Goal: Task Accomplishment & Management: Complete application form

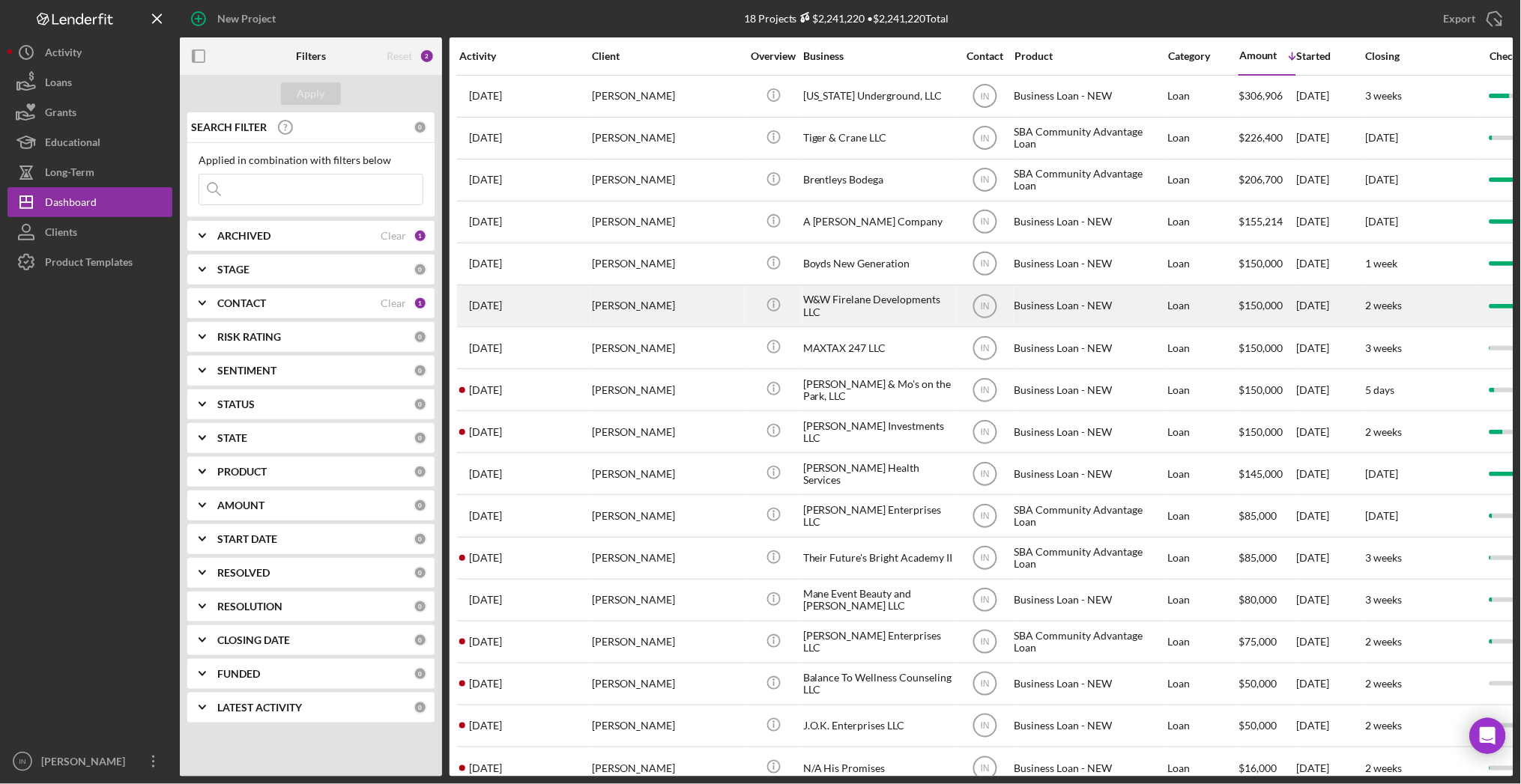
click at [636, 298] on div "[PERSON_NAME]" at bounding box center [667, 306] width 150 height 40
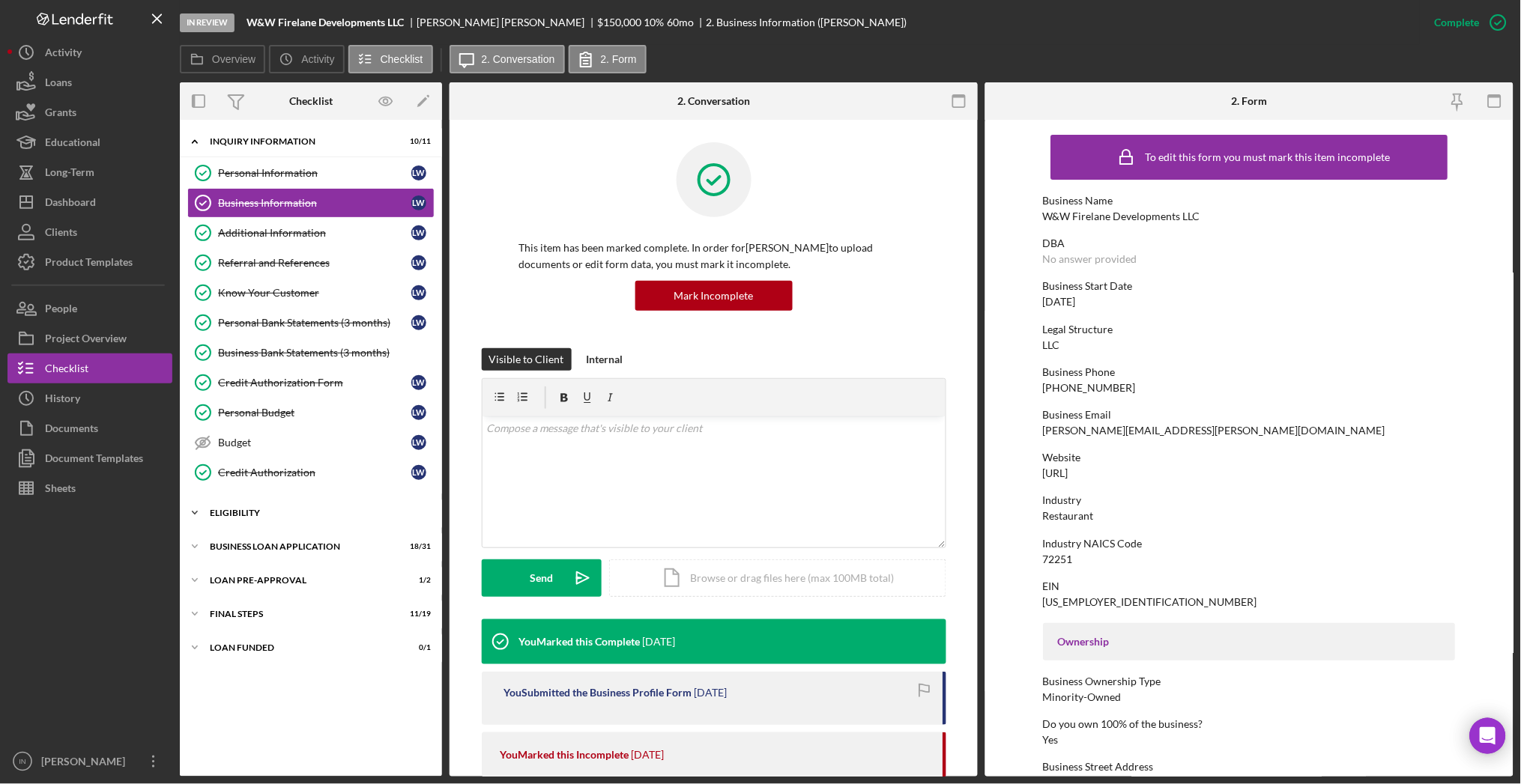
click at [338, 512] on div "ELIGIBILITY" at bounding box center [316, 513] width 214 height 9
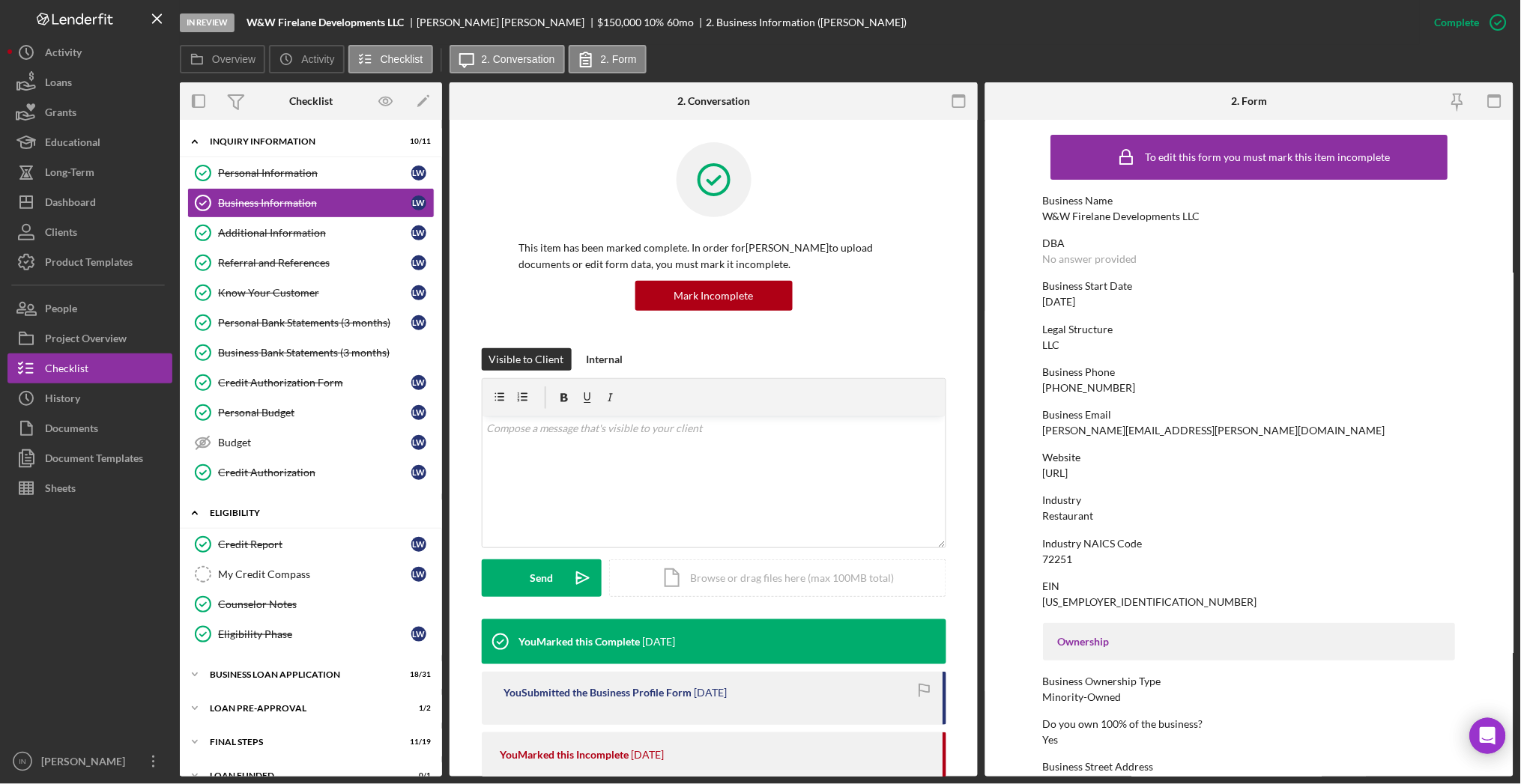
scroll to position [22, 0]
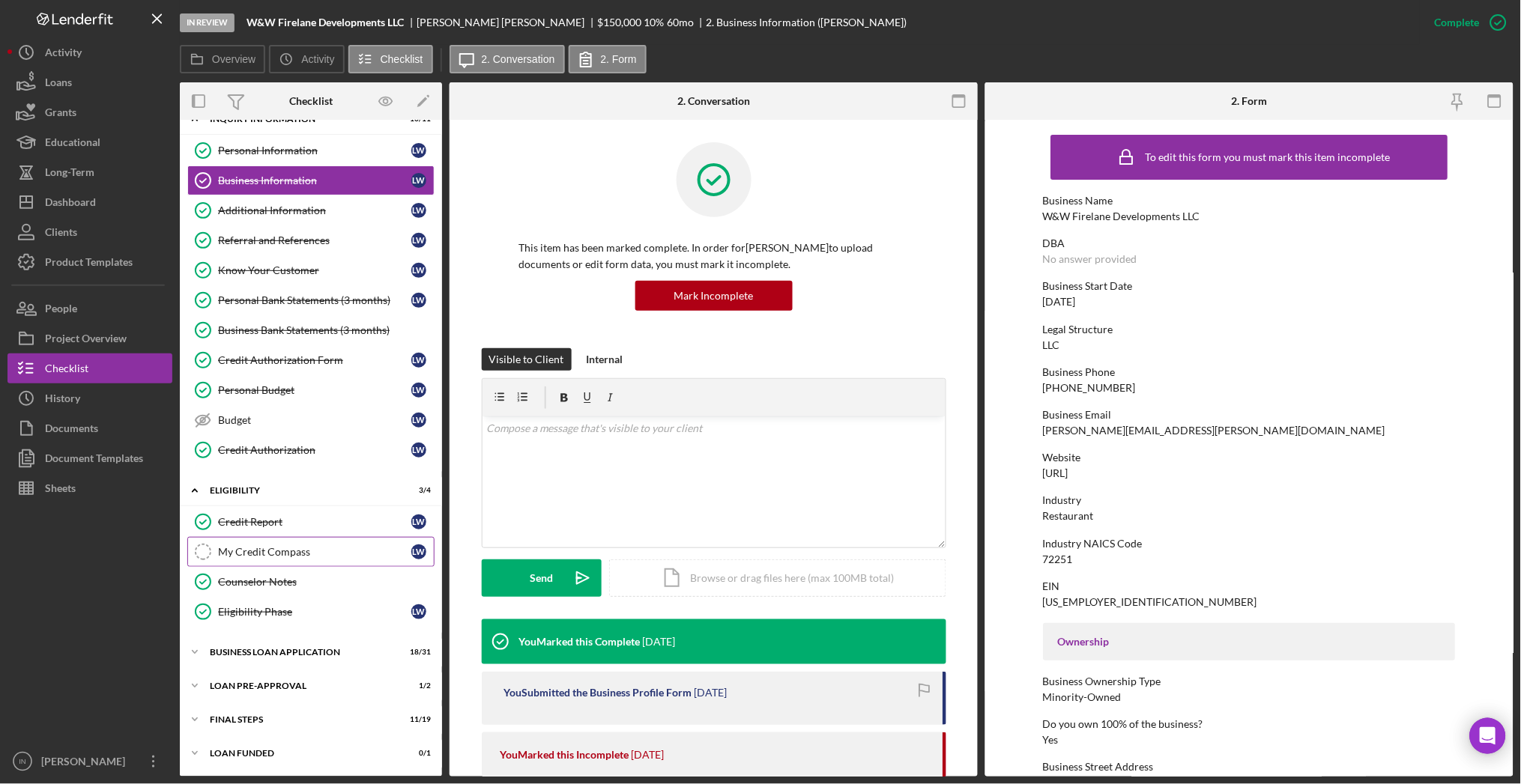
click at [299, 547] on div "My Credit Compass" at bounding box center [314, 552] width 193 height 12
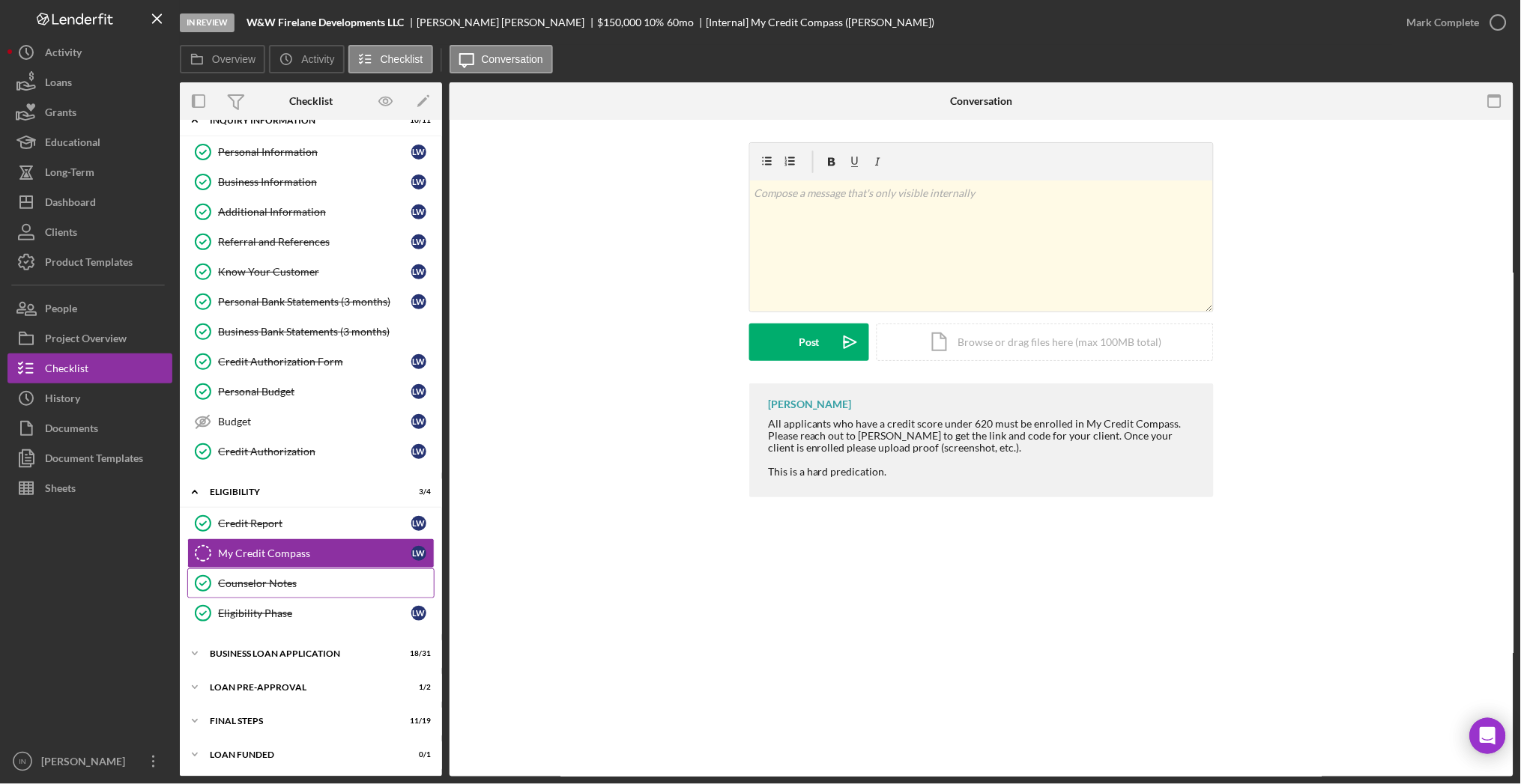
scroll to position [22, 0]
click at [312, 648] on div "BUSINESS LOAN APPLICATION" at bounding box center [316, 652] width 214 height 9
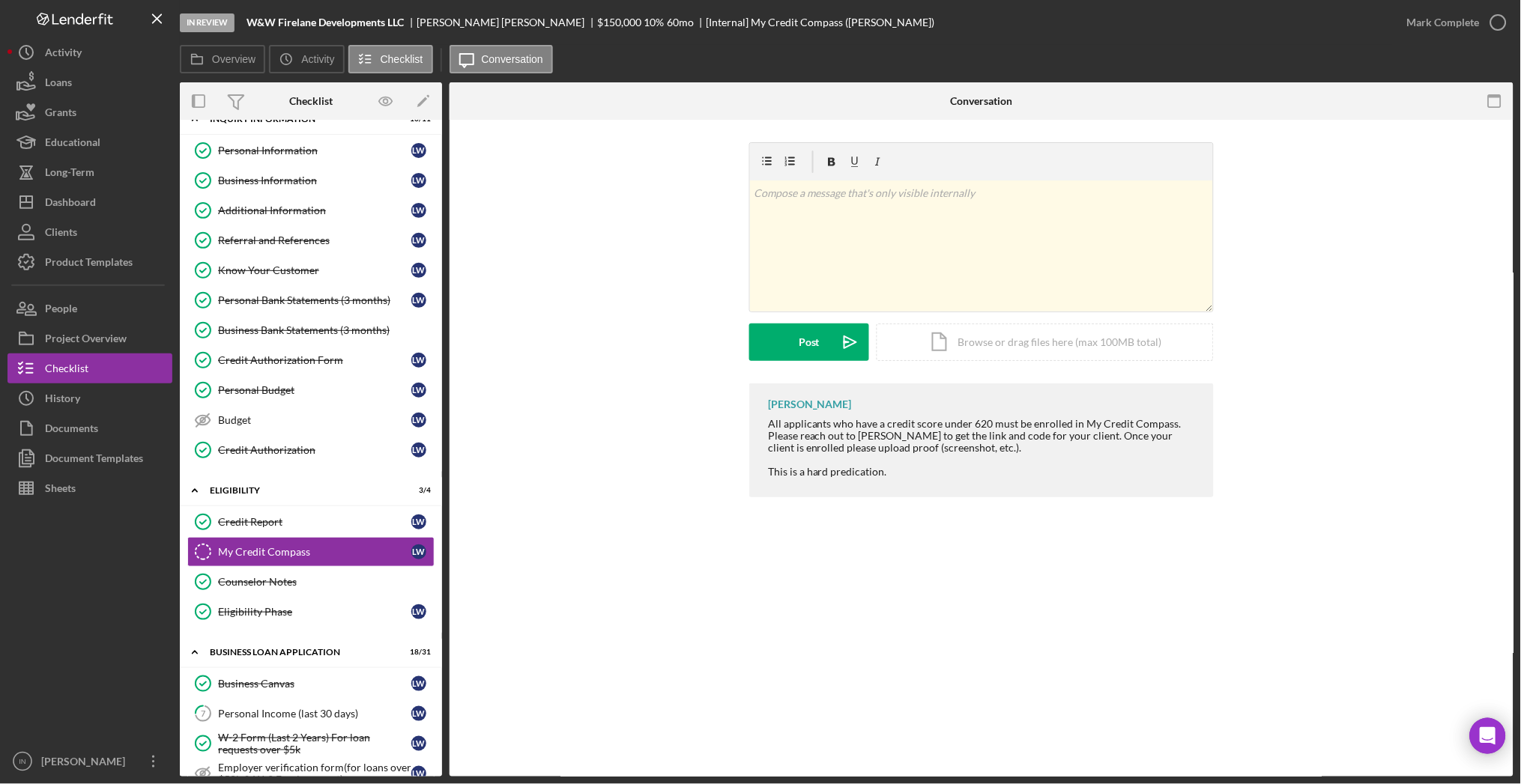
scroll to position [322, 0]
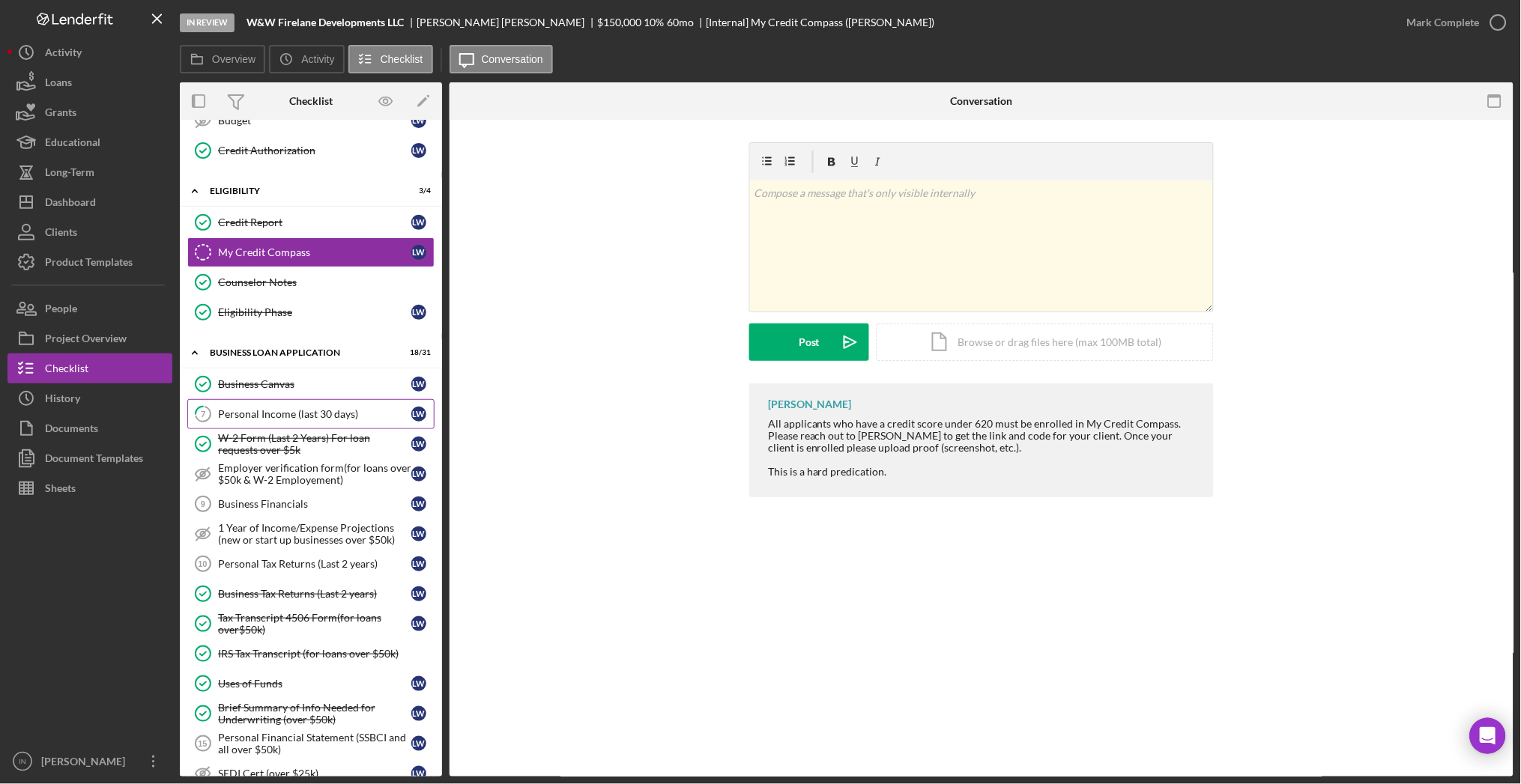
click at [314, 413] on div "Personal Income (last 30 days)" at bounding box center [314, 414] width 193 height 12
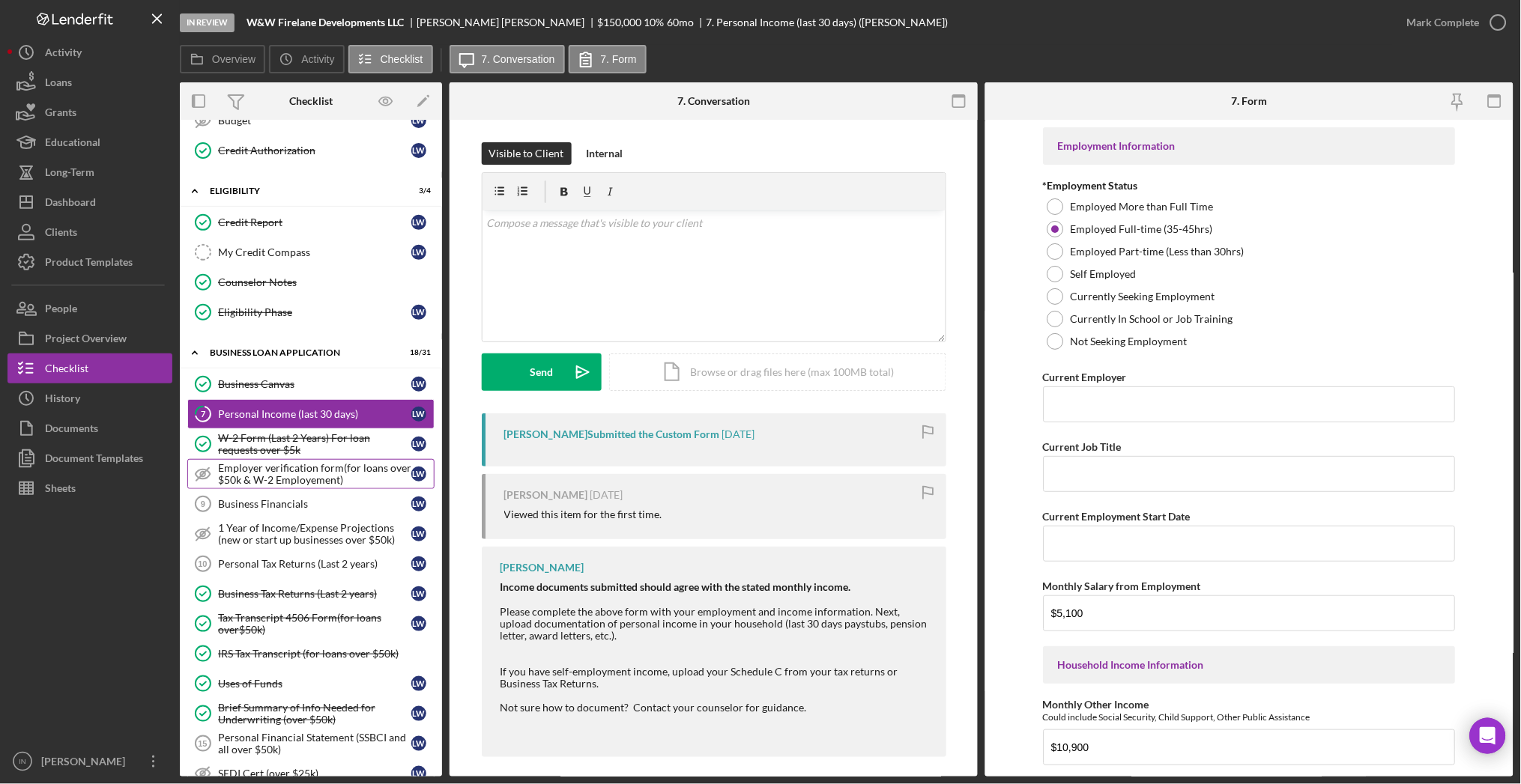
scroll to position [422, 0]
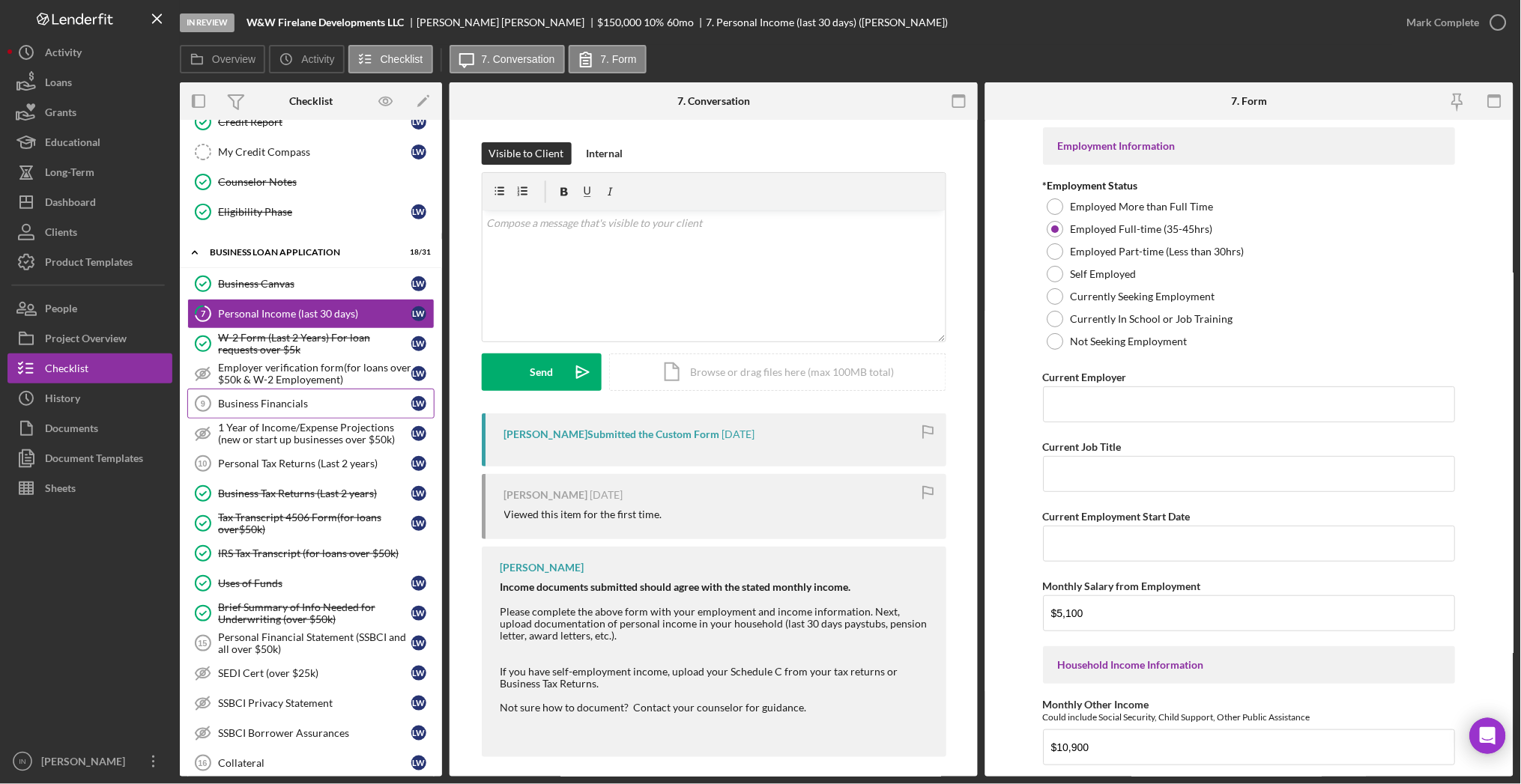
click at [289, 406] on div "Business Financials" at bounding box center [314, 403] width 193 height 12
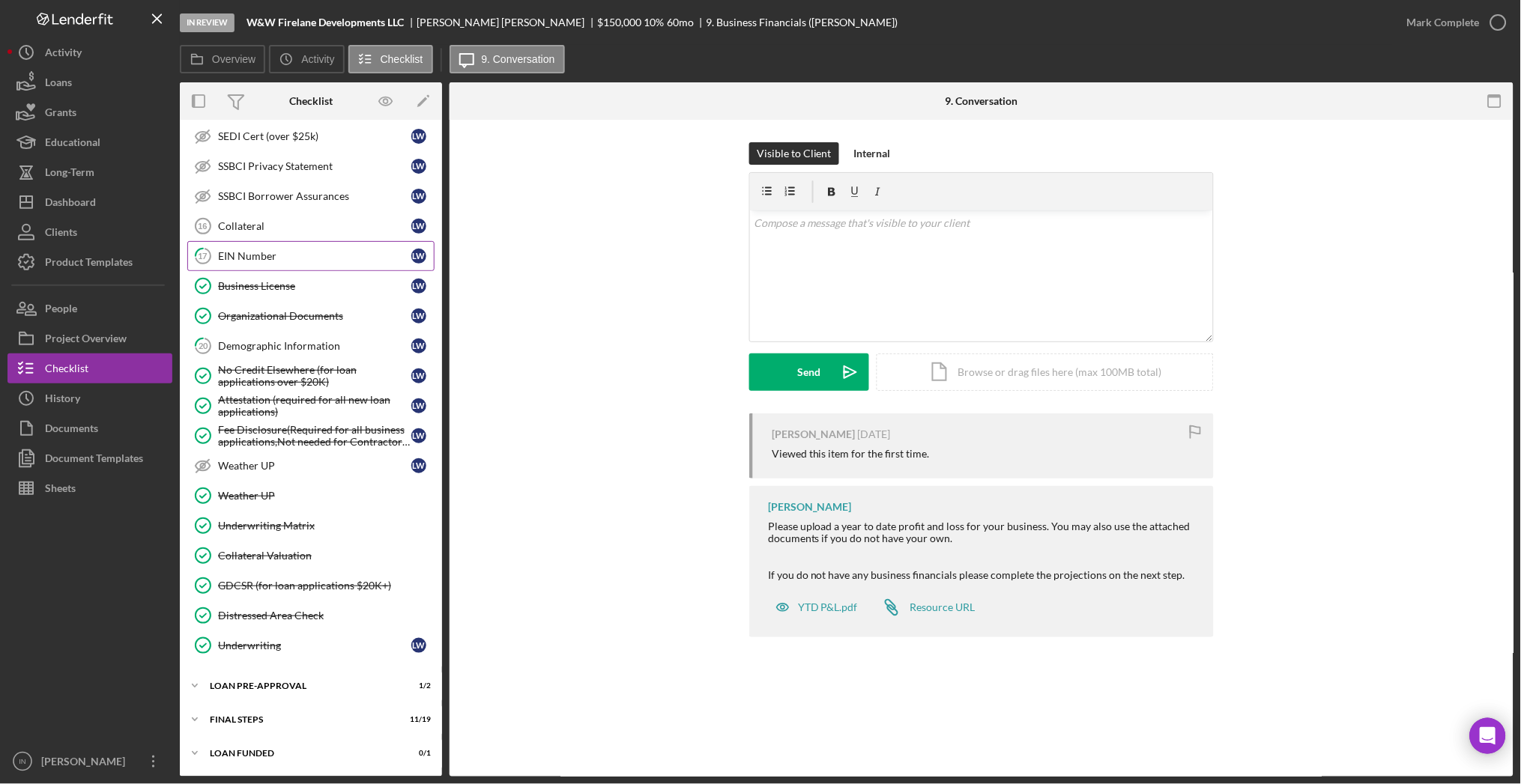
scroll to position [864, 0]
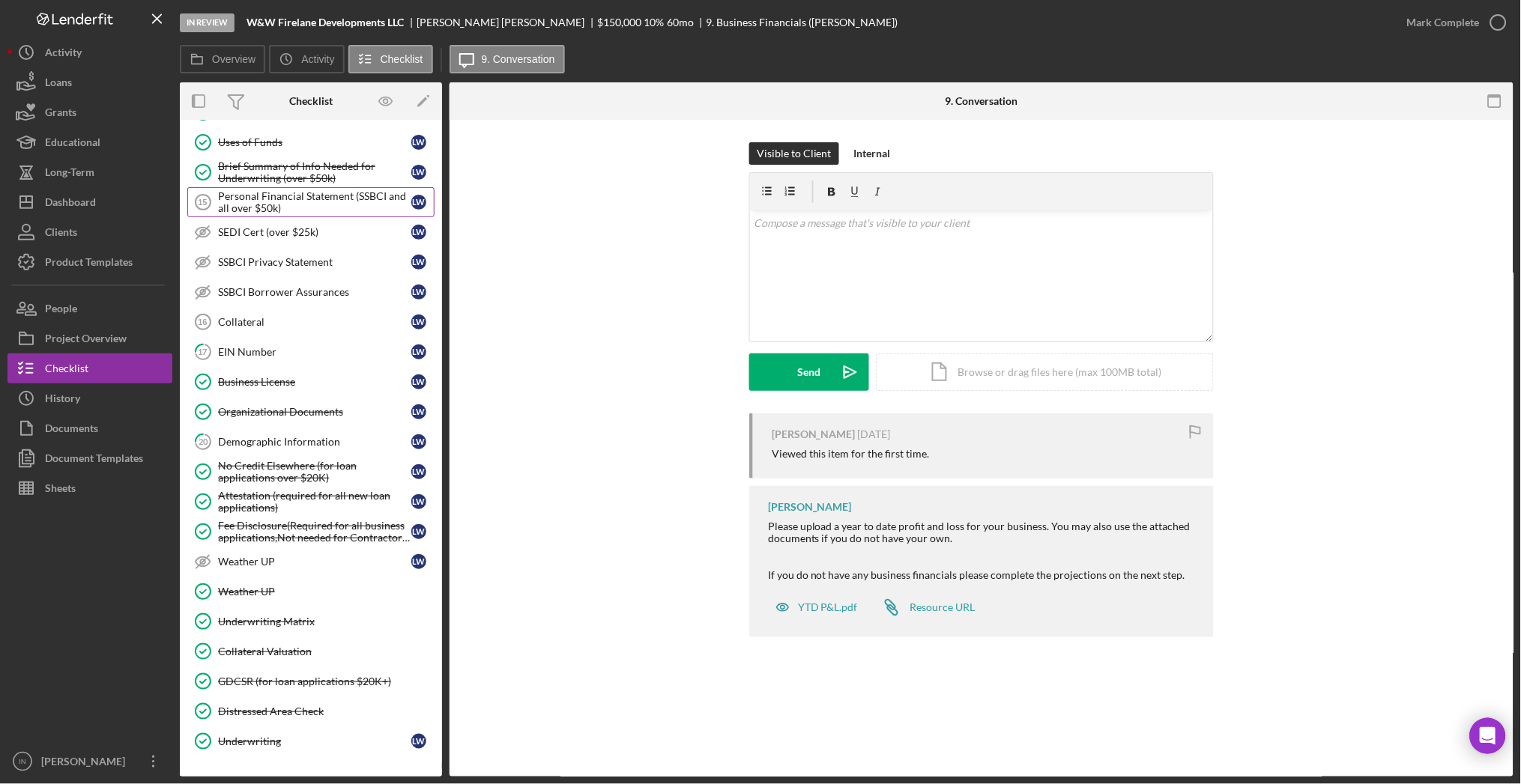
click at [305, 208] on div "Personal Financial Statement (SSBCI and all over $50k)" at bounding box center [314, 202] width 193 height 24
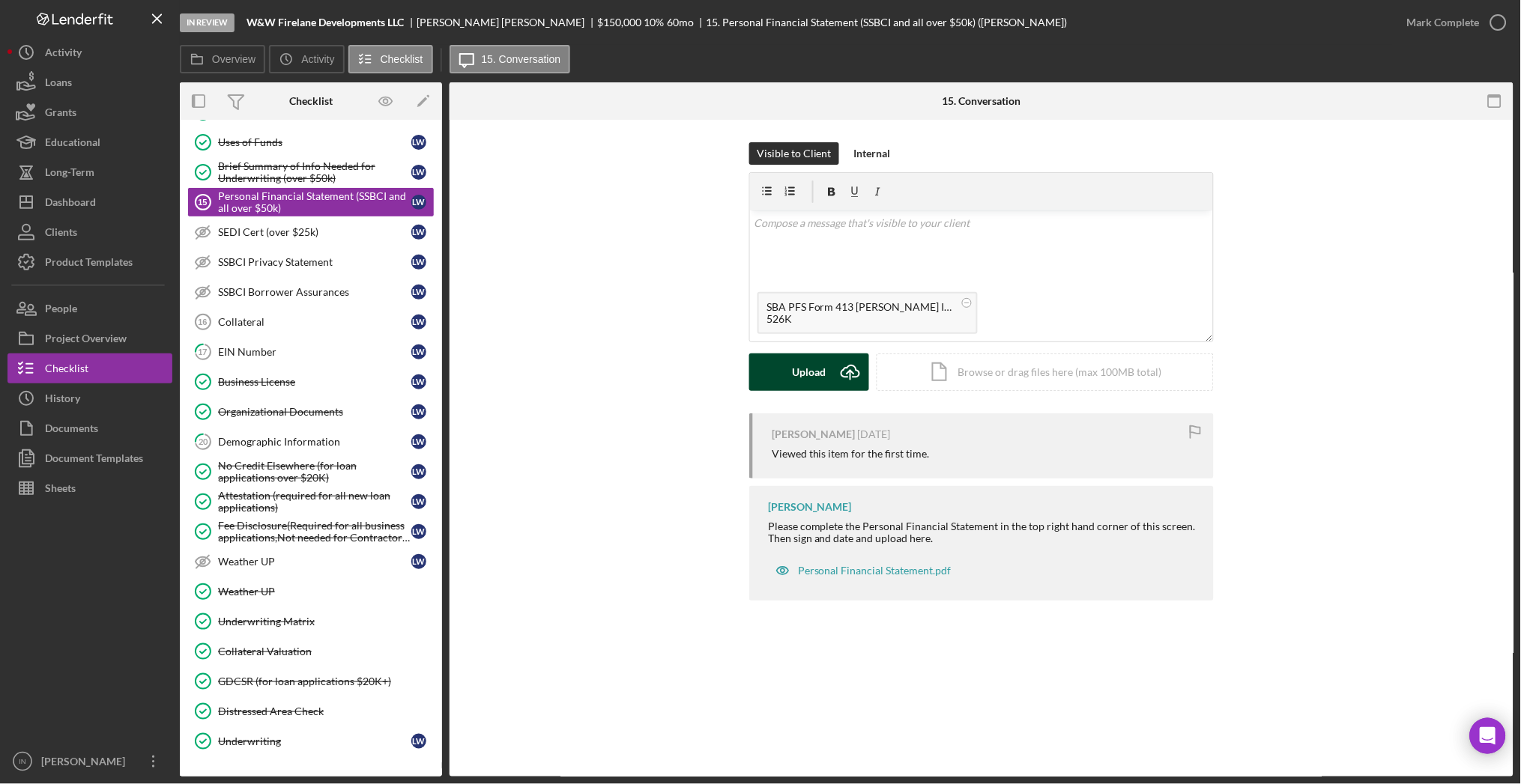
click at [816, 362] on div "Upload" at bounding box center [809, 372] width 34 height 37
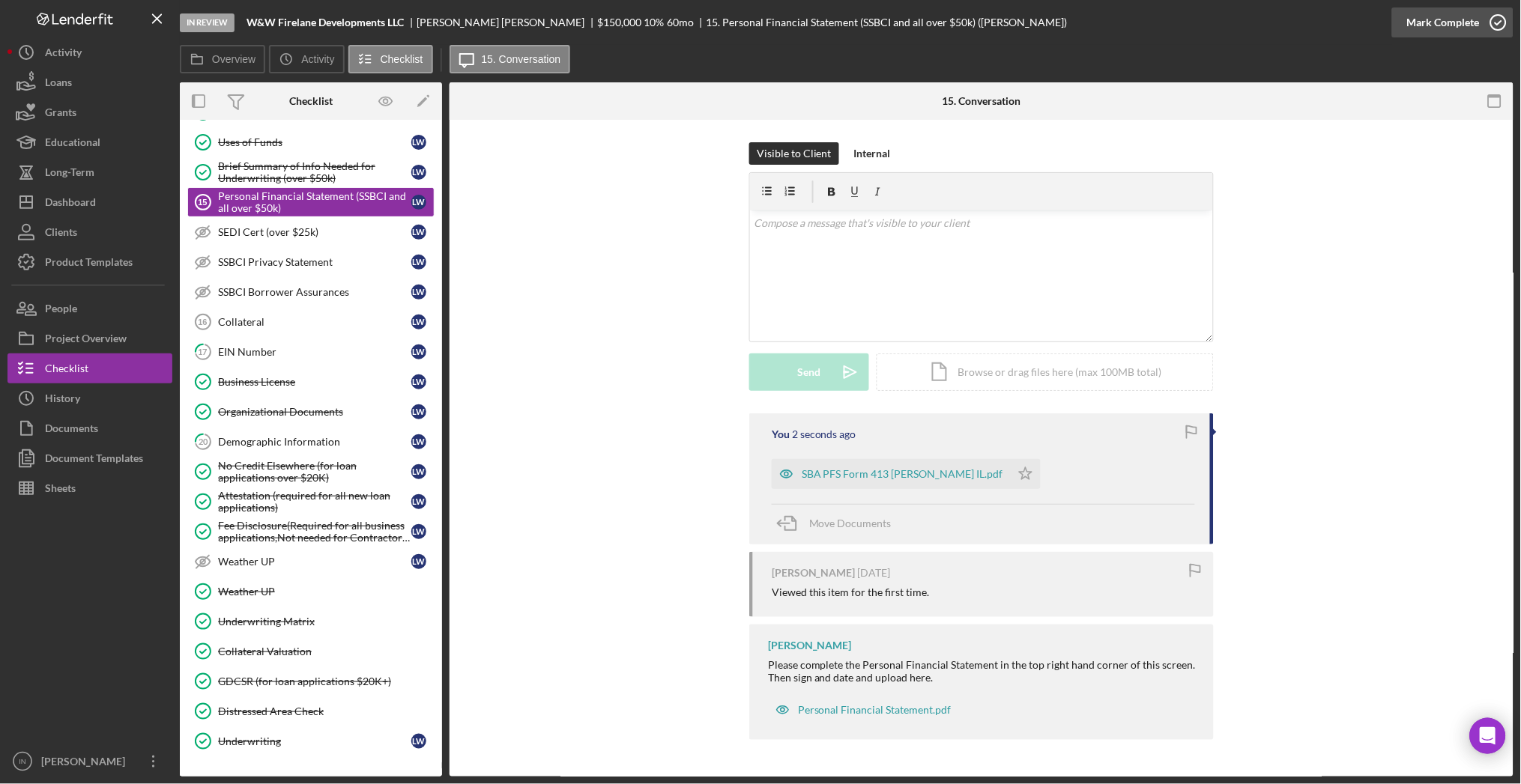
click at [1444, 13] on div "Mark Complete" at bounding box center [1443, 22] width 72 height 30
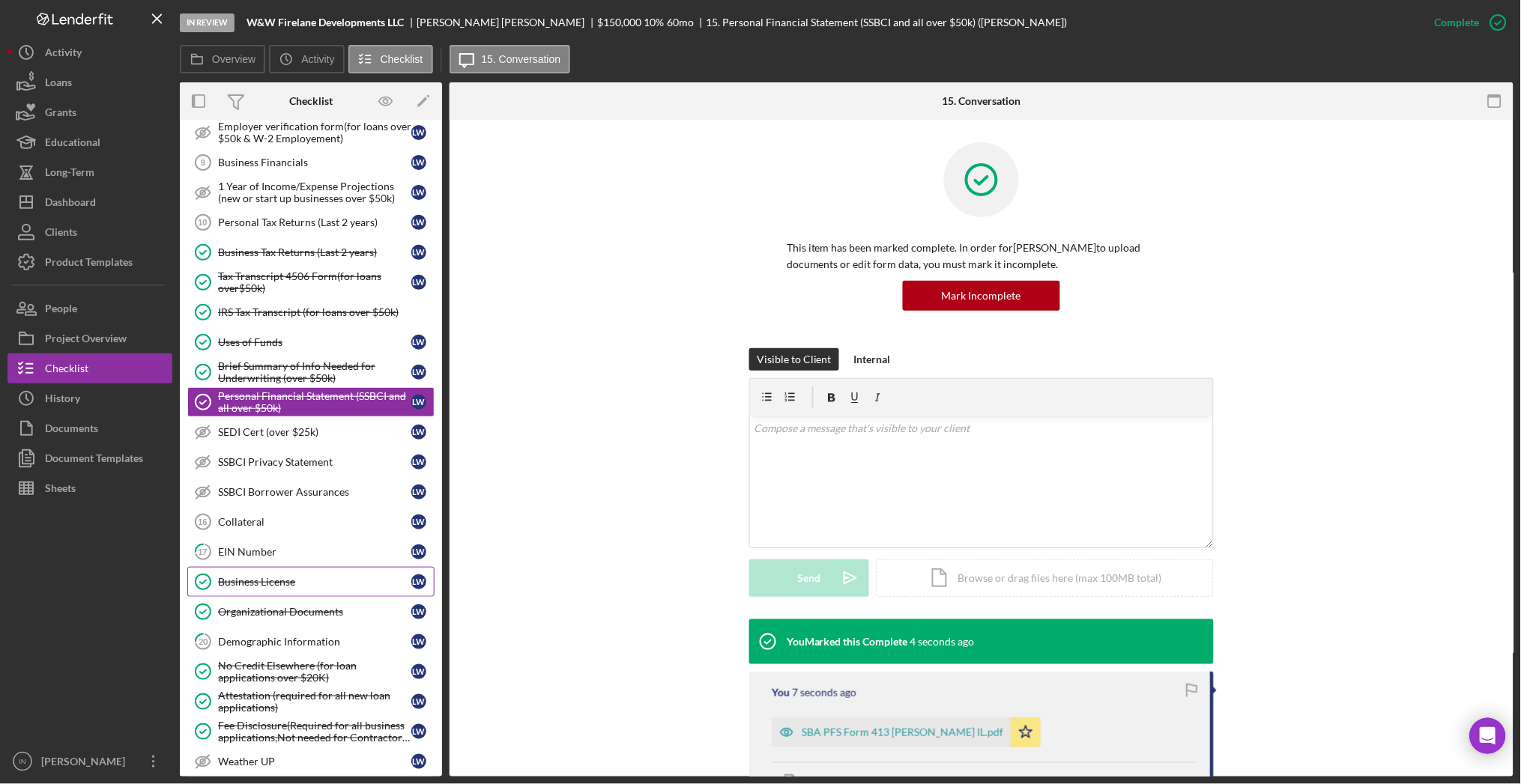
scroll to position [763, 0]
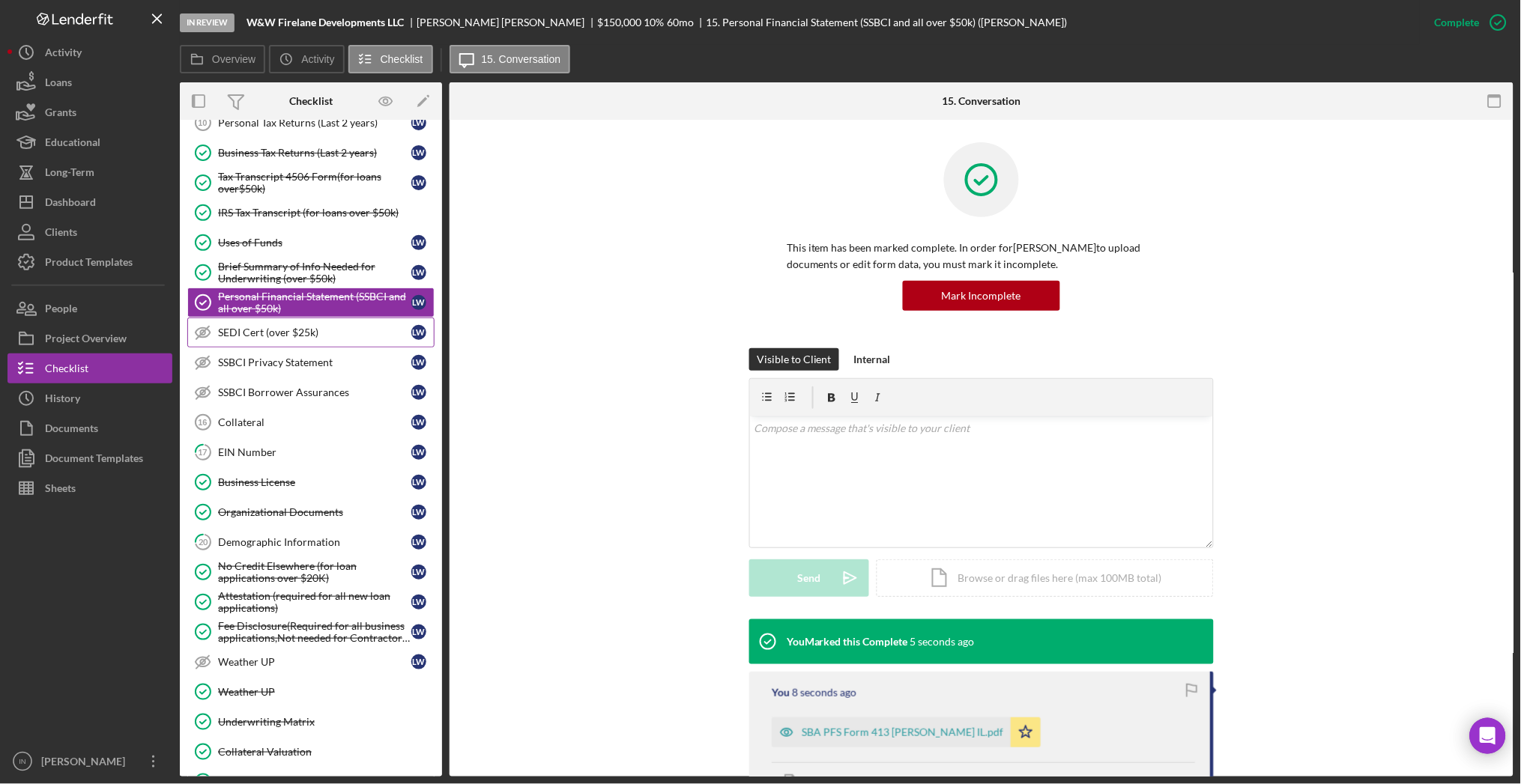
click at [276, 331] on div "SEDI Cert (over $25k)" at bounding box center [314, 333] width 193 height 12
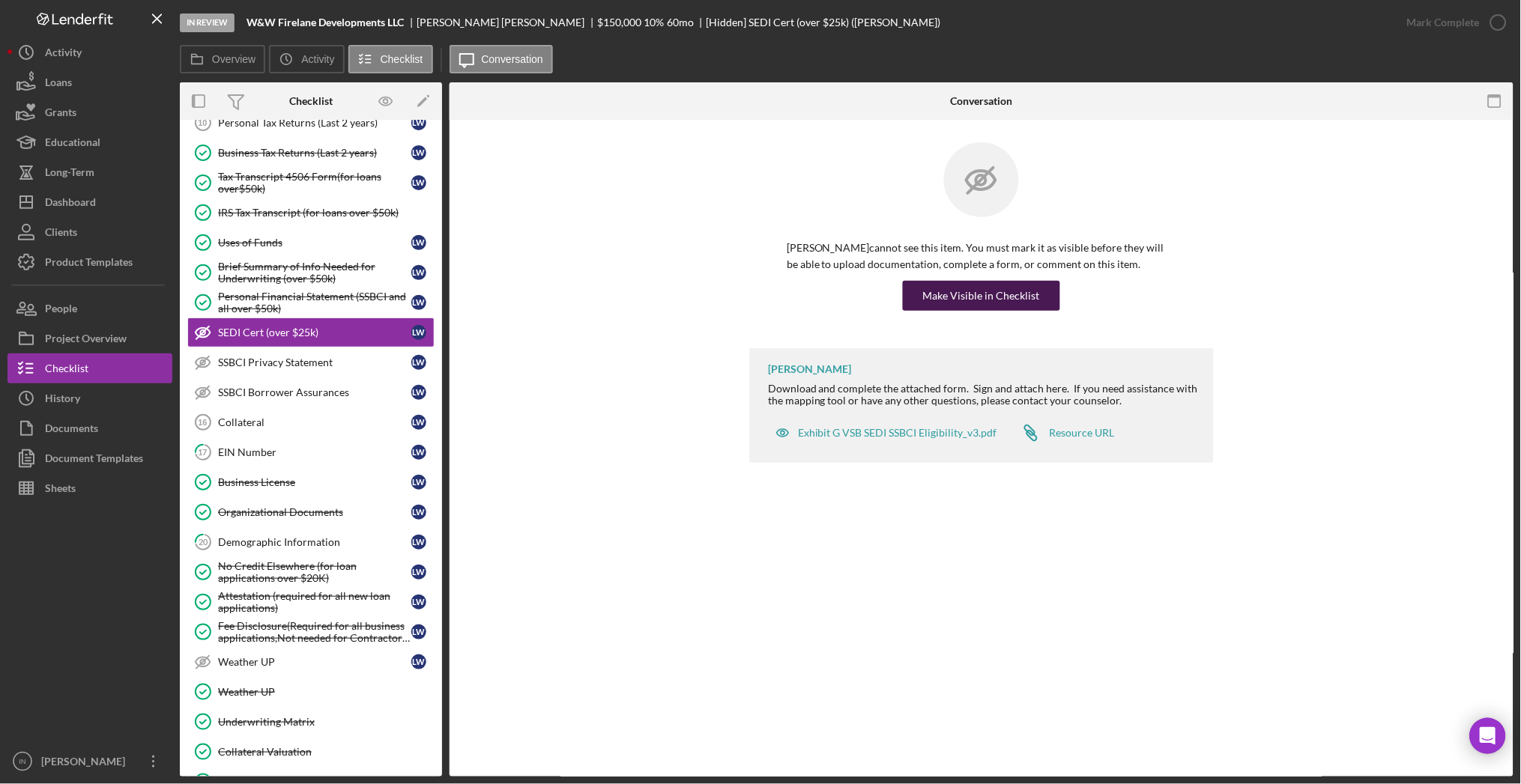
click at [989, 297] on div "Make Visible in Checklist" at bounding box center [981, 296] width 117 height 30
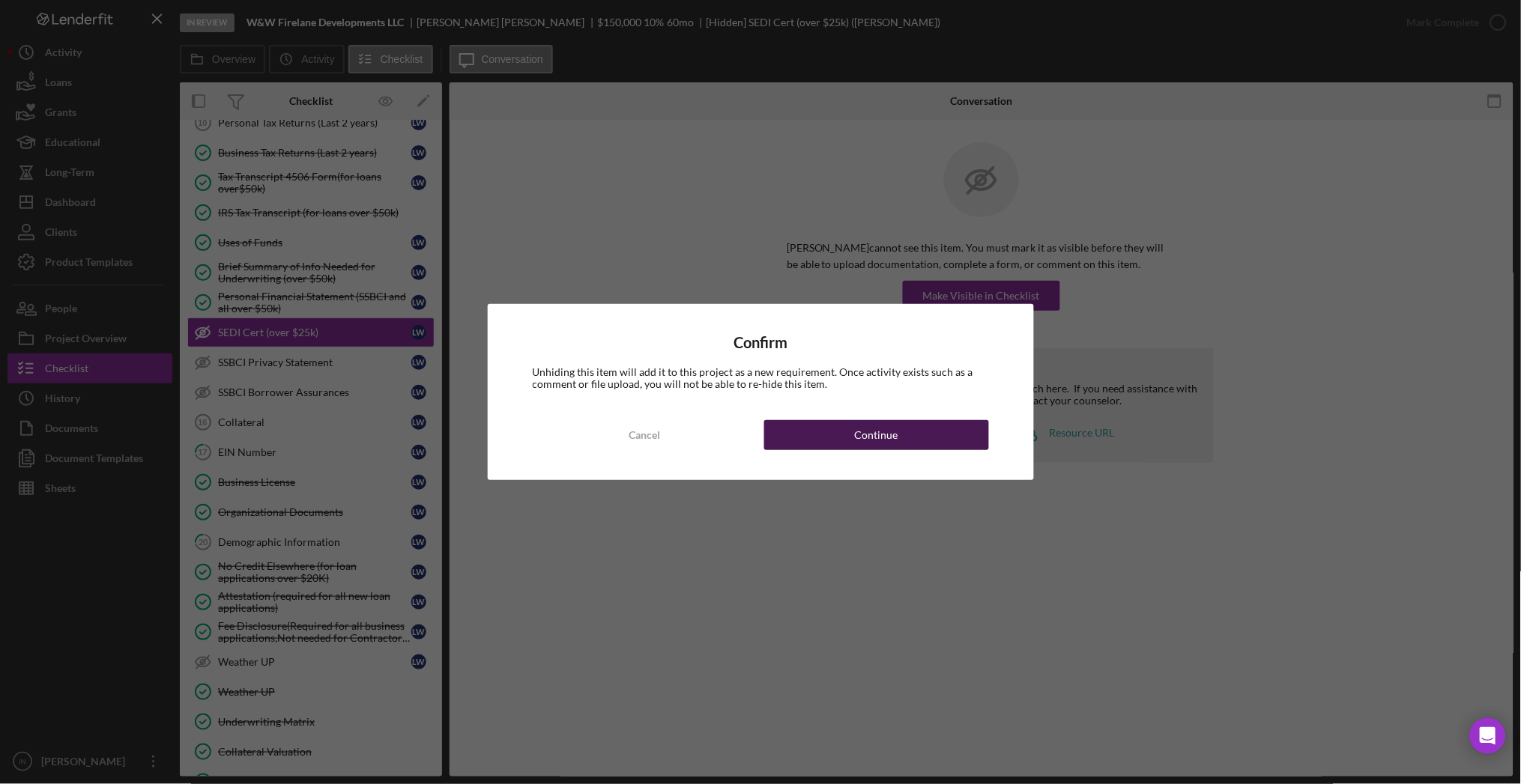
click at [891, 433] on div "Continue" at bounding box center [877, 435] width 43 height 30
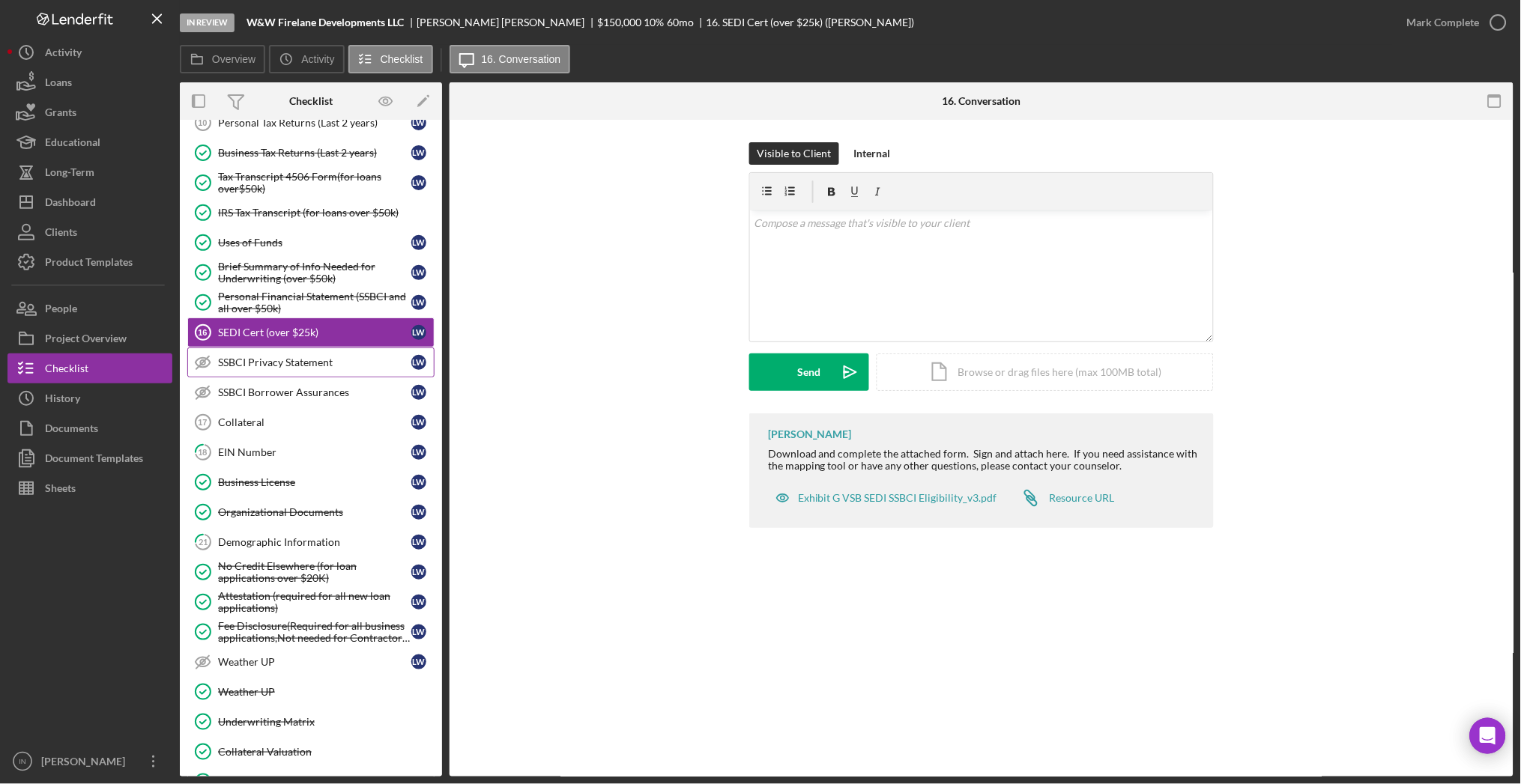
click at [276, 364] on div "SSBCI Privacy Statement" at bounding box center [314, 362] width 193 height 12
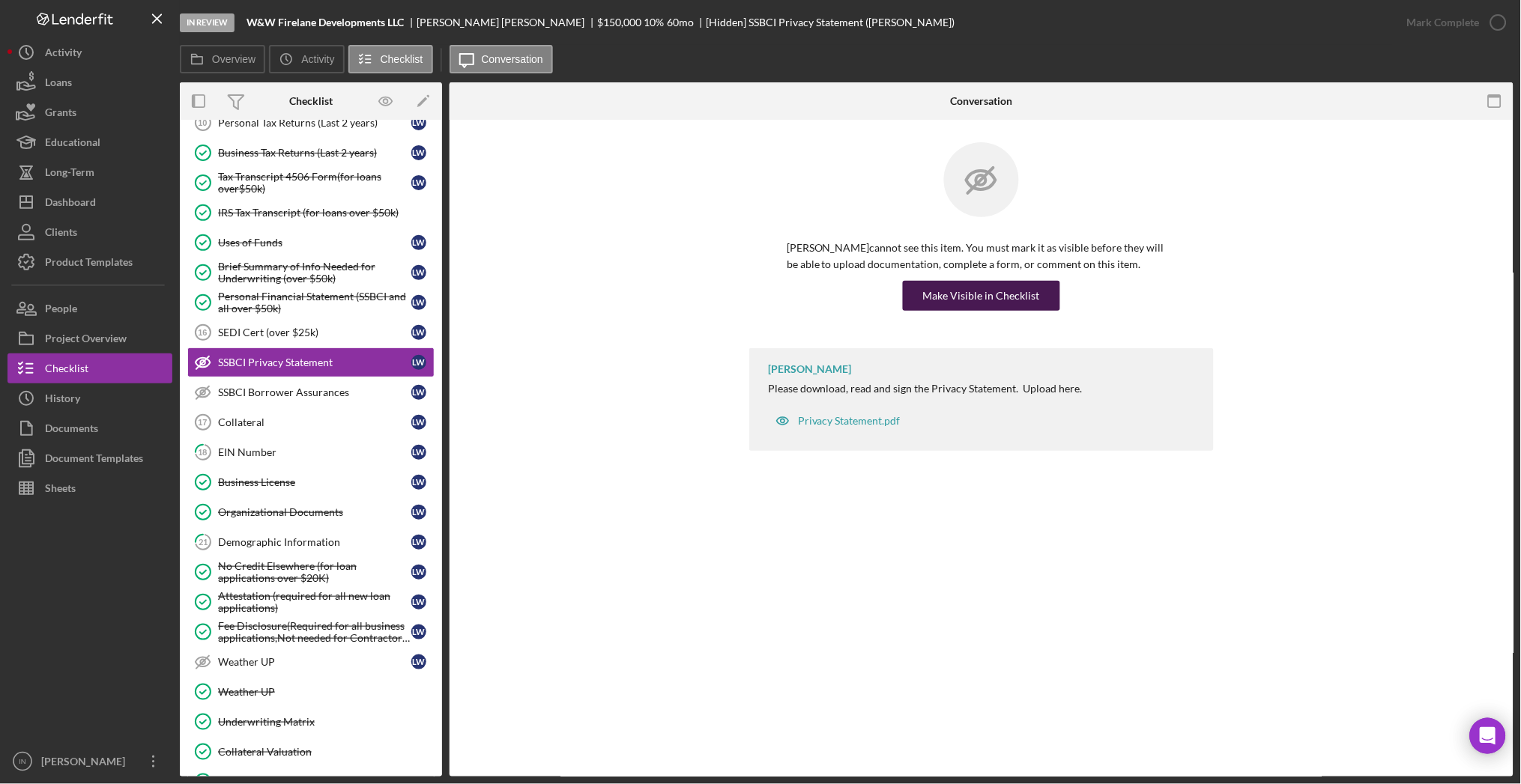
click at [976, 295] on div "Make Visible in Checklist" at bounding box center [981, 296] width 117 height 30
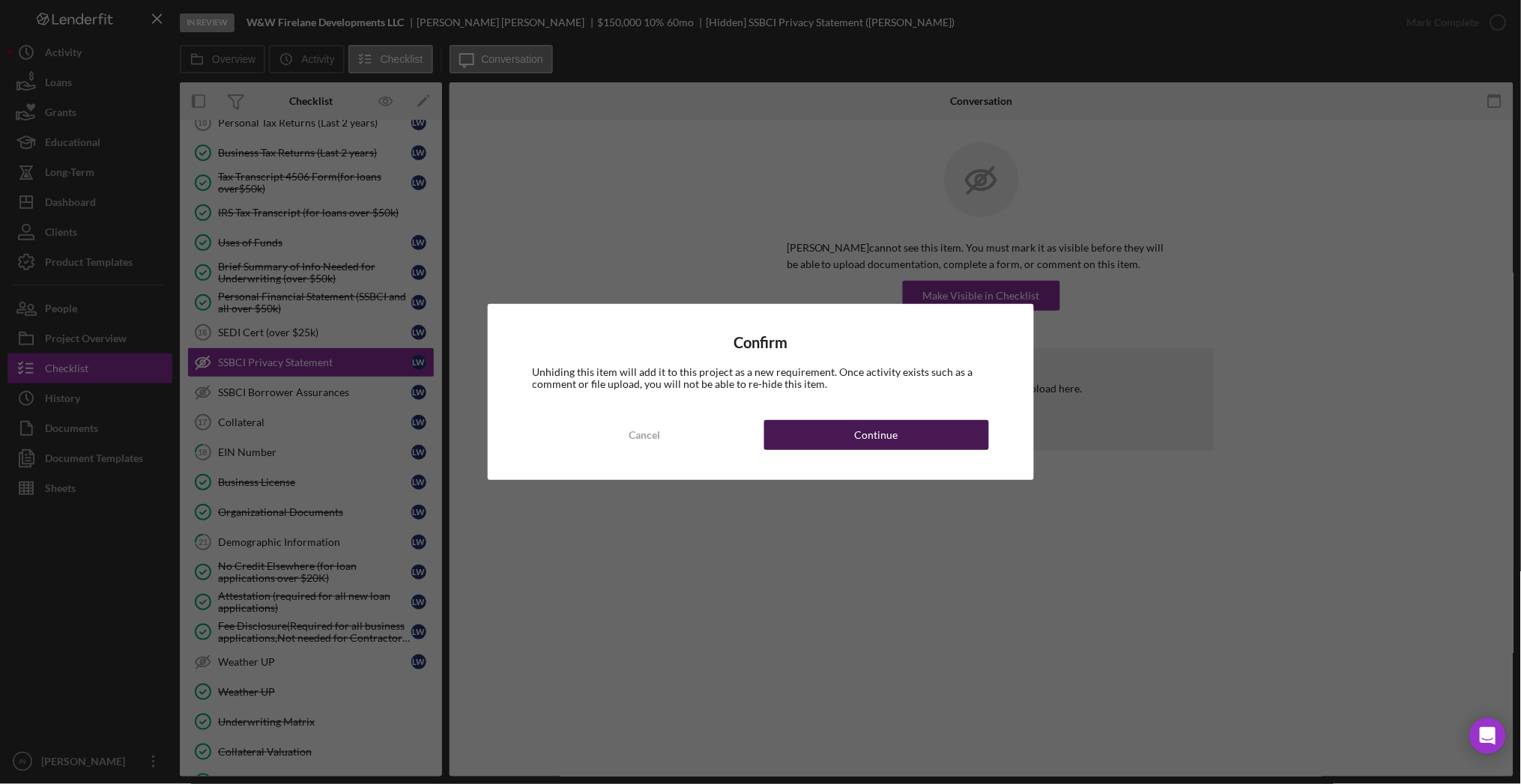
click at [917, 432] on button "Continue" at bounding box center [877, 435] width 225 height 30
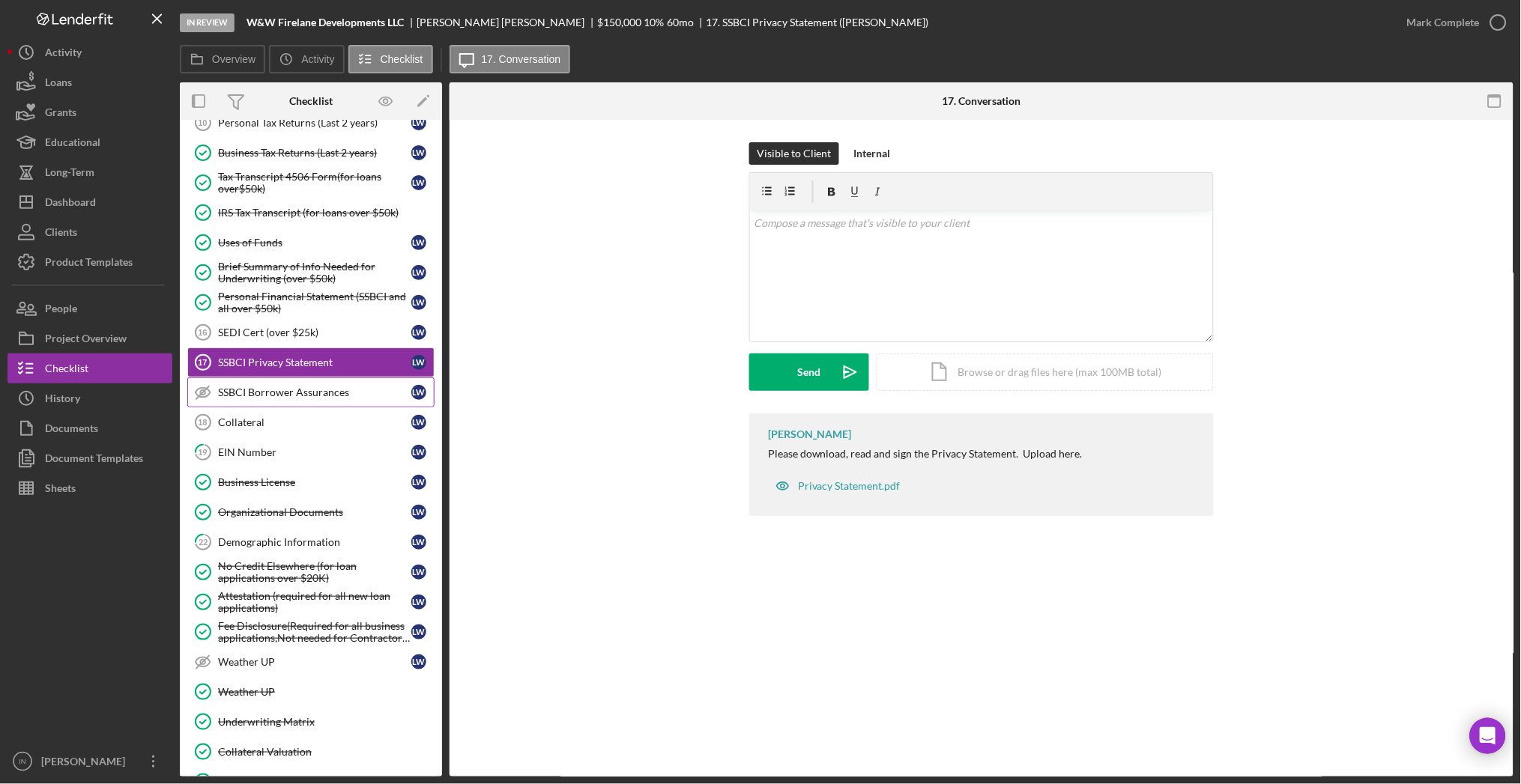
click at [298, 391] on div "SSBCI Borrower Assurances" at bounding box center [314, 392] width 193 height 12
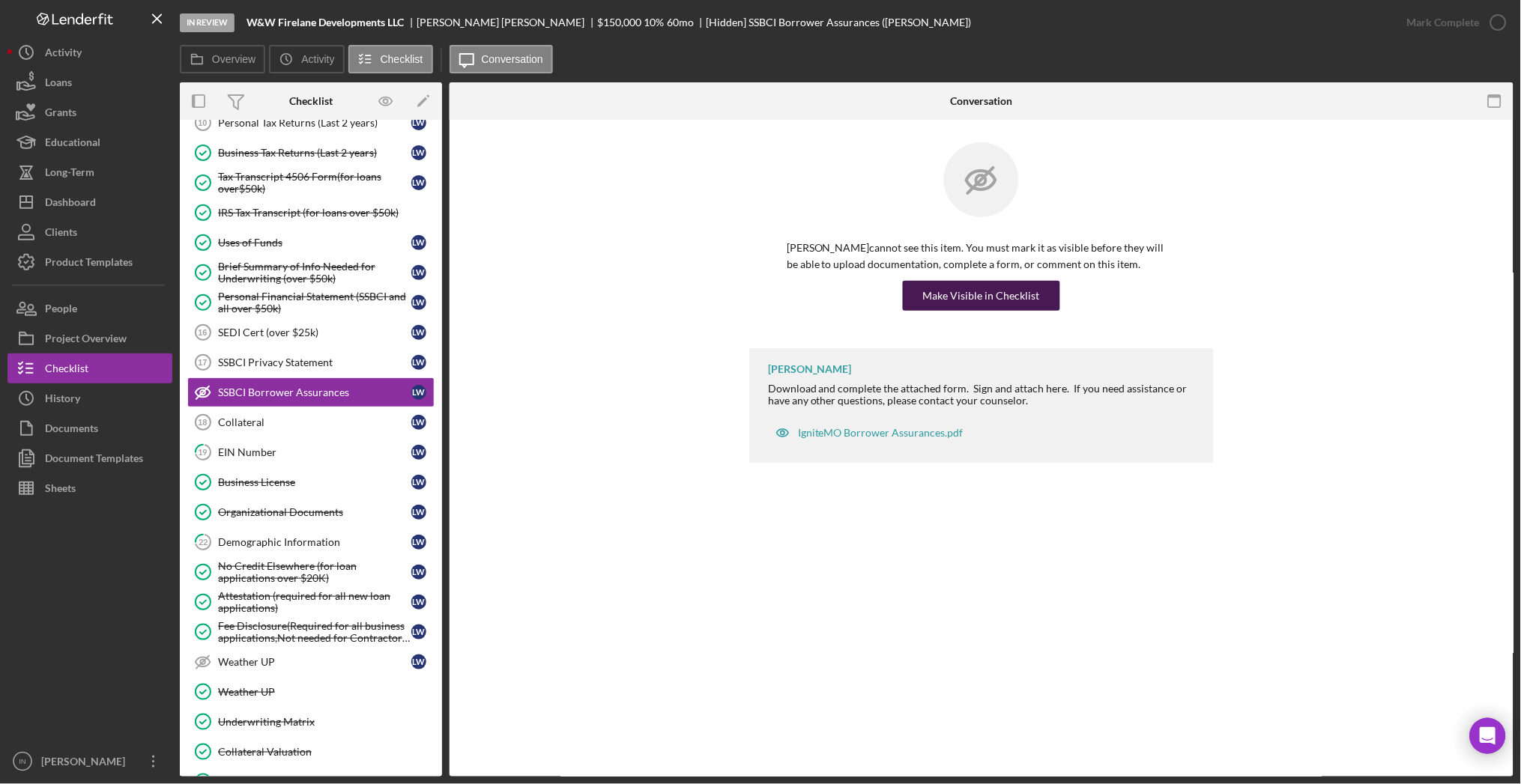
click at [1026, 293] on div "Make Visible in Checklist" at bounding box center [981, 296] width 117 height 30
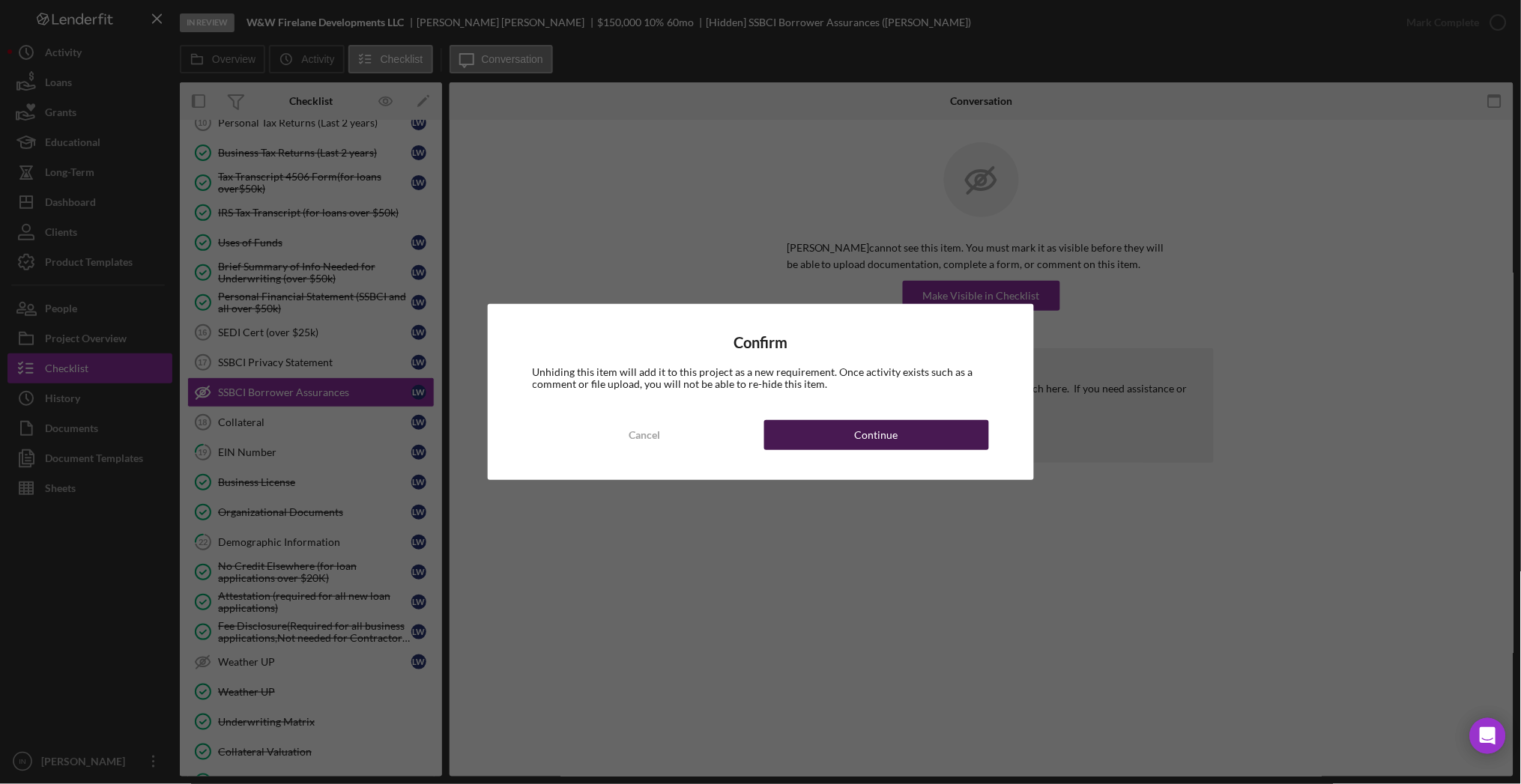
click at [884, 437] on div "Continue" at bounding box center [877, 435] width 43 height 30
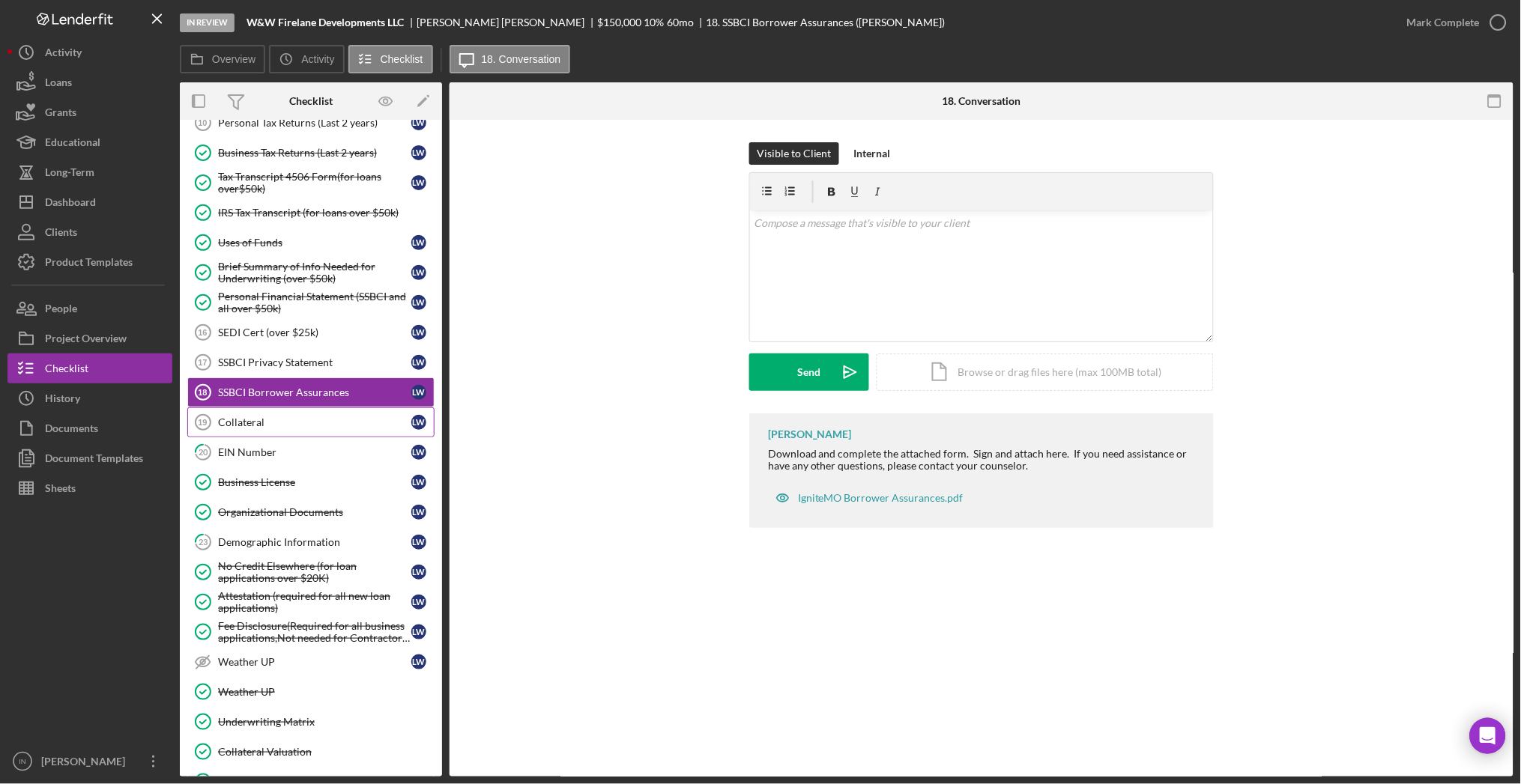
click at [269, 425] on div "Collateral" at bounding box center [314, 422] width 193 height 12
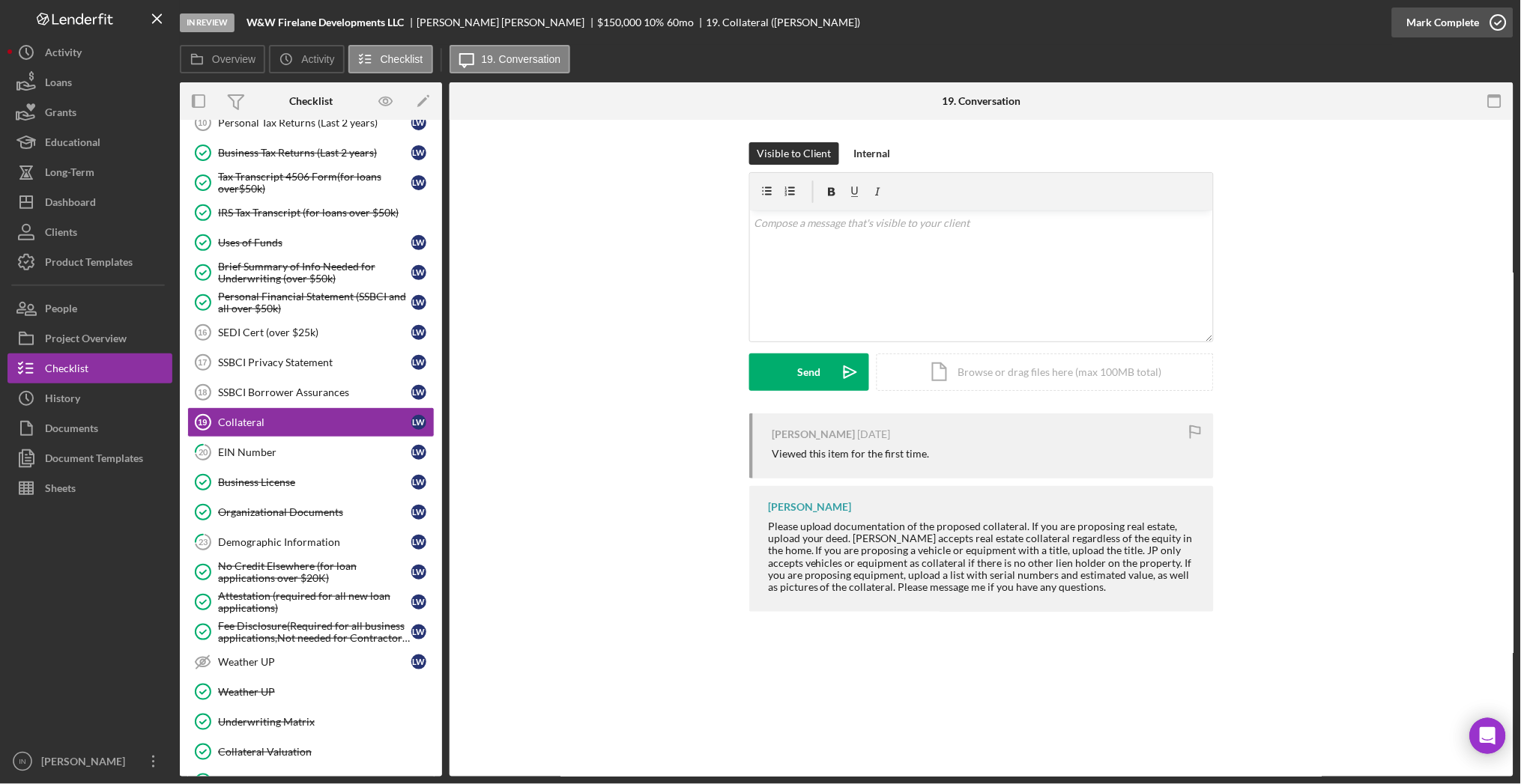
click at [1435, 21] on div "Mark Complete" at bounding box center [1443, 22] width 72 height 30
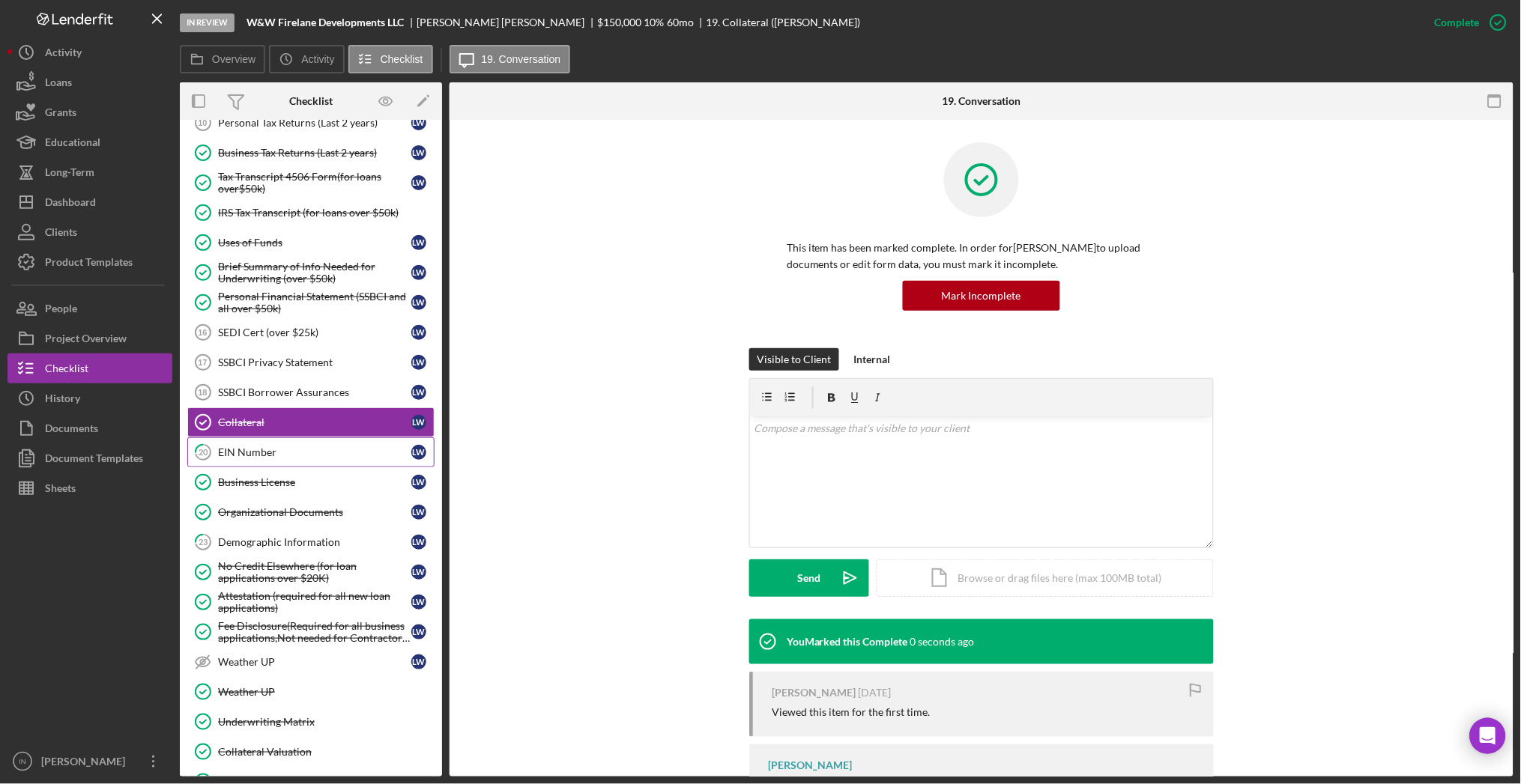
click at [279, 450] on div "EIN Number" at bounding box center [314, 452] width 193 height 12
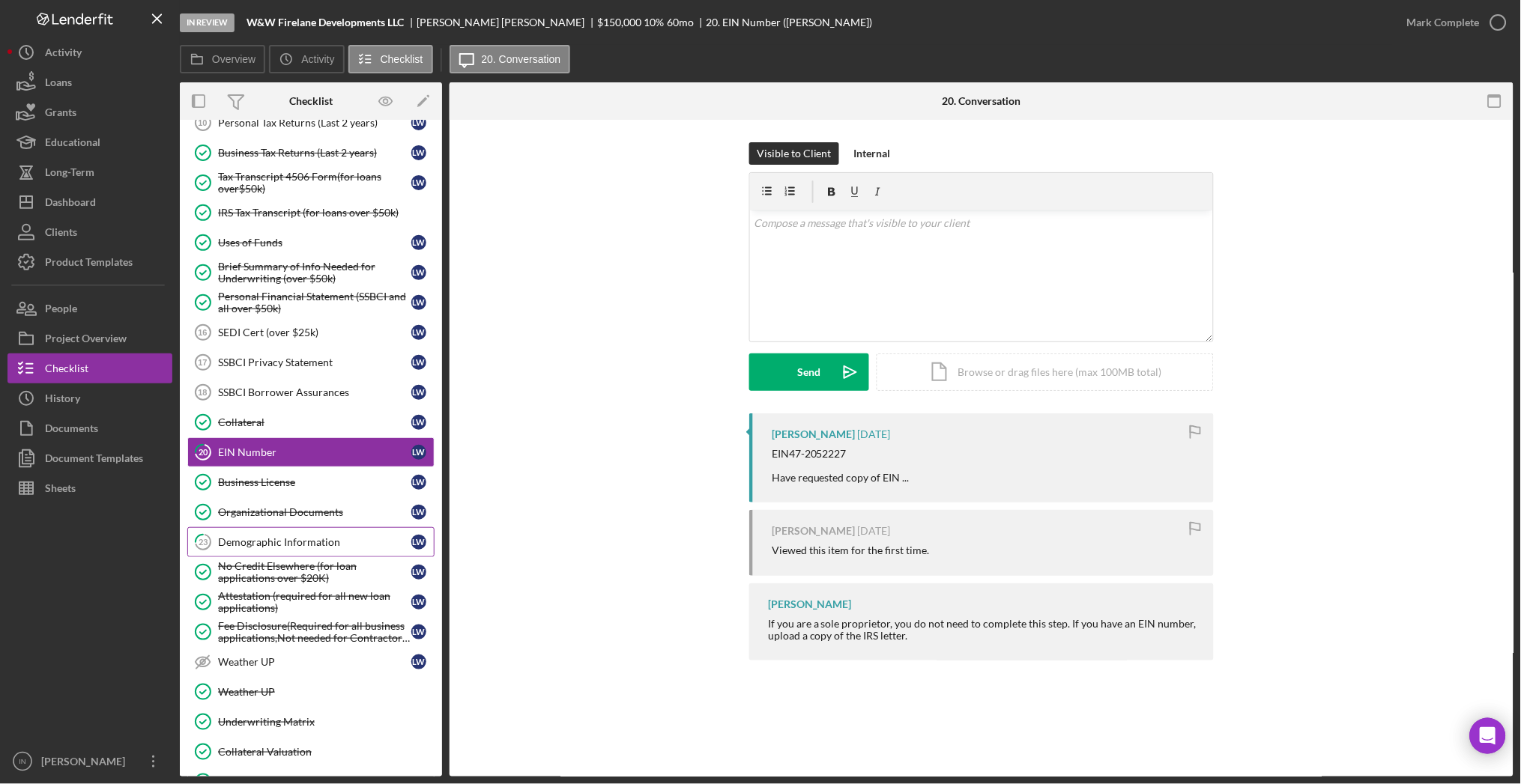
click at [278, 536] on link "23 Demographic Information L W" at bounding box center [310, 542] width 247 height 30
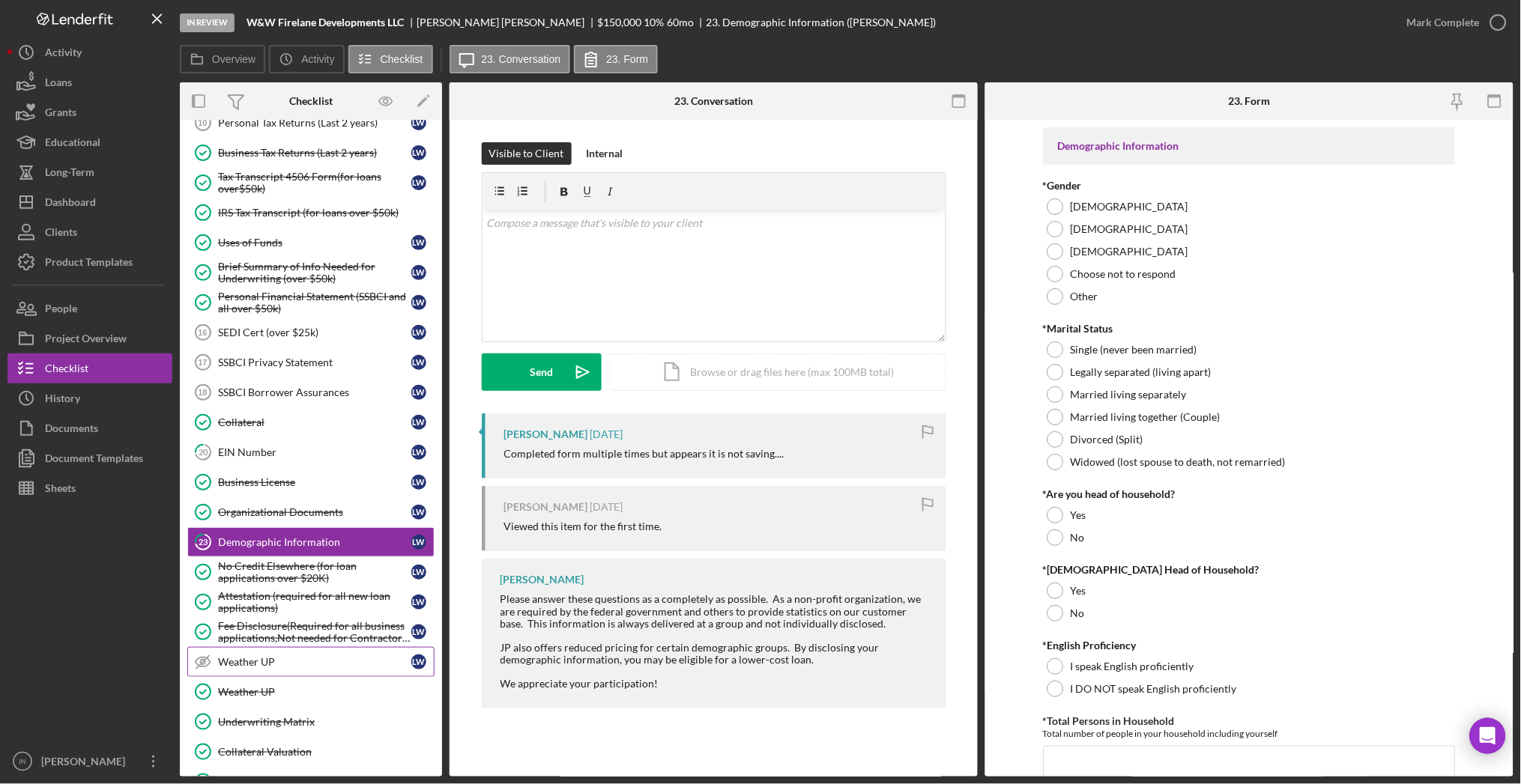
scroll to position [964, 0]
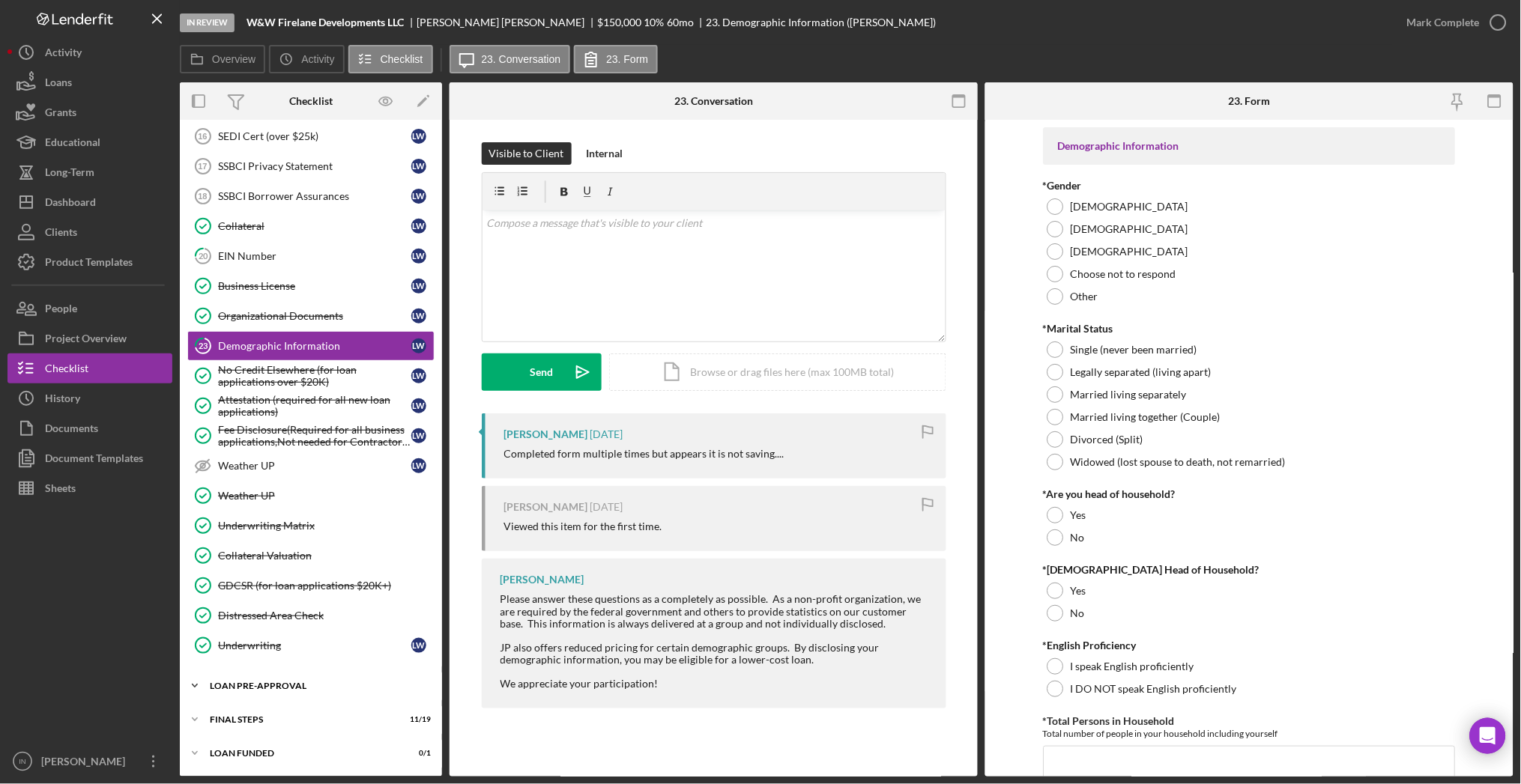
click at [306, 684] on div "LOAN PRE-APPROVAL" at bounding box center [316, 686] width 214 height 9
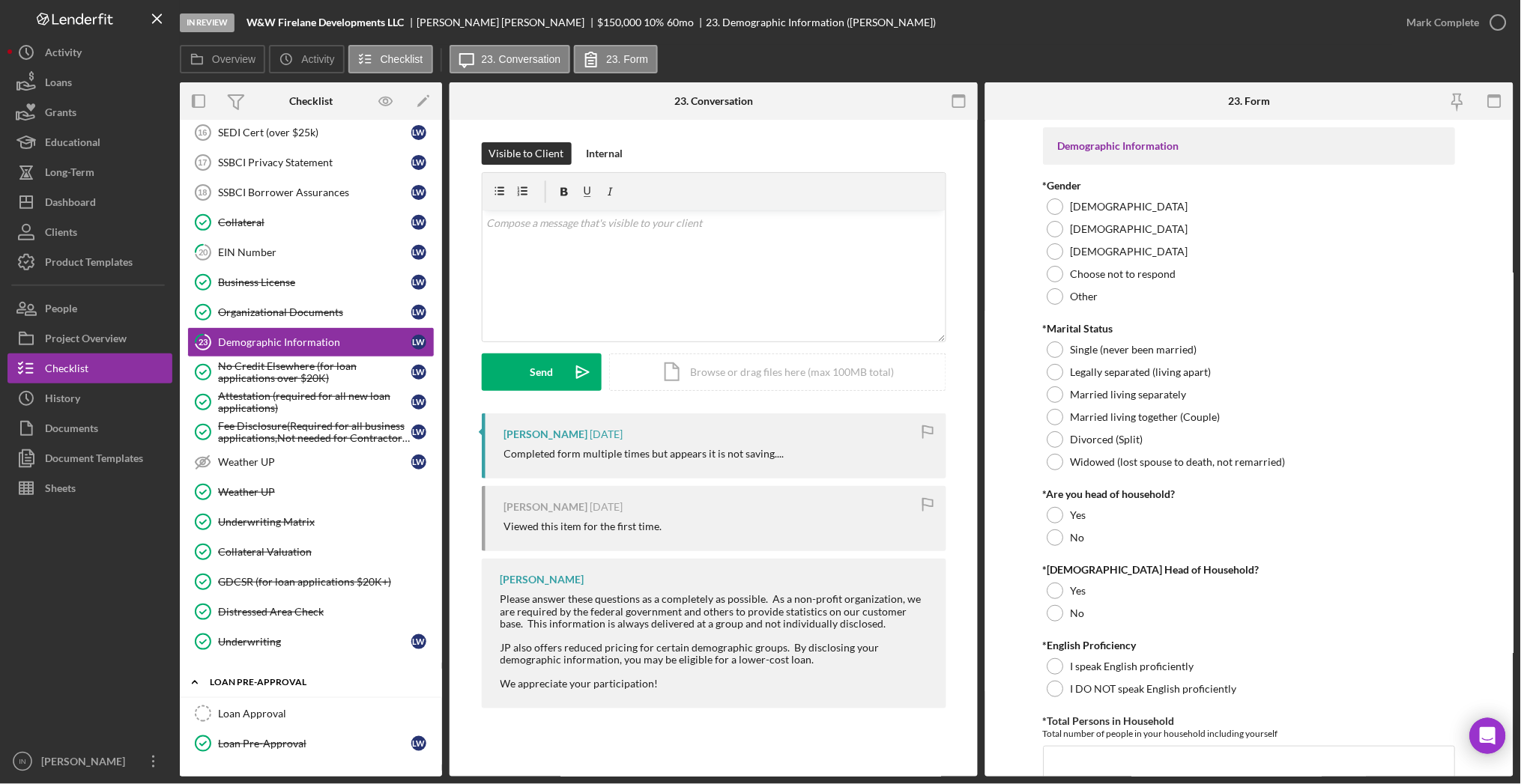
scroll to position [1033, 0]
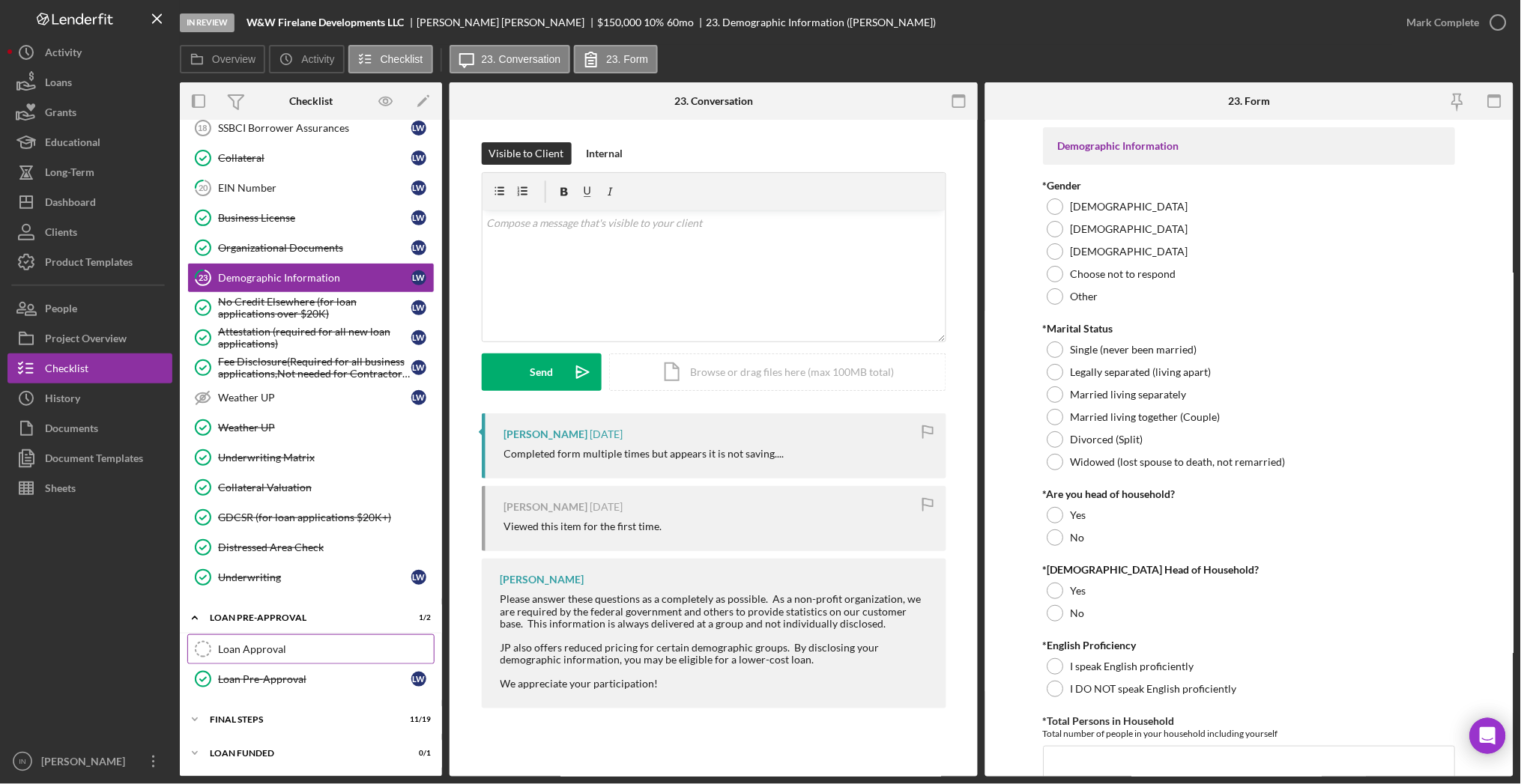
click at [267, 642] on link "Loan Approval Loan Approval" at bounding box center [310, 649] width 247 height 30
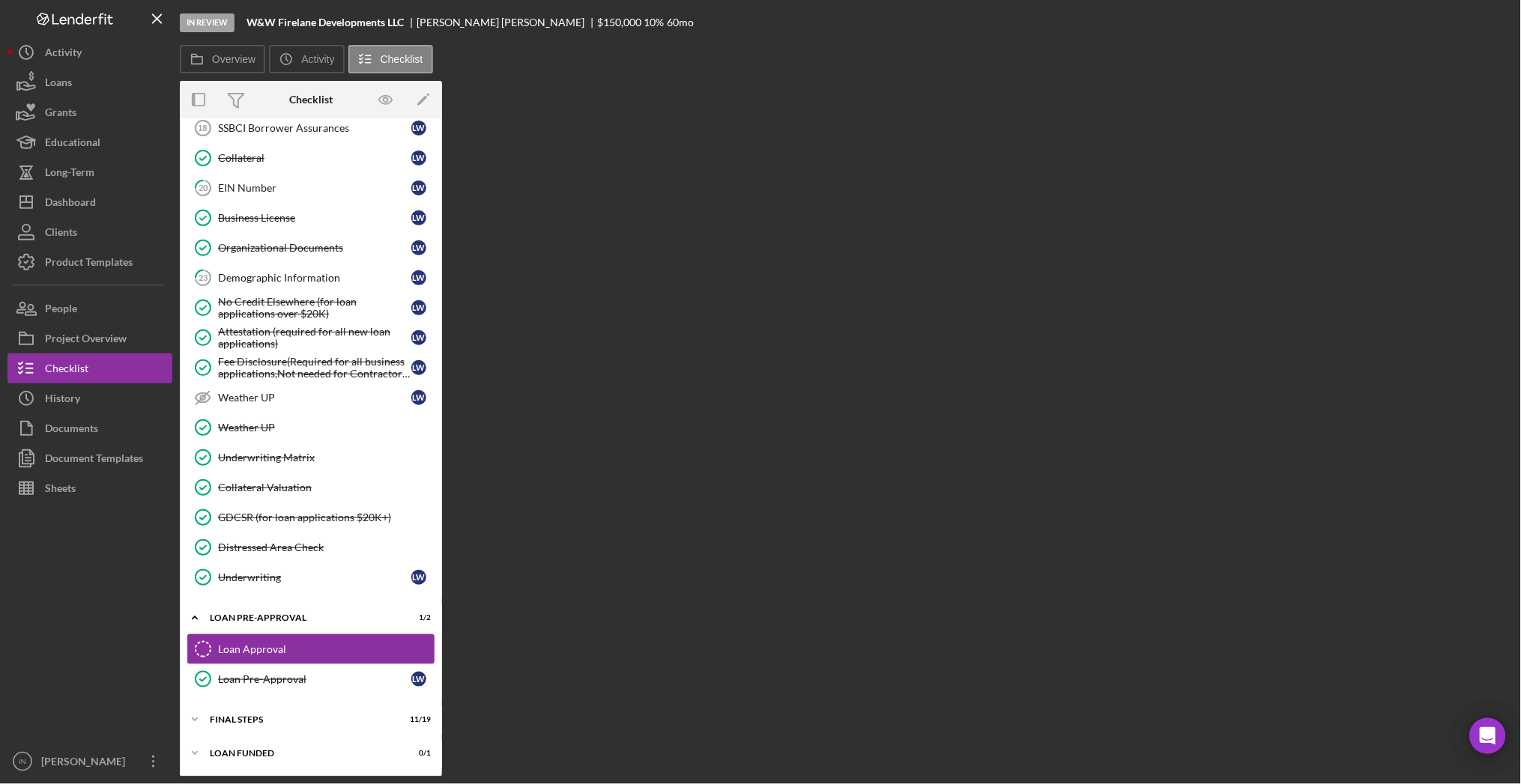
scroll to position [1033, 0]
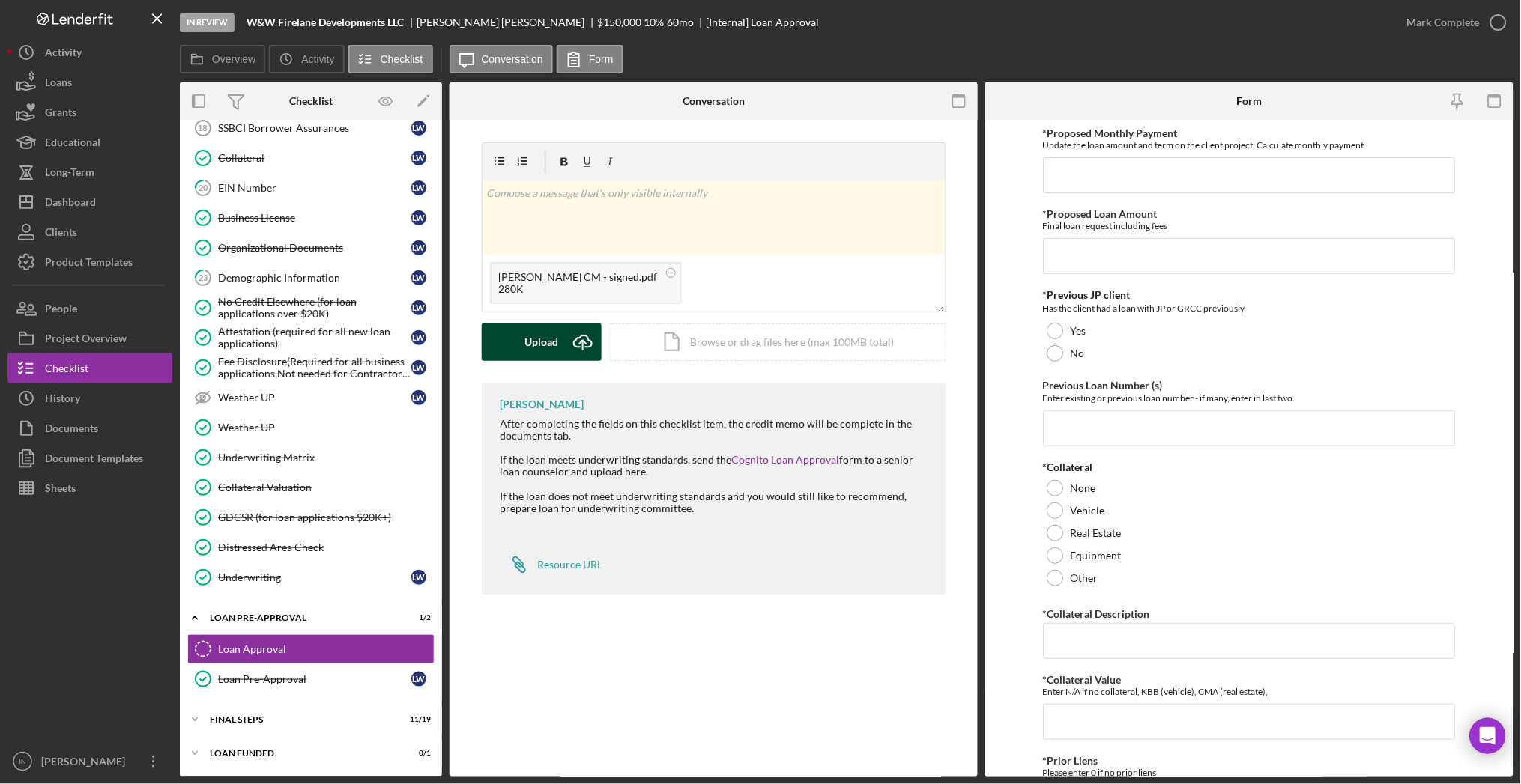
click at [558, 338] on button "Upload Icon/Upload" at bounding box center [541, 342] width 120 height 37
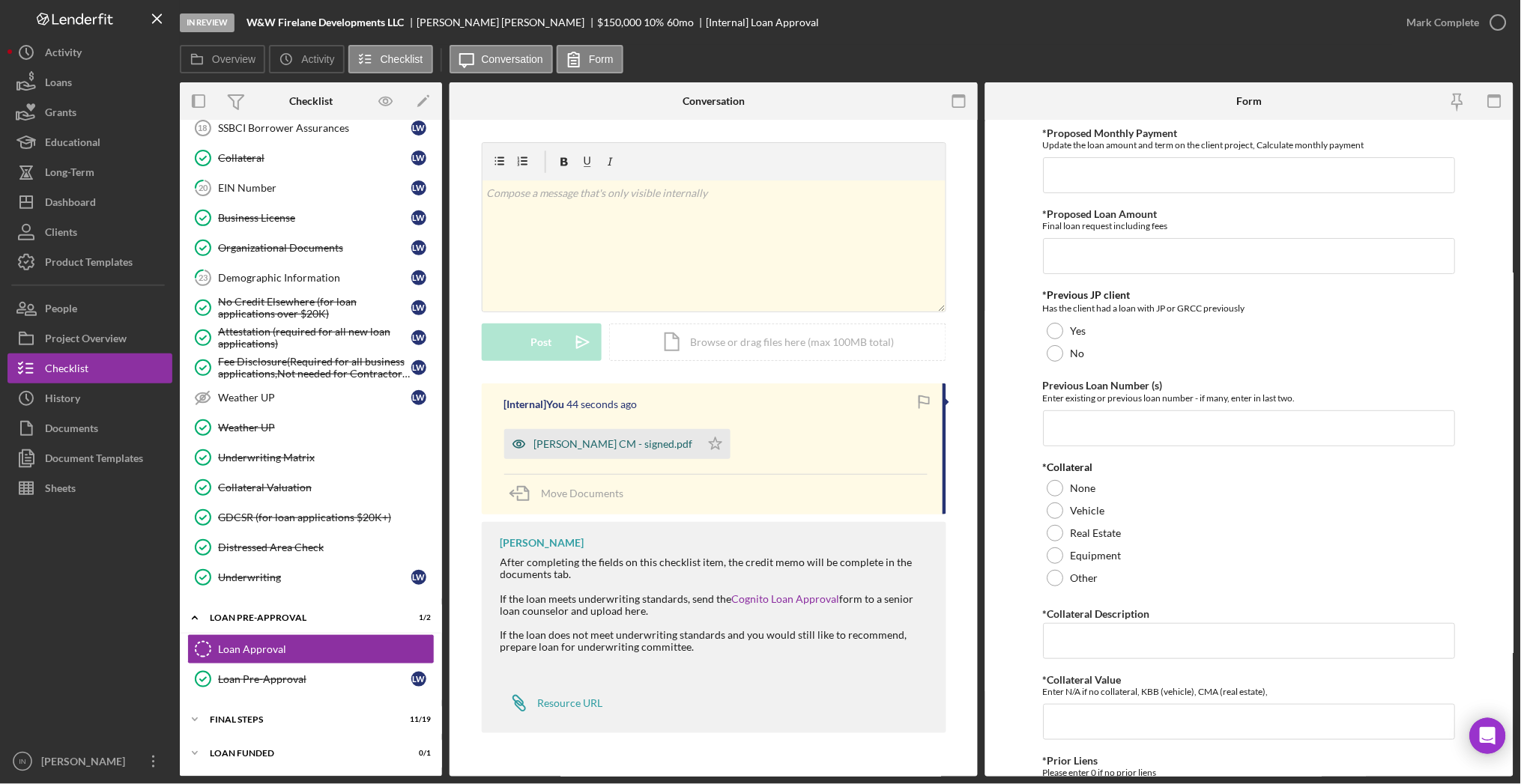
click at [594, 444] on div "Larry Webb CM - signed.pdf" at bounding box center [613, 444] width 159 height 12
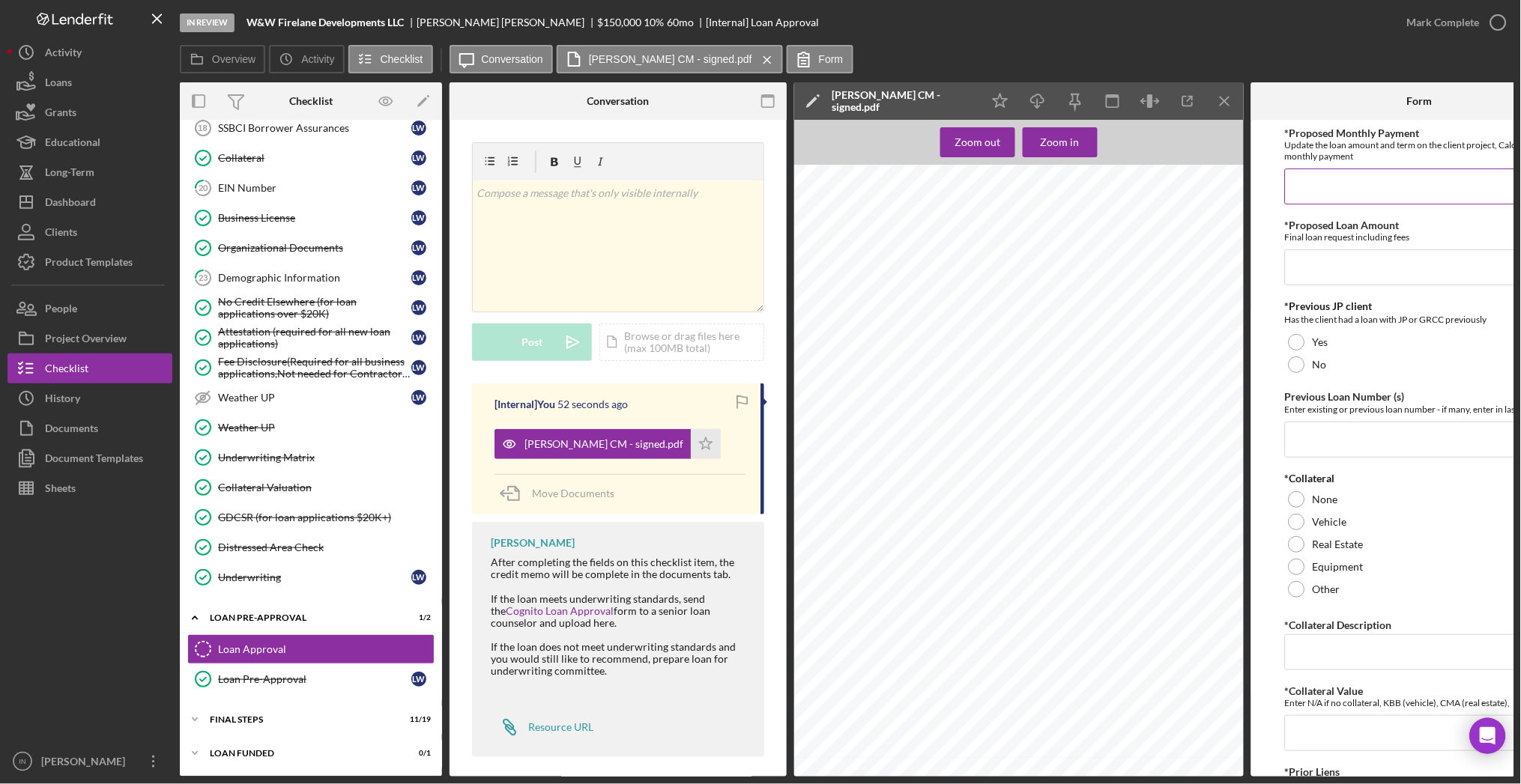
click at [1337, 187] on input "*Proposed Monthly Payment" at bounding box center [1420, 186] width 269 height 36
type input "$3,447"
click at [1357, 265] on input "*Proposed Loan Amount" at bounding box center [1420, 267] width 269 height 36
type input "$252,414.13"
click at [1335, 343] on div "Yes" at bounding box center [1420, 342] width 269 height 22
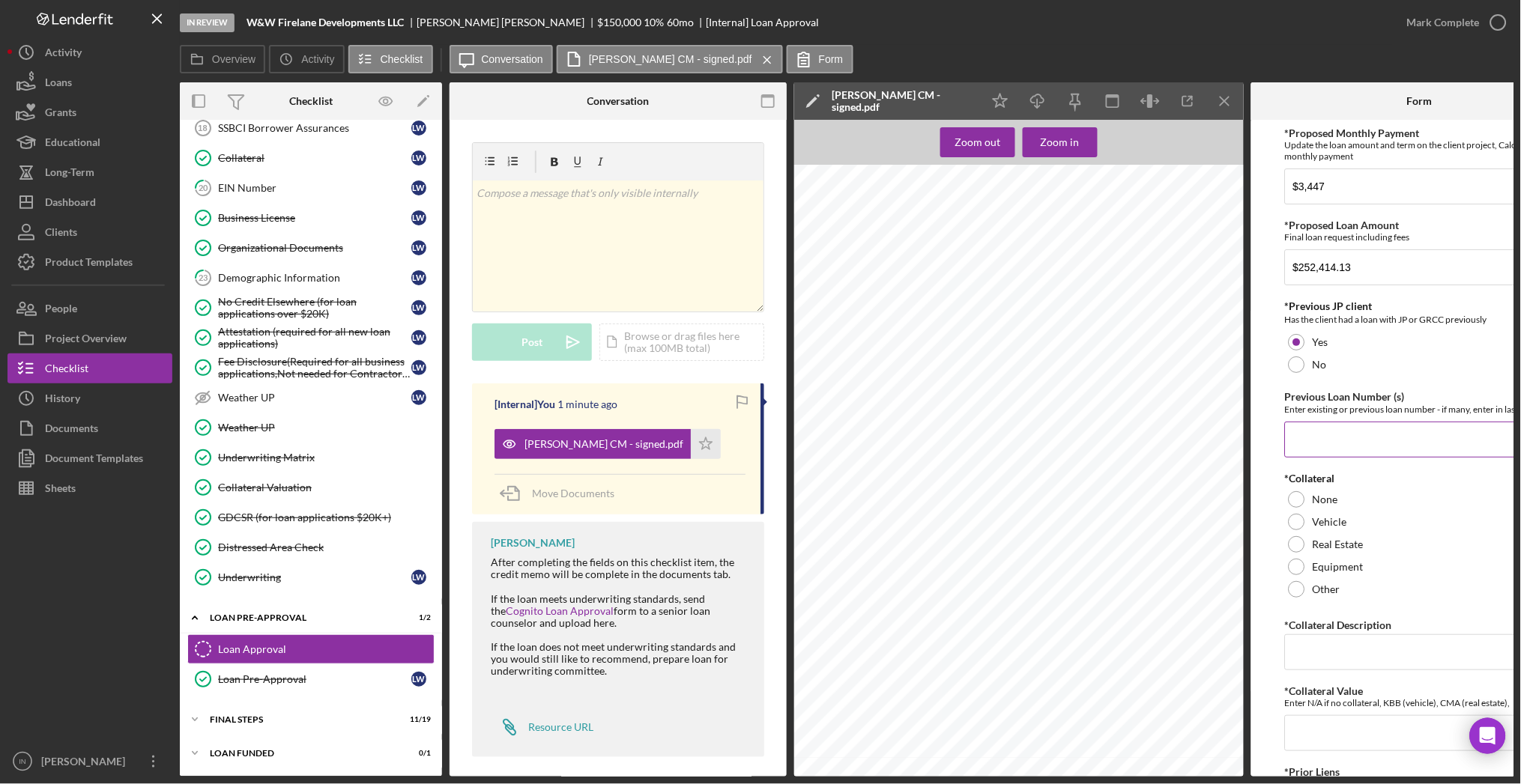
click at [1368, 435] on input "Previous Loan Number (s)" at bounding box center [1420, 439] width 269 height 36
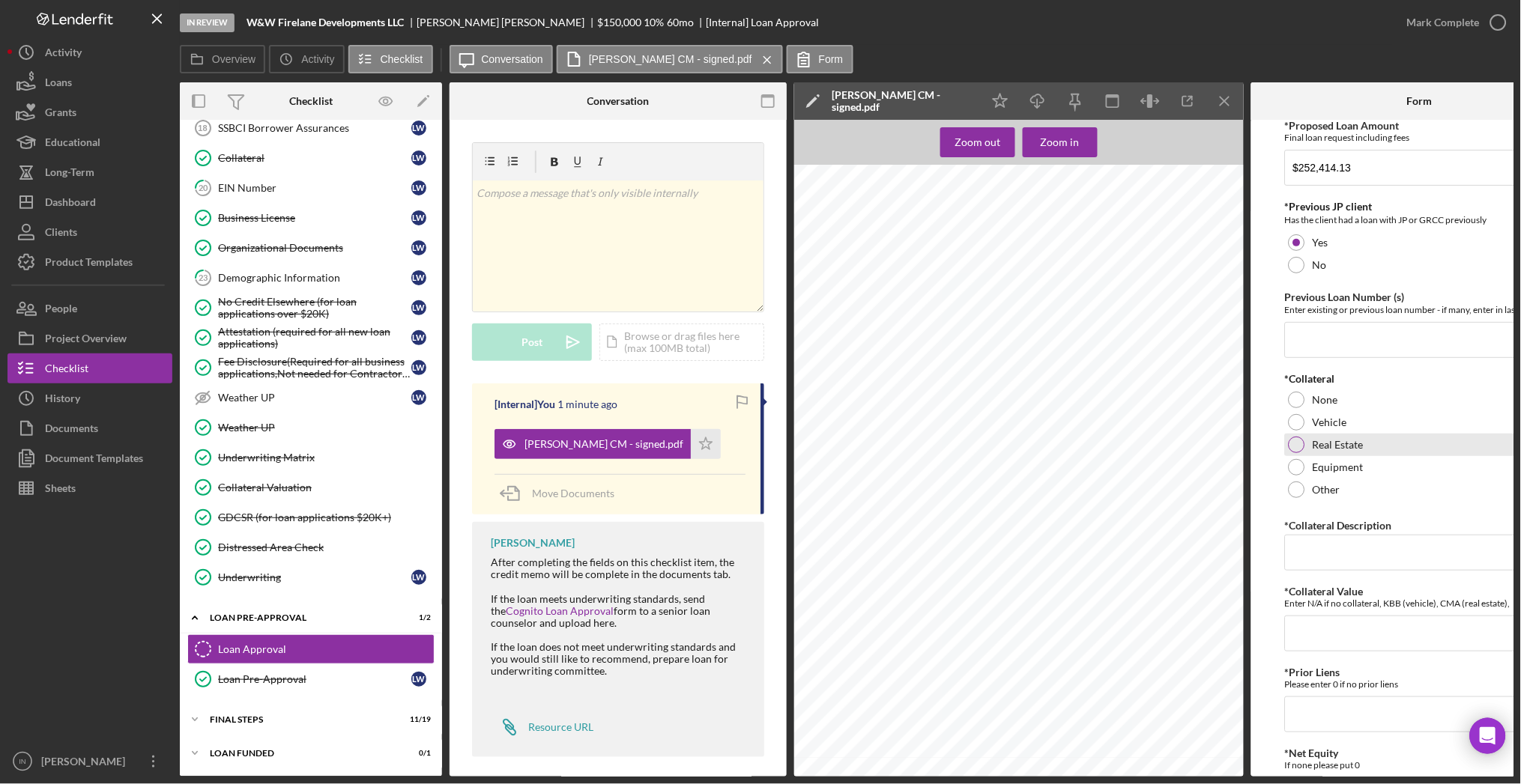
click at [1335, 448] on label "Real Estate" at bounding box center [1337, 445] width 51 height 12
click at [1362, 558] on input "*Collateral Description" at bounding box center [1420, 552] width 269 height 36
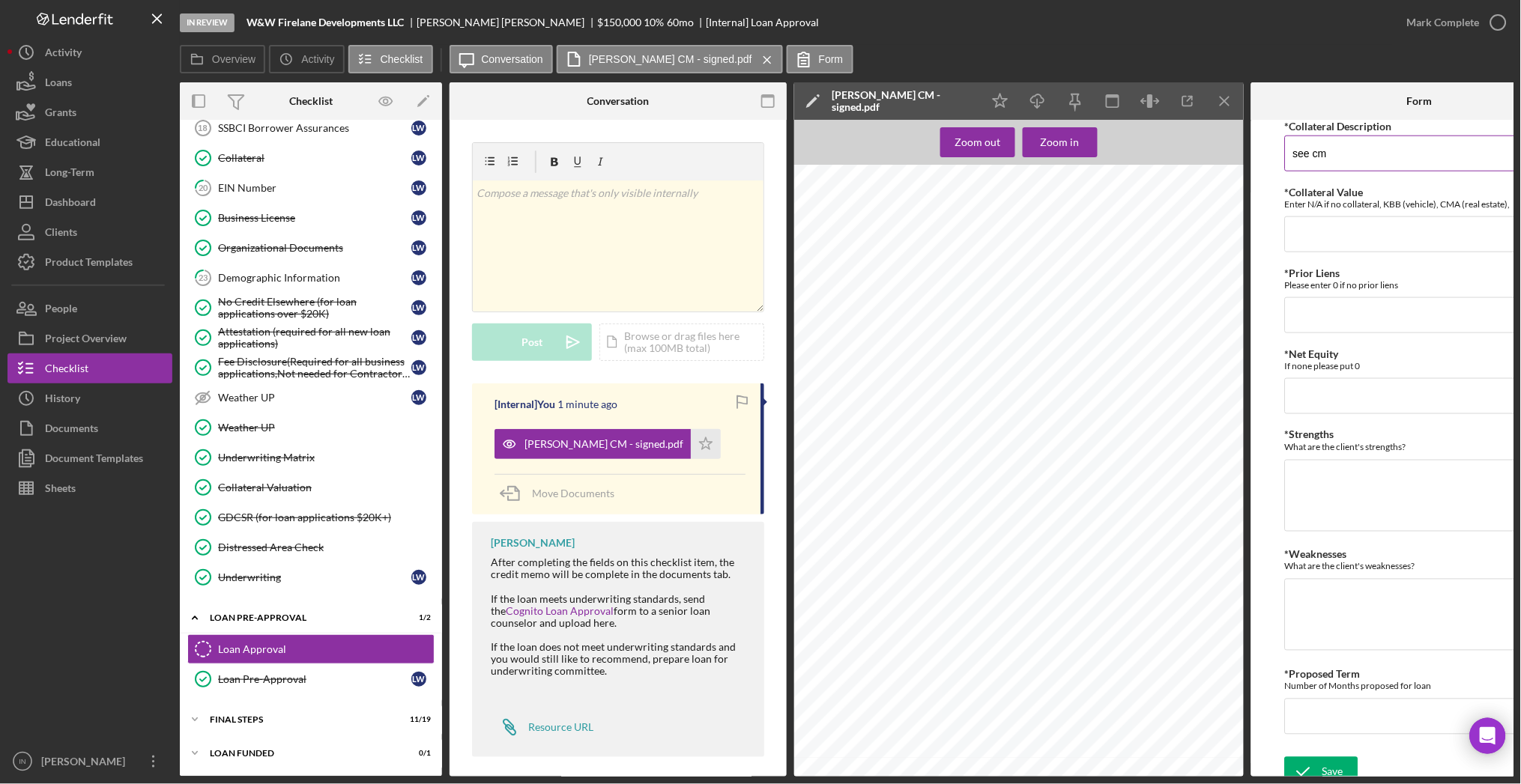
scroll to position [516, 0]
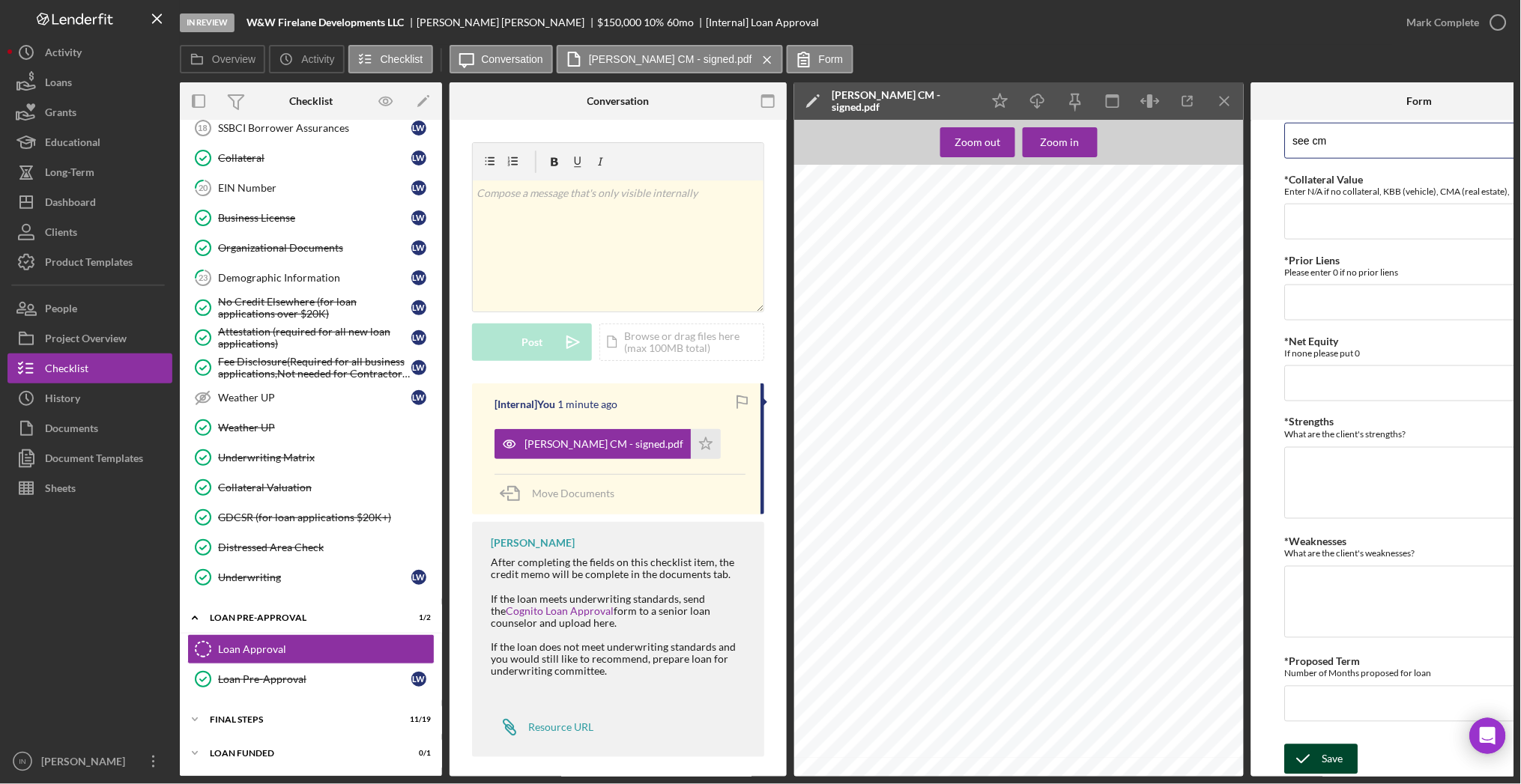
type input "see cm"
click at [1337, 751] on div "Save" at bounding box center [1332, 760] width 21 height 30
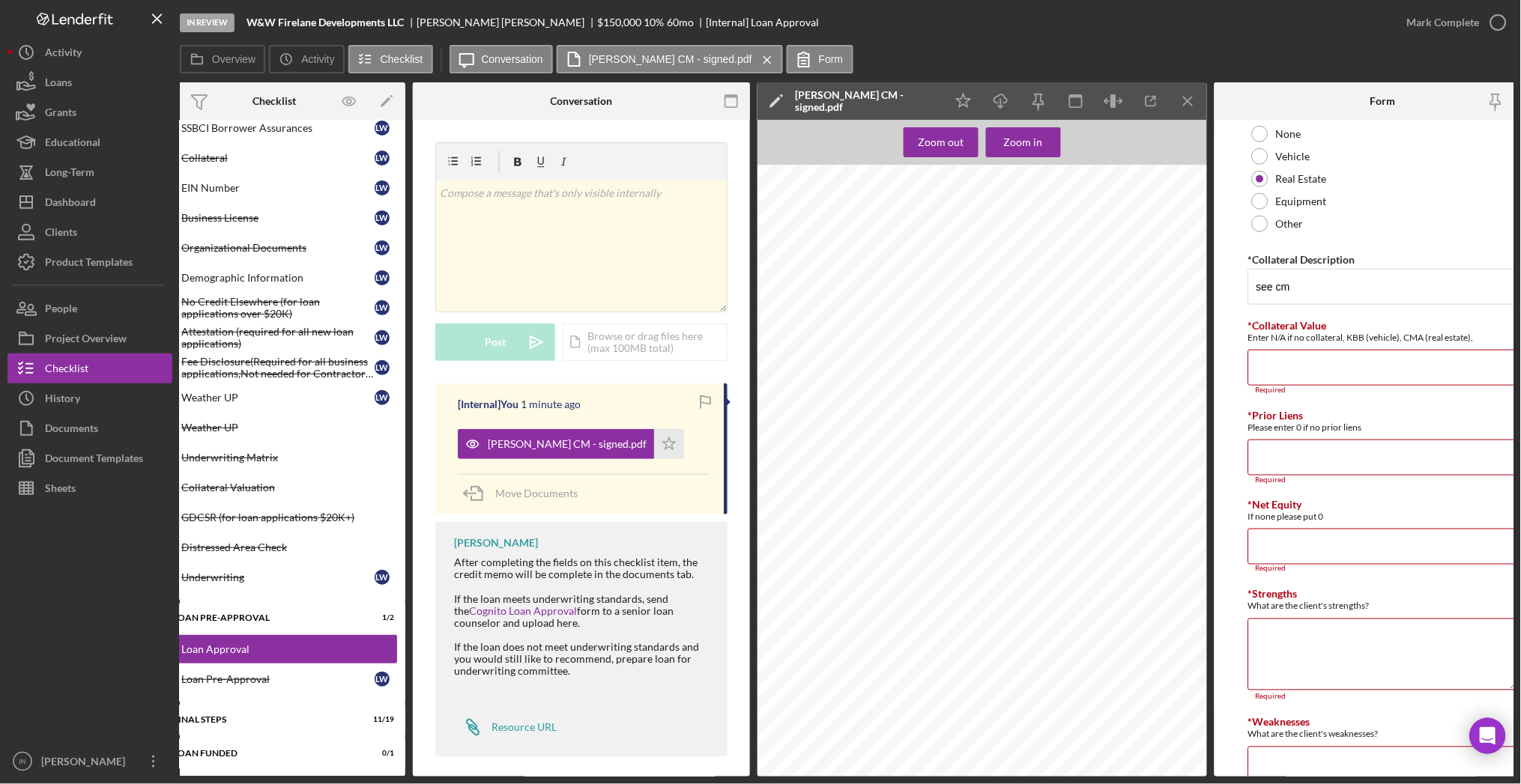
scroll to position [798, 0]
click at [1317, 359] on input "*Collateral Value" at bounding box center [1383, 367] width 269 height 36
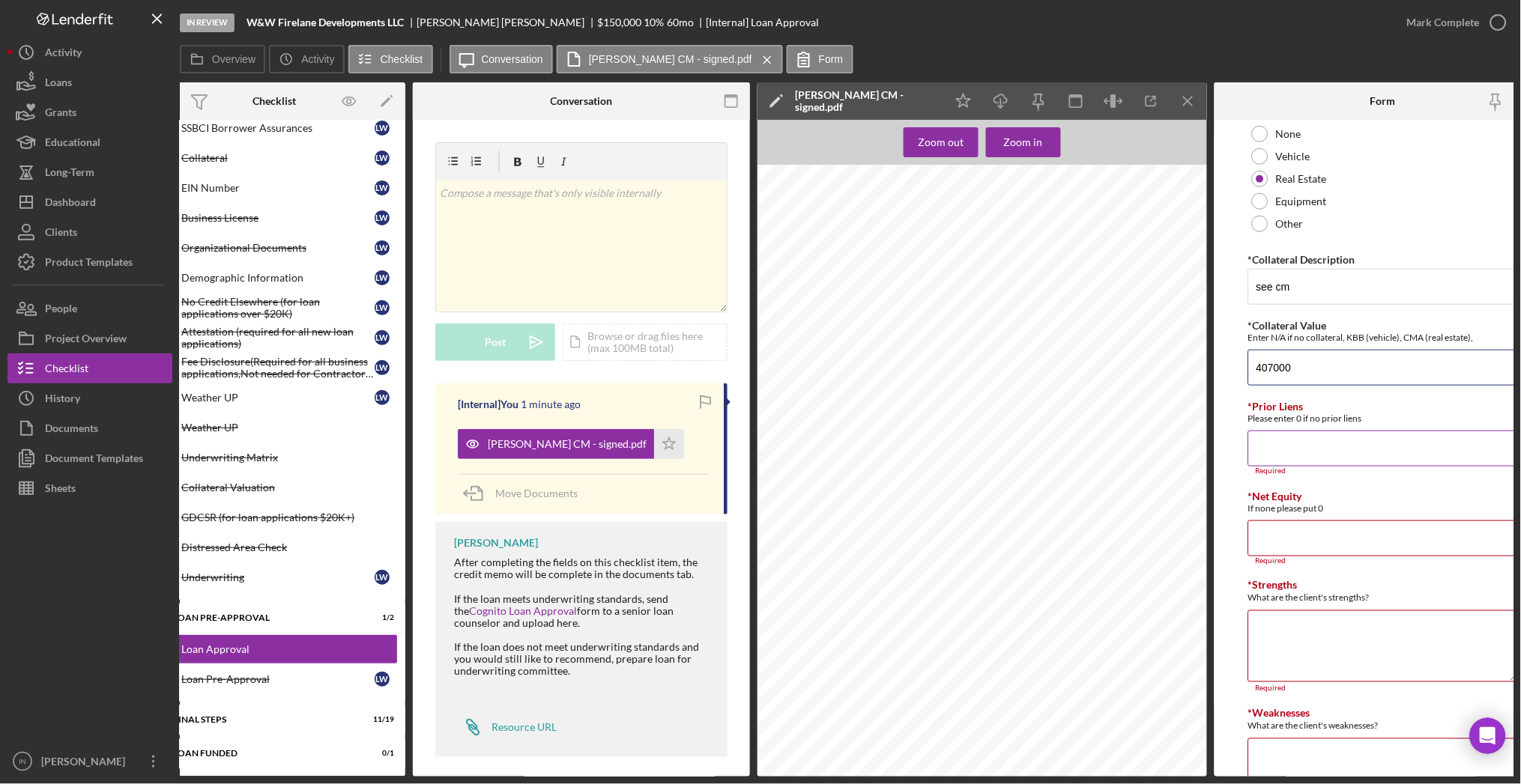
type input "407000"
click at [1301, 457] on input "*Prior Liens" at bounding box center [1383, 448] width 269 height 36
click at [1281, 549] on input "*Net Equity" at bounding box center [1383, 538] width 269 height 36
type input "407,000"
click at [1316, 648] on textarea "*Strengths" at bounding box center [1383, 637] width 269 height 71
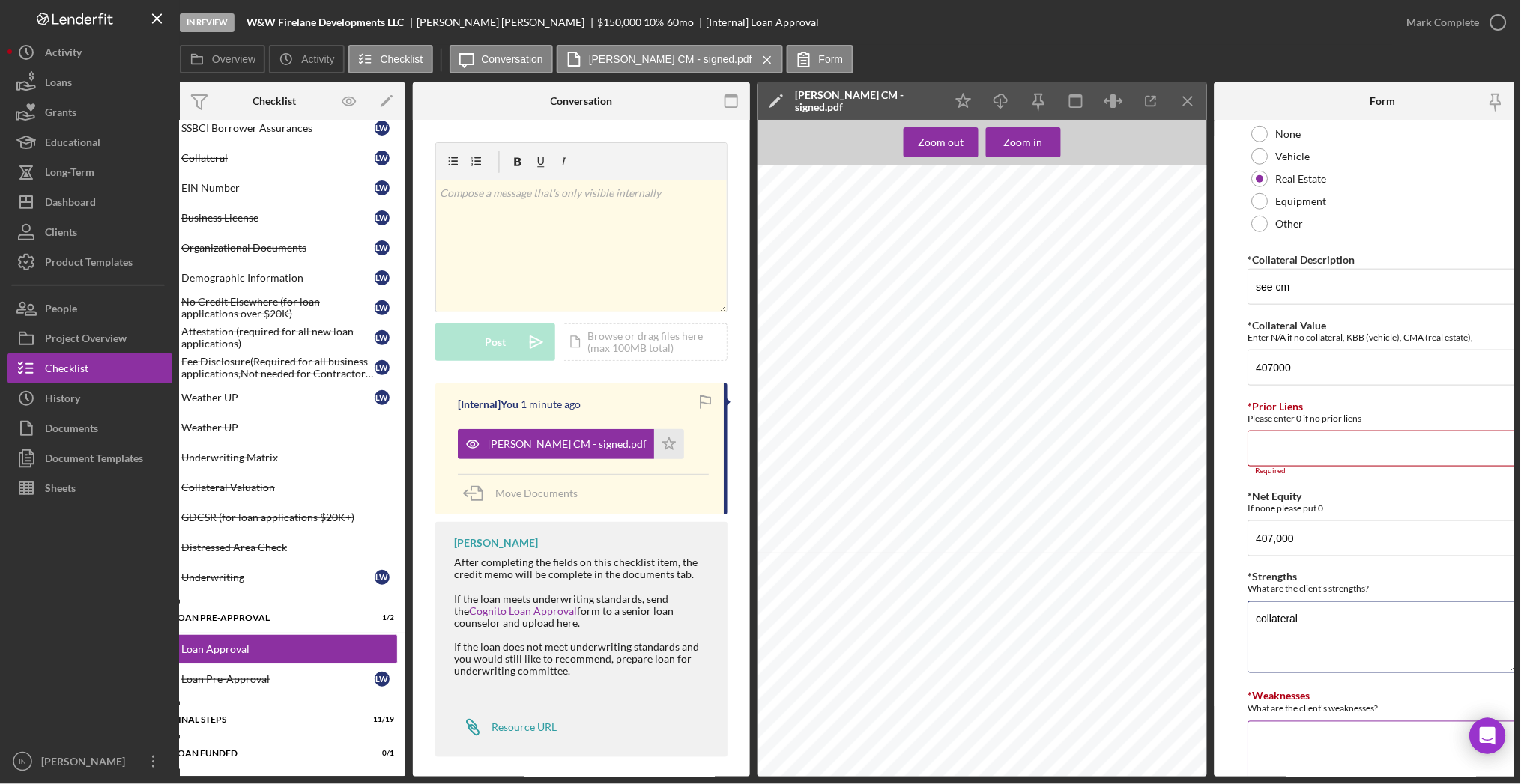
type textarea "collateral"
click at [1321, 748] on textarea "*Weaknesses" at bounding box center [1383, 757] width 269 height 71
type textarea "matrix"
click at [1300, 446] on input "*Prior Liens" at bounding box center [1383, 448] width 269 height 36
click at [1333, 376] on input "407000" at bounding box center [1383, 367] width 269 height 36
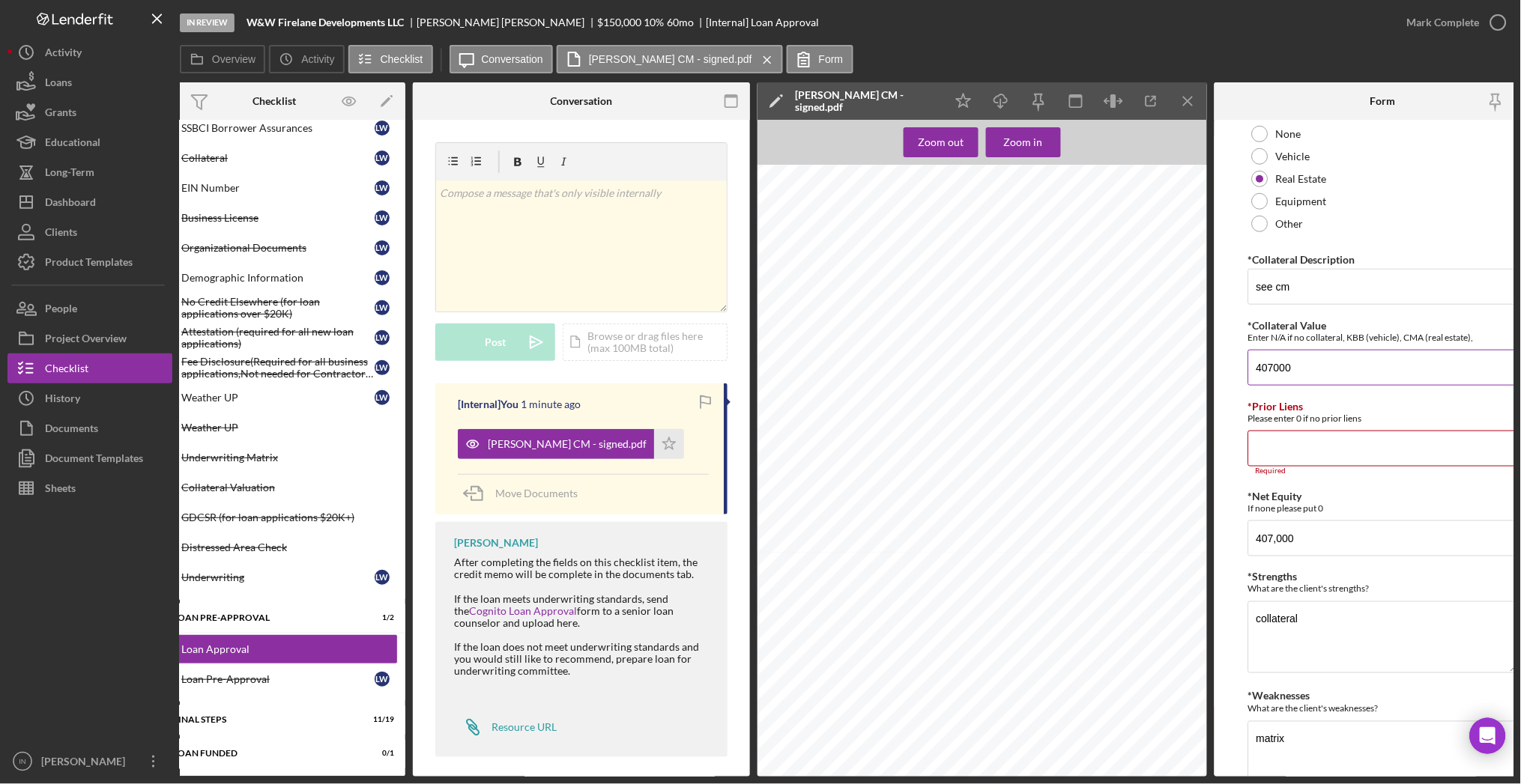
click at [1333, 376] on input "407000" at bounding box center [1383, 367] width 269 height 36
type input "1025000"
click at [1289, 448] on input "*Prior Liens" at bounding box center [1383, 448] width 269 height 36
type input "0"
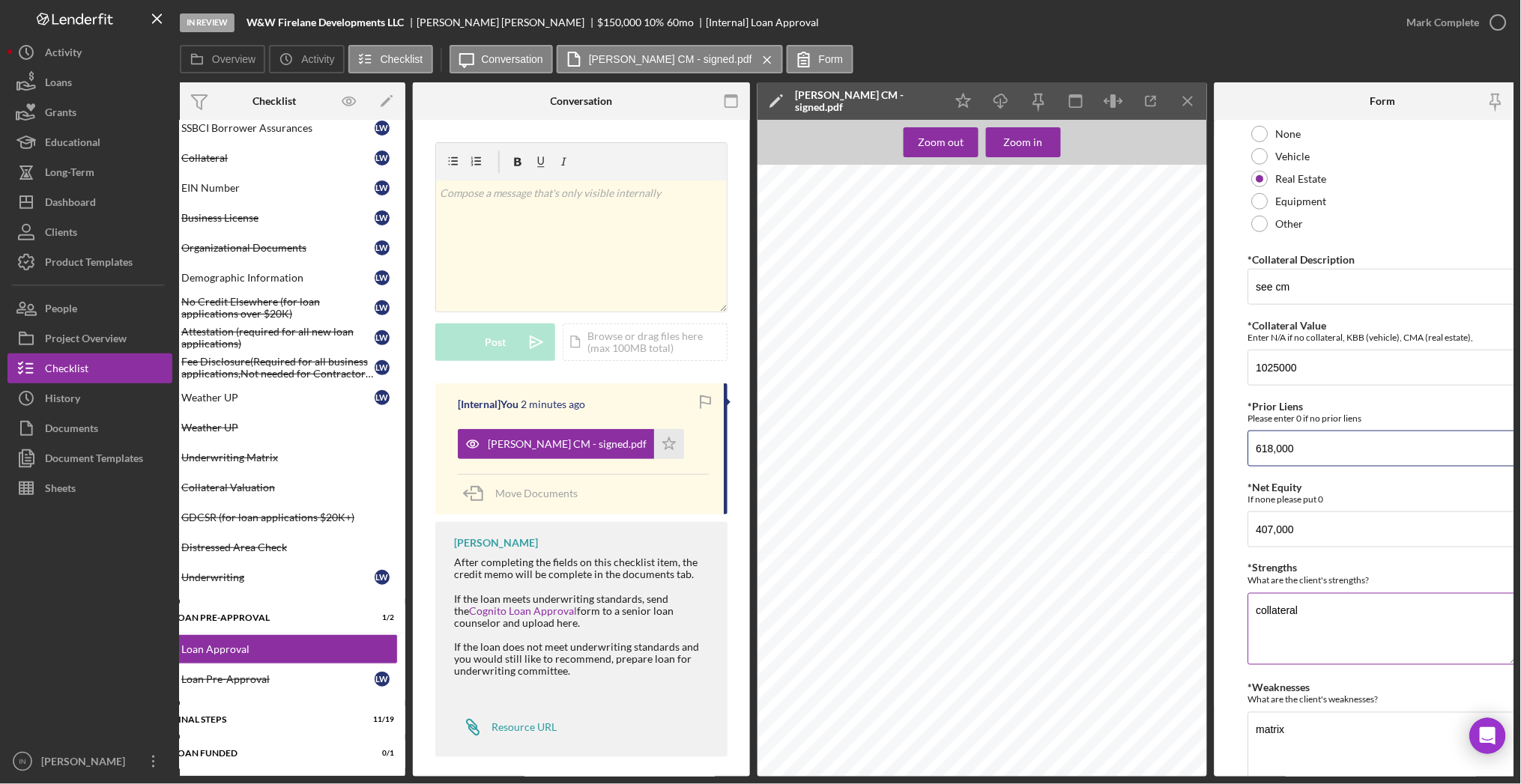
scroll to position [525, 0]
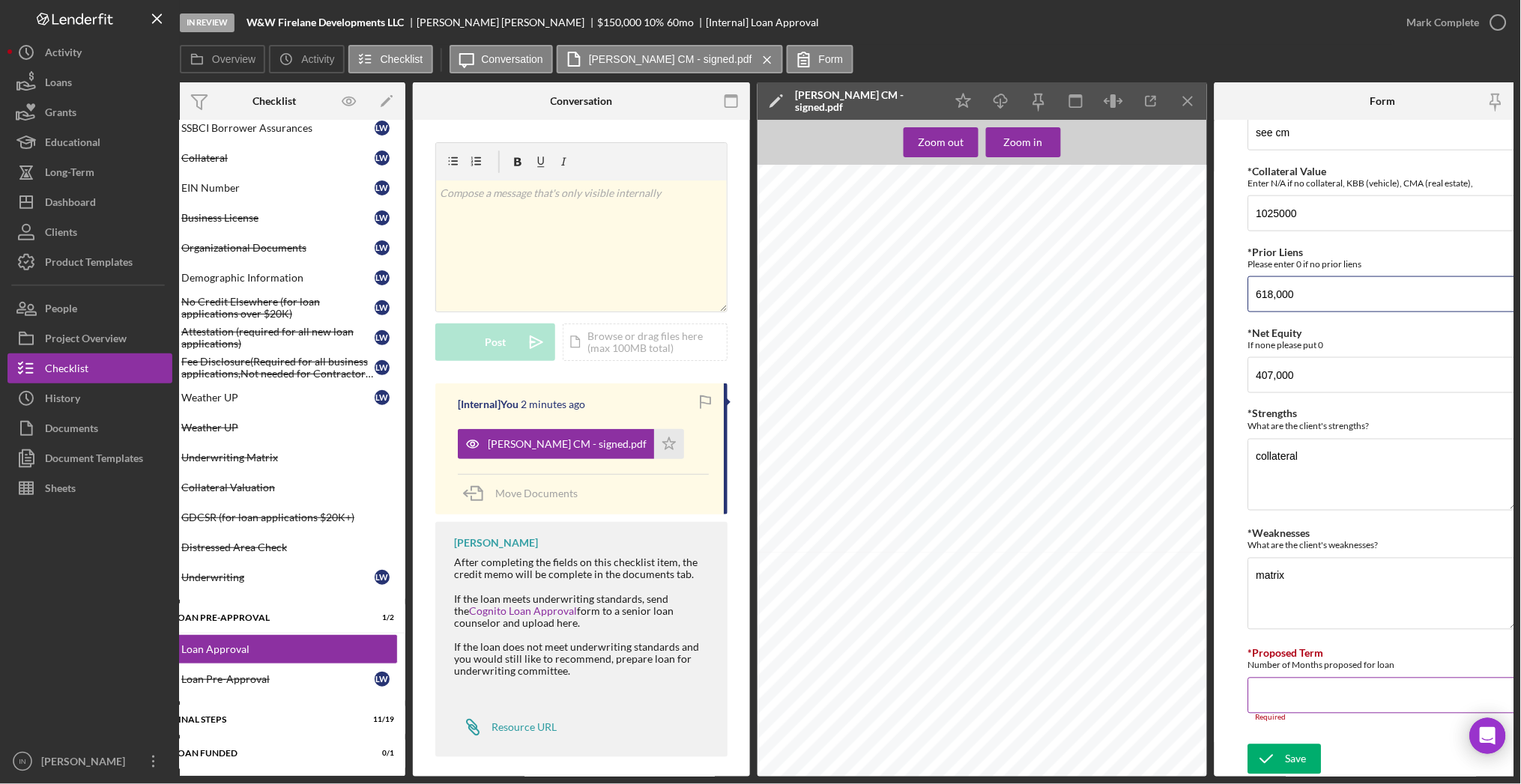
type input "618,000"
click at [1284, 699] on input "*Proposed Term" at bounding box center [1383, 695] width 269 height 36
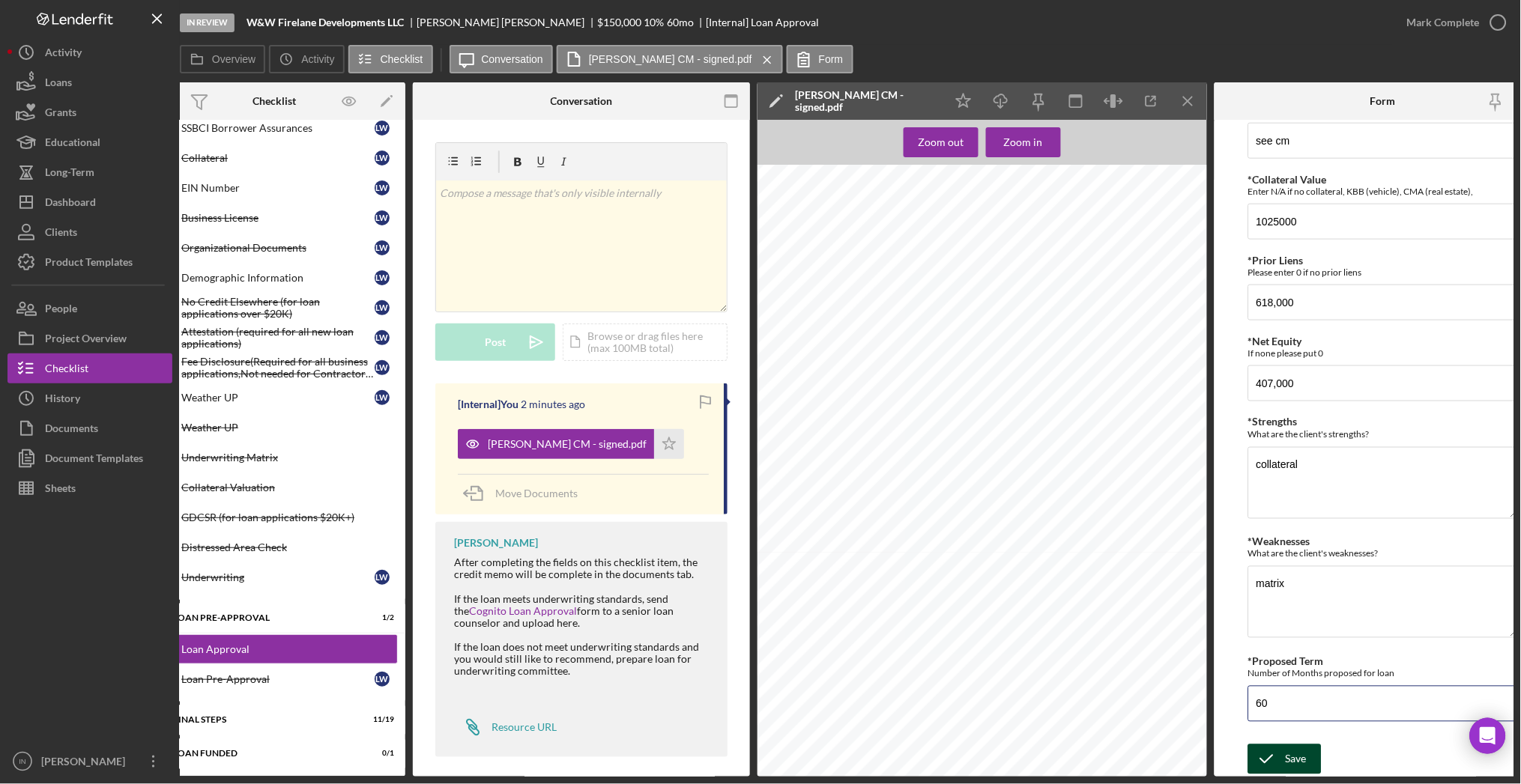
type input "60"
click at [1283, 747] on icon "submit" at bounding box center [1267, 759] width 37 height 37
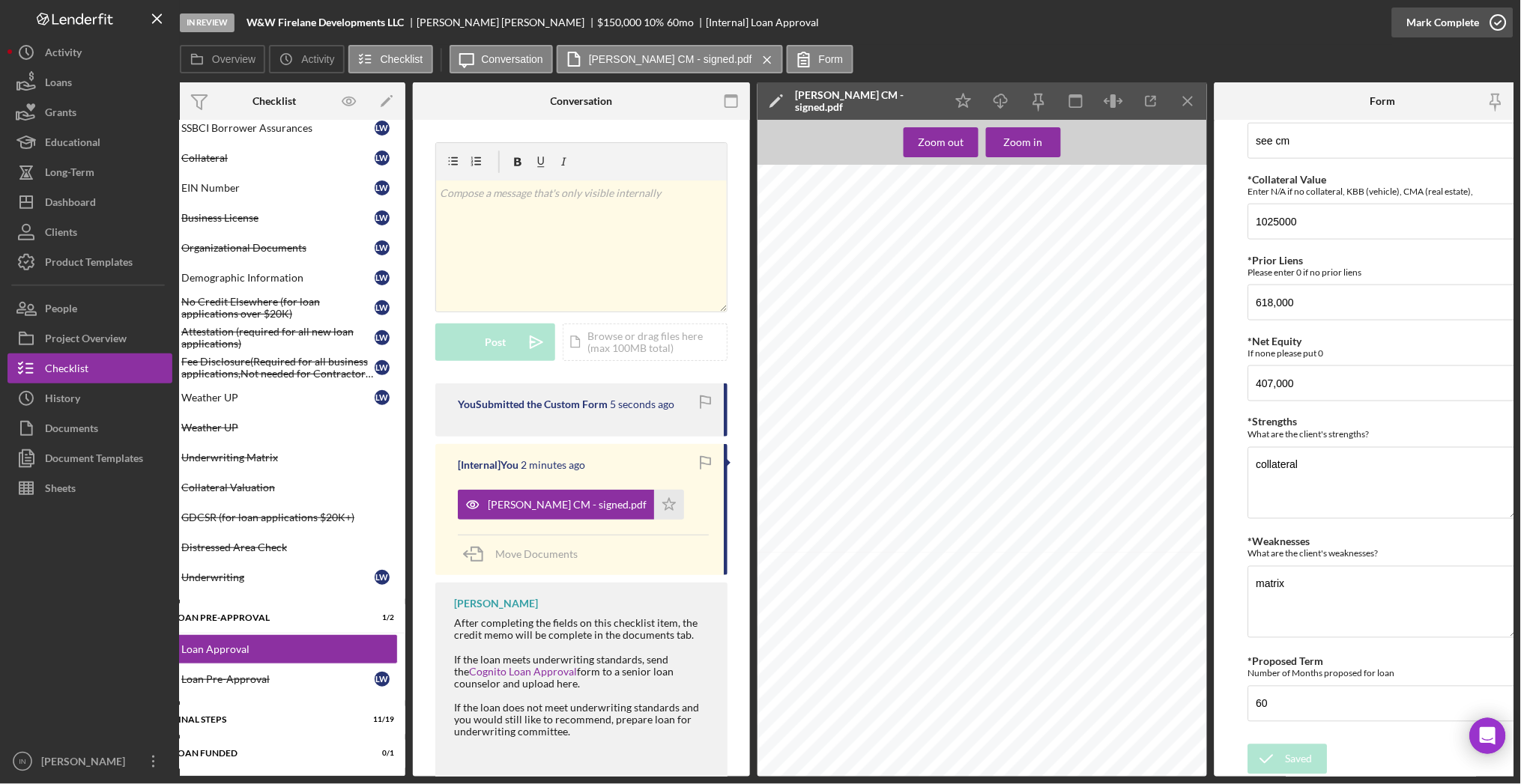
click at [1450, 23] on div "Mark Complete" at bounding box center [1443, 22] width 72 height 30
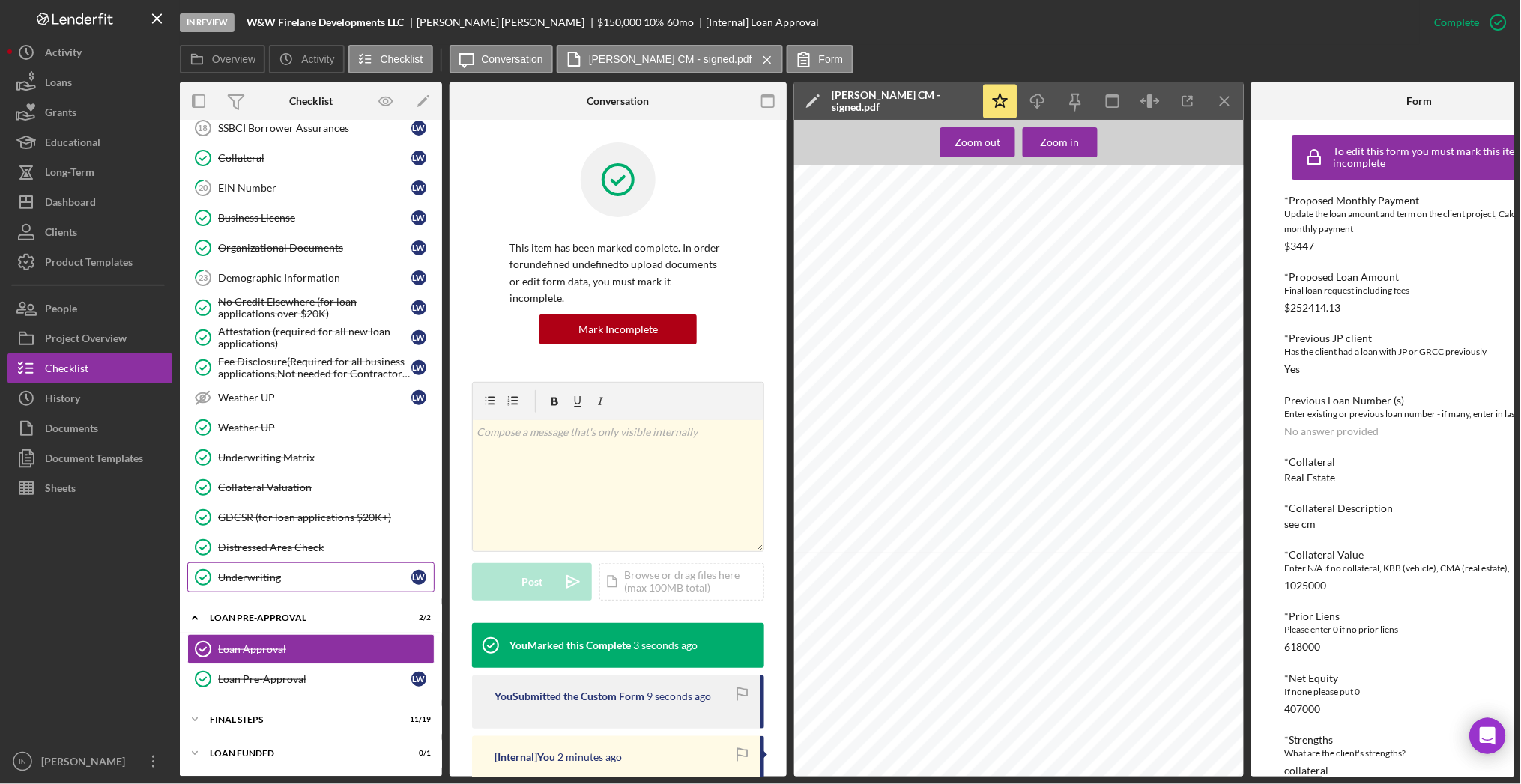
scroll to position [1036, 0]
click at [279, 710] on div "Icon/Expander FINAL STEPS 11 / 19" at bounding box center [310, 720] width 262 height 30
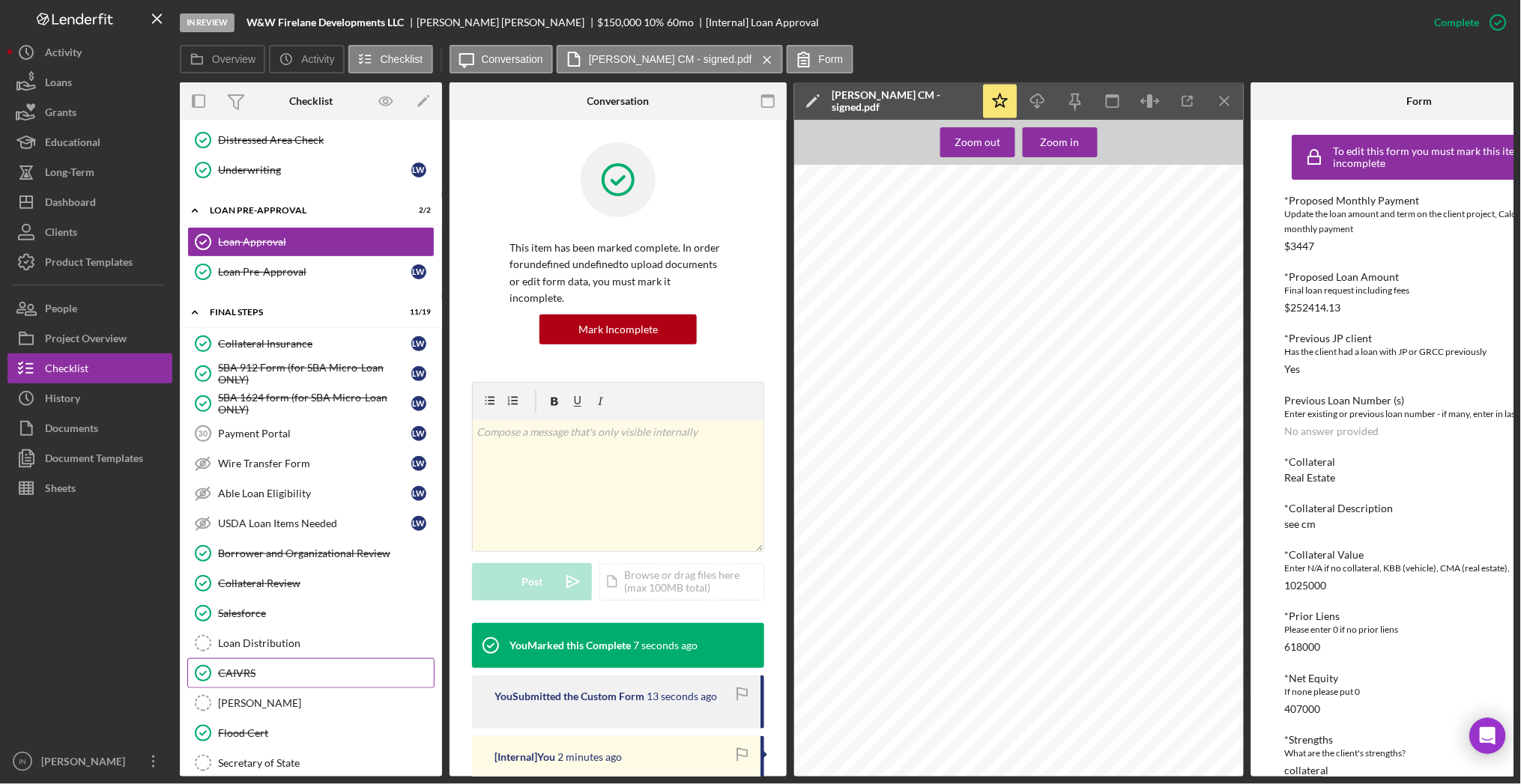
scroll to position [1615, 0]
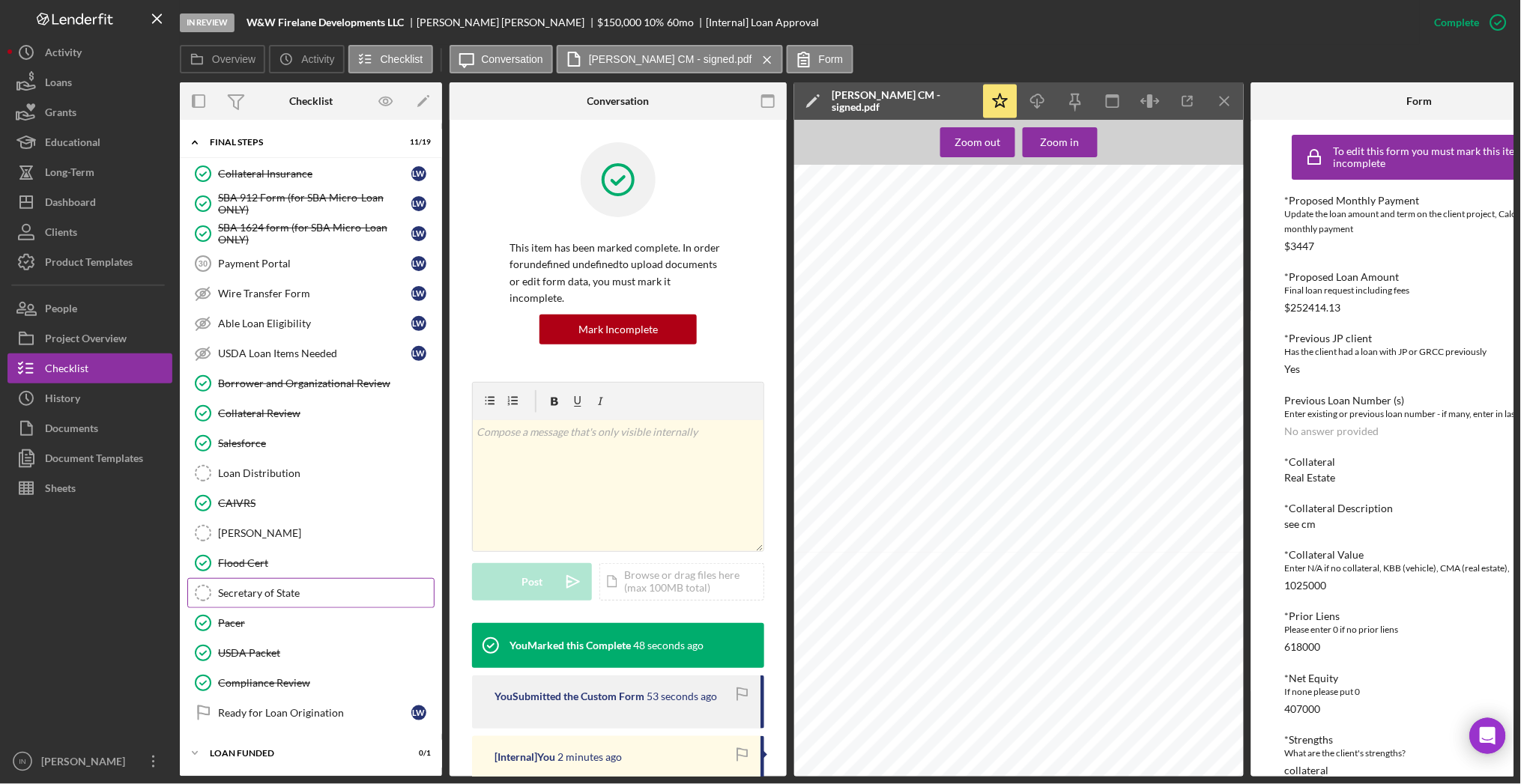
click at [246, 596] on link "Secretary of State Secretary of State" at bounding box center [310, 594] width 247 height 30
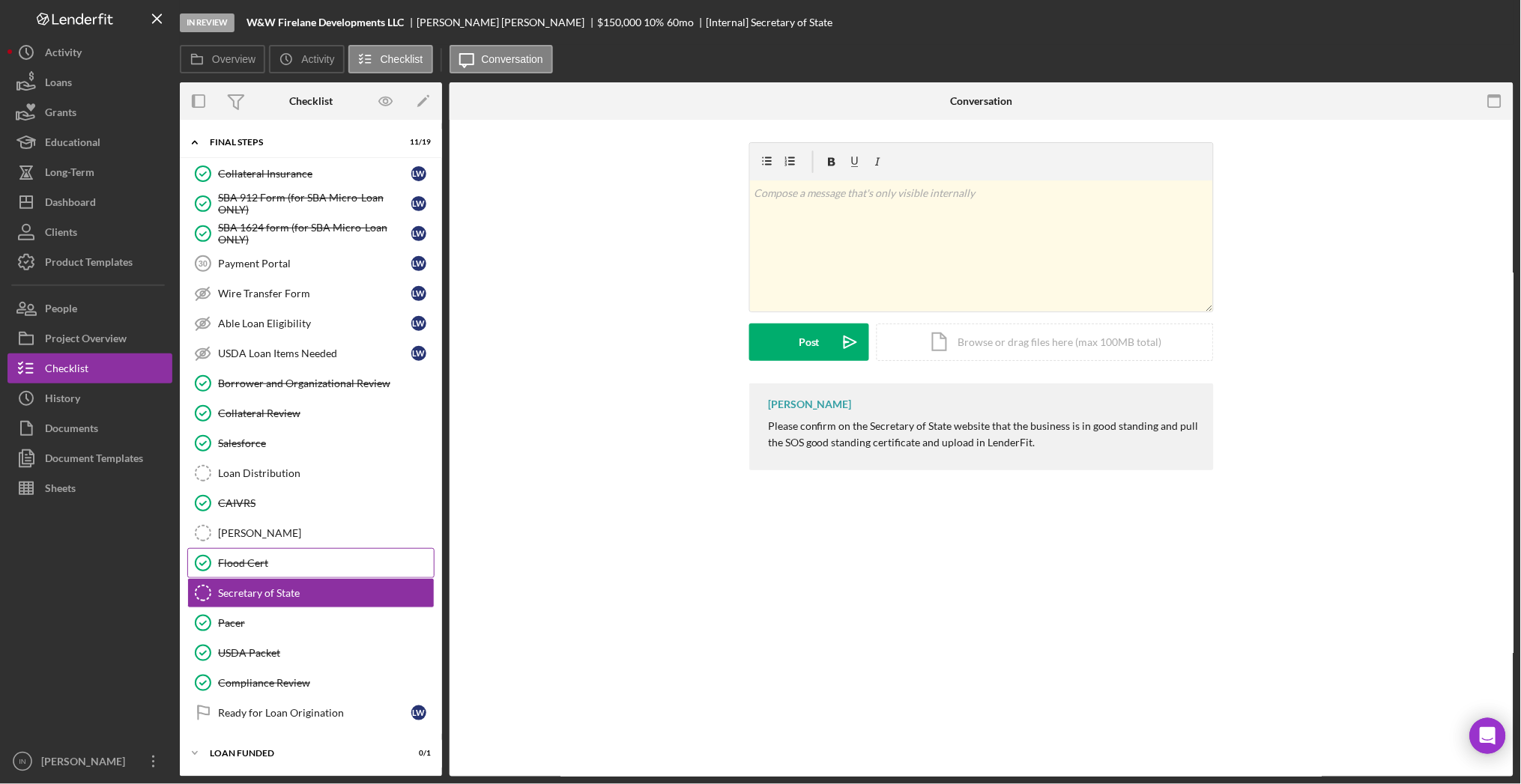
scroll to position [1611, 0]
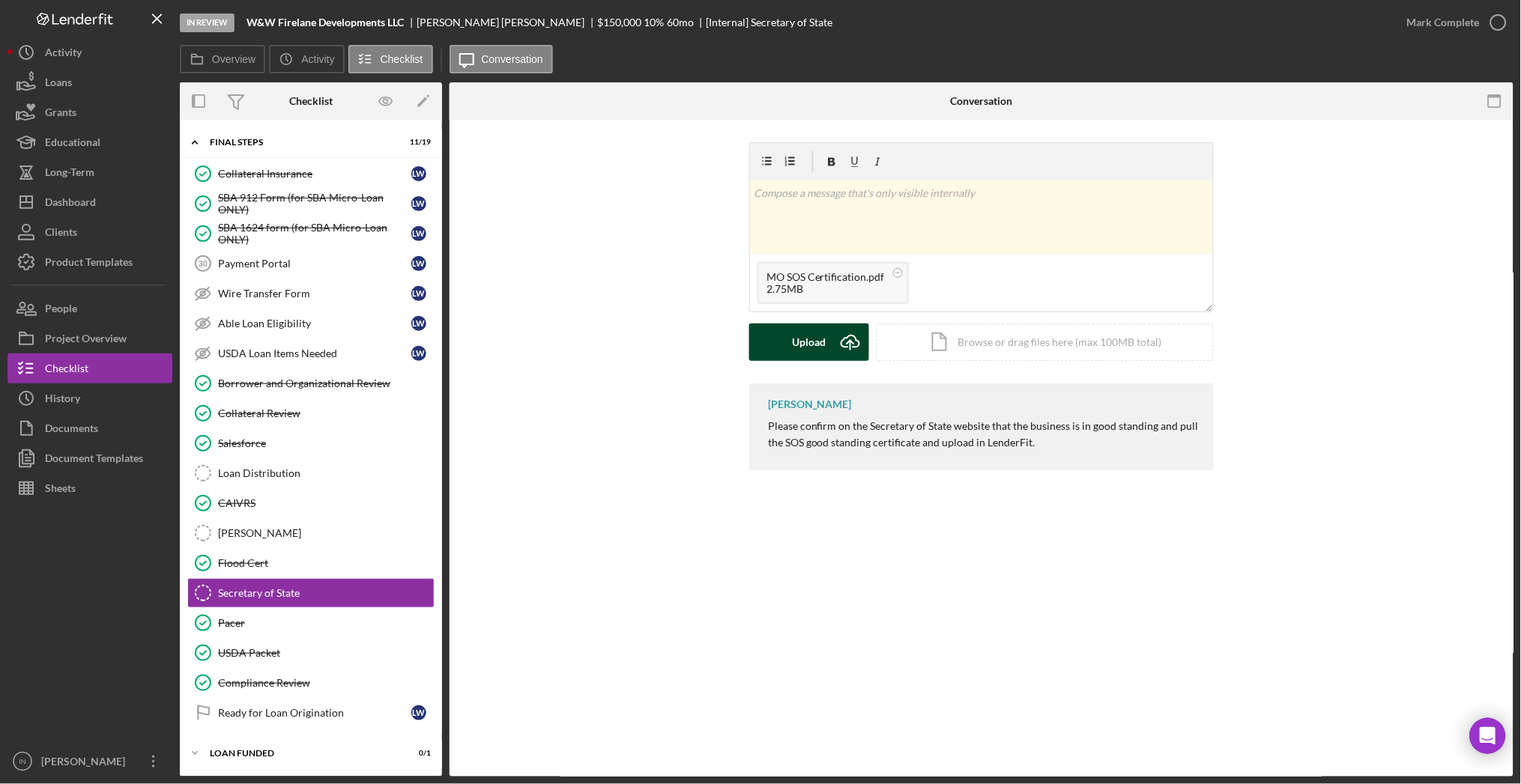
click at [831, 343] on button "Upload Icon/Upload" at bounding box center [809, 342] width 120 height 37
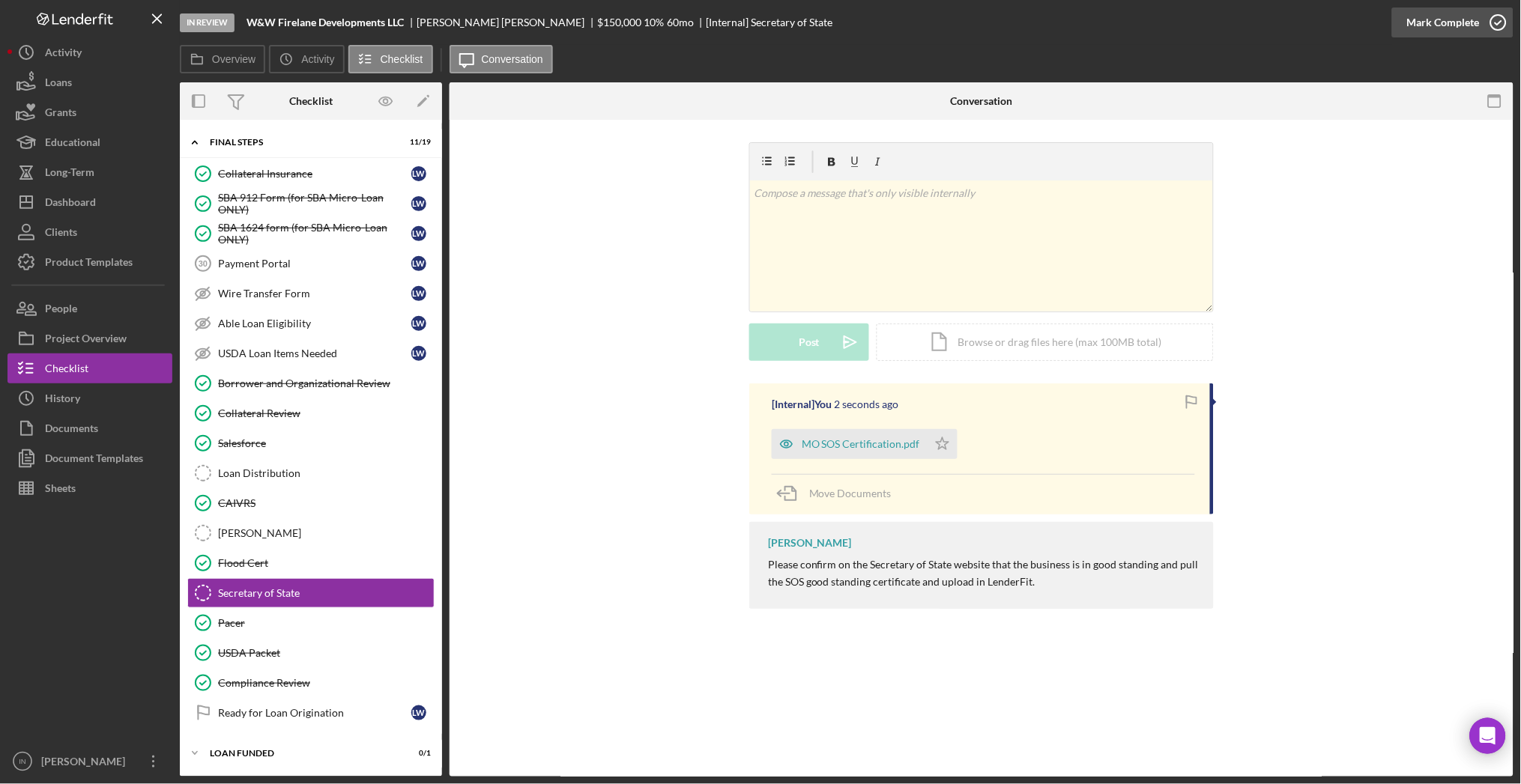
click at [1421, 13] on div "Mark Complete" at bounding box center [1443, 22] width 72 height 30
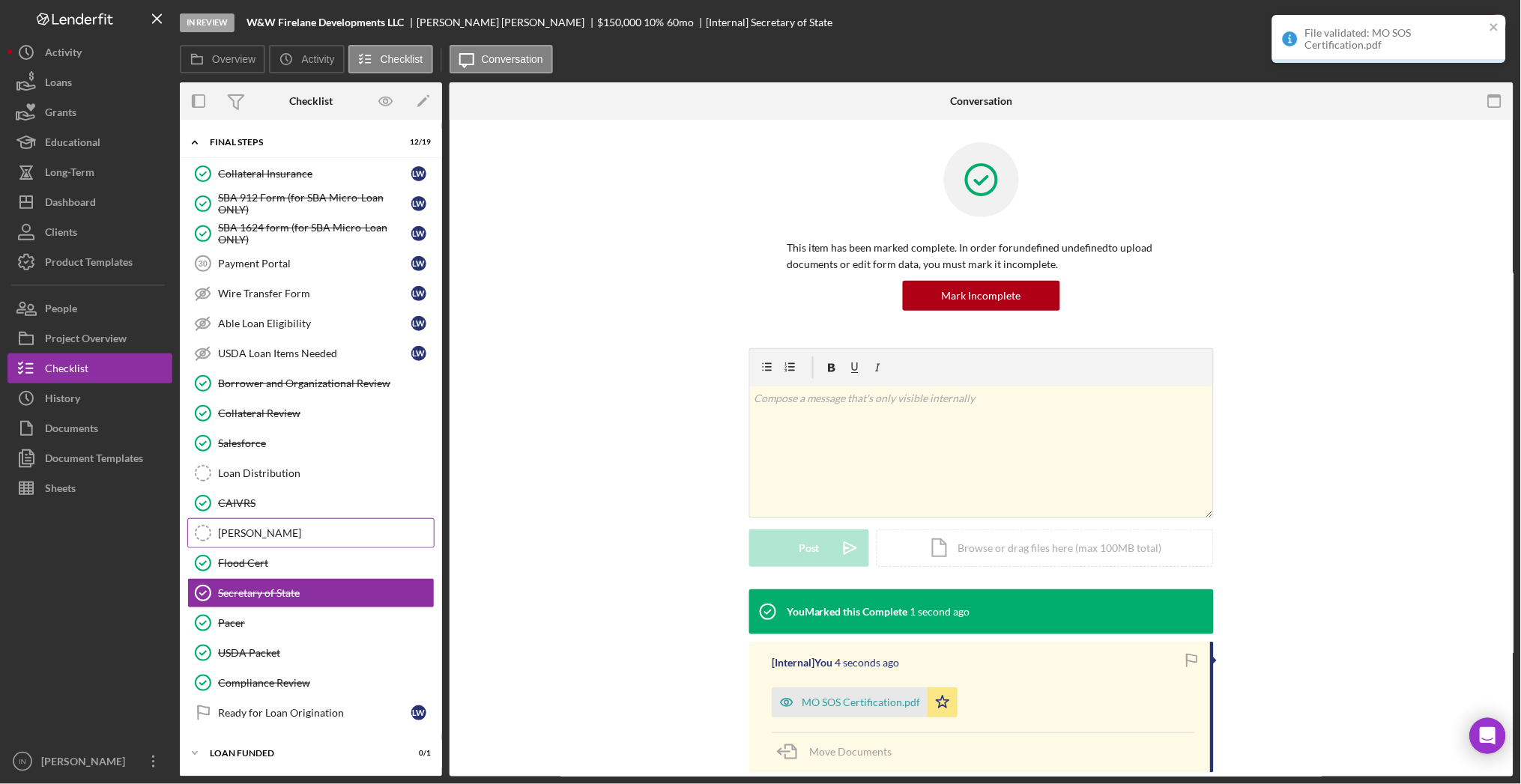
click at [297, 535] on div "[PERSON_NAME]" at bounding box center [325, 533] width 215 height 12
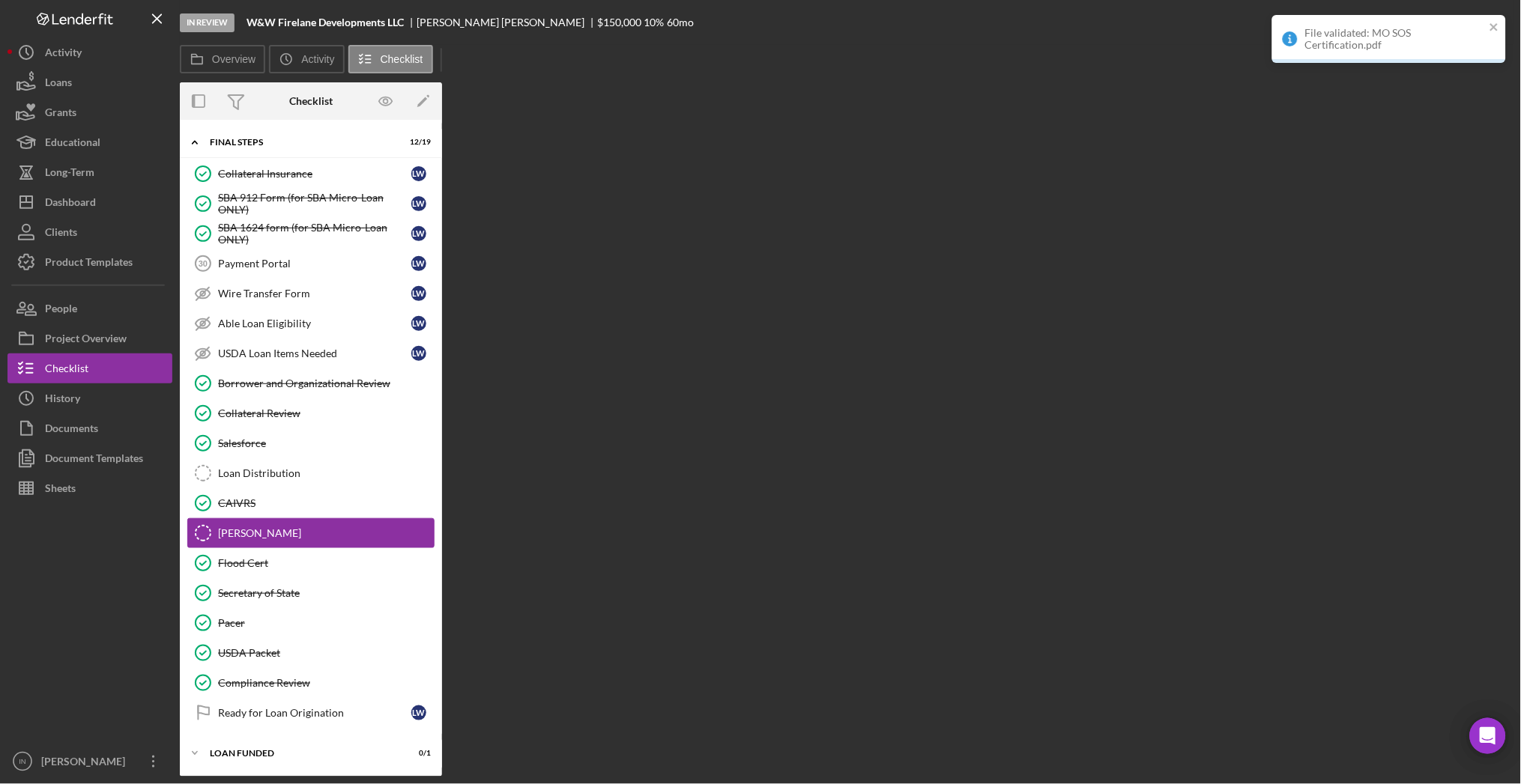
scroll to position [1611, 0]
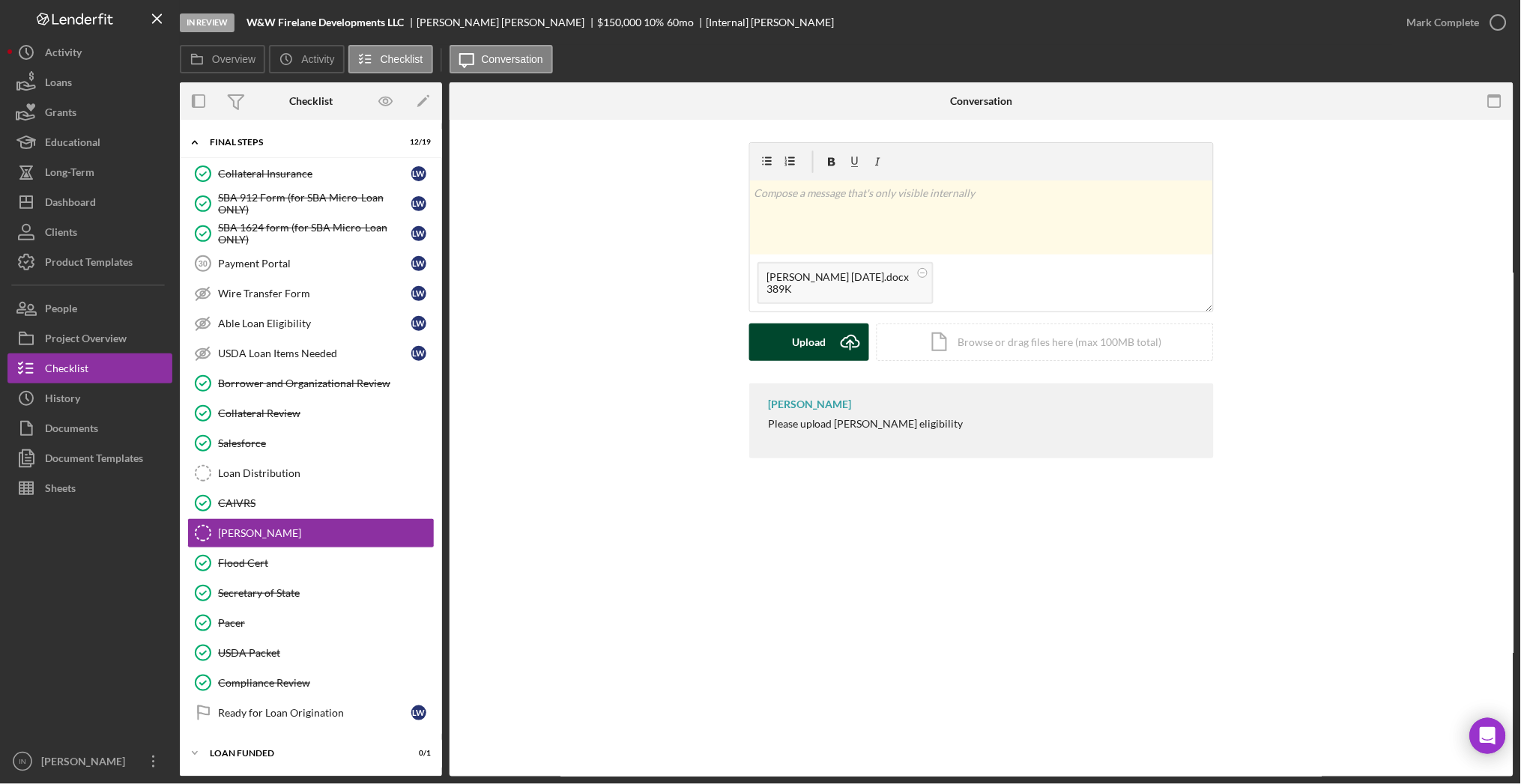
click at [844, 348] on icon "Icon/Upload" at bounding box center [850, 342] width 37 height 37
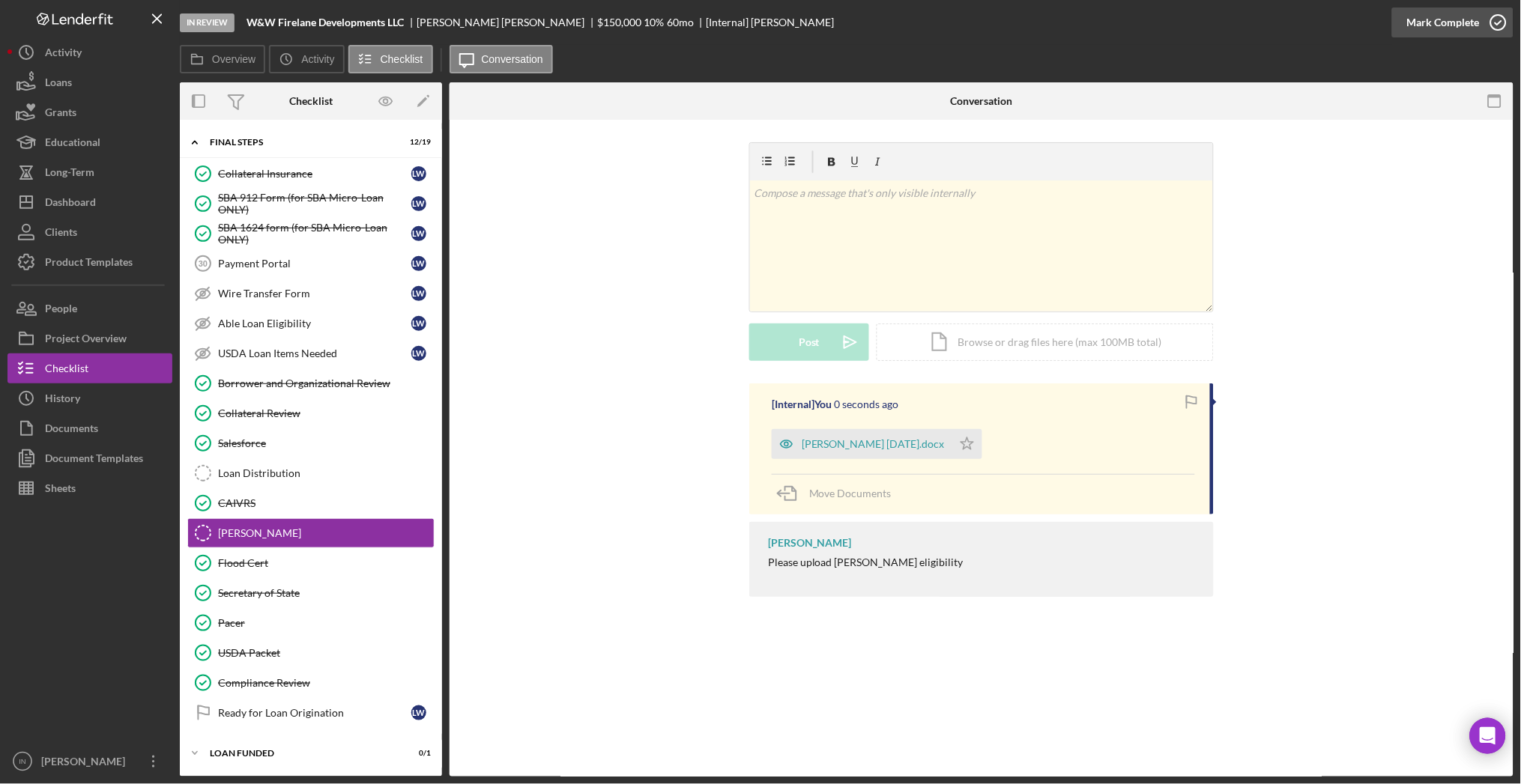
click at [1464, 11] on div "Mark Complete" at bounding box center [1443, 22] width 72 height 30
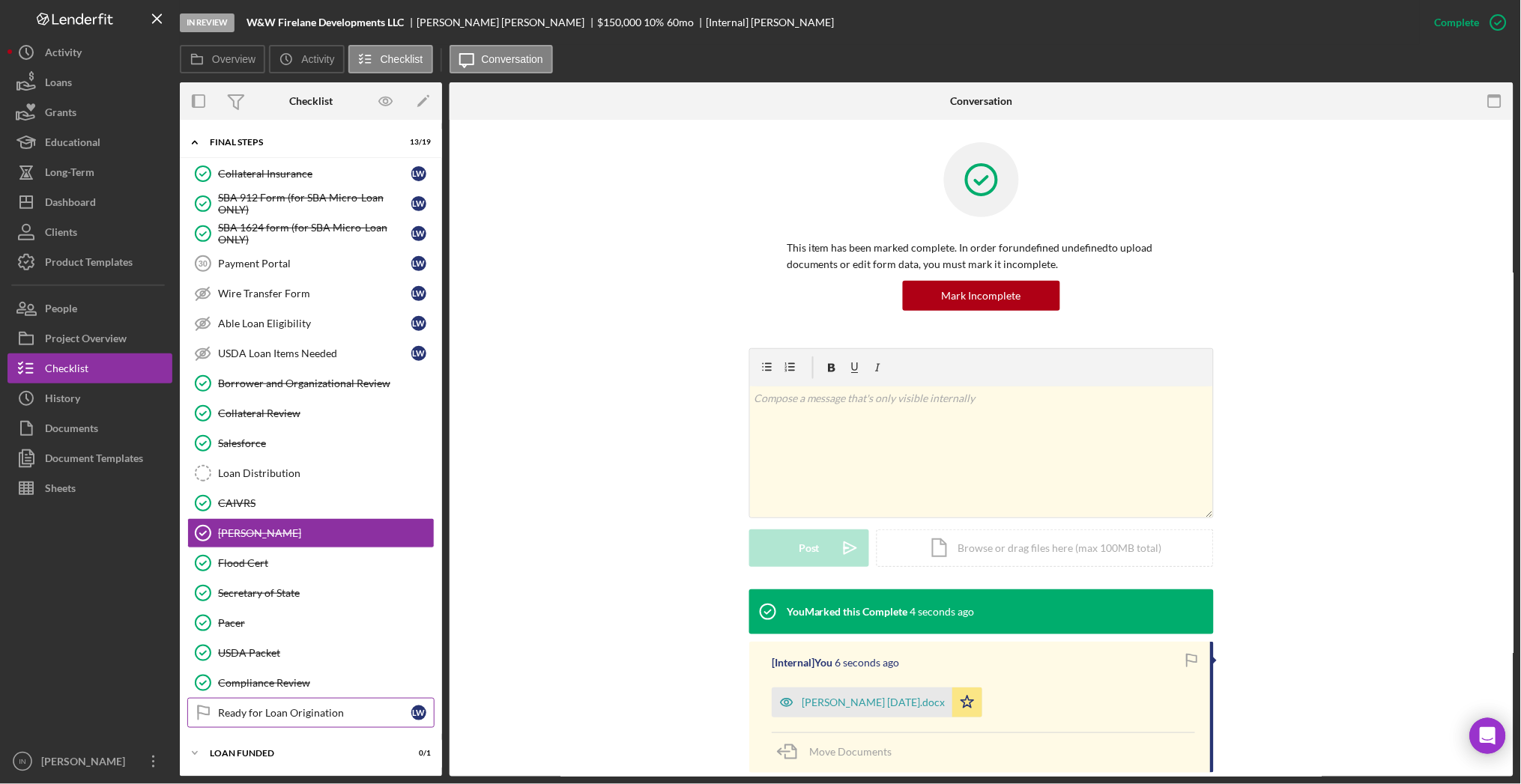
click at [323, 708] on div "Ready for Loan Origination" at bounding box center [314, 713] width 193 height 12
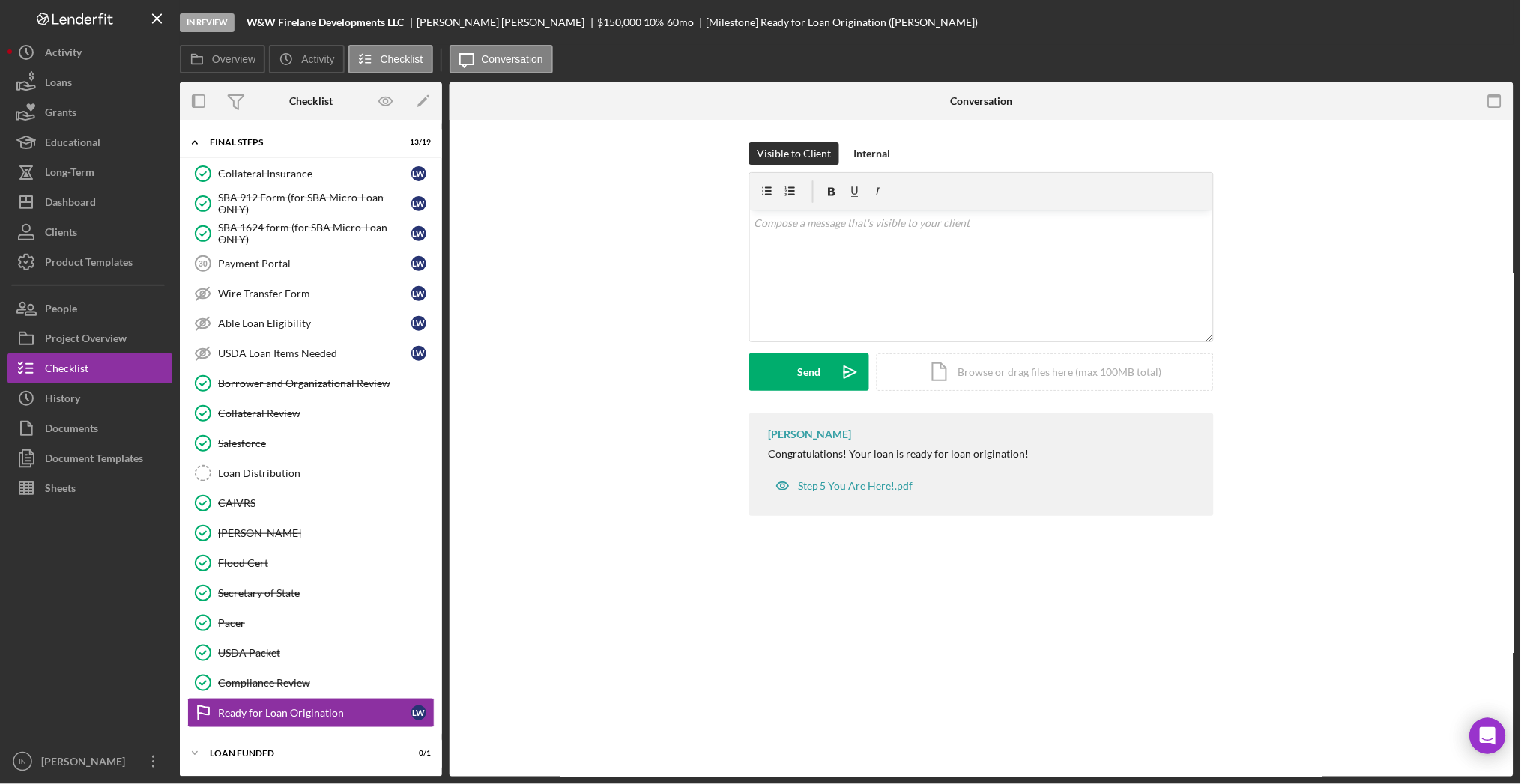
scroll to position [1611, 0]
click at [1434, 12] on div "Mark Complete" at bounding box center [1443, 22] width 72 height 30
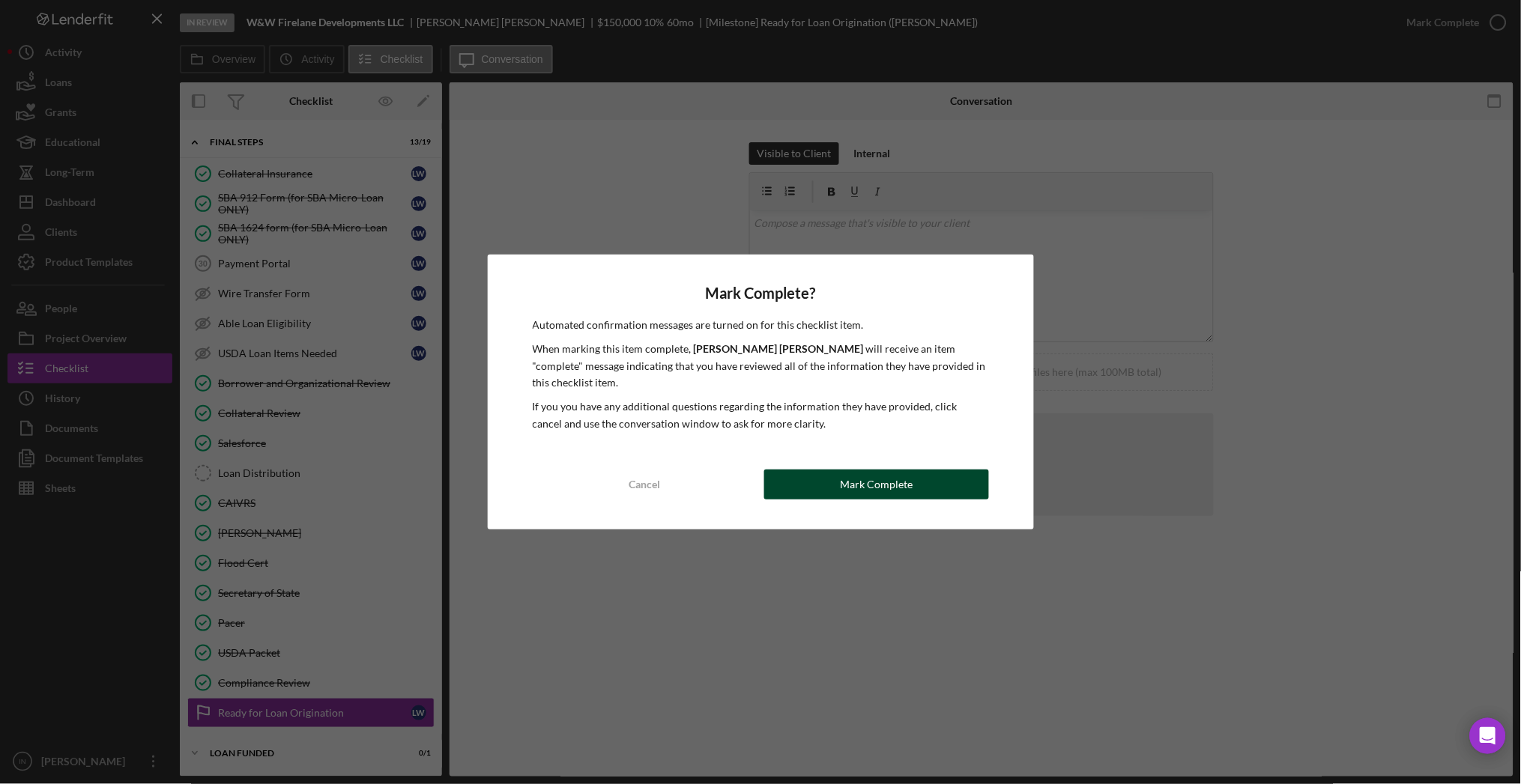
click at [878, 474] on div "Mark Complete" at bounding box center [876, 485] width 72 height 30
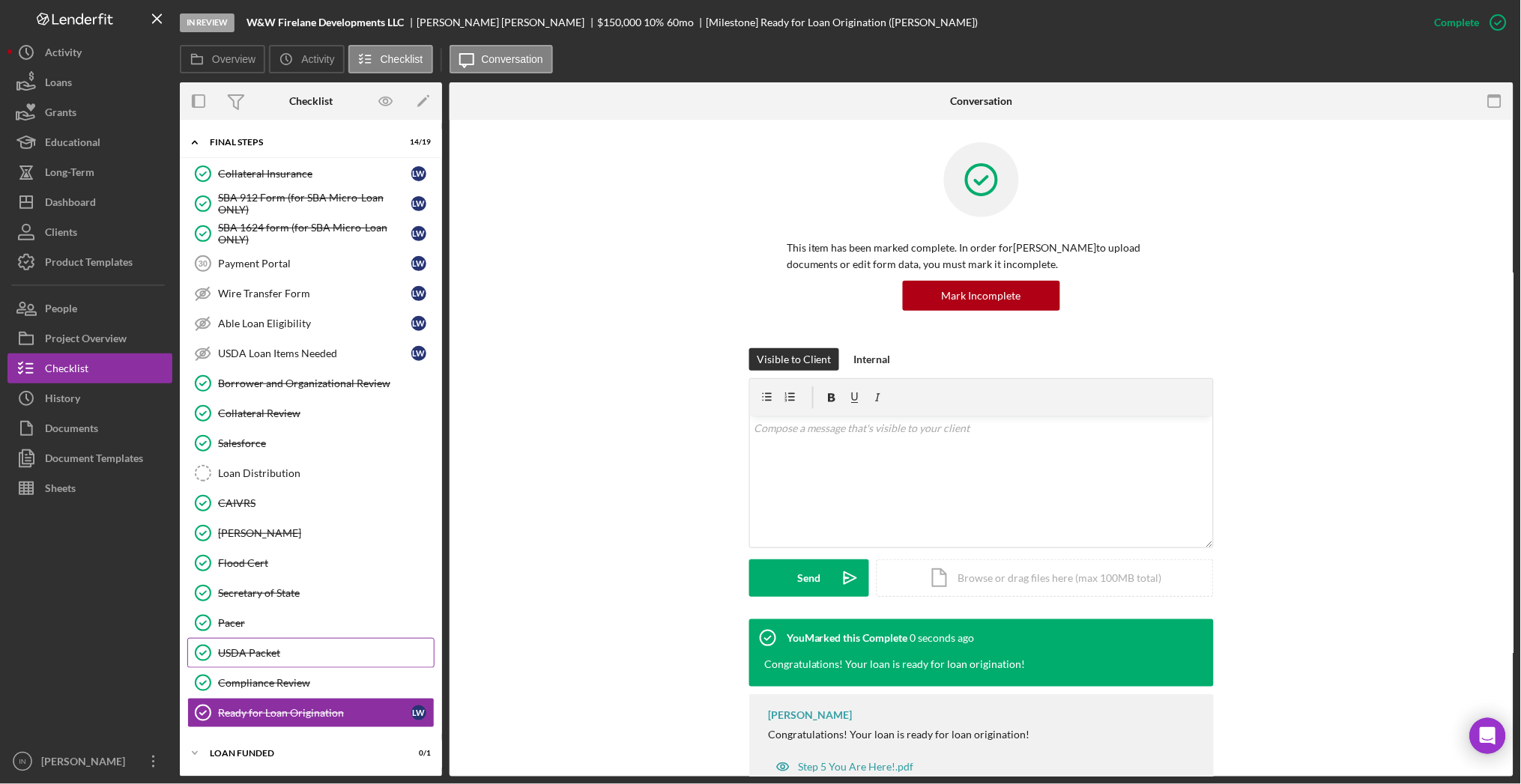
scroll to position [1511, 0]
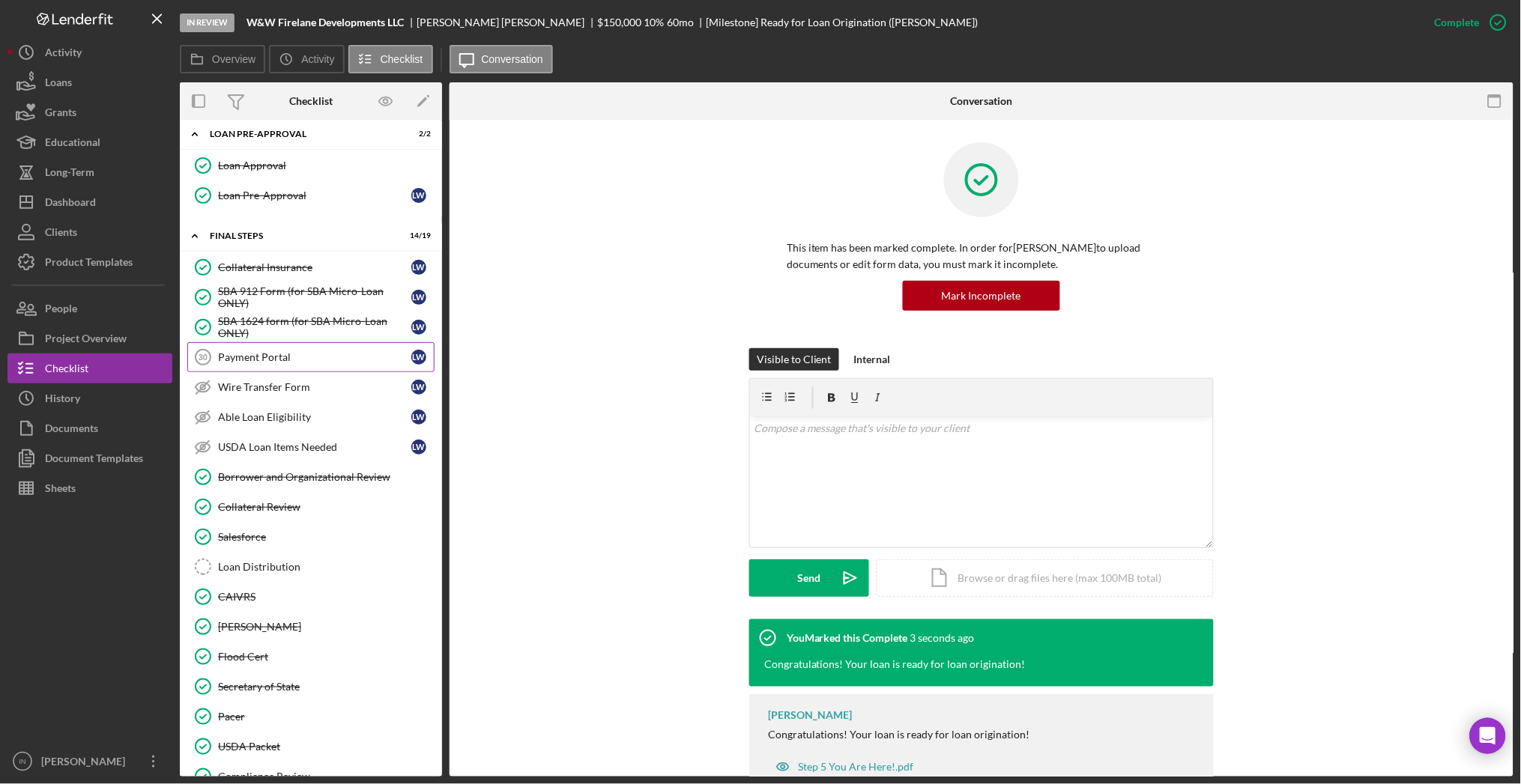
click at [274, 370] on link "Payment Portal 30 Payment Portal L W" at bounding box center [310, 357] width 247 height 30
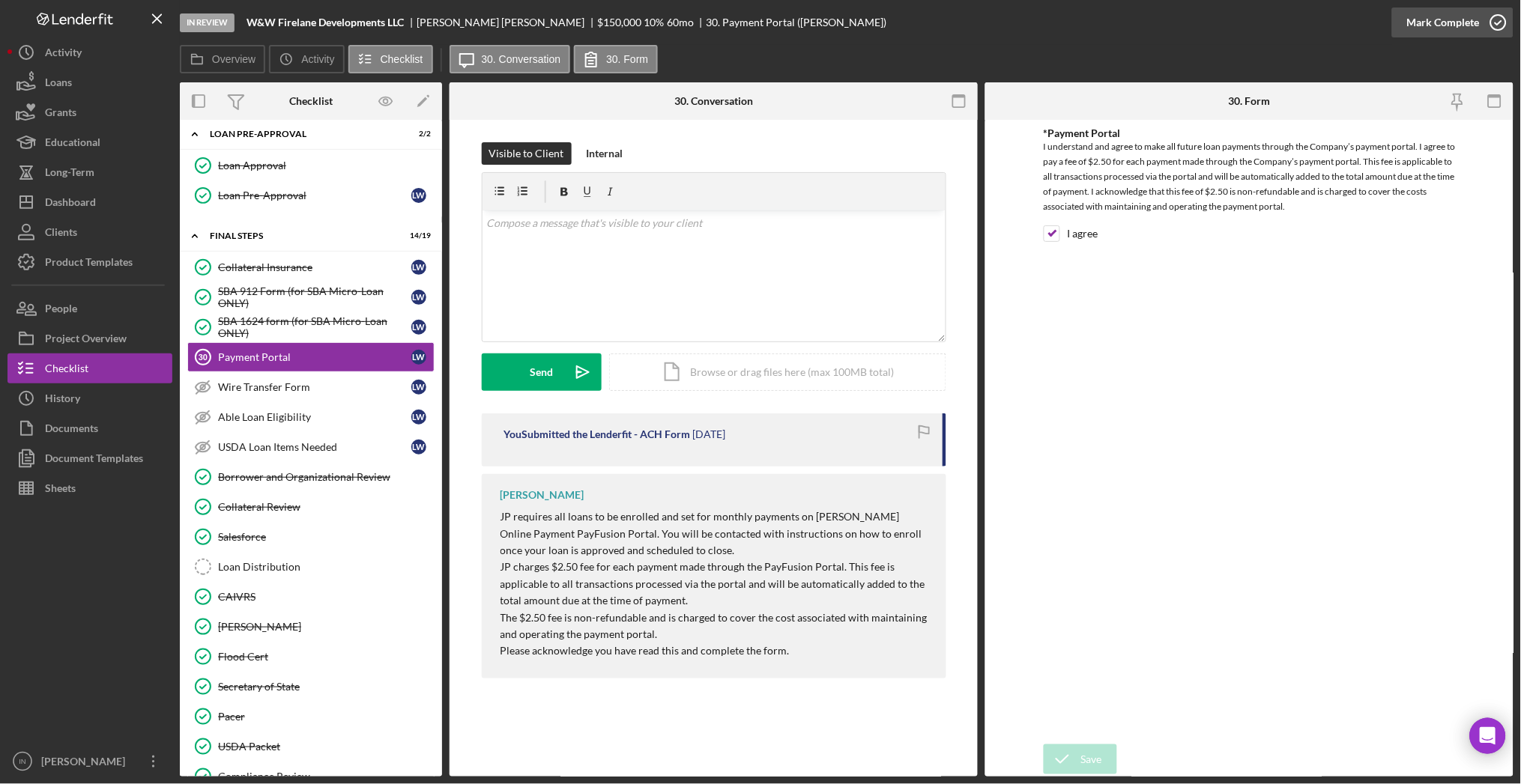
click at [1436, 25] on div "Mark Complete" at bounding box center [1443, 22] width 72 height 30
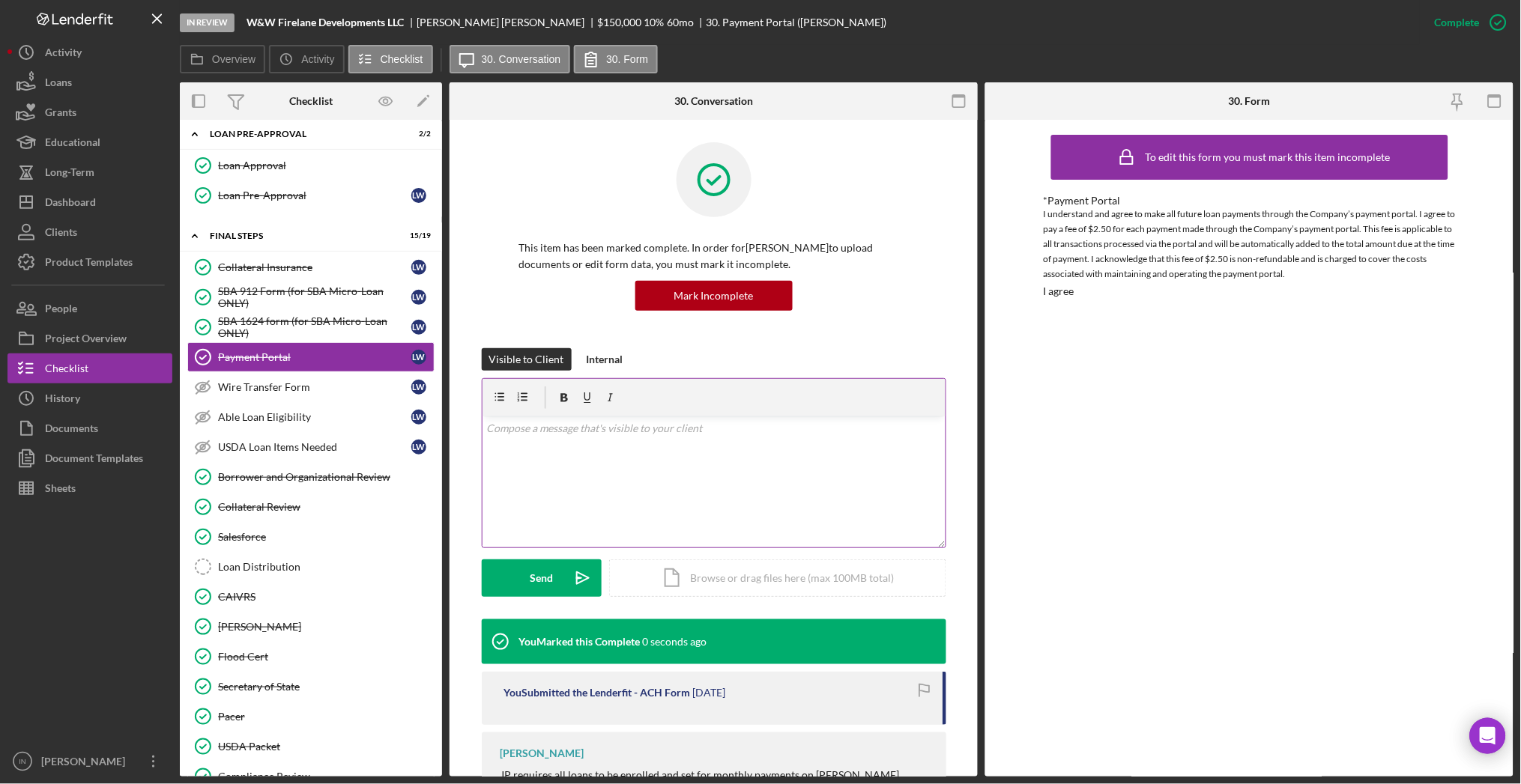
scroll to position [189, 0]
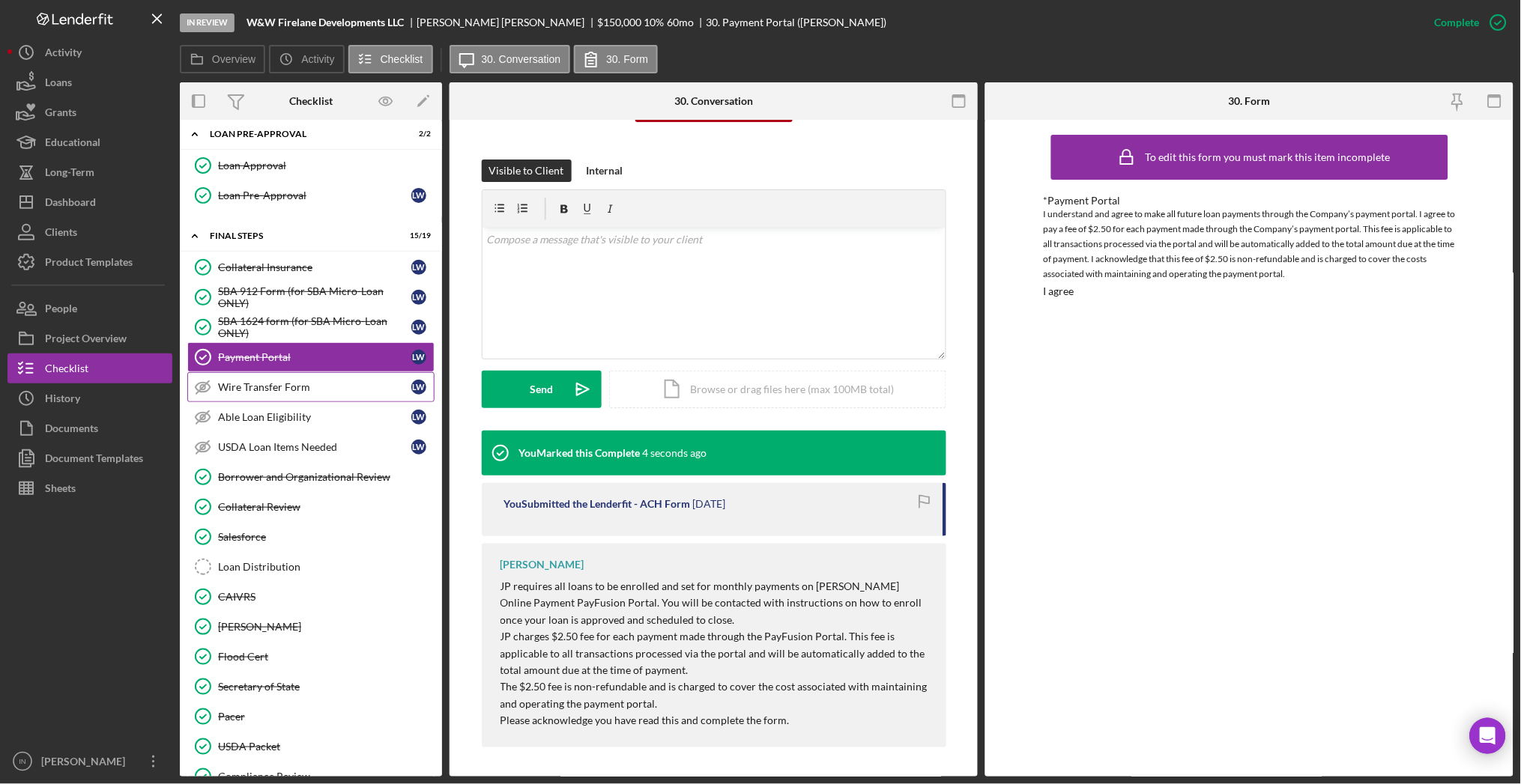
click at [323, 389] on div "Wire Transfer Form" at bounding box center [314, 387] width 193 height 12
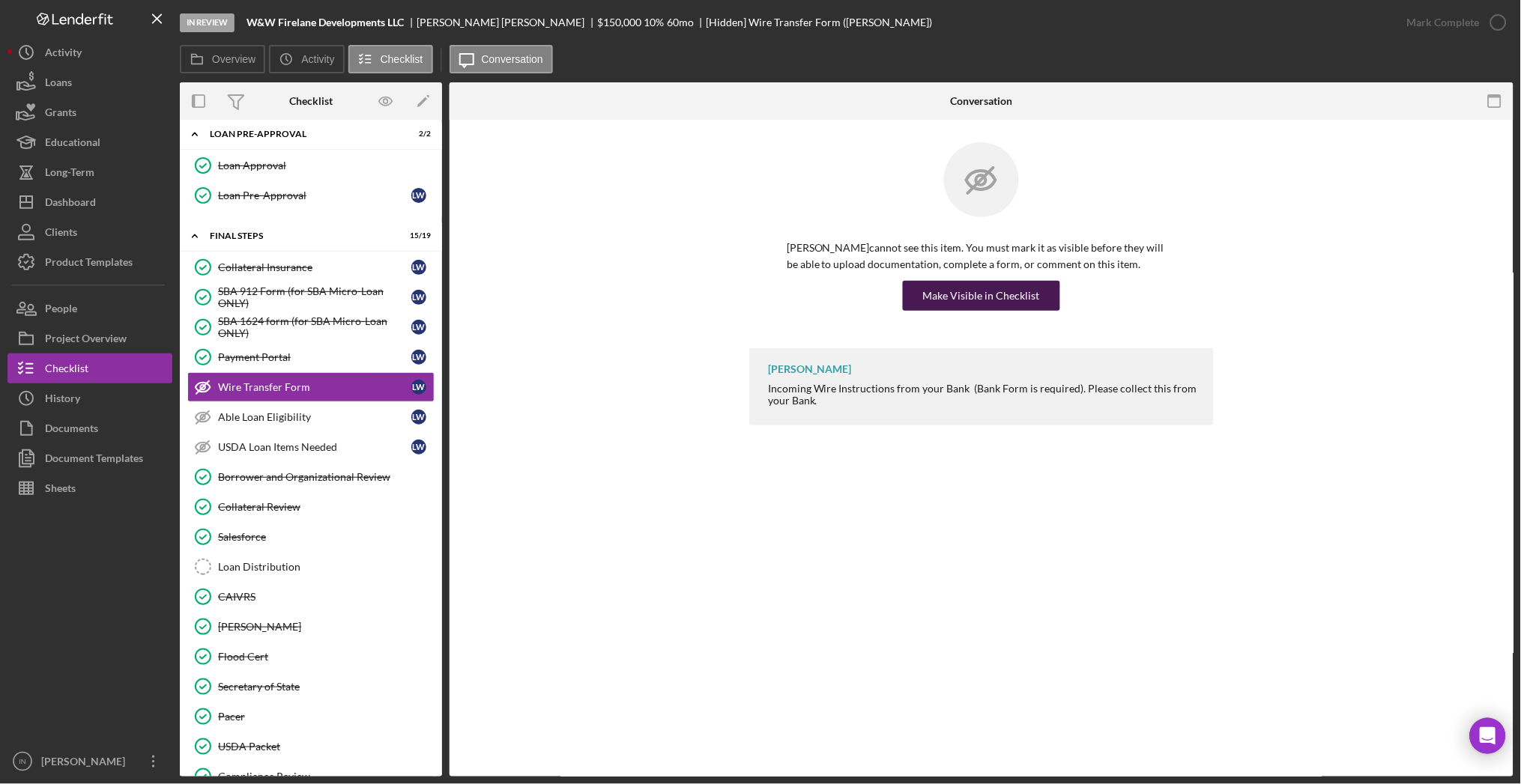
click at [1026, 288] on div "Make Visible in Checklist" at bounding box center [981, 296] width 117 height 30
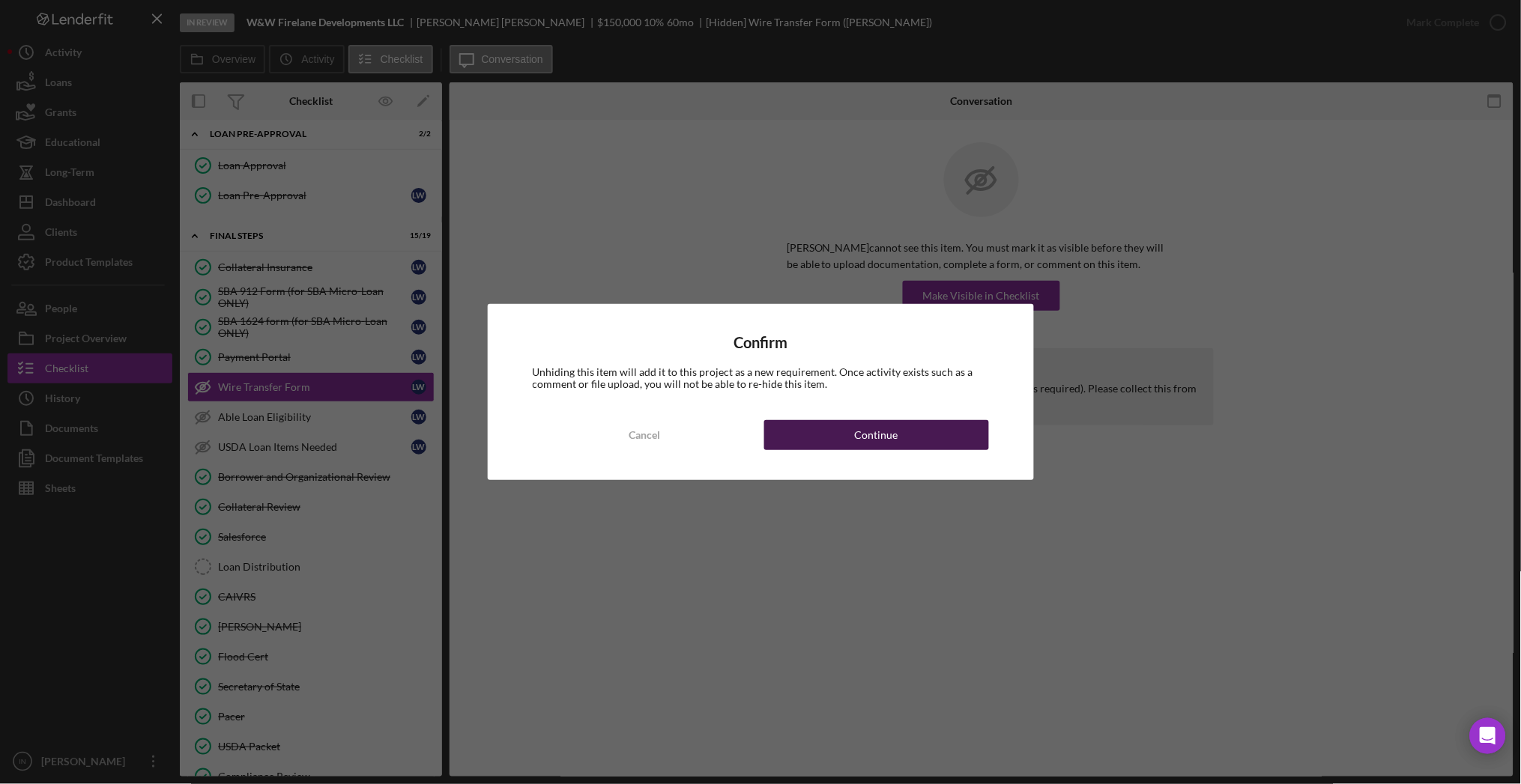
click at [866, 430] on div "Continue" at bounding box center [877, 435] width 43 height 30
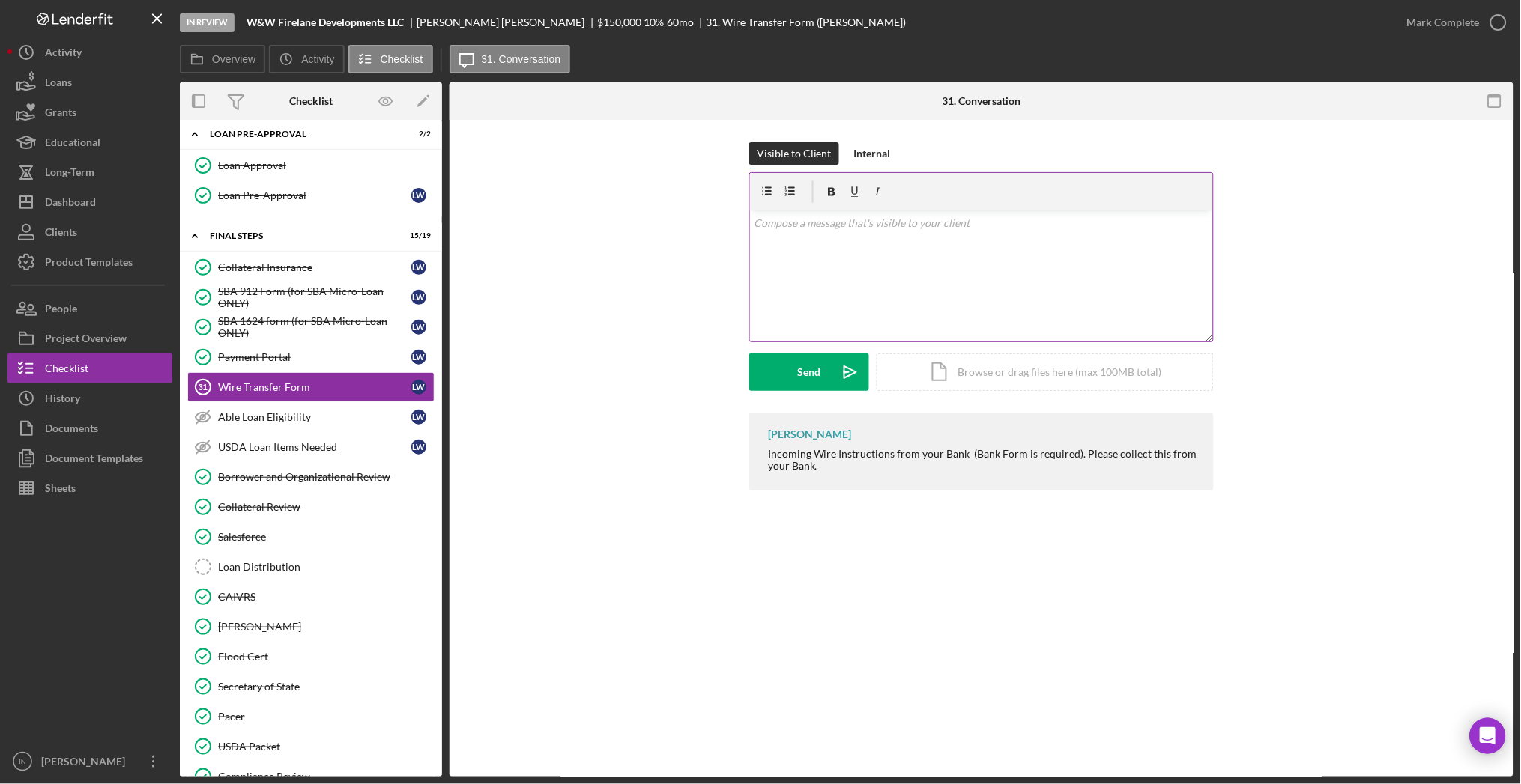
click at [888, 270] on div "v Color teal Color pink Remove color Add row above Add row below Add column bef…" at bounding box center [981, 276] width 463 height 131
click at [816, 382] on div "Send" at bounding box center [810, 372] width 23 height 37
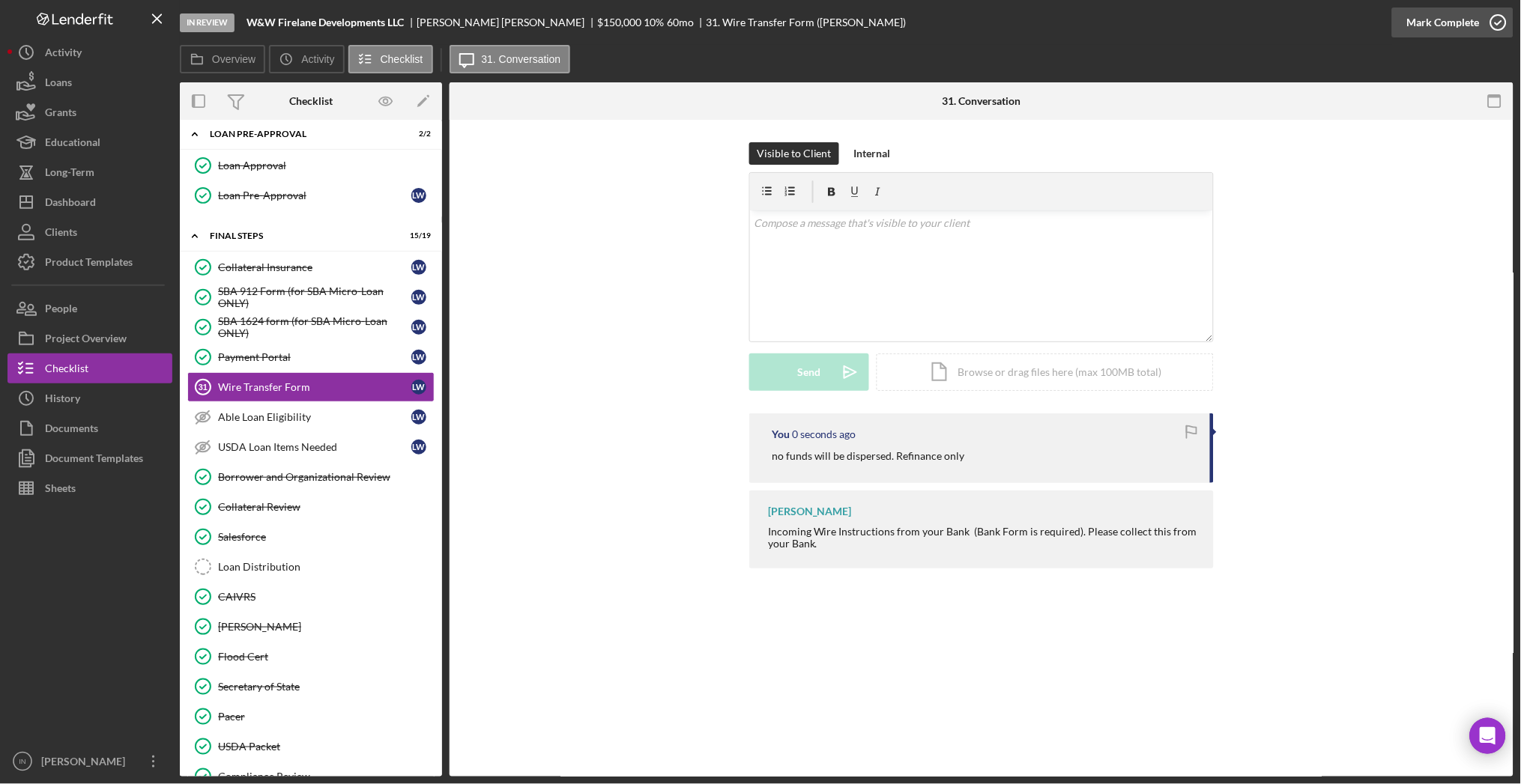
click at [1435, 21] on div "Mark Complete" at bounding box center [1443, 22] width 72 height 30
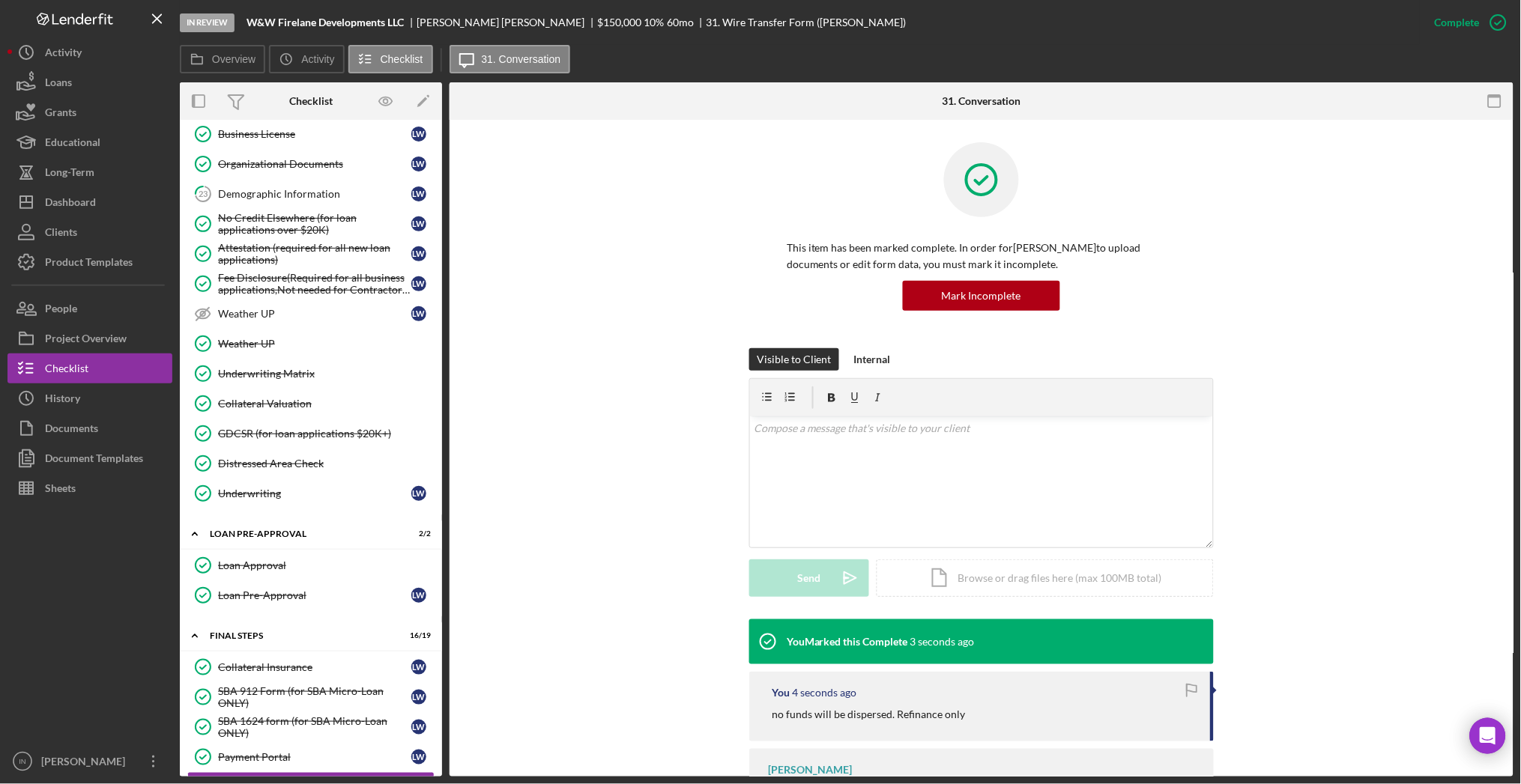
scroll to position [1012, 0]
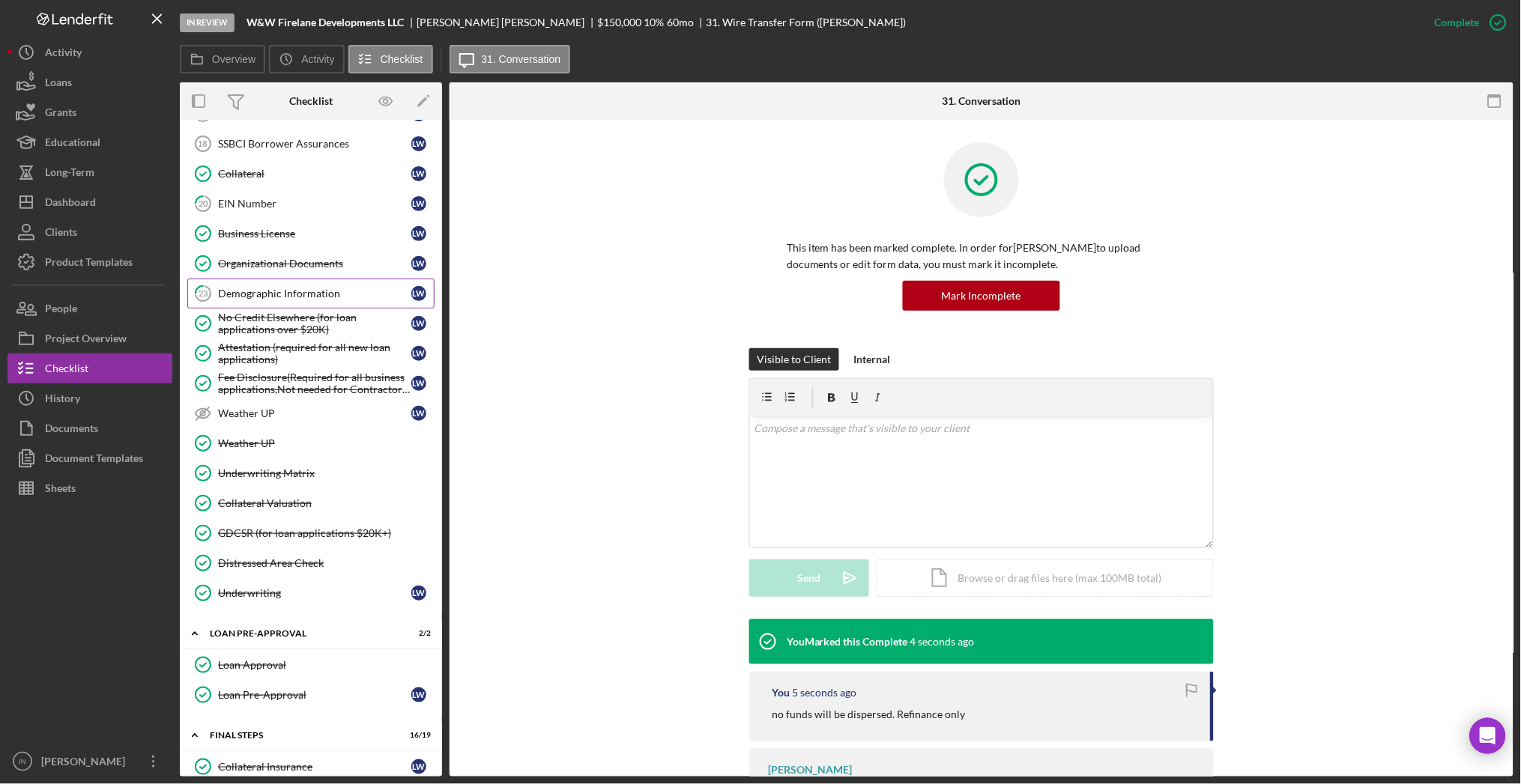
click at [300, 299] on div "Demographic Information" at bounding box center [314, 293] width 193 height 12
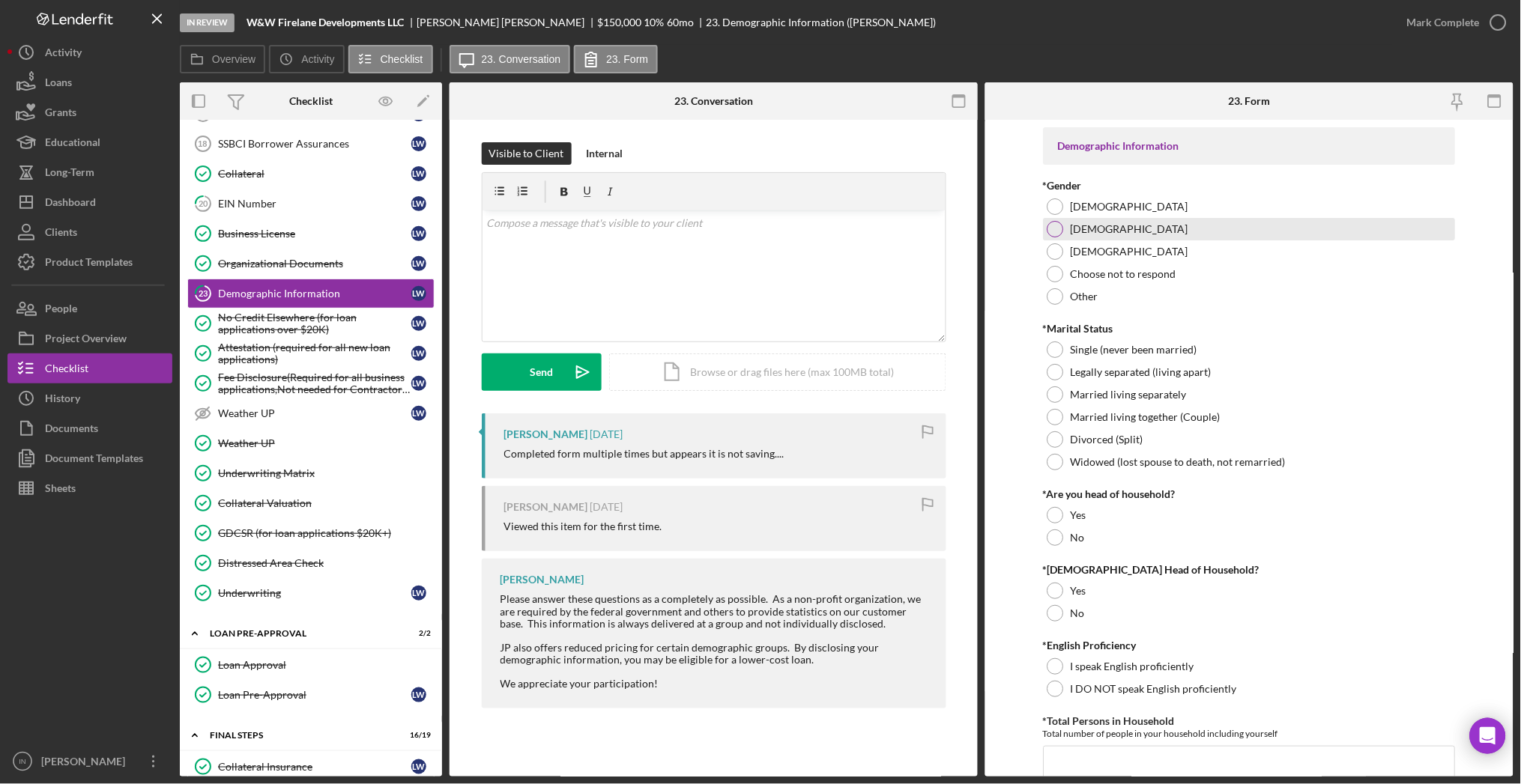
click at [1131, 230] on div "Male" at bounding box center [1250, 229] width 412 height 22
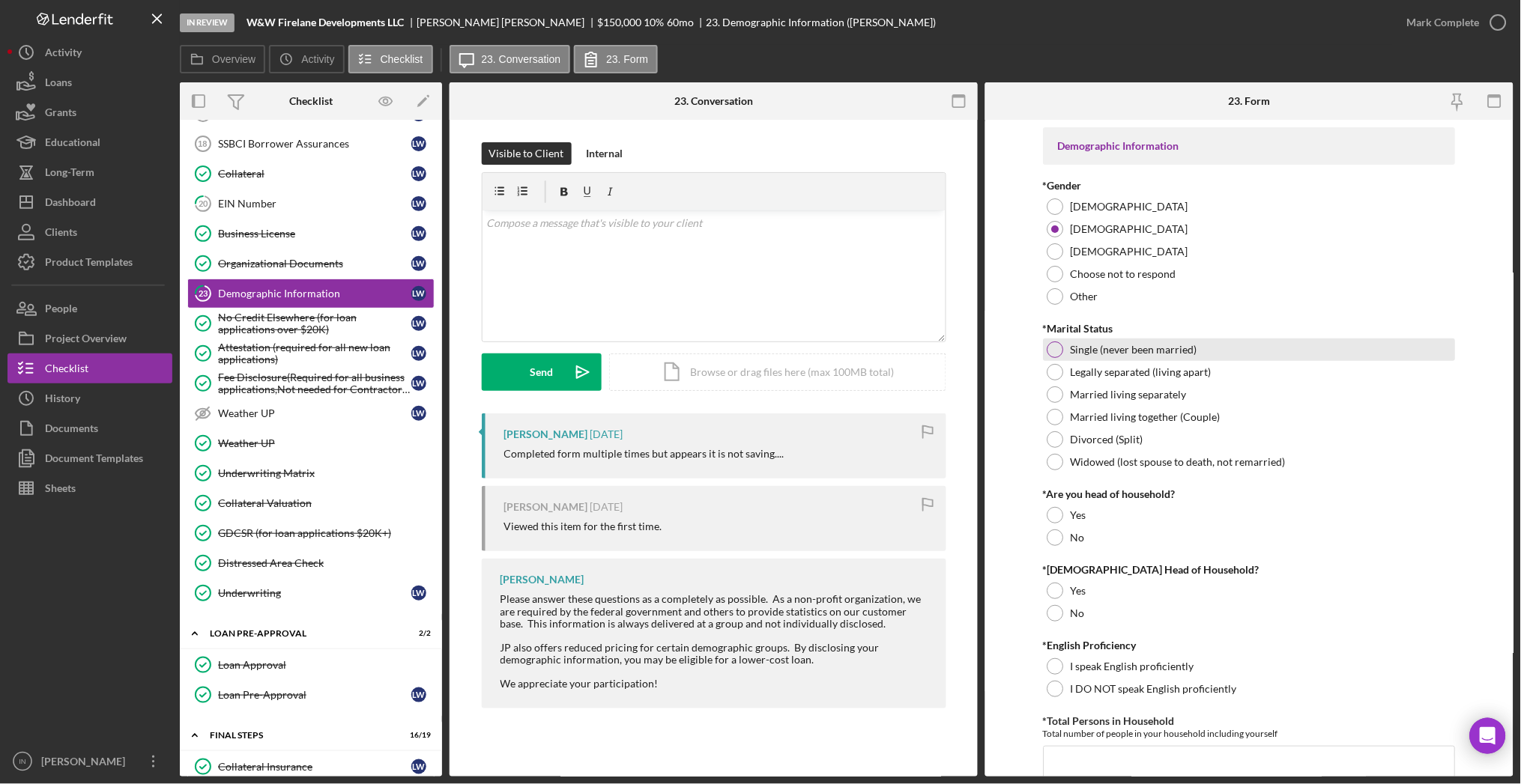
click at [1129, 352] on label "Single (never been married)" at bounding box center [1134, 350] width 126 height 12
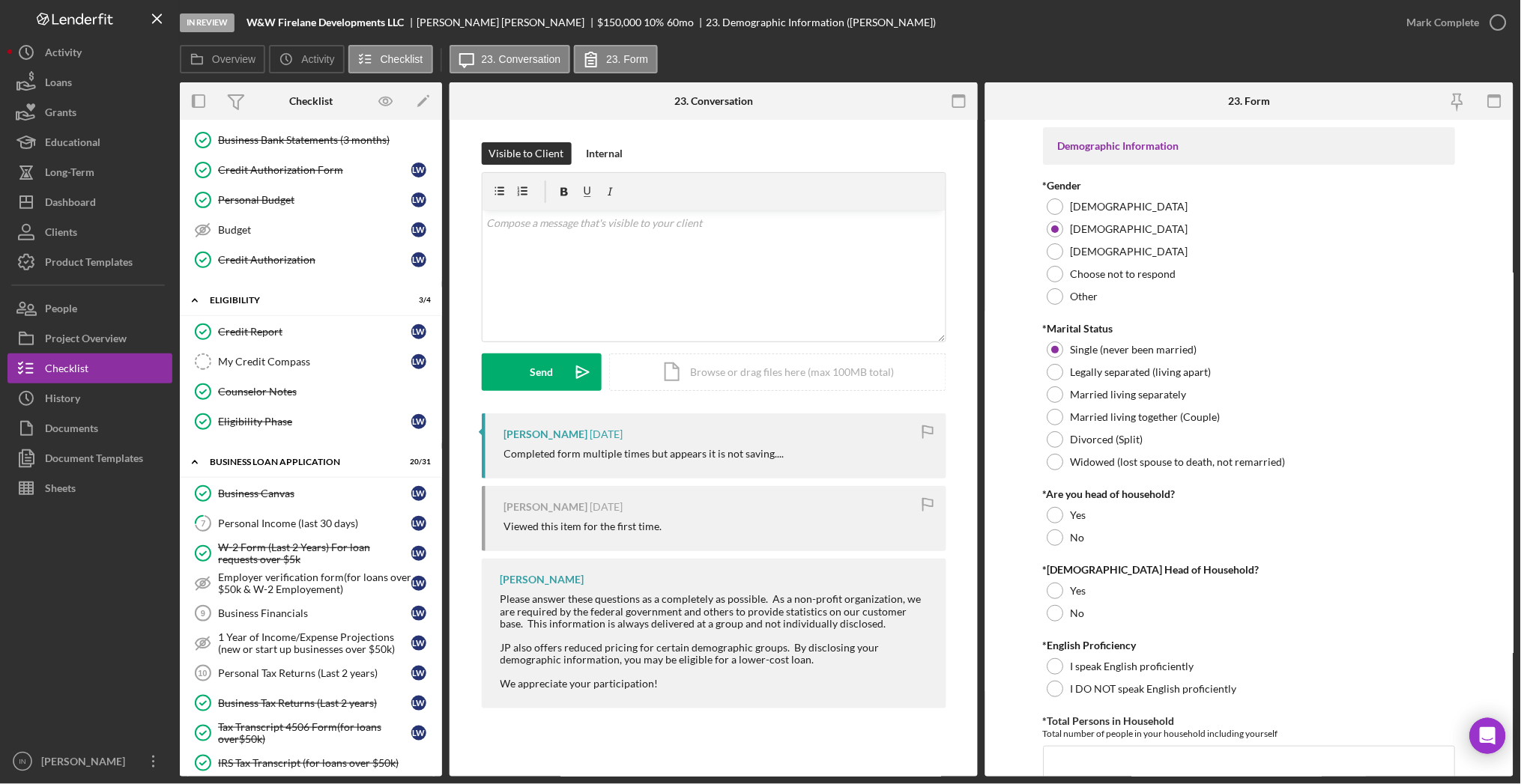
scroll to position [113, 0]
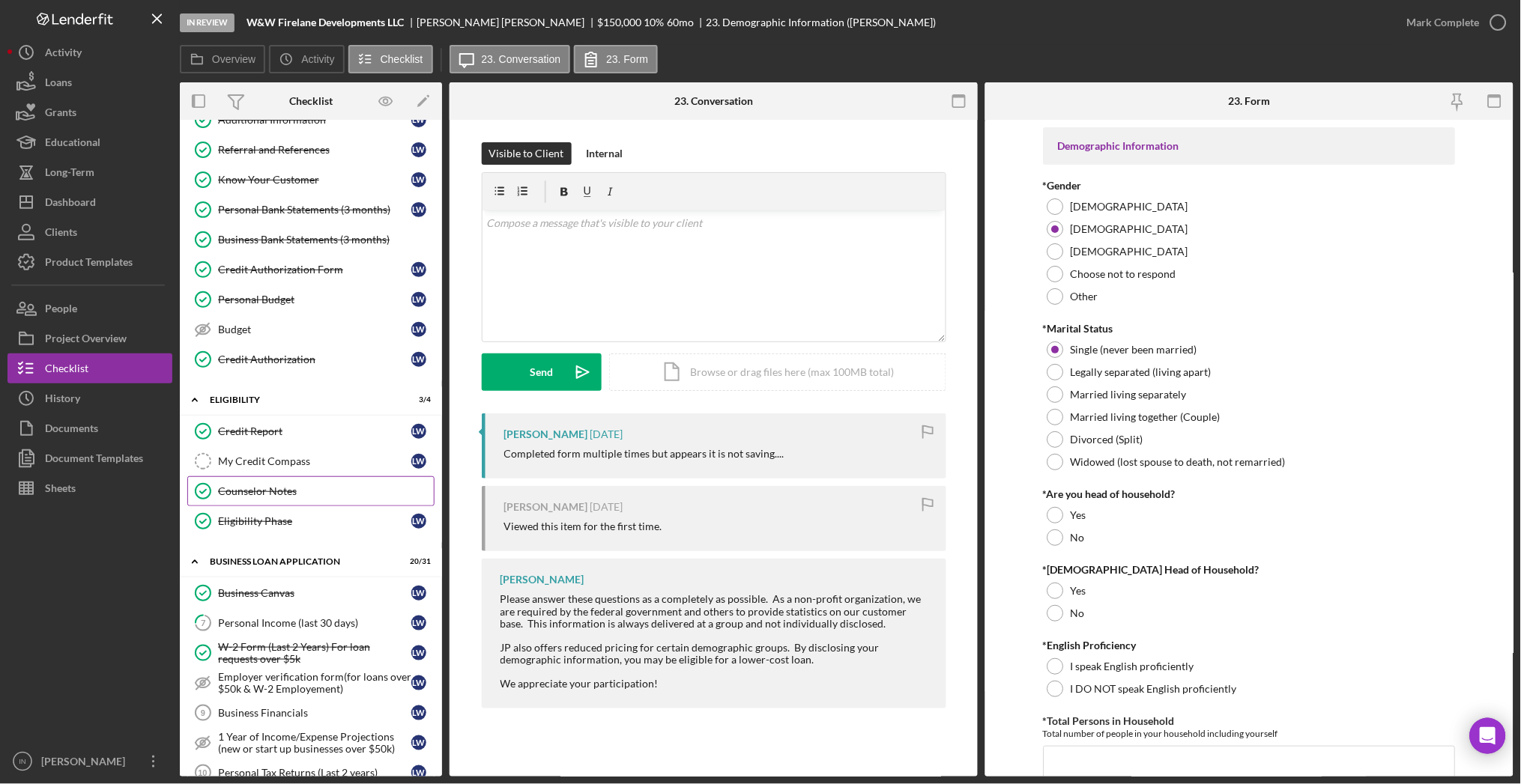
click at [281, 491] on div "Counselor Notes" at bounding box center [325, 491] width 215 height 12
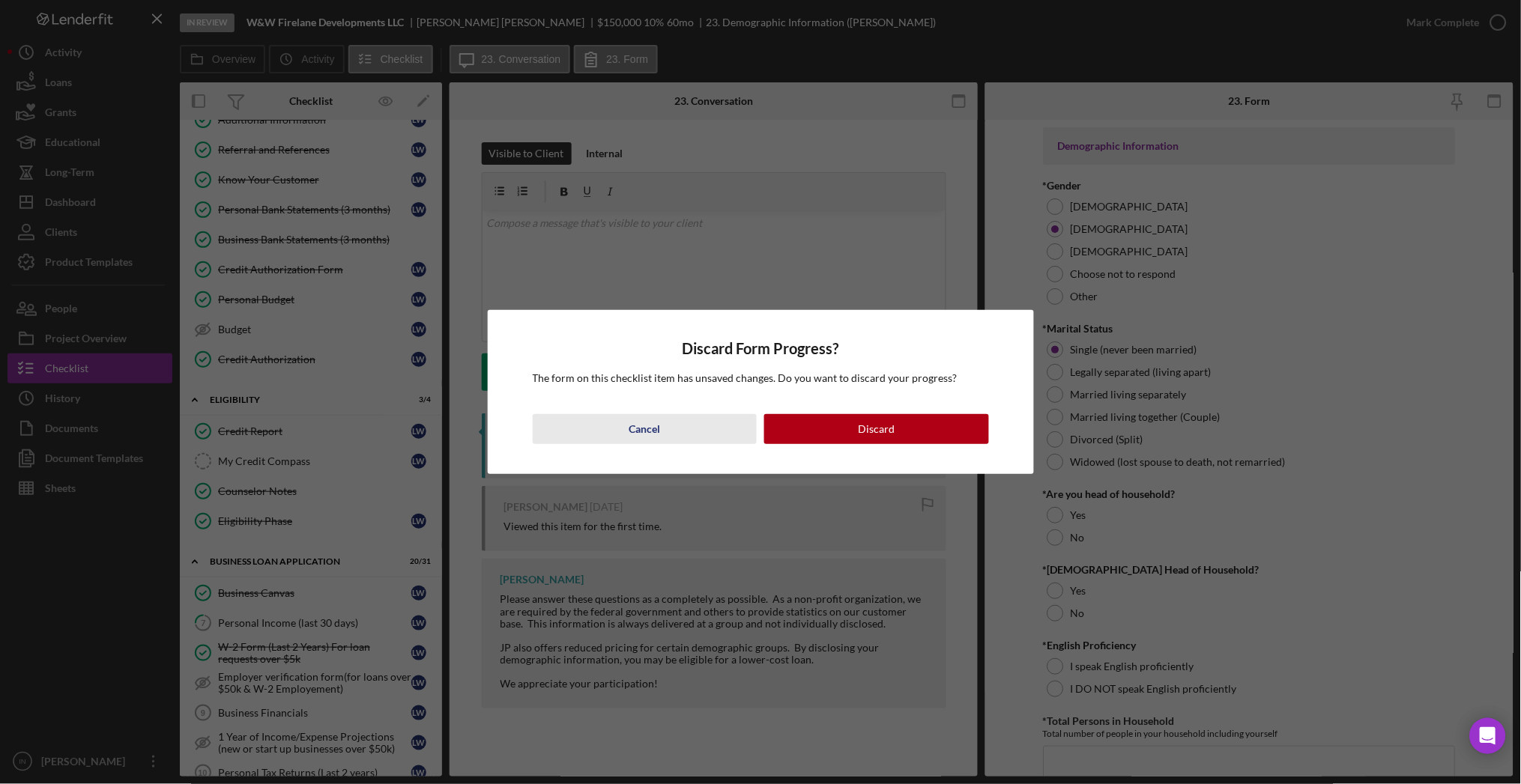
click at [646, 419] on div "Cancel" at bounding box center [644, 429] width 32 height 30
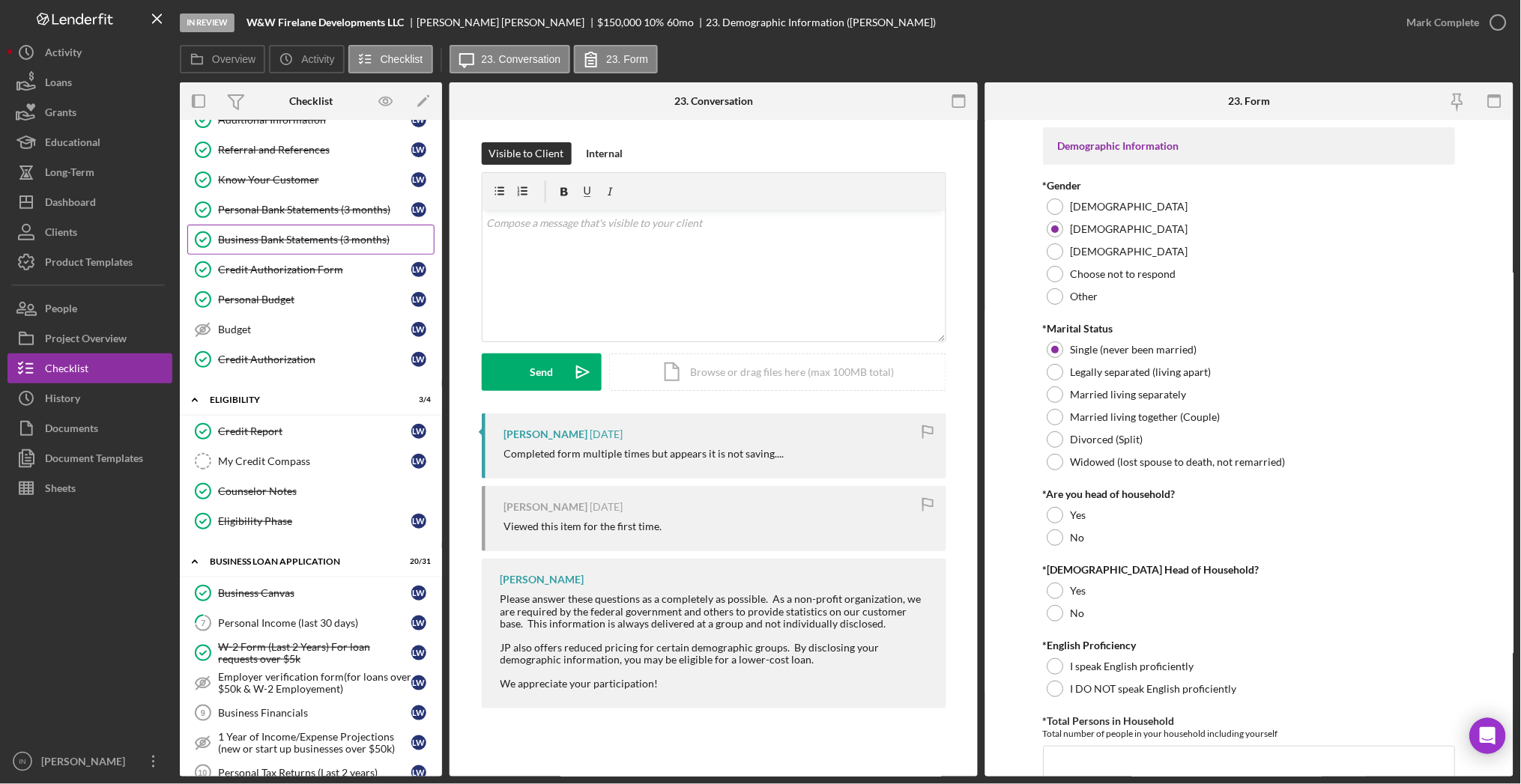
scroll to position [0, 0]
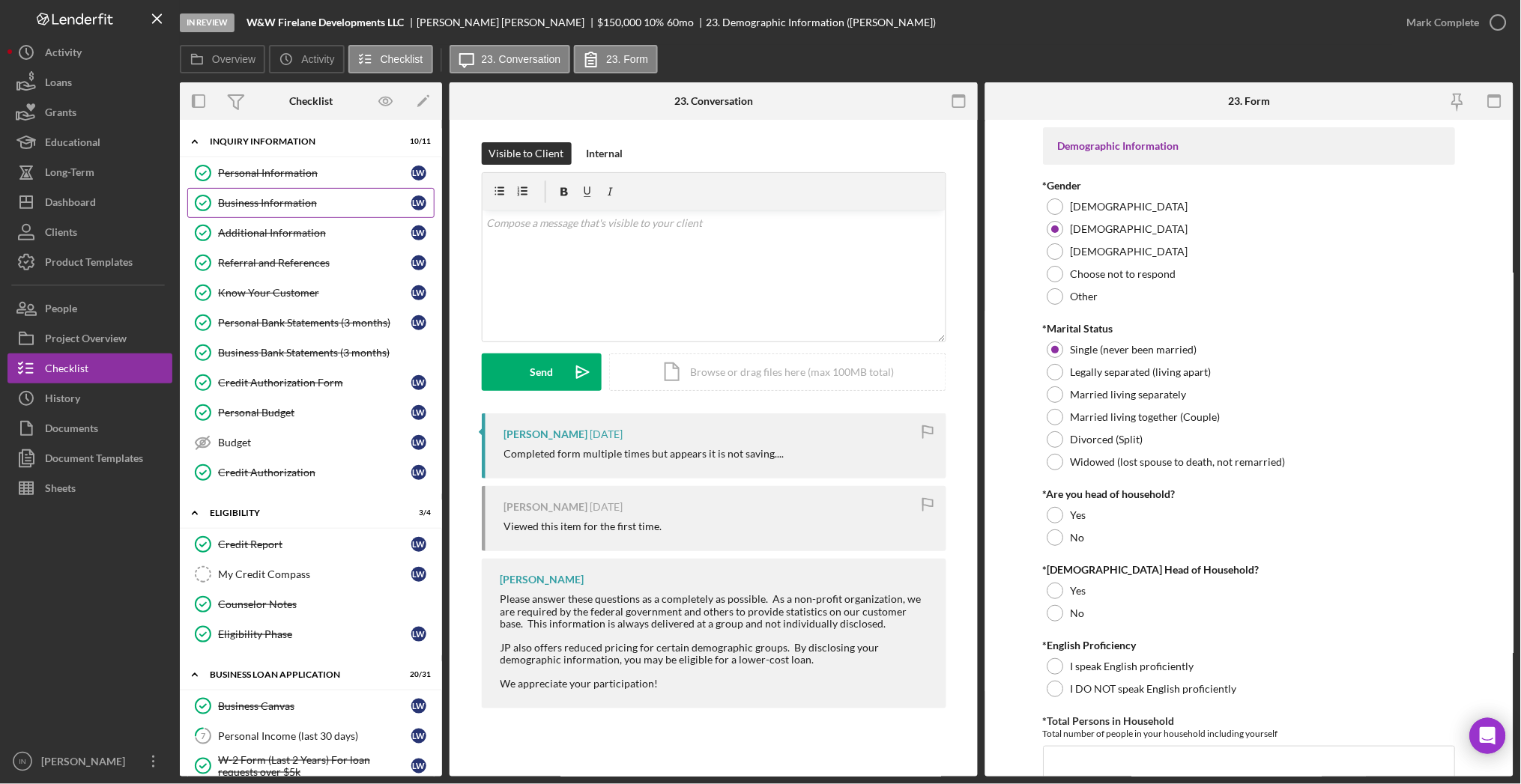
click at [279, 200] on div "Business Information" at bounding box center [314, 203] width 193 height 12
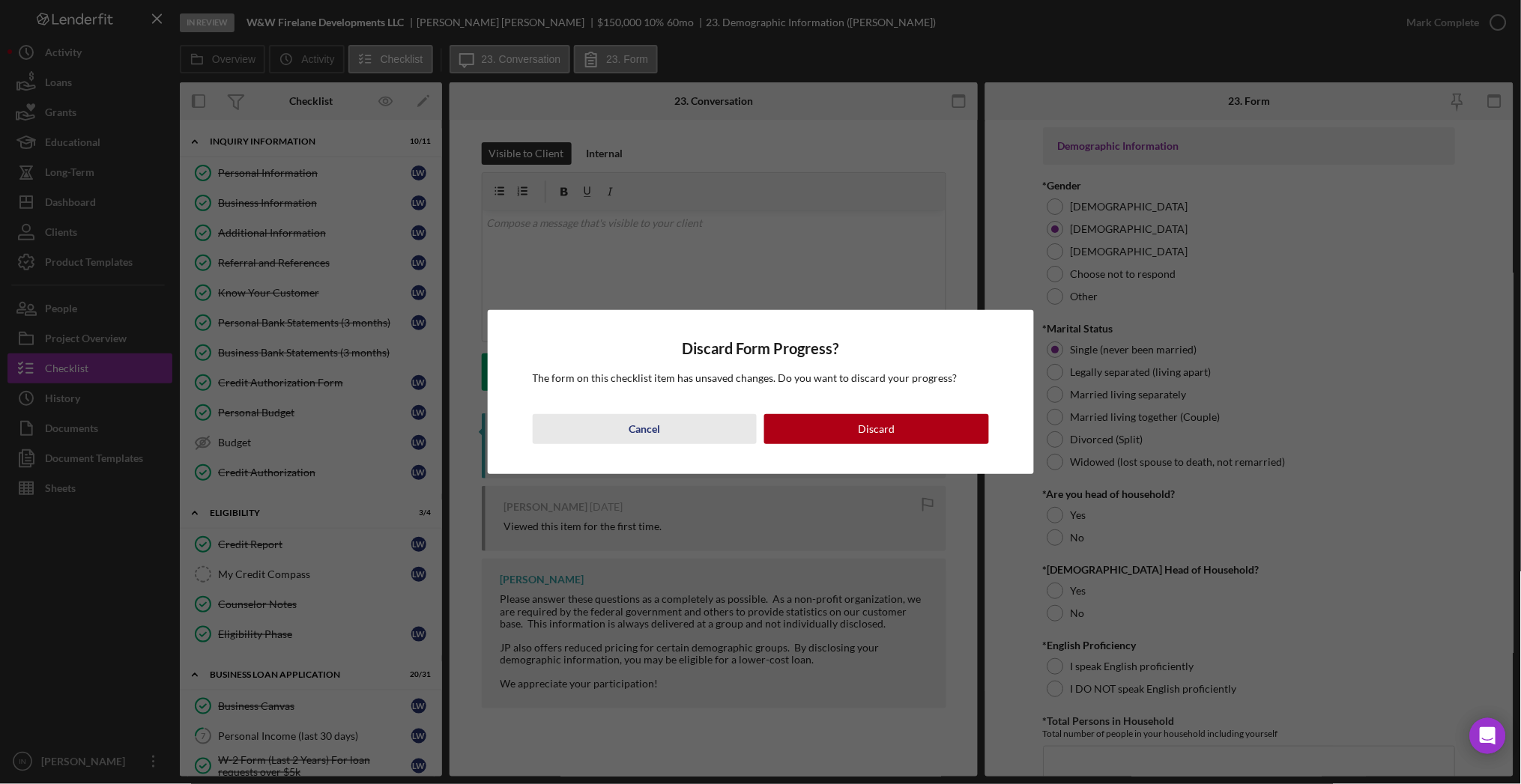
click at [654, 426] on div "Cancel" at bounding box center [644, 429] width 32 height 30
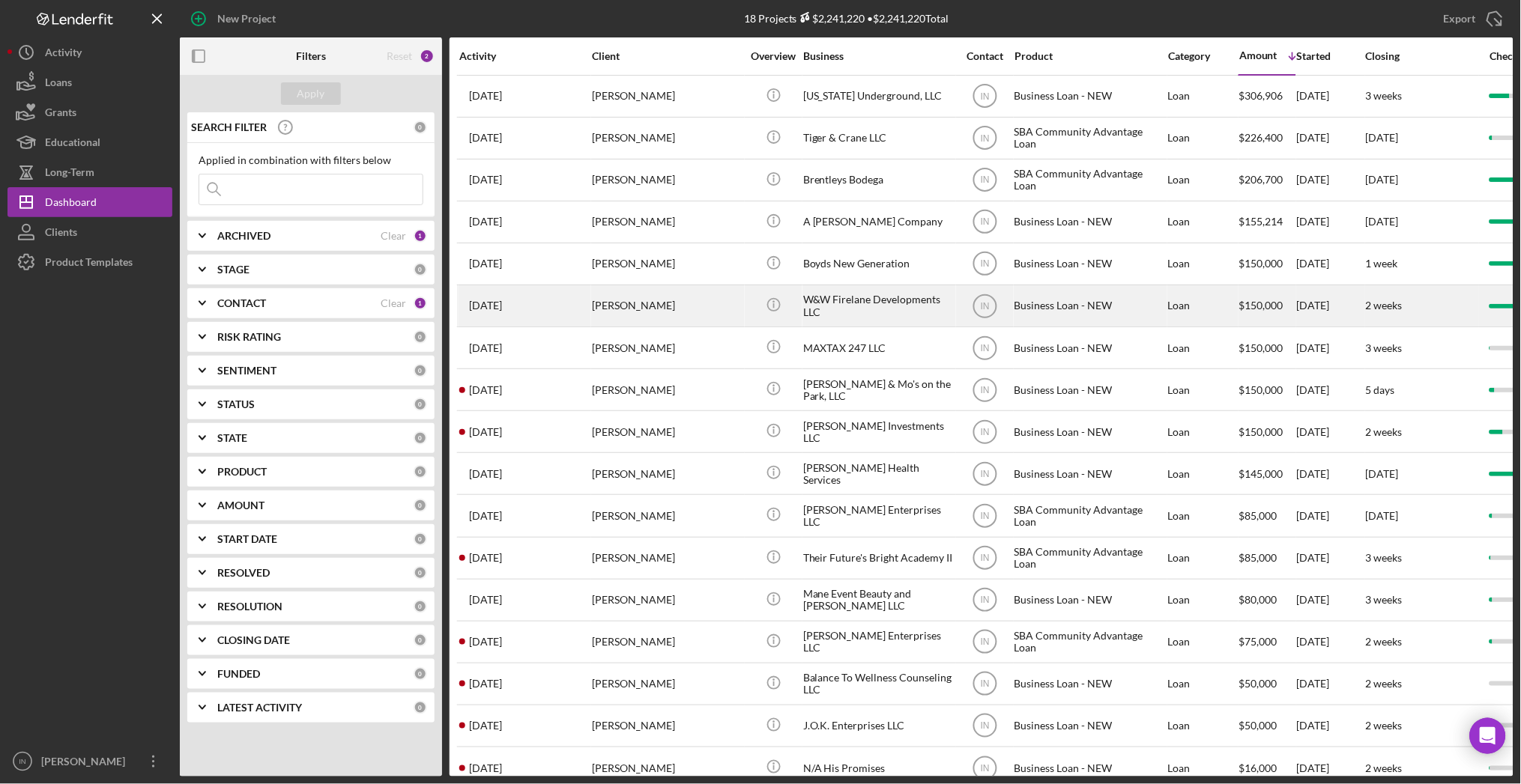
click at [669, 297] on div "[PERSON_NAME]" at bounding box center [667, 306] width 150 height 40
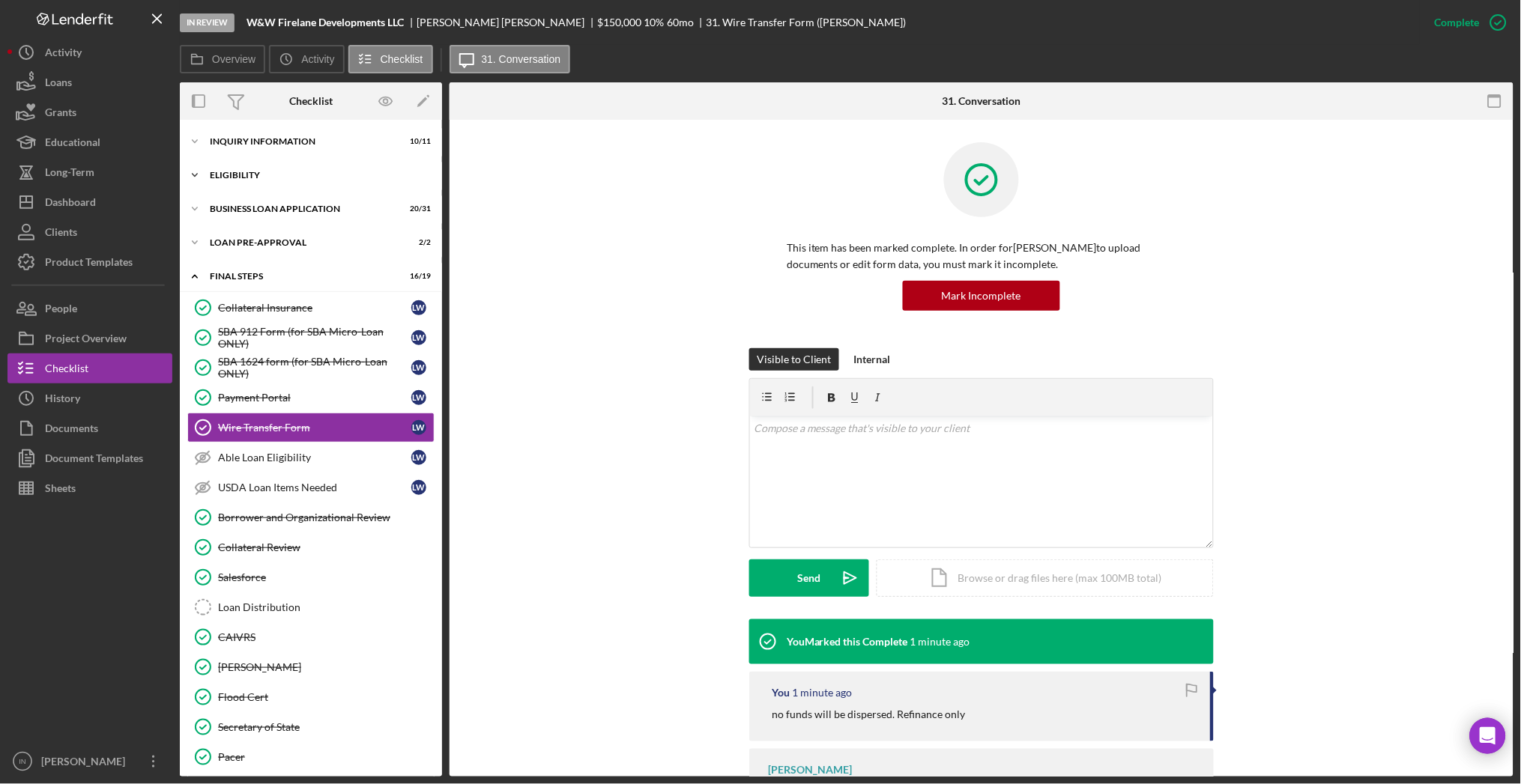
click at [289, 169] on div "Icon/Expander ELIGIBILITY 3 / 4" at bounding box center [310, 175] width 262 height 30
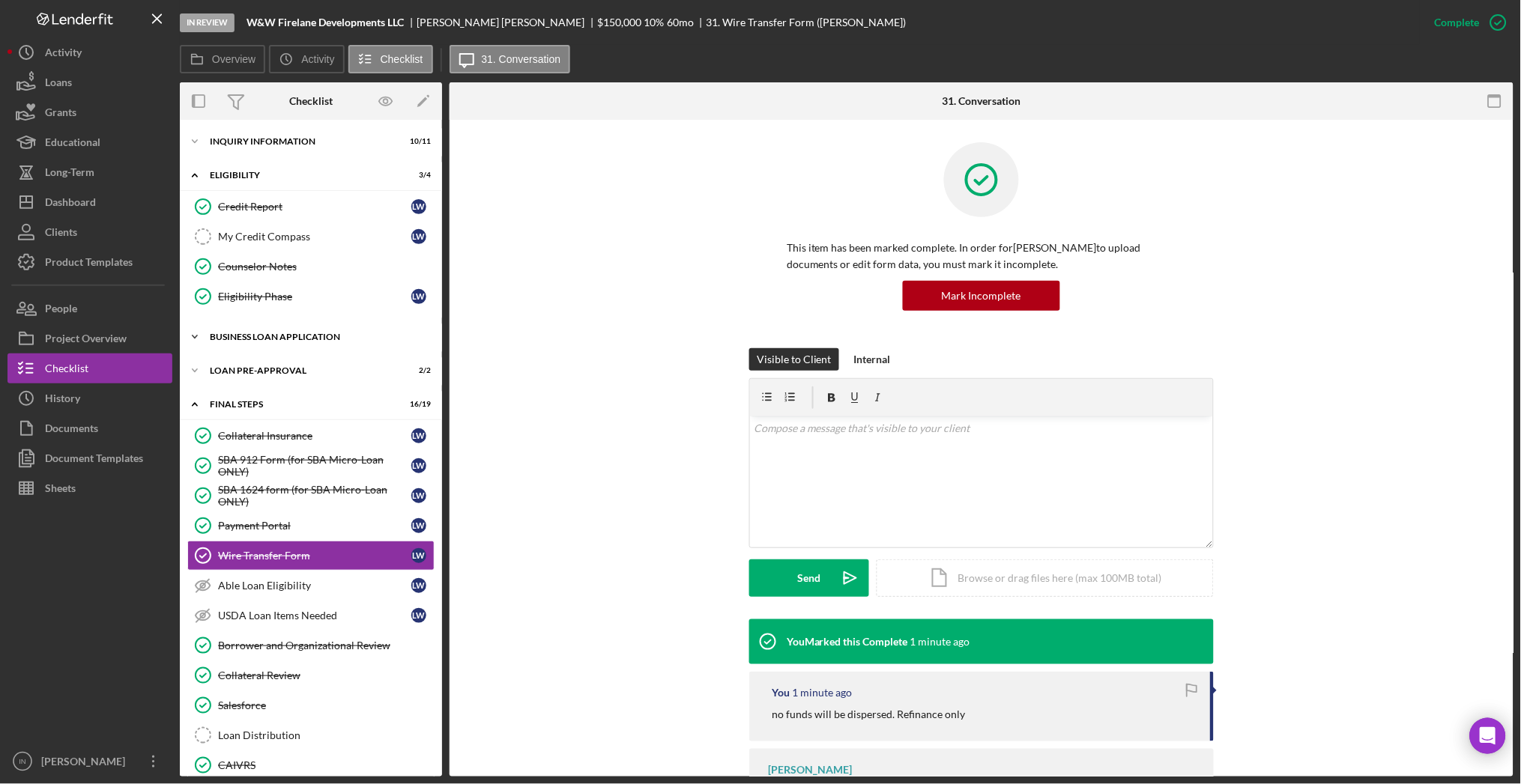
click at [288, 333] on div "BUSINESS LOAN APPLICATION" at bounding box center [316, 337] width 214 height 9
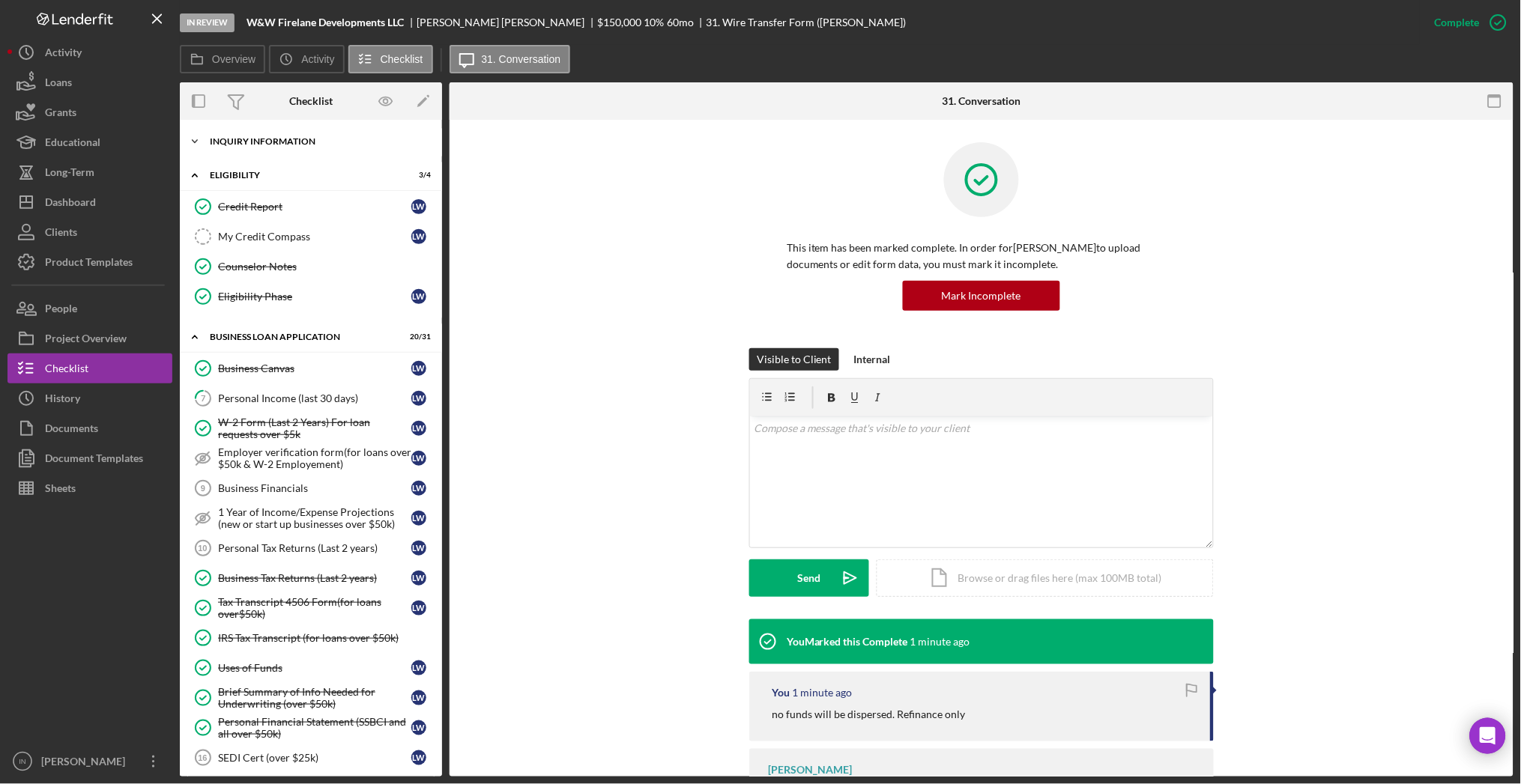
click at [281, 137] on div "INQUIRY INFORMATION" at bounding box center [316, 141] width 214 height 9
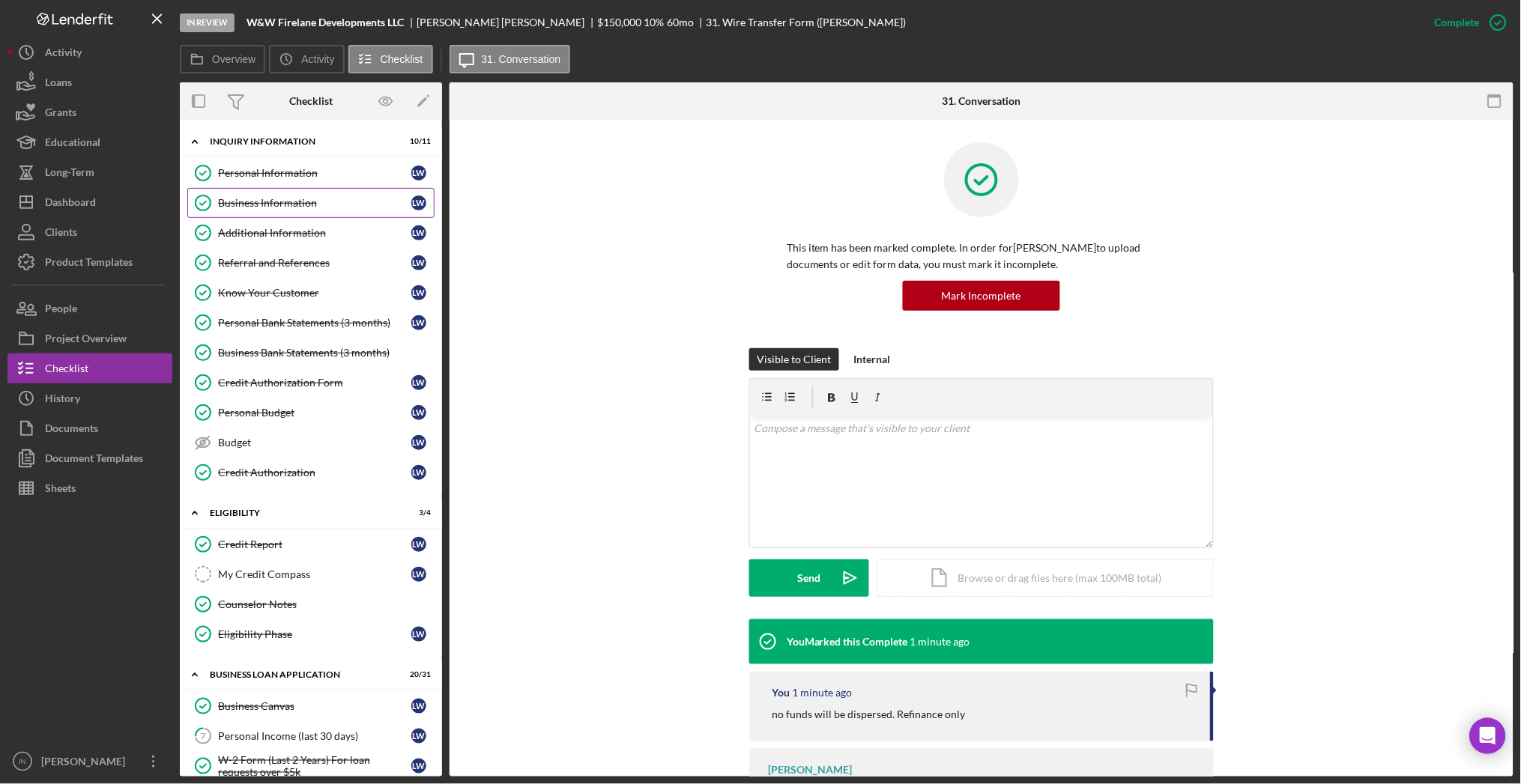
click at [276, 208] on div "Business Information" at bounding box center [314, 203] width 193 height 12
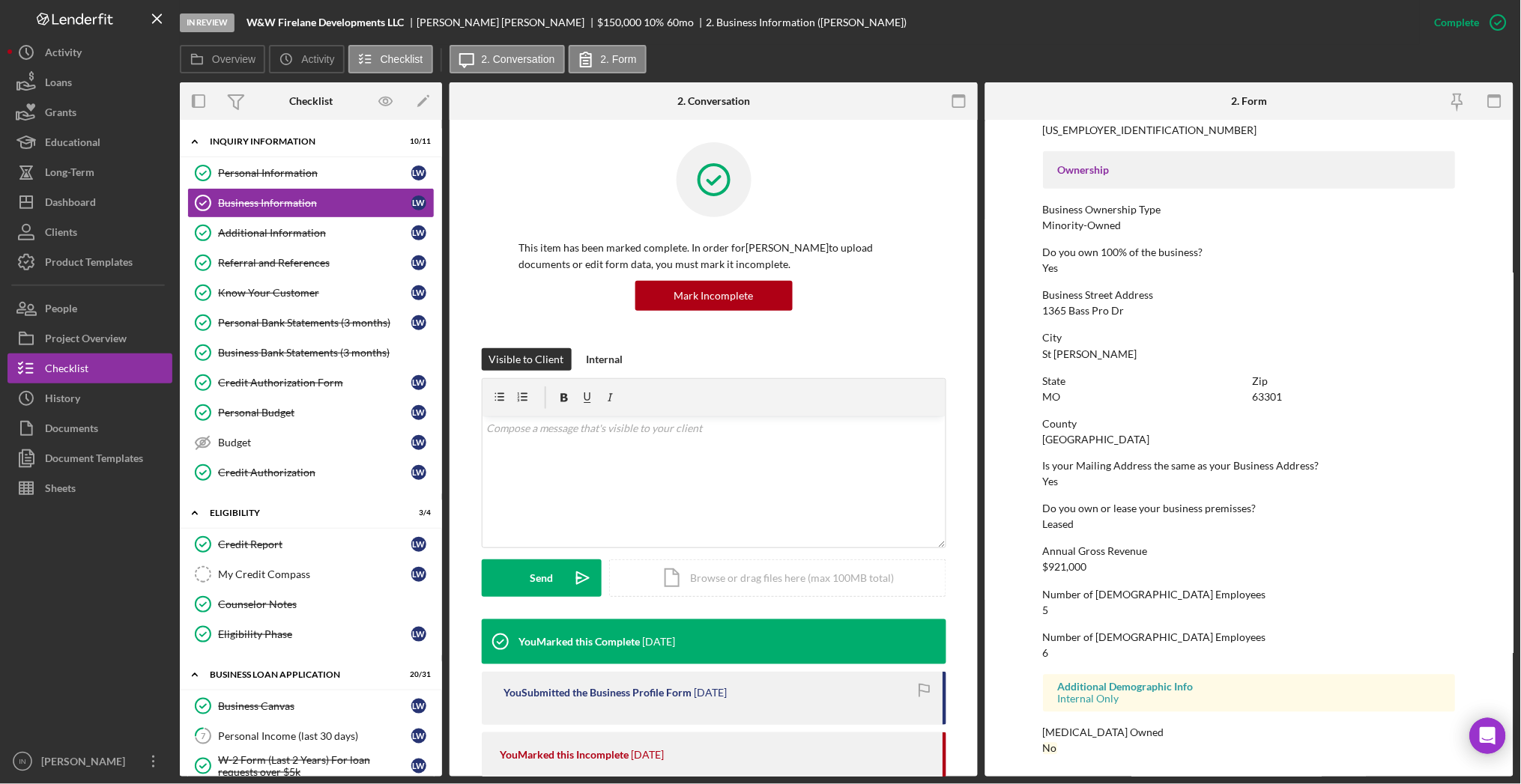
scroll to position [272, 0]
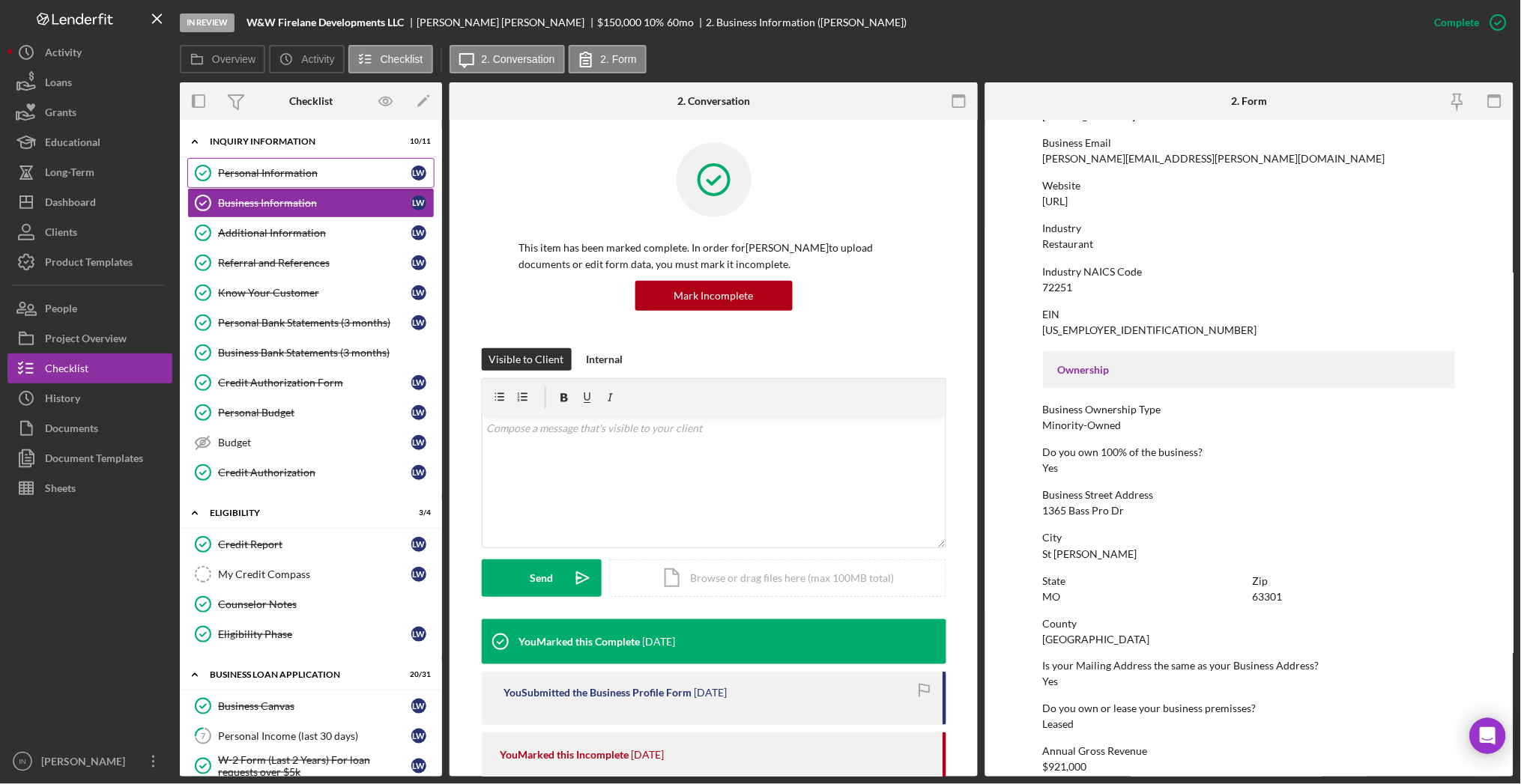
click at [254, 168] on div "Personal Information" at bounding box center [314, 173] width 193 height 12
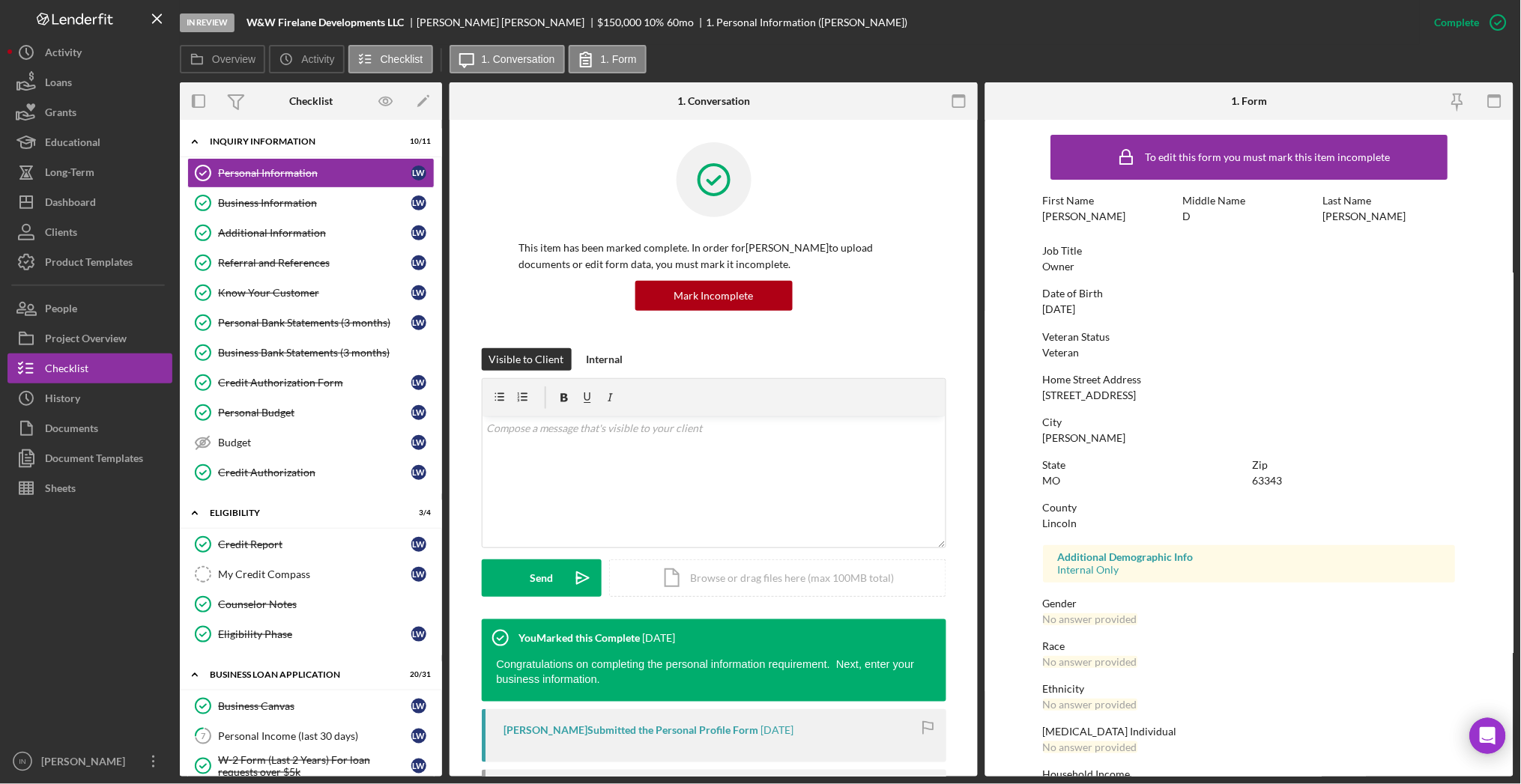
scroll to position [42, 0]
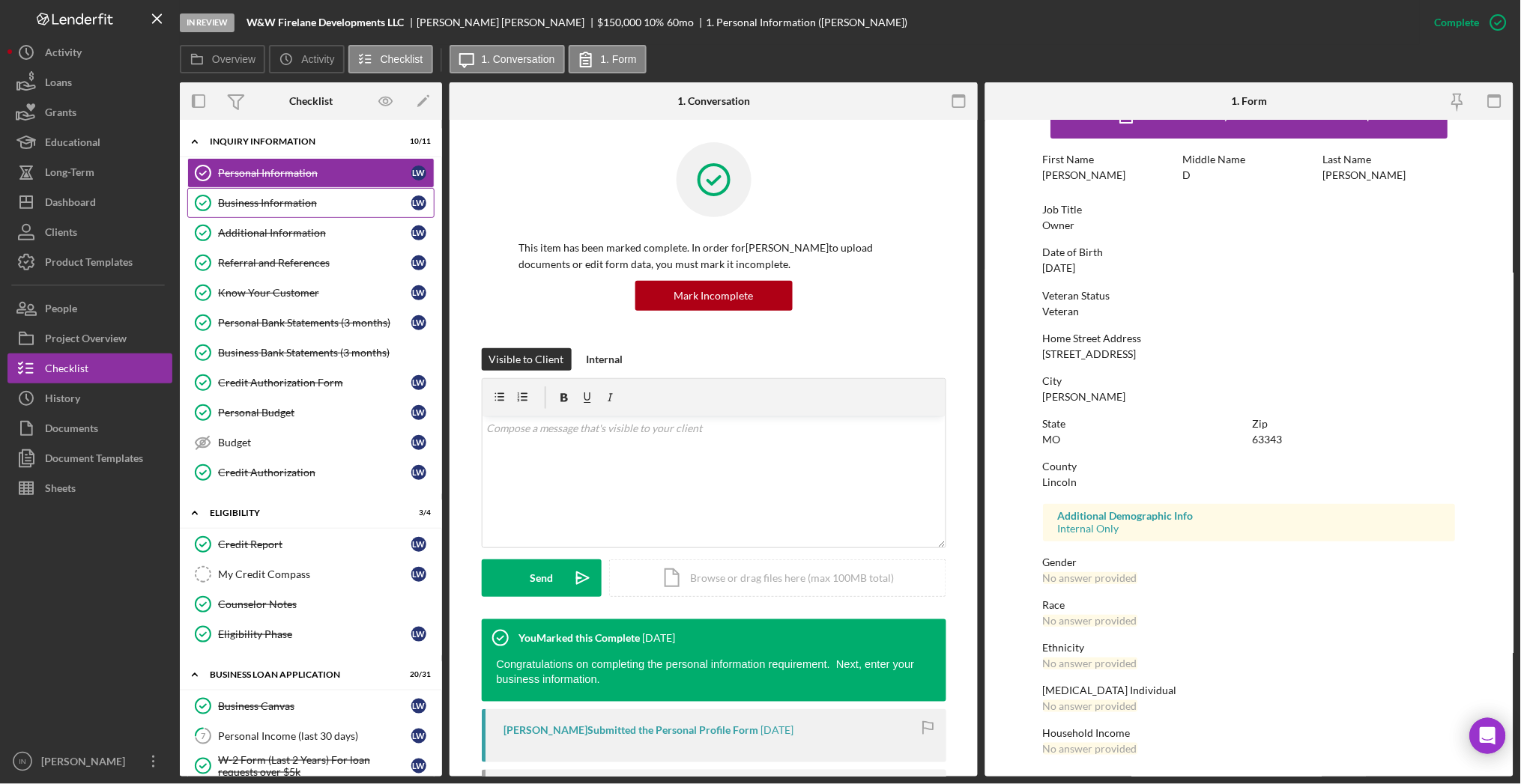
click at [290, 197] on div "Business Information" at bounding box center [314, 203] width 193 height 12
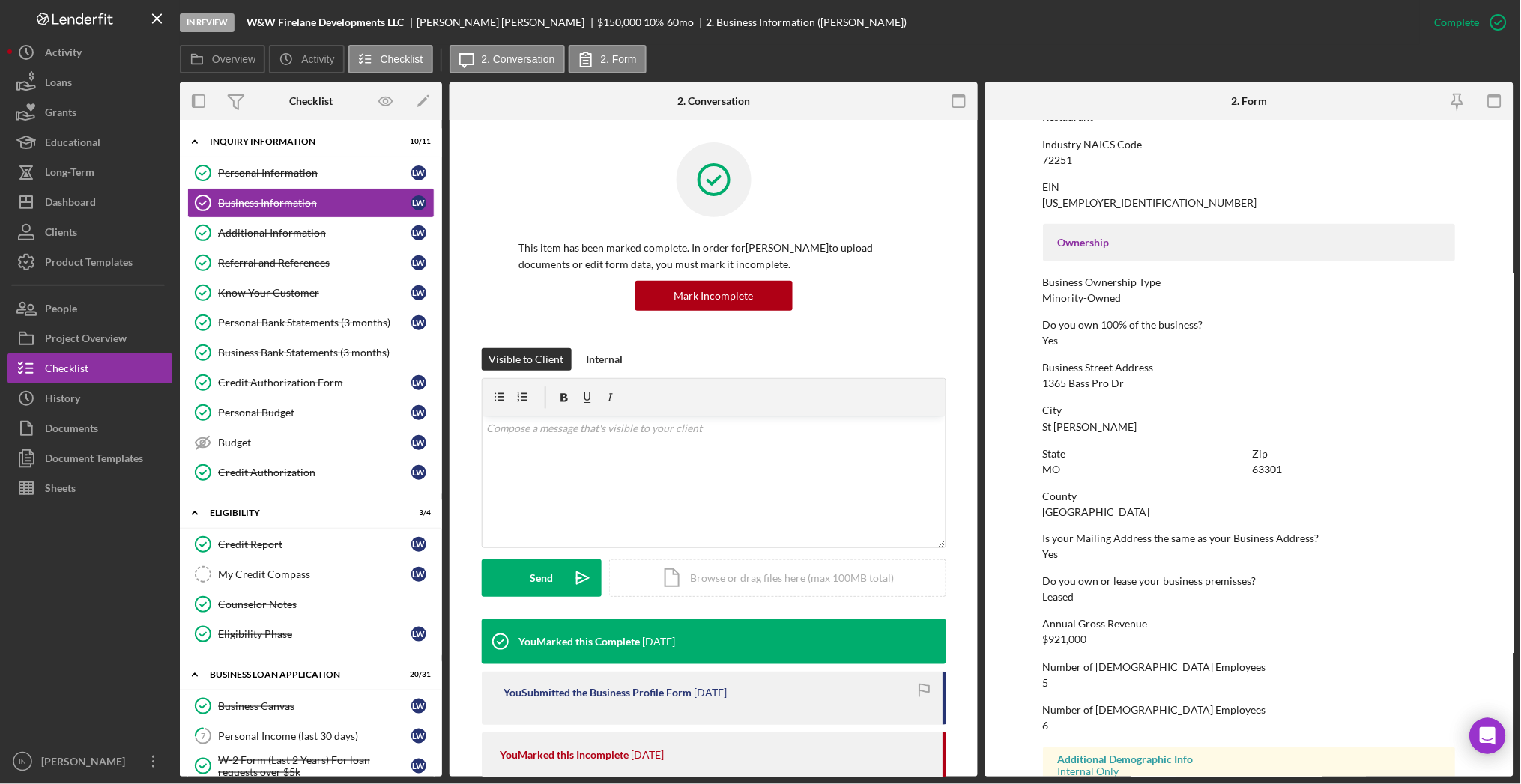
scroll to position [472, 0]
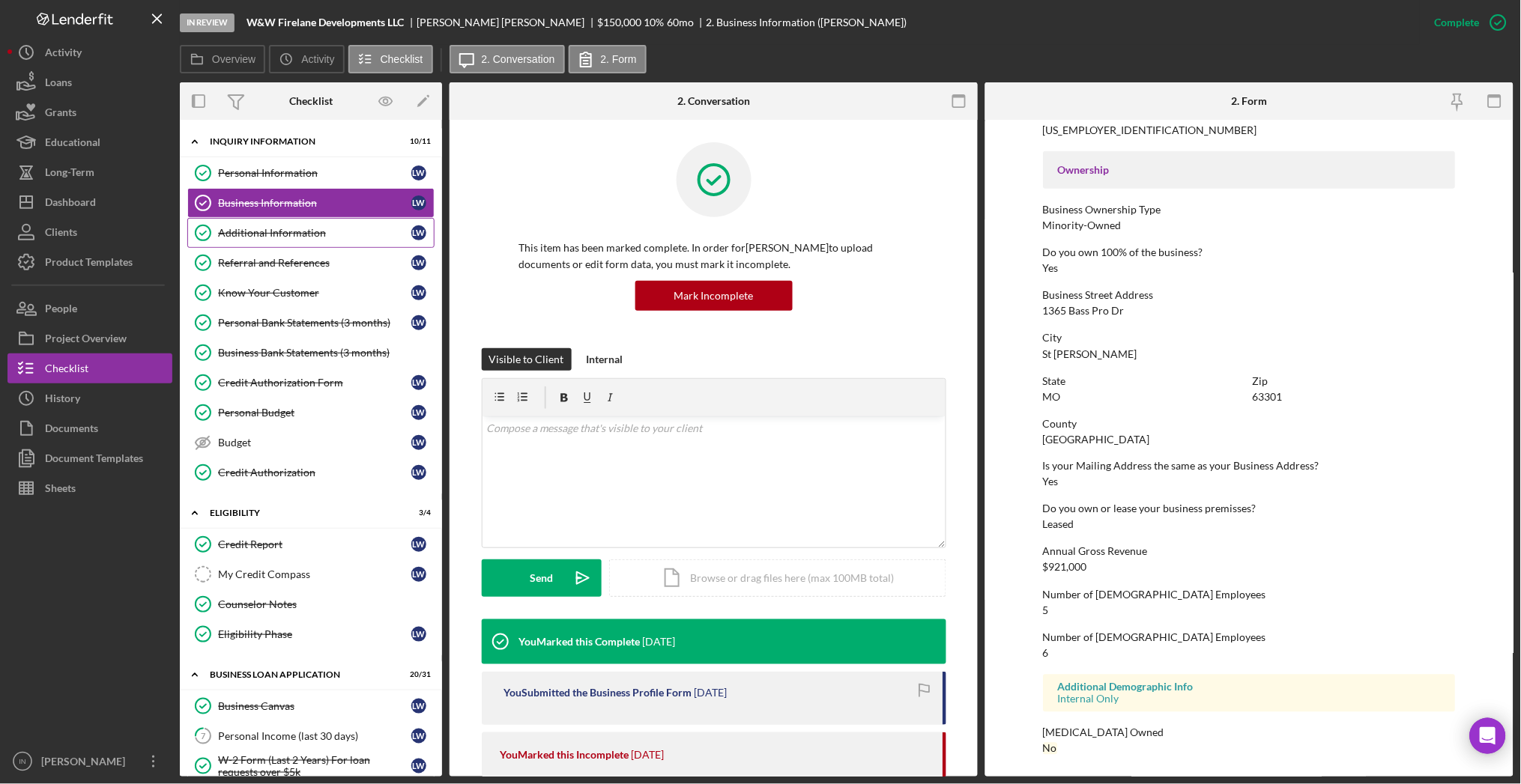
click at [299, 227] on div "Additional Information" at bounding box center [314, 233] width 193 height 12
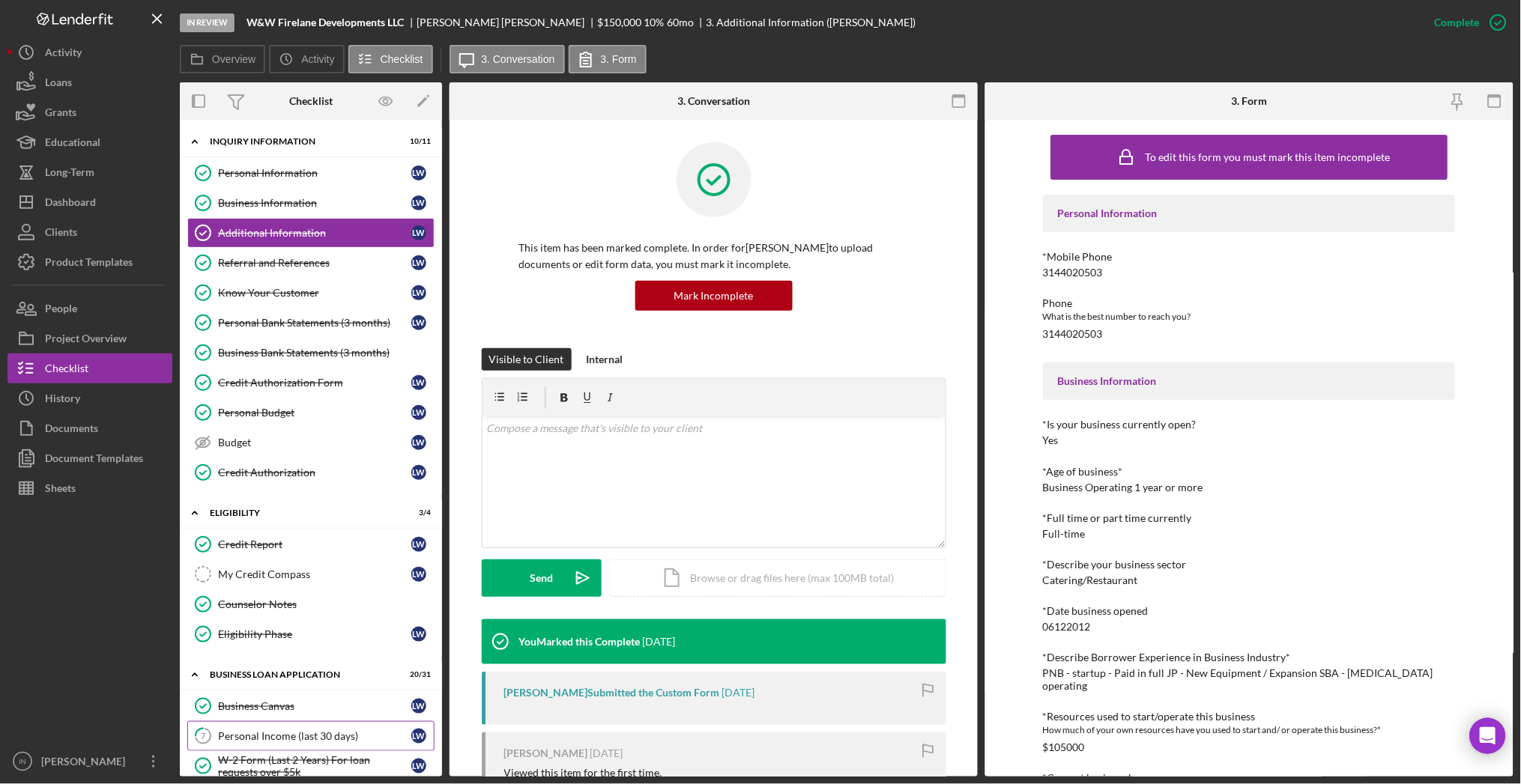
click at [281, 730] on link "7 Personal Income (last 30 days) [PERSON_NAME]" at bounding box center [310, 737] width 247 height 30
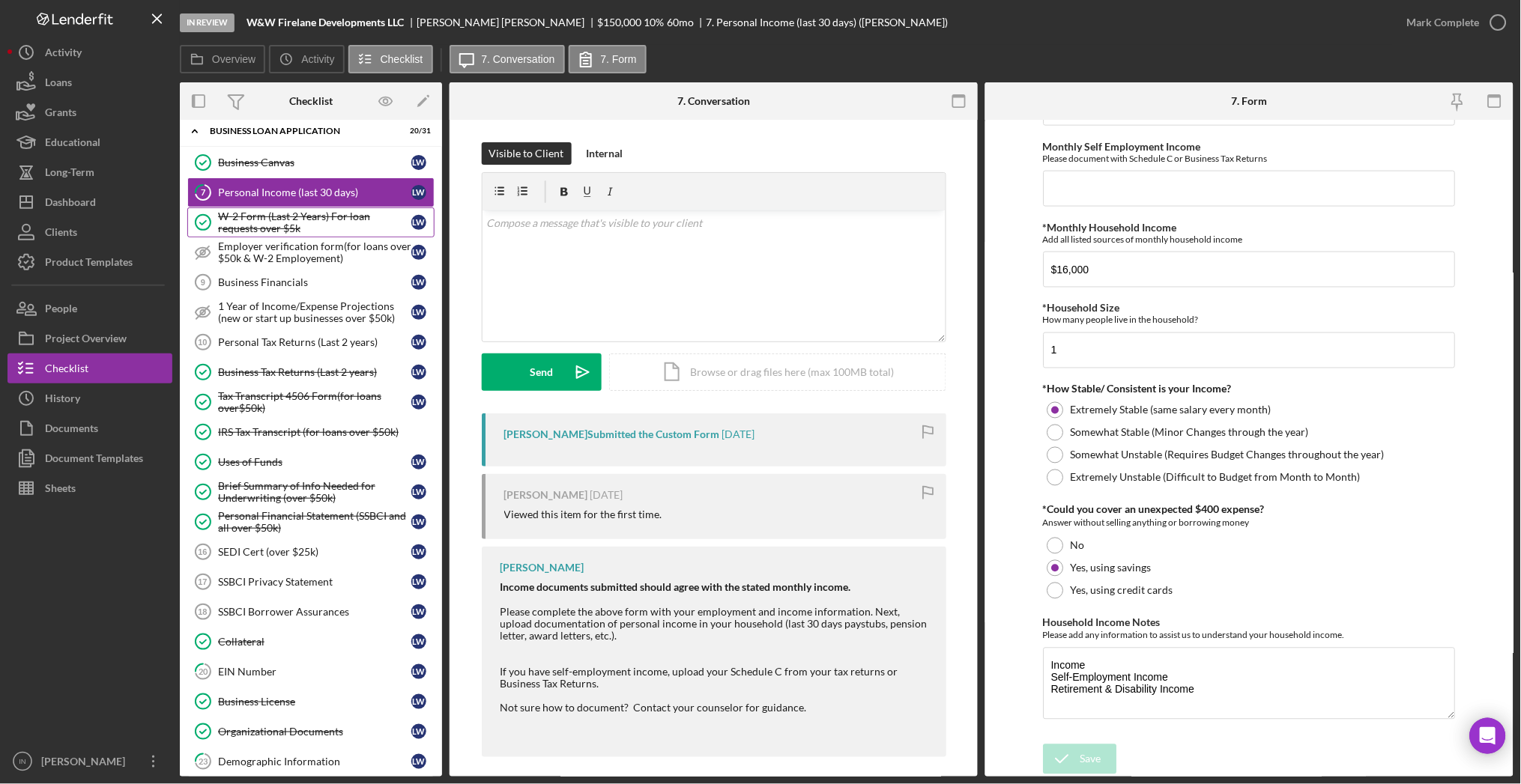
scroll to position [244, 0]
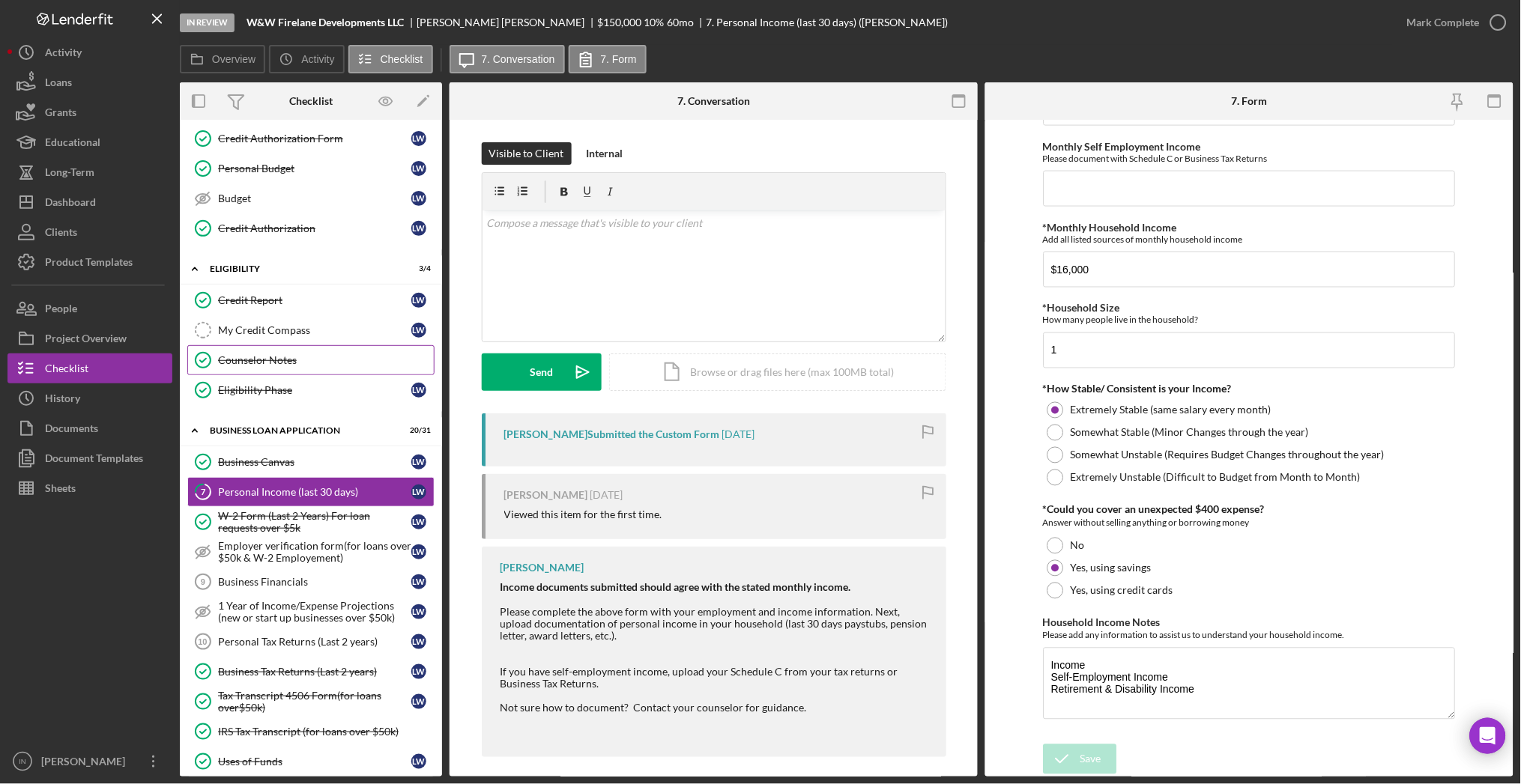
click at [269, 358] on div "Counselor Notes" at bounding box center [325, 360] width 215 height 12
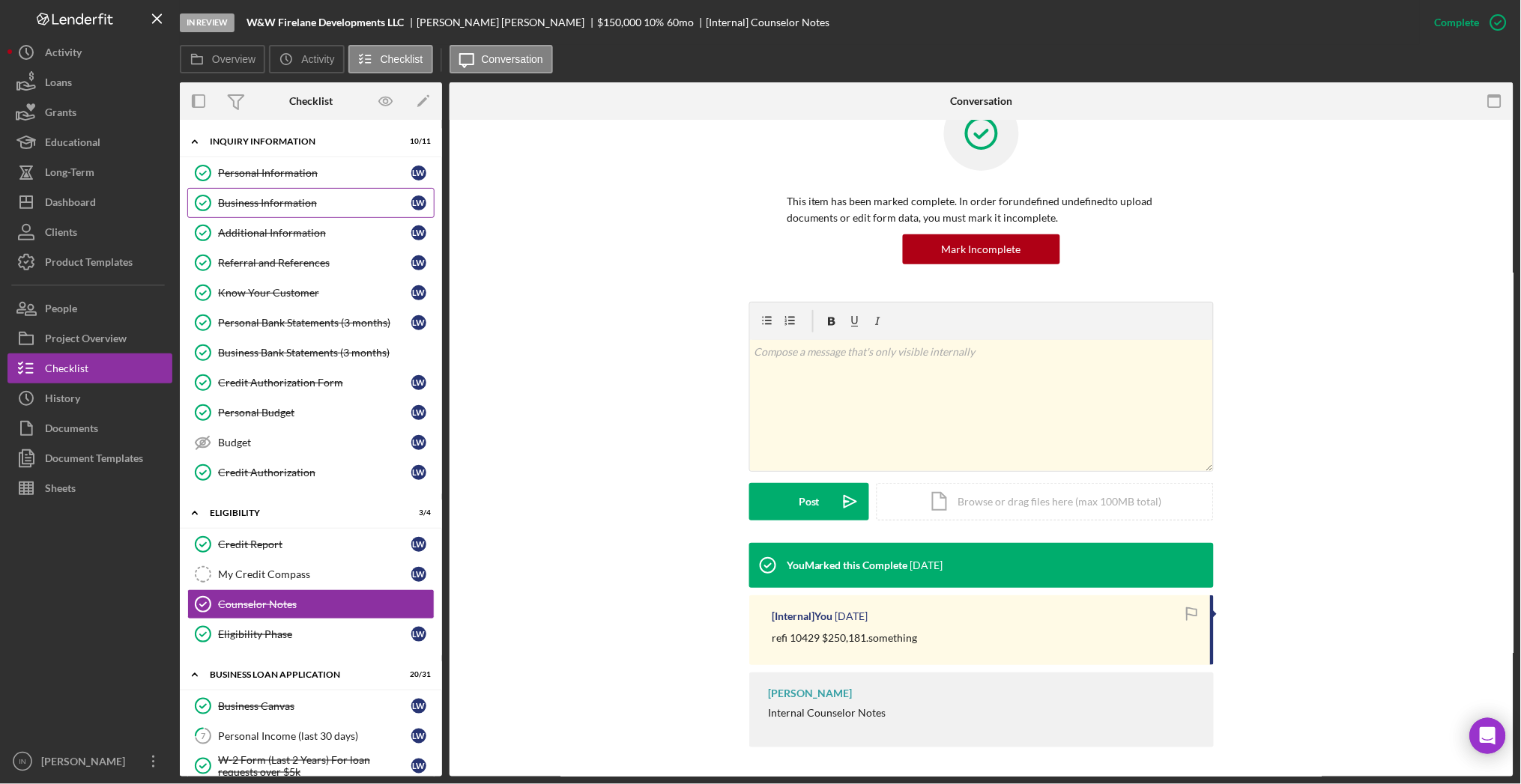
click at [282, 210] on link "Business Information Business Information [PERSON_NAME]" at bounding box center [310, 203] width 247 height 30
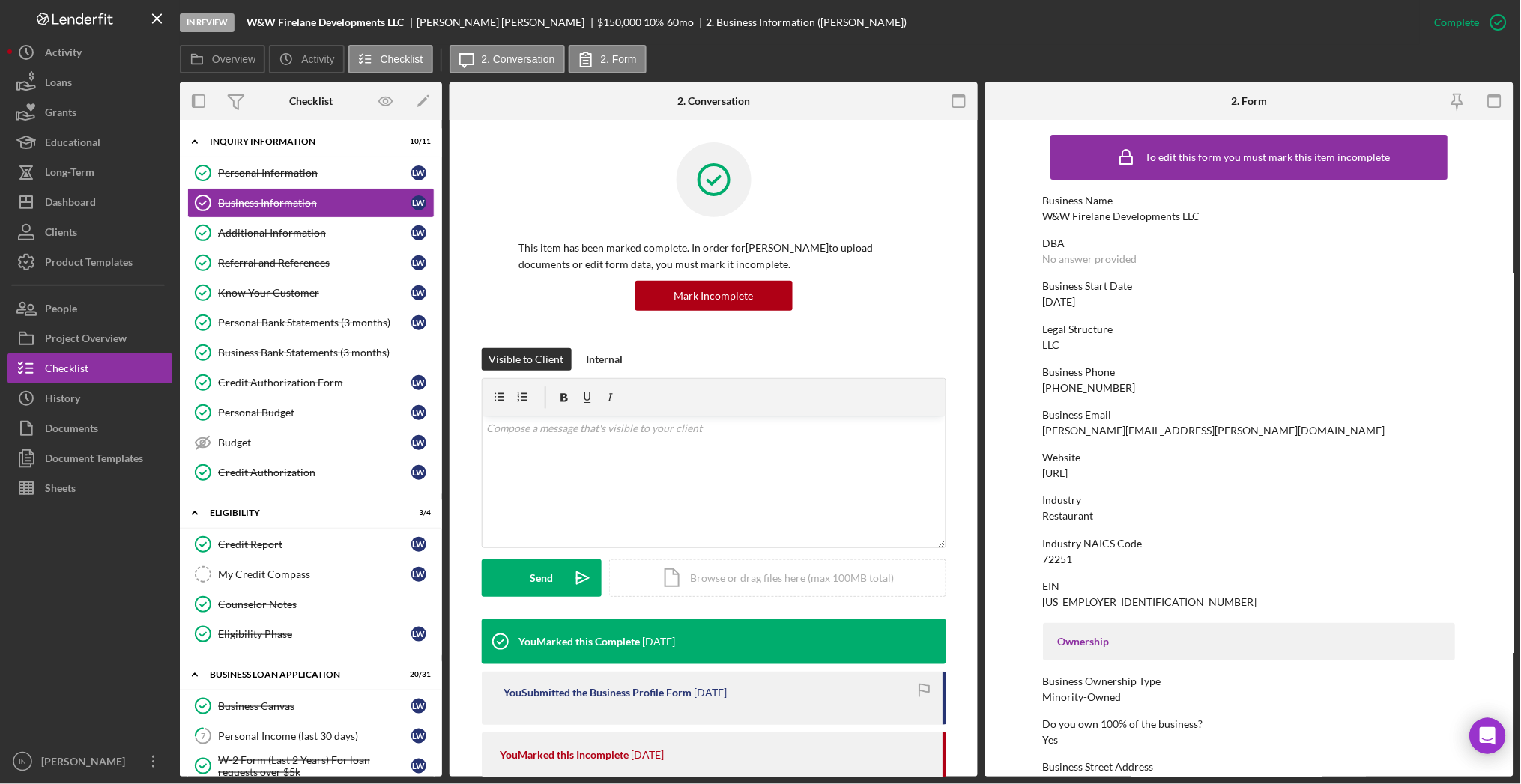
scroll to position [399, 0]
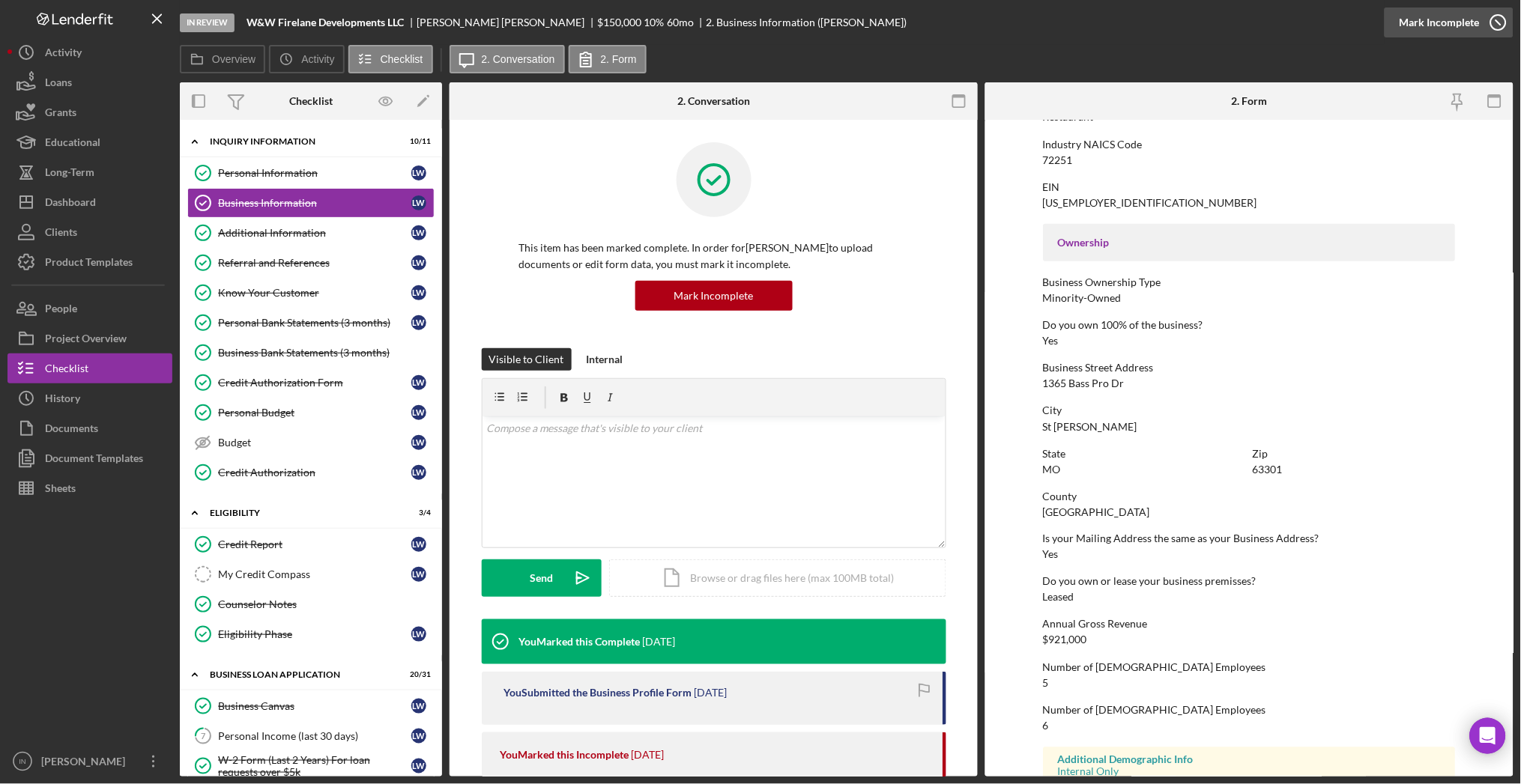
click at [1459, 17] on div "Mark Incomplete" at bounding box center [1440, 22] width 80 height 30
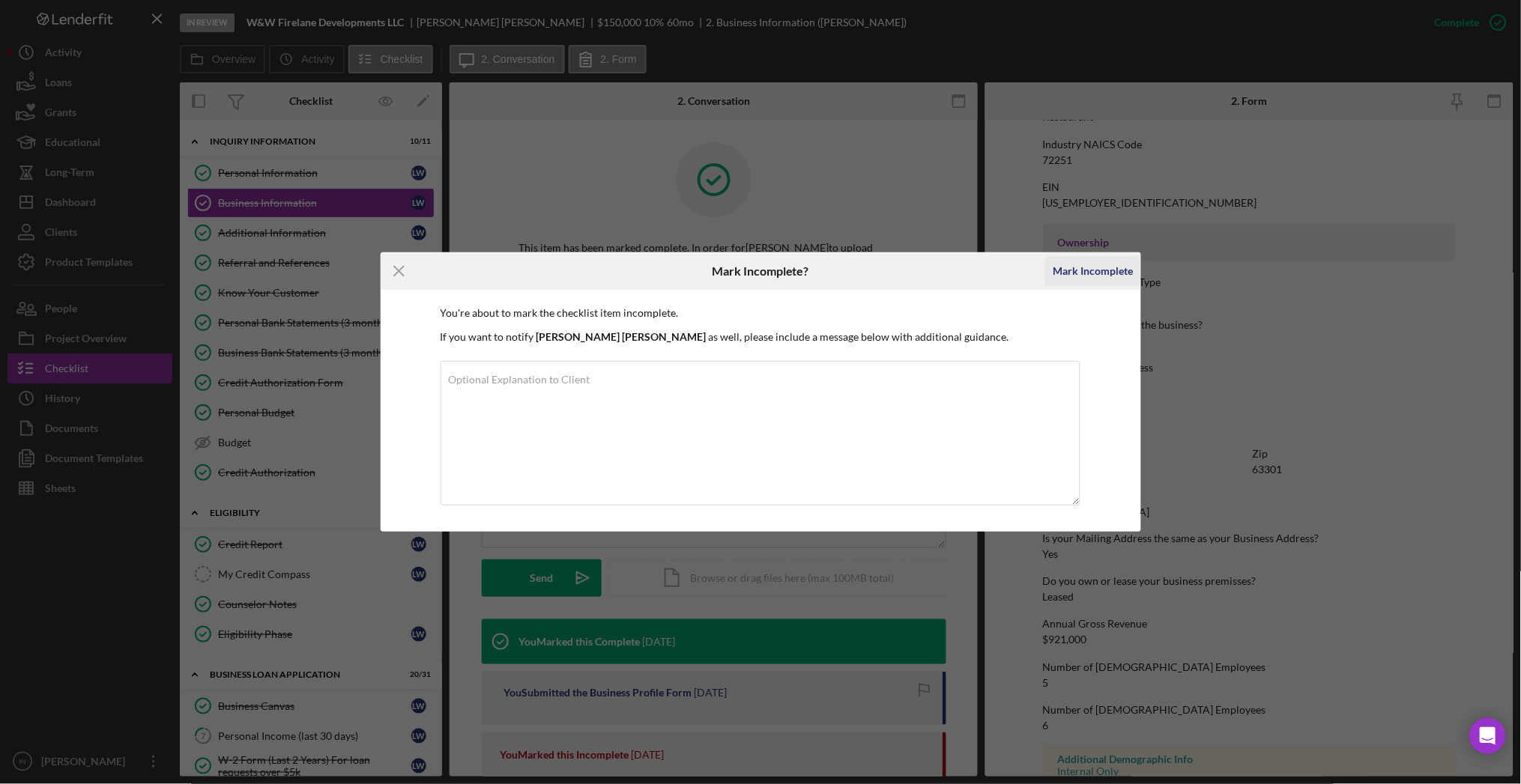
click at [1067, 263] on div "Mark Incomplete" at bounding box center [1093, 271] width 80 height 30
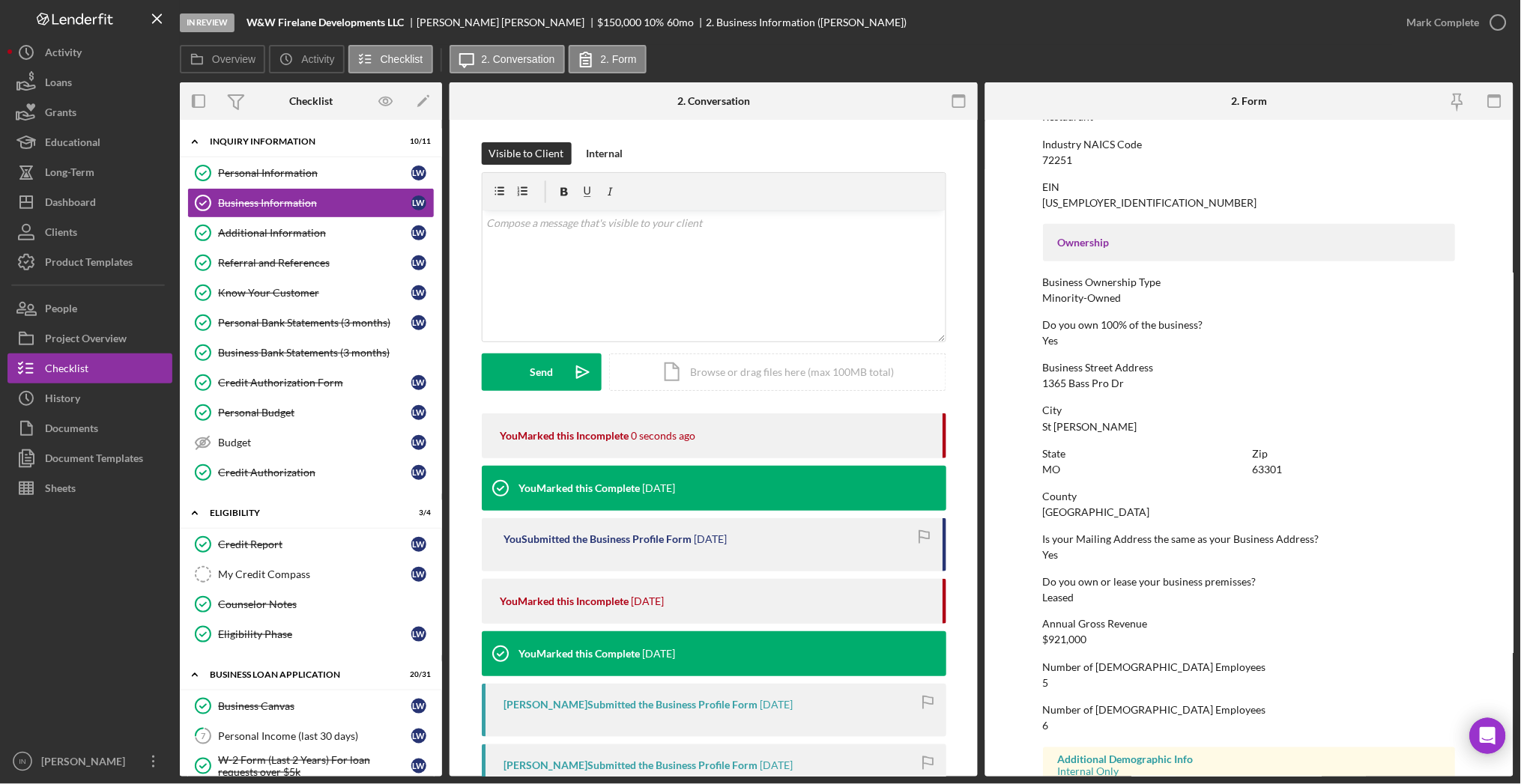
scroll to position [595, 0]
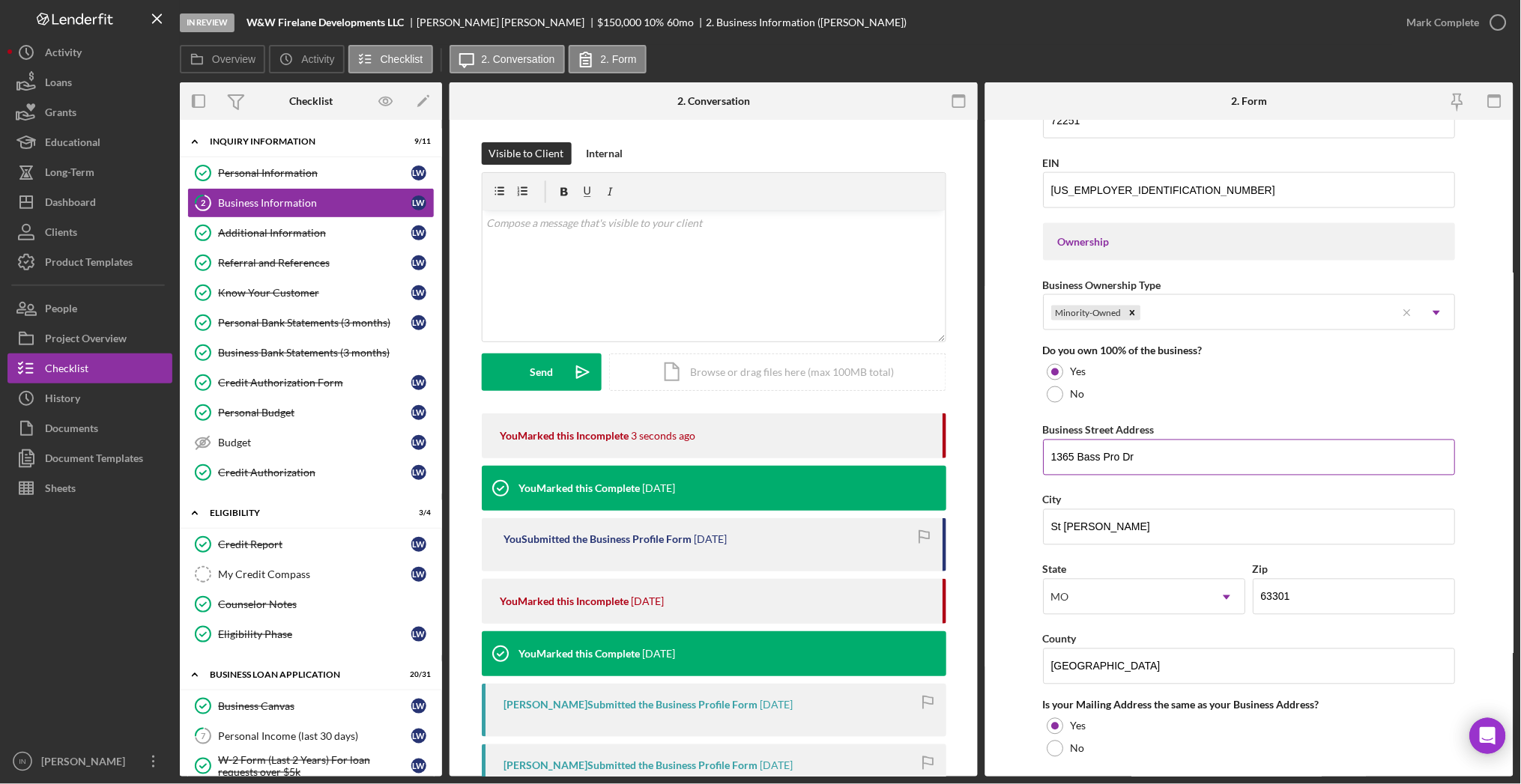
click at [1156, 455] on input "1365 Bass Pro Dr" at bounding box center [1250, 457] width 412 height 36
type input "43 Fox Meadows Ct"
click at [1312, 601] on input "63301" at bounding box center [1354, 596] width 202 height 36
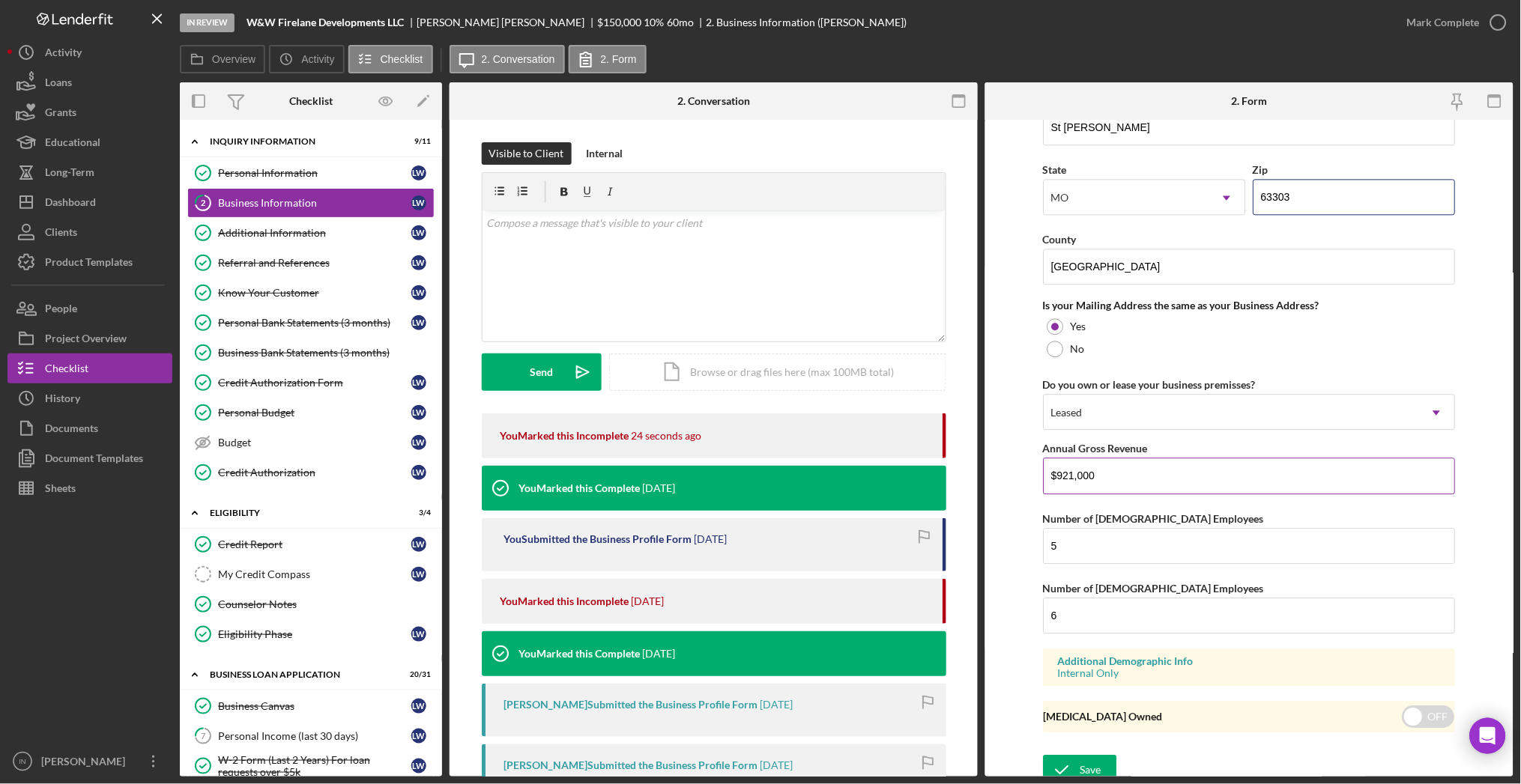
scroll to position [1007, 0]
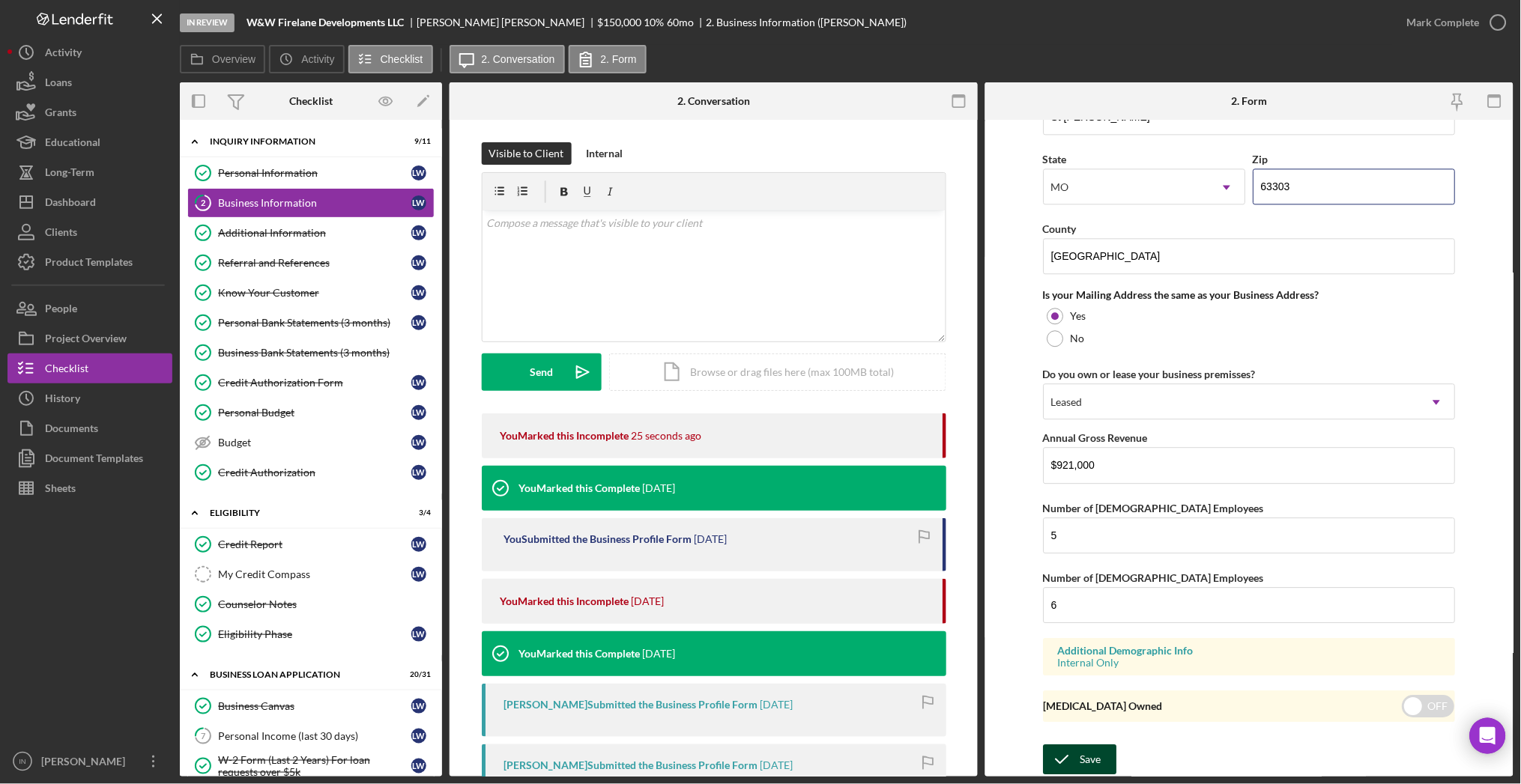
type input "63303"
click at [1091, 754] on div "Save" at bounding box center [1091, 760] width 21 height 30
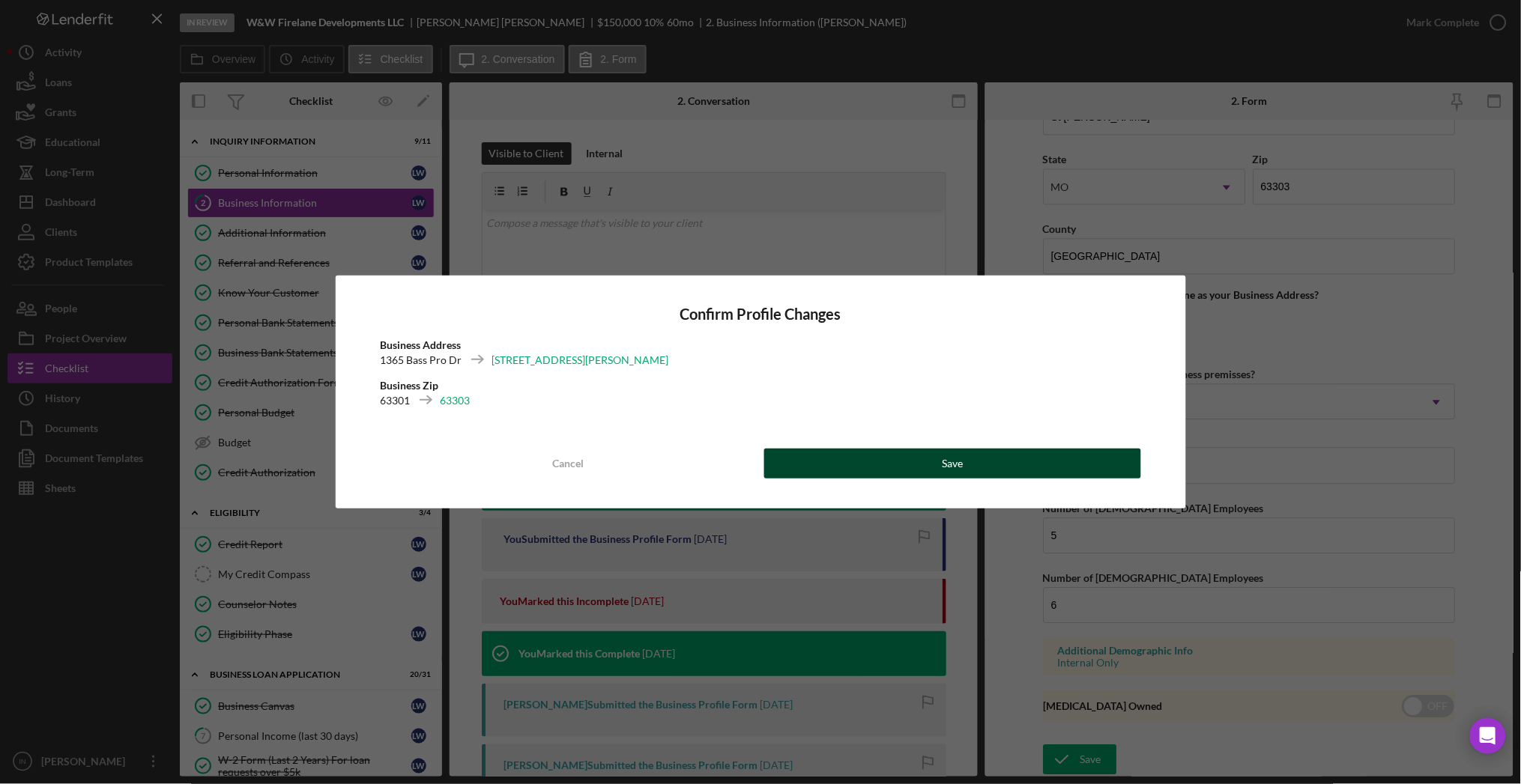
click at [951, 455] on div "Save" at bounding box center [951, 464] width 21 height 30
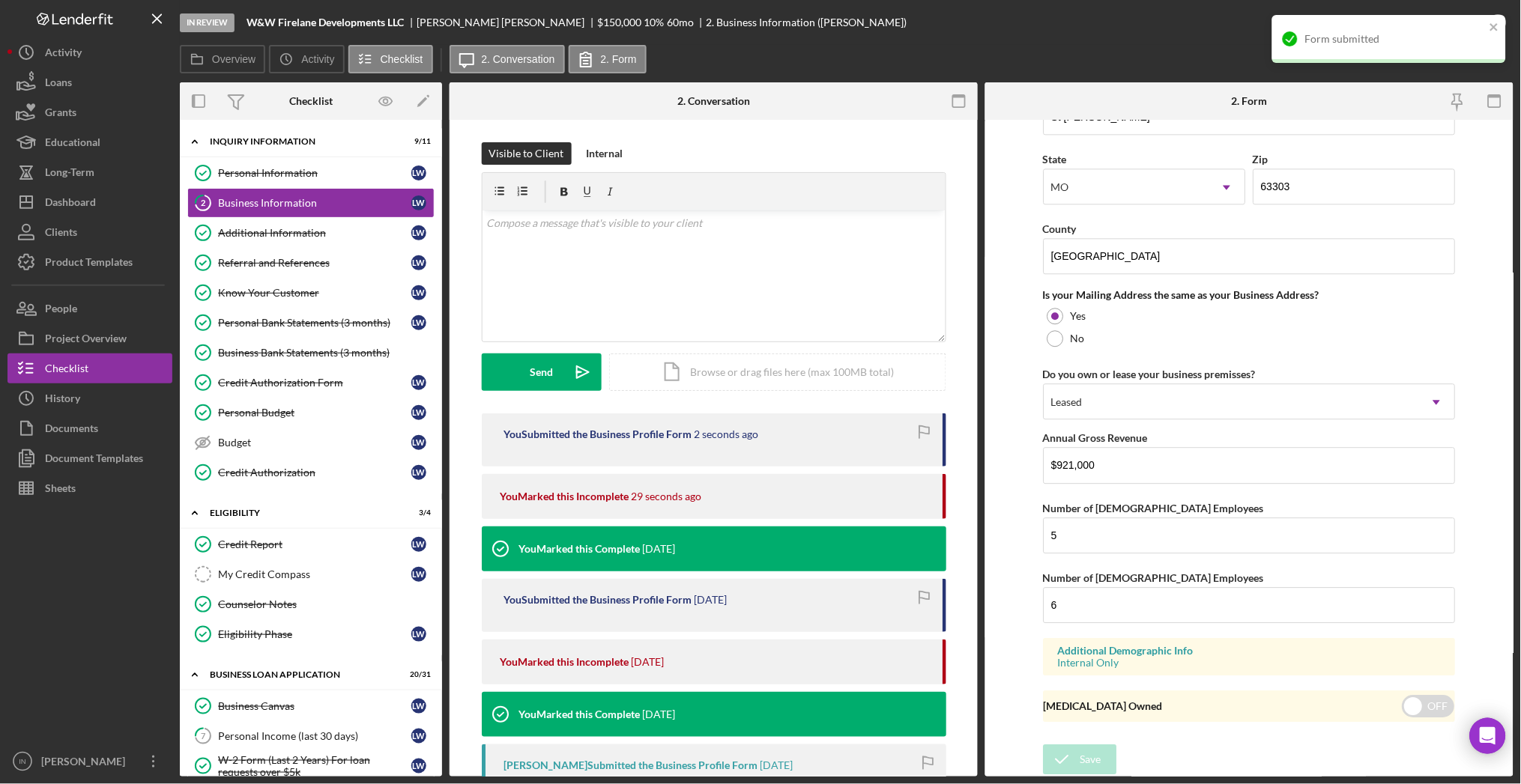
click at [1237, 45] on div "Overview Icon/History Activity Checklist Icon/Message 2. Conversation 2. Form" at bounding box center [847, 60] width 1334 height 30
click at [1500, 22] on icon "close" at bounding box center [1494, 27] width 11 height 12
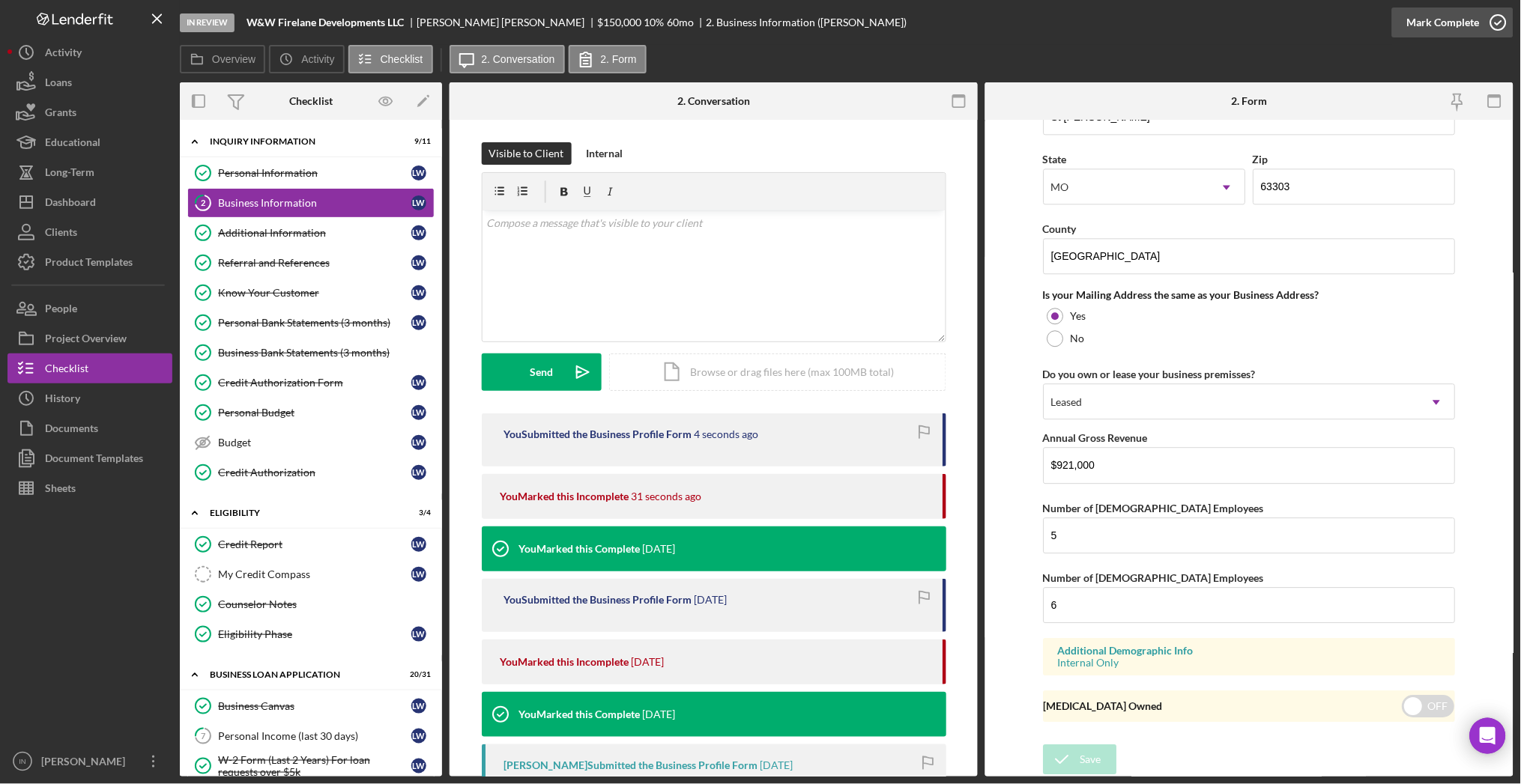
click at [1424, 16] on div "Mark Complete" at bounding box center [1443, 22] width 72 height 30
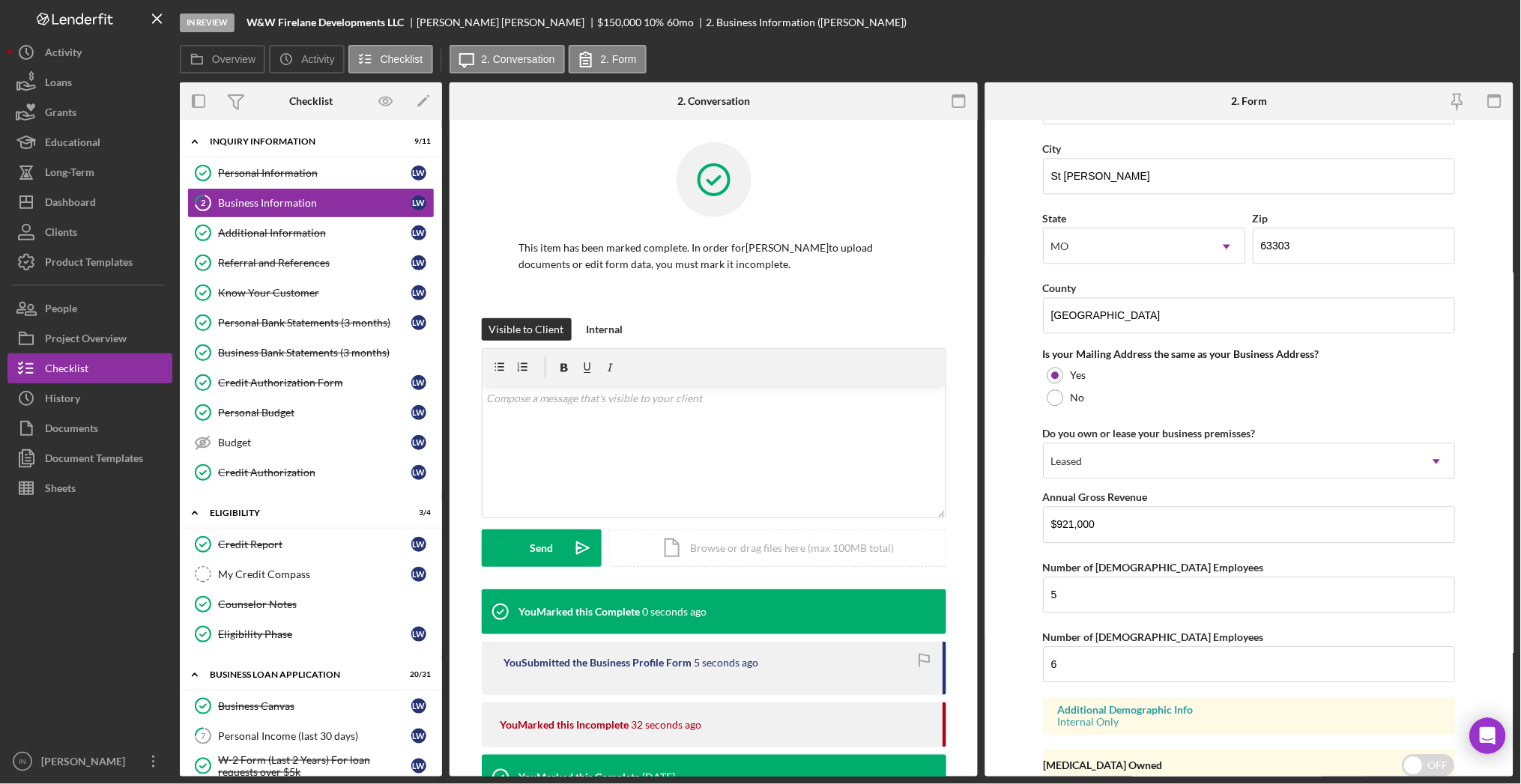
scroll to position [472, 0]
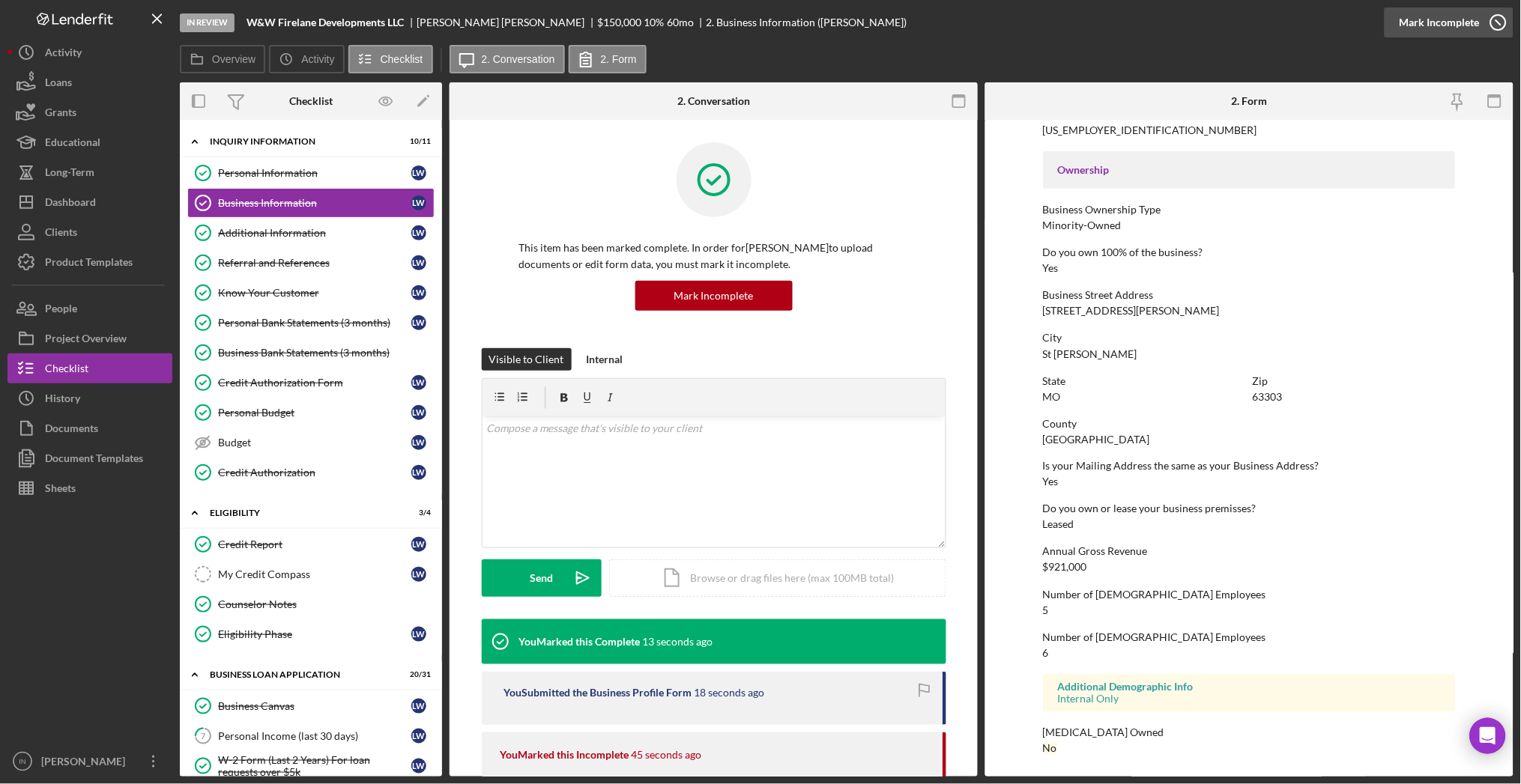
click at [1460, 22] on div "Mark Incomplete" at bounding box center [1440, 22] width 80 height 30
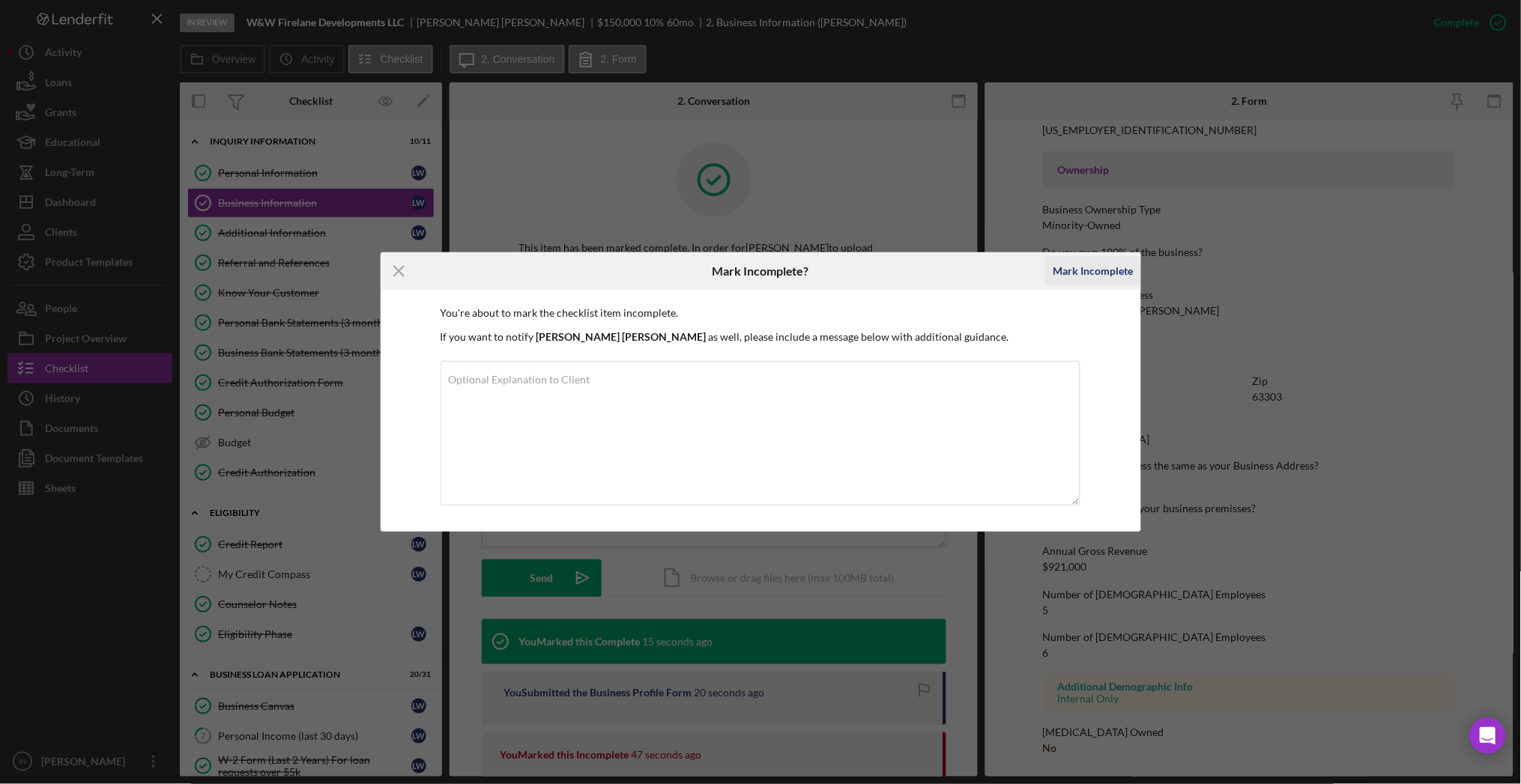
click at [1085, 269] on div "Mark Incomplete" at bounding box center [1093, 271] width 80 height 30
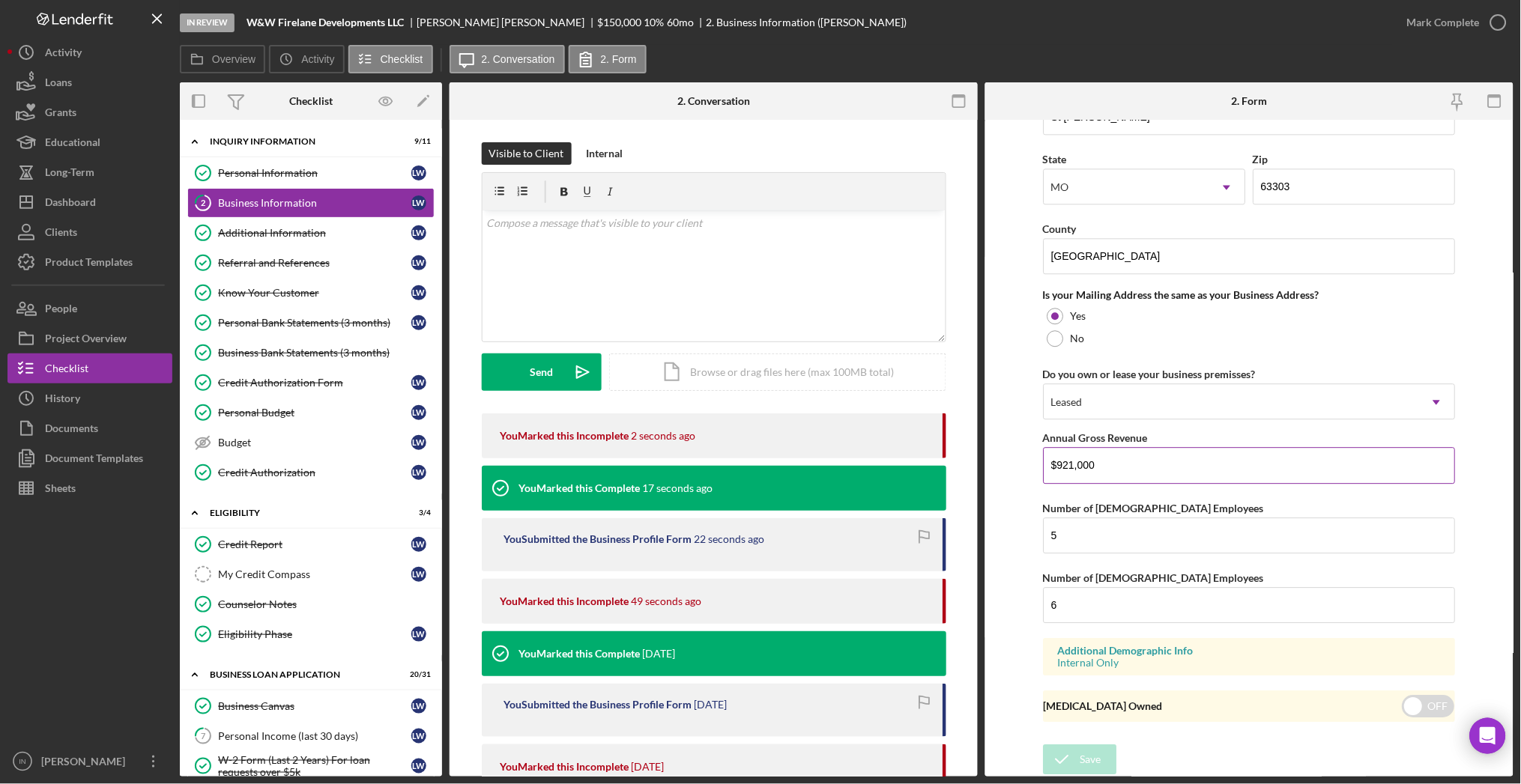
scroll to position [708, 0]
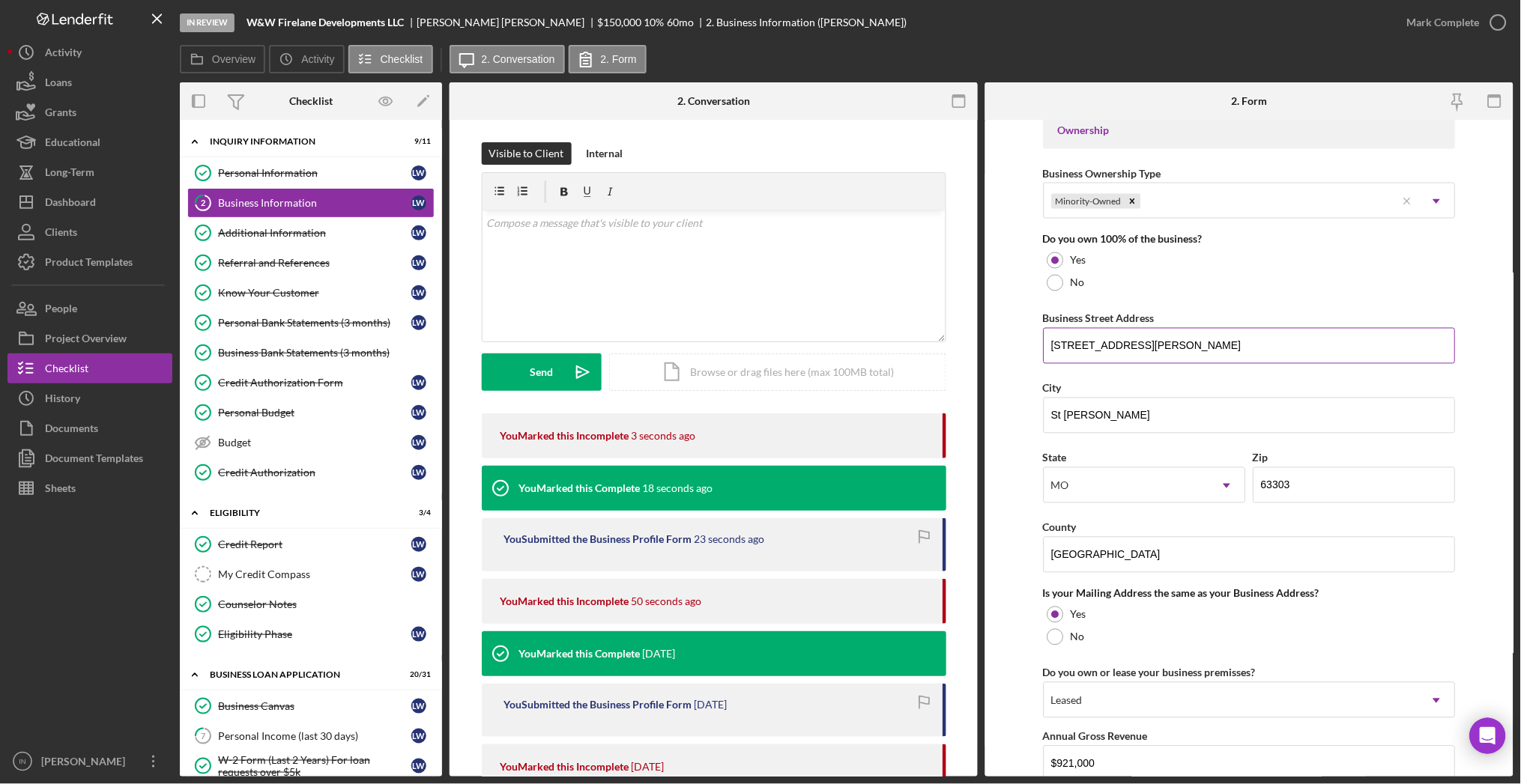
click at [1168, 346] on input "43 Fox Meadows Ct" at bounding box center [1250, 346] width 412 height 36
type input "1635 Bass Pro Dr"
click at [1307, 495] on input "63303" at bounding box center [1354, 485] width 202 height 36
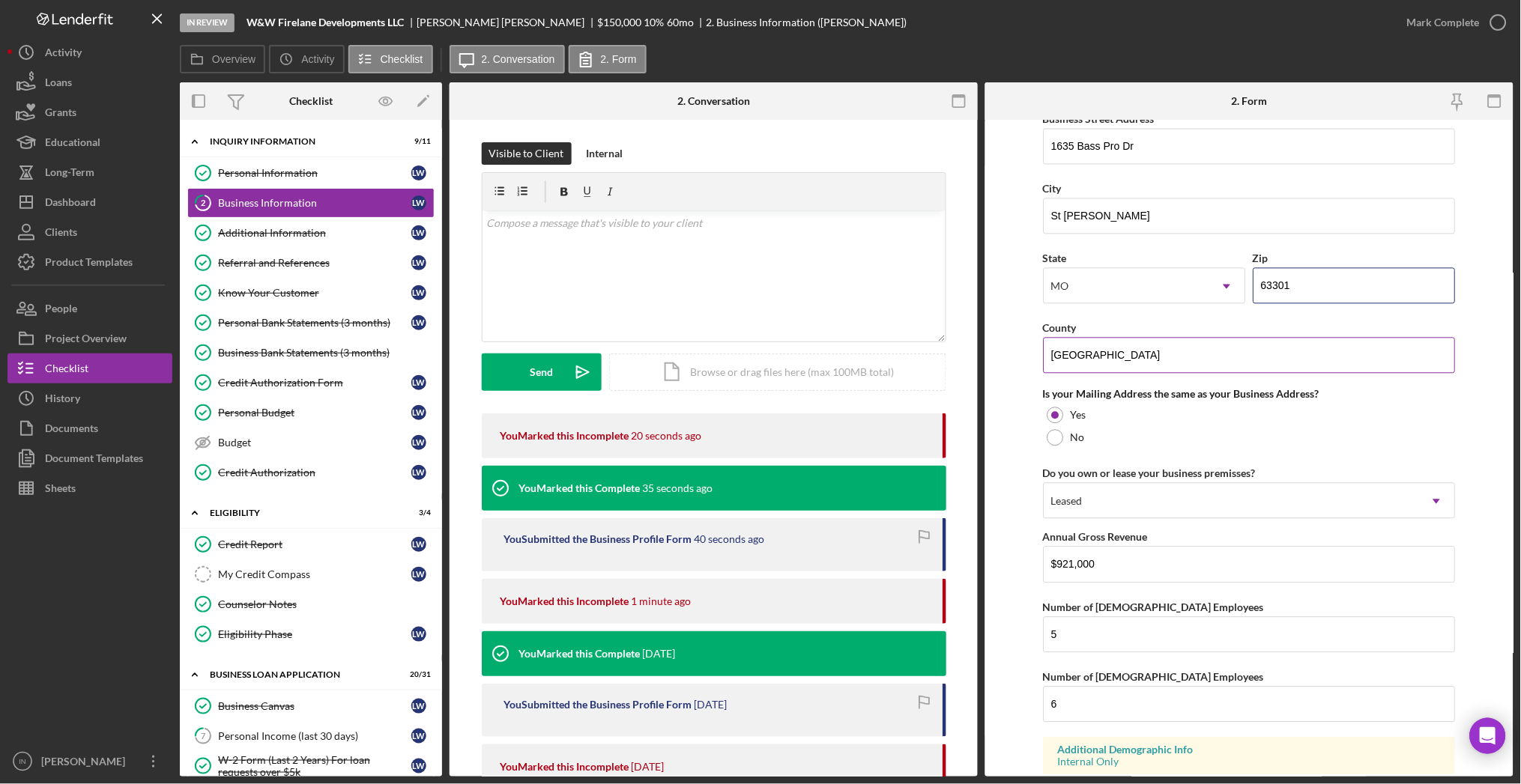
scroll to position [1007, 0]
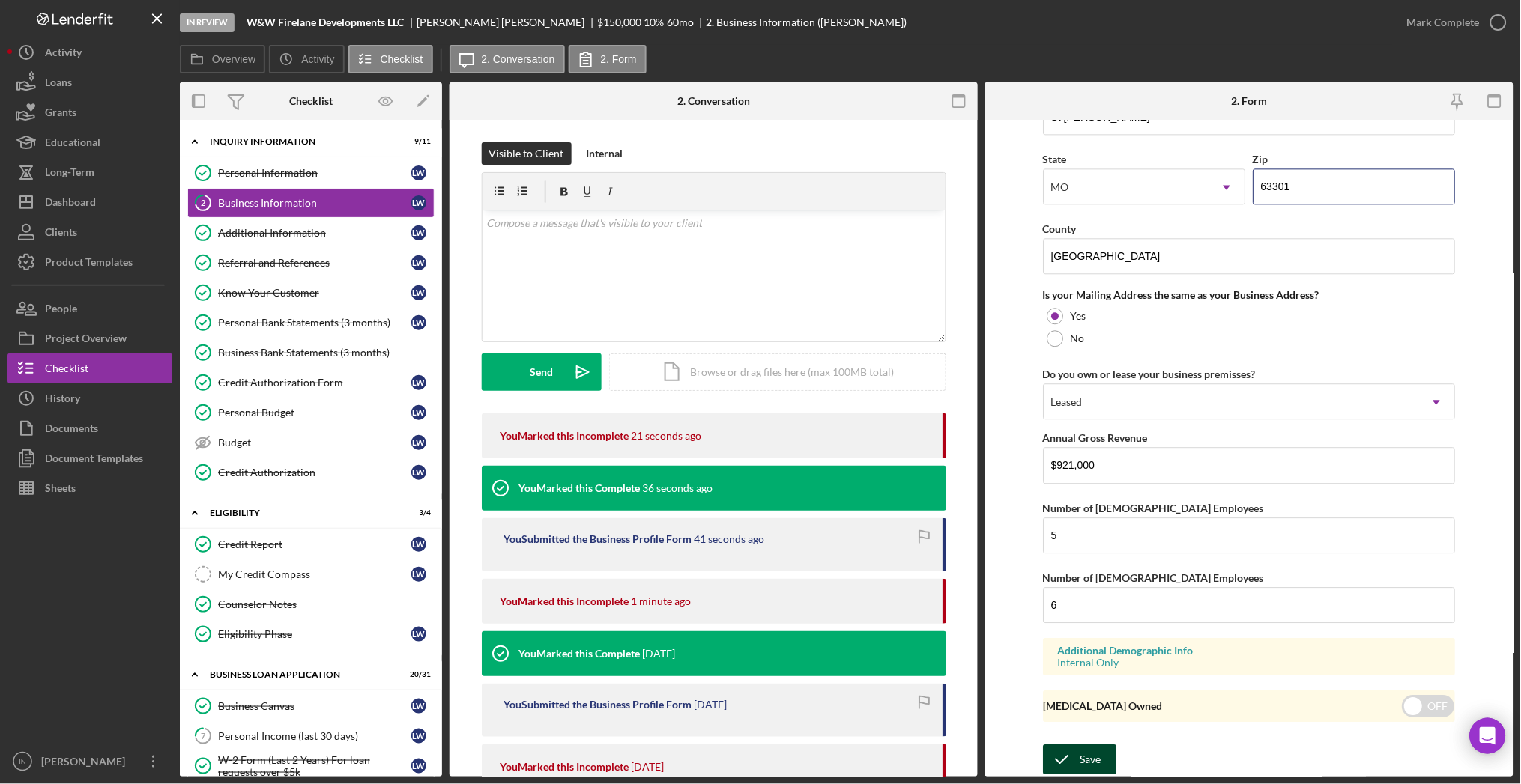
type input "63301"
click at [1089, 759] on div "Save" at bounding box center [1091, 760] width 21 height 30
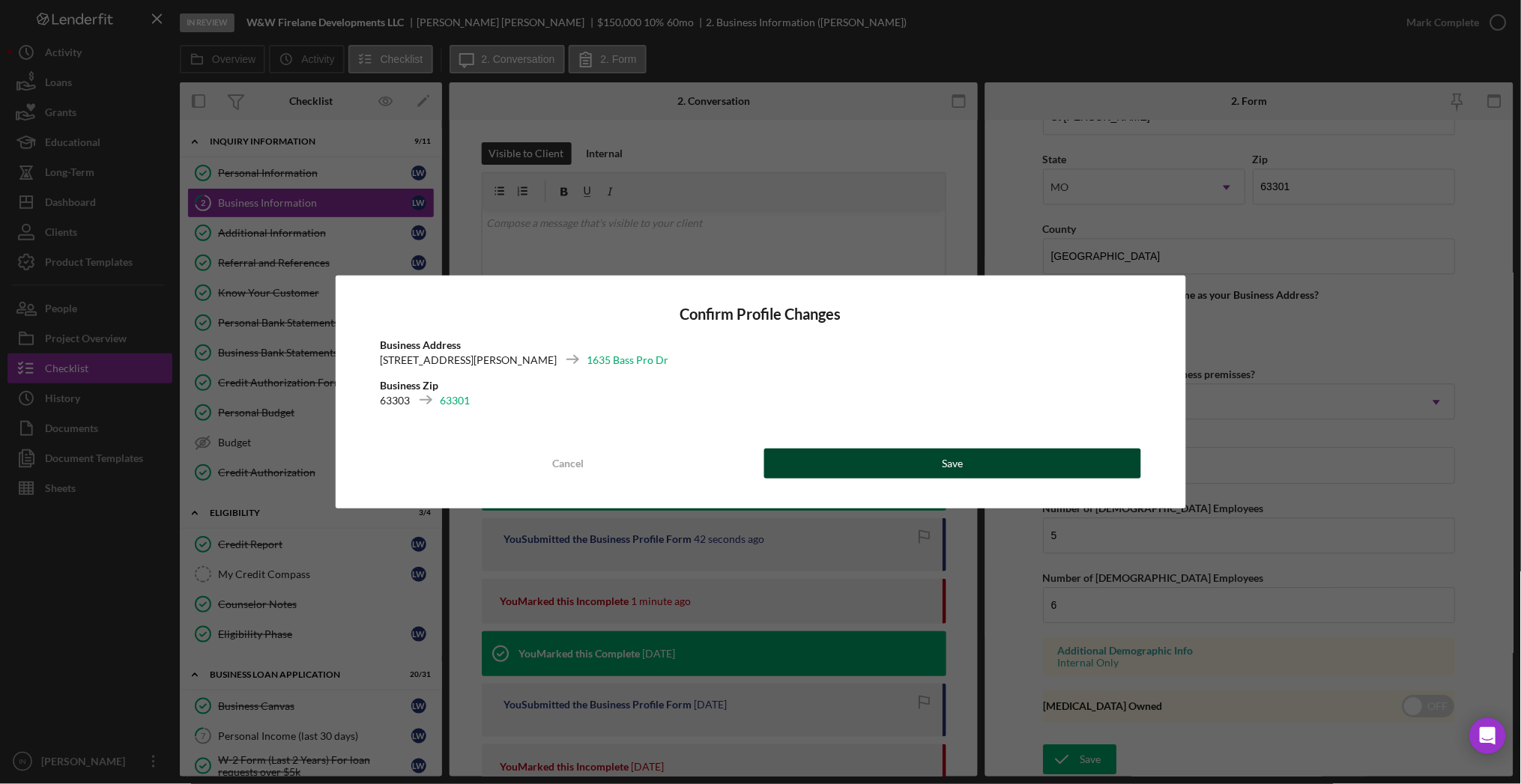
click at [989, 464] on button "Save" at bounding box center [952, 464] width 377 height 30
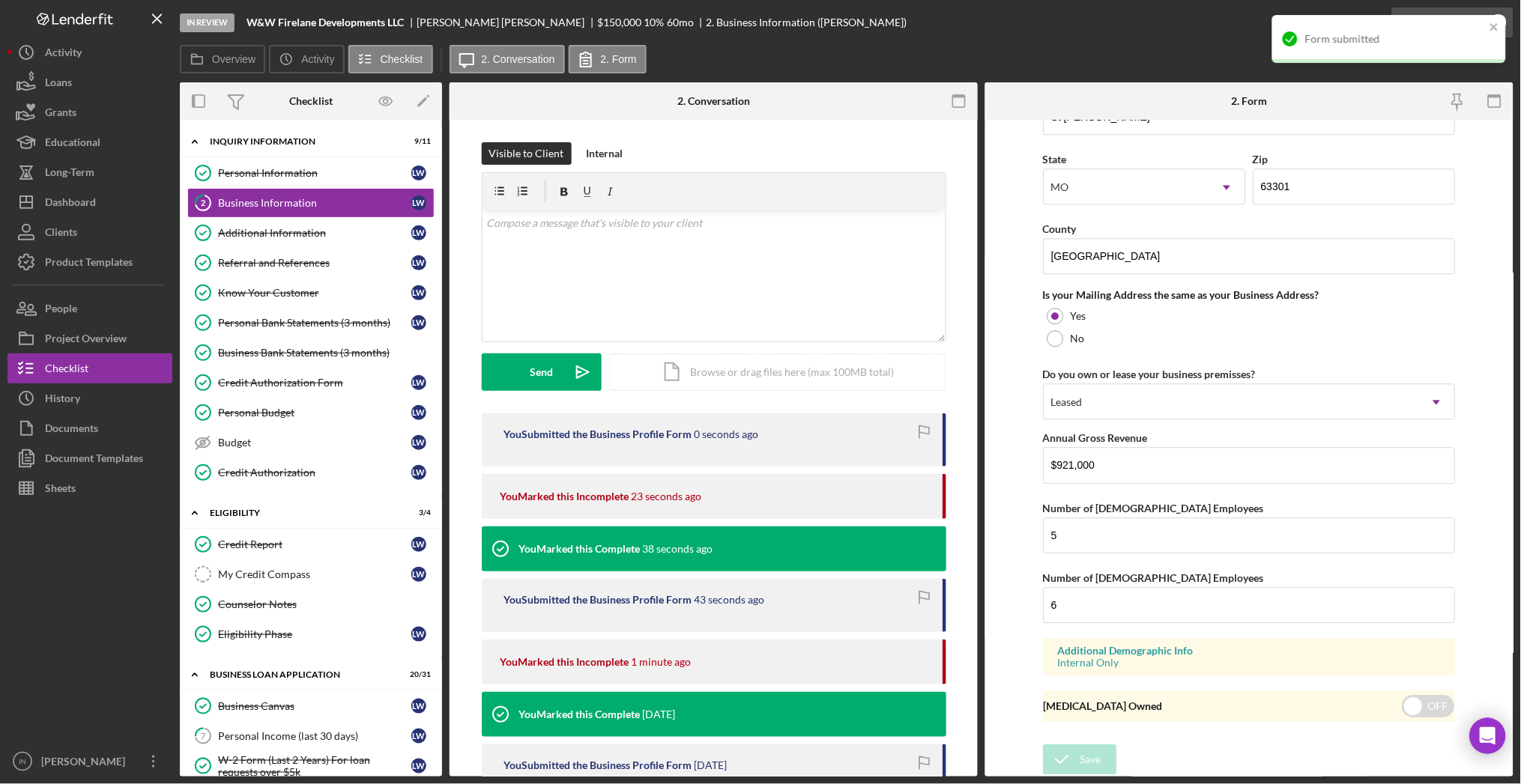
click at [1435, 10] on div "Mark Complete" at bounding box center [1443, 22] width 72 height 30
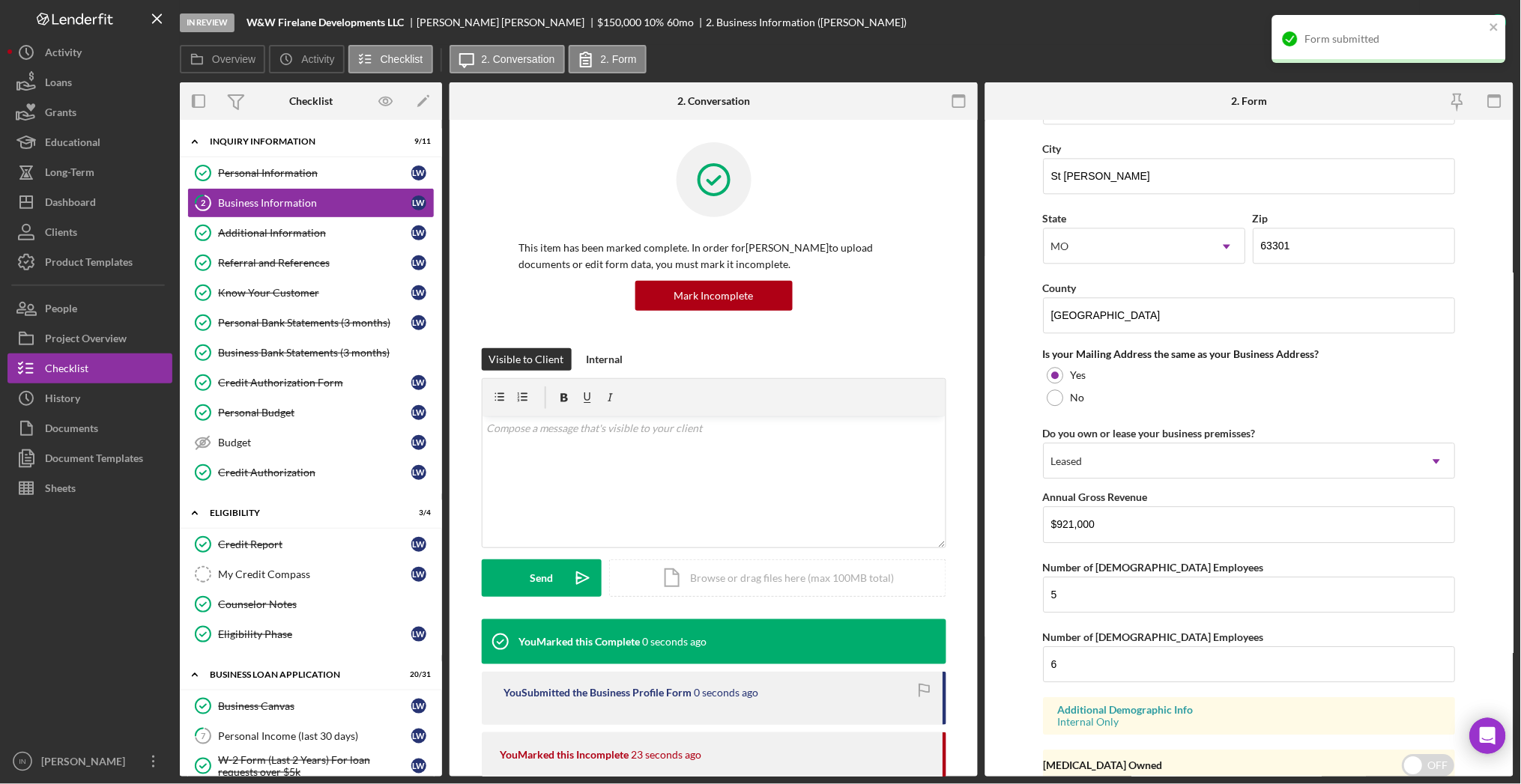
scroll to position [472, 0]
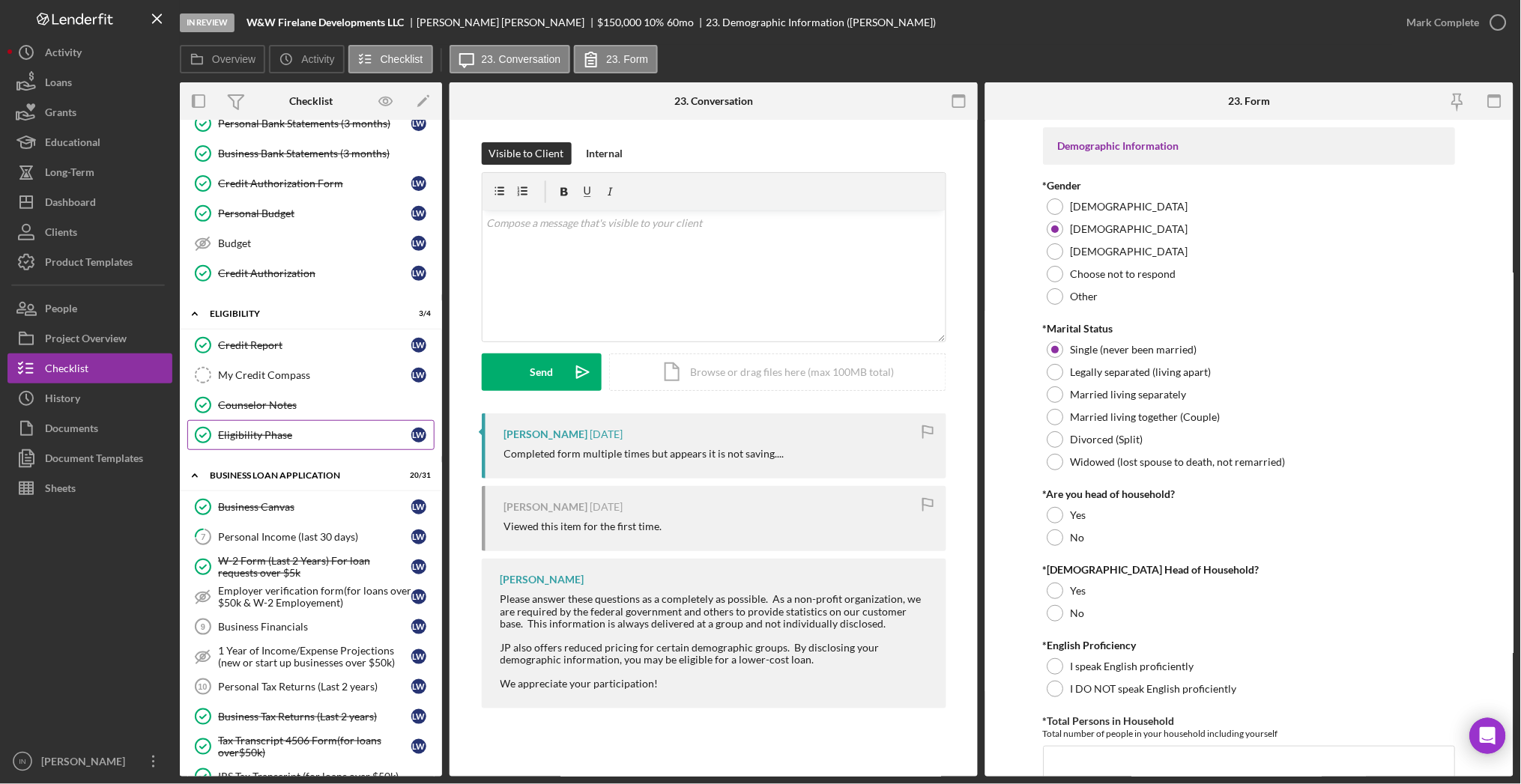
scroll to position [299, 0]
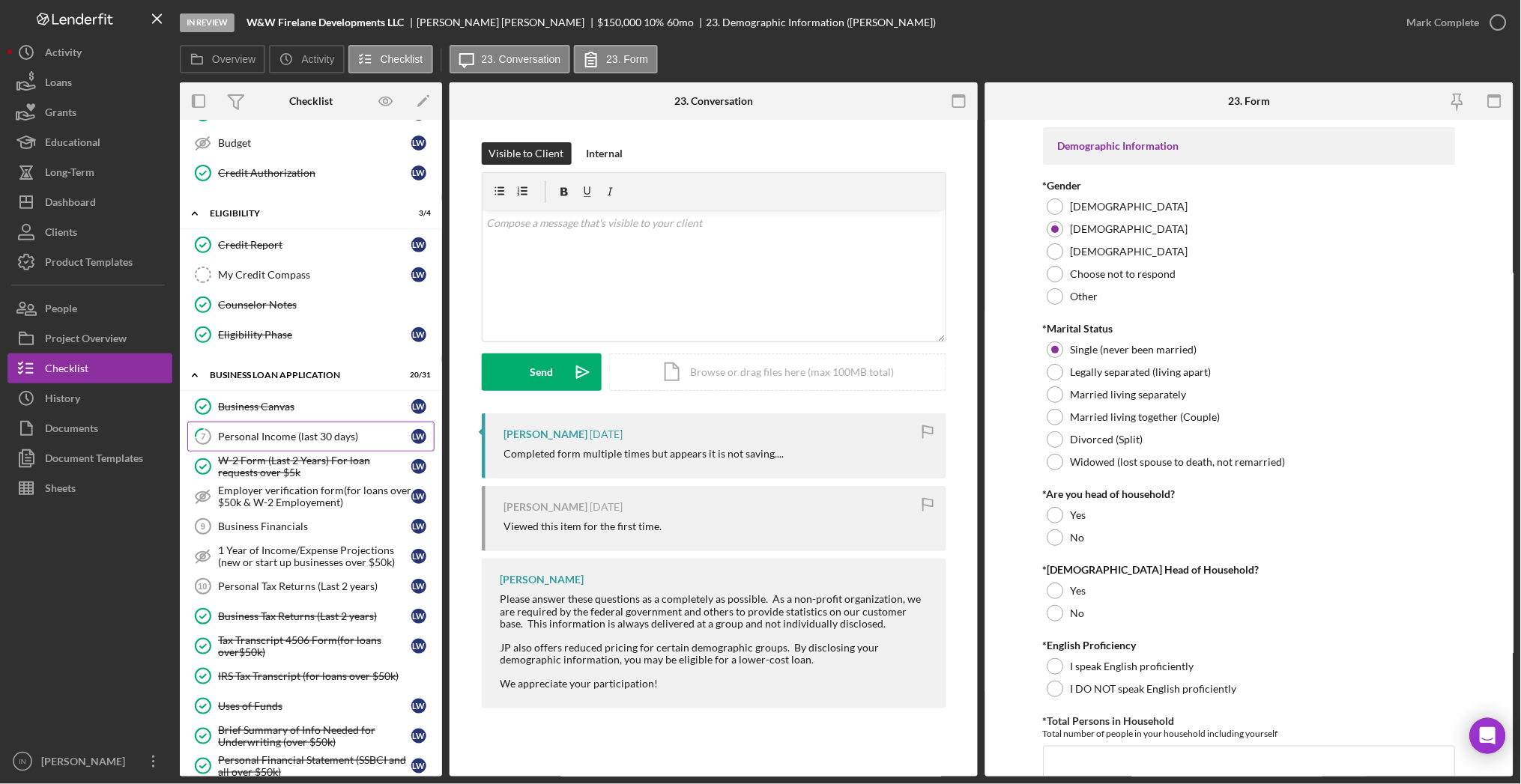
click at [293, 435] on div "Personal Income (last 30 days)" at bounding box center [314, 436] width 193 height 12
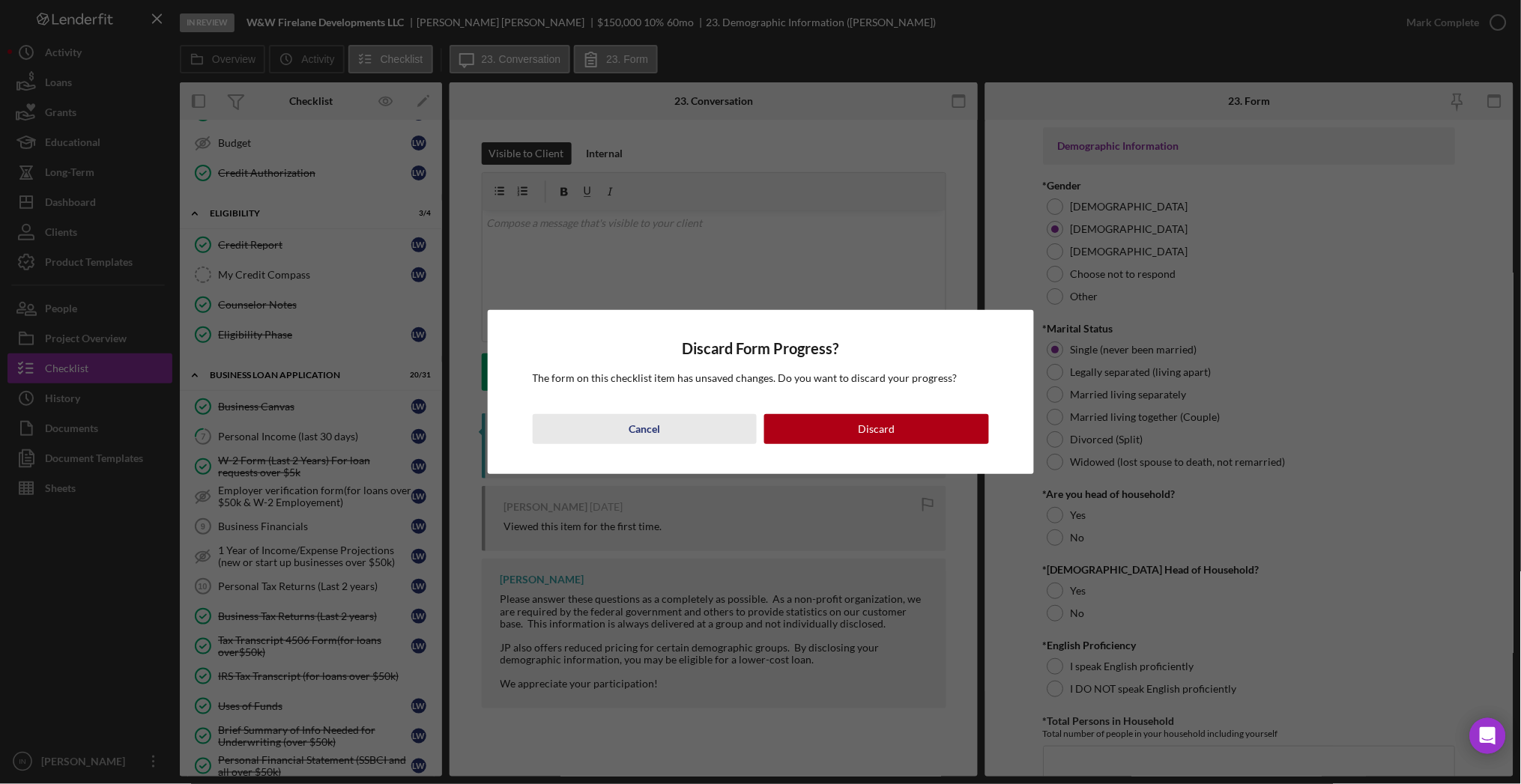
click at [654, 425] on div "Cancel" at bounding box center [644, 429] width 32 height 30
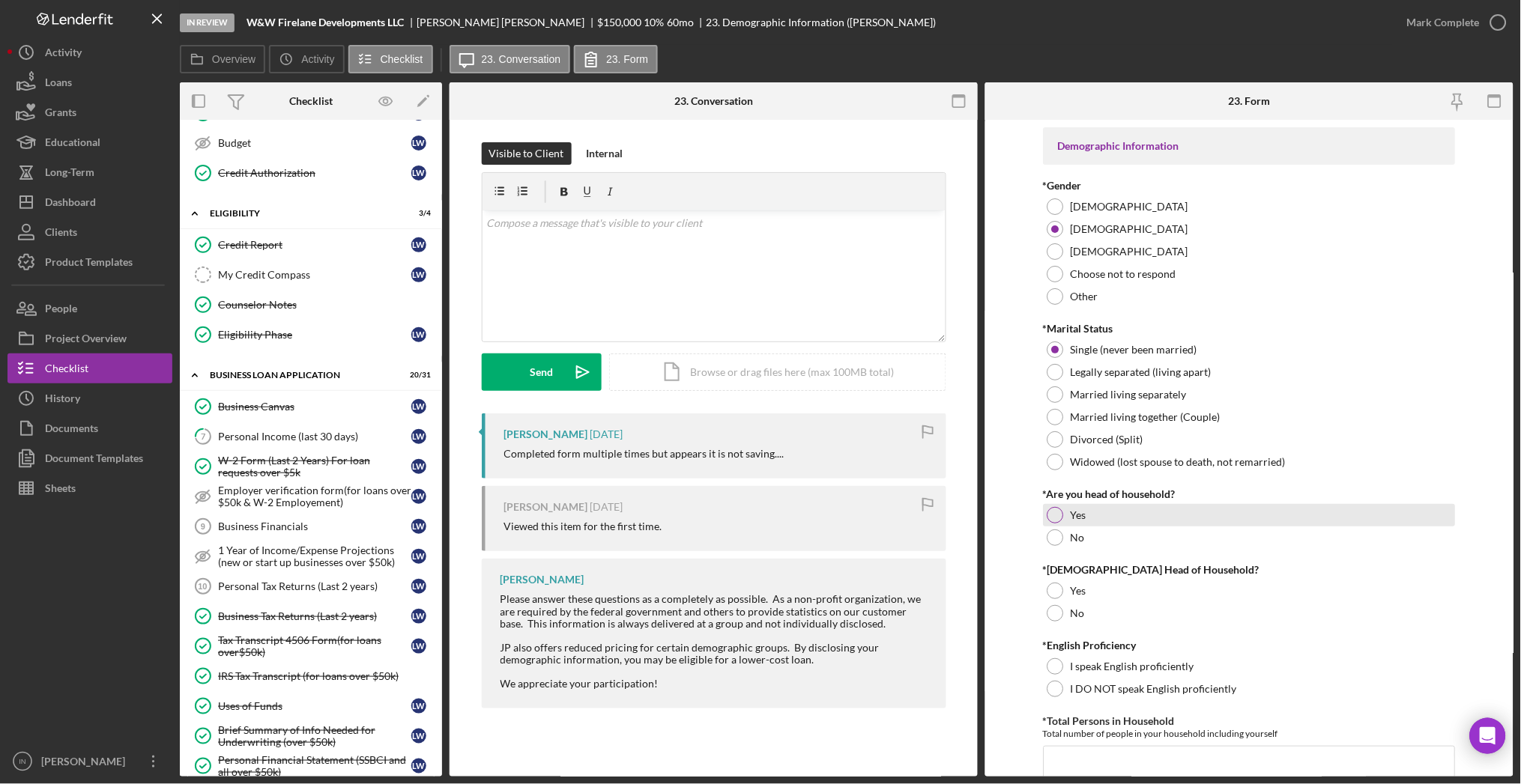
click at [1103, 520] on div "Yes" at bounding box center [1250, 515] width 412 height 22
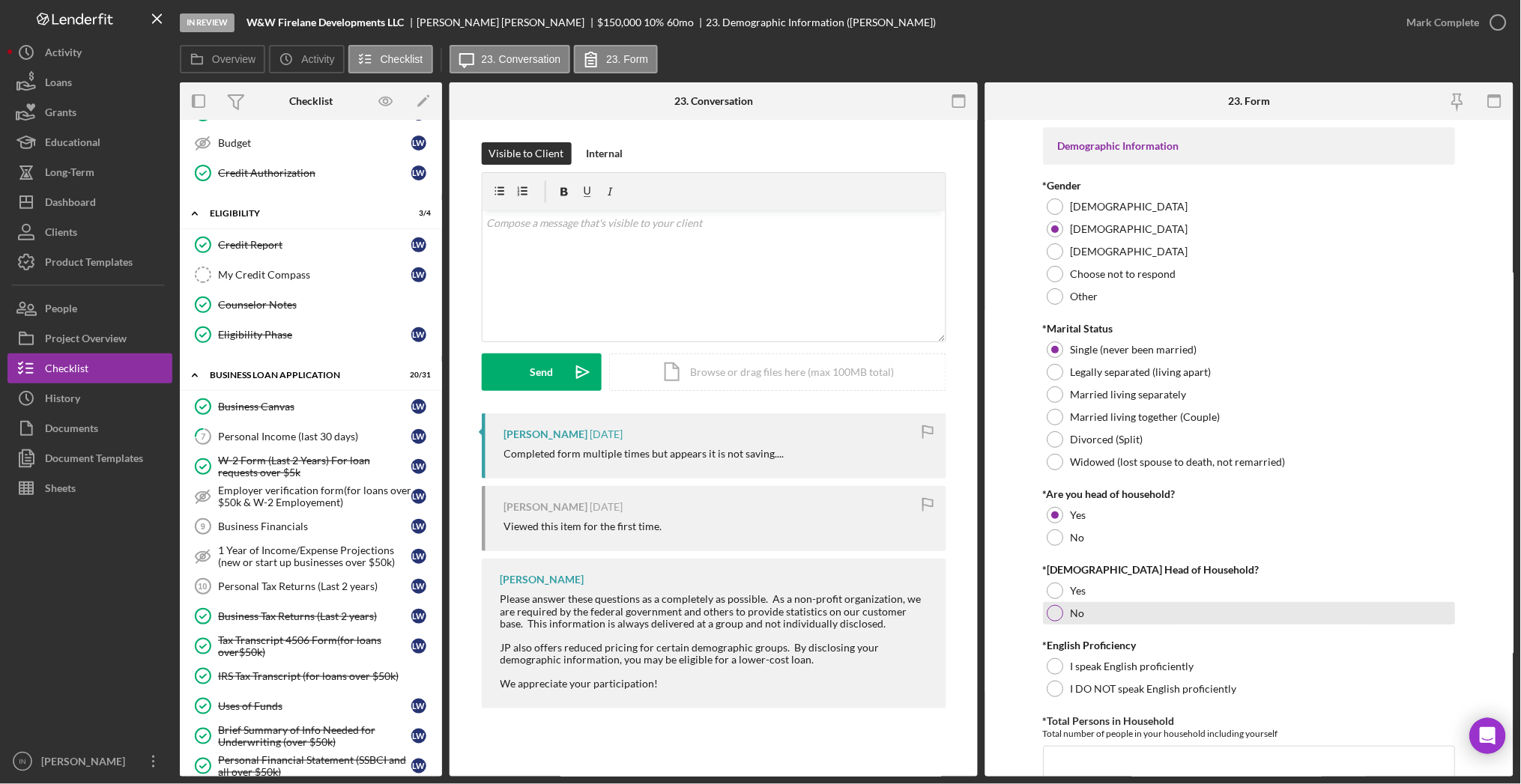
click at [1088, 618] on div "No" at bounding box center [1250, 613] width 412 height 22
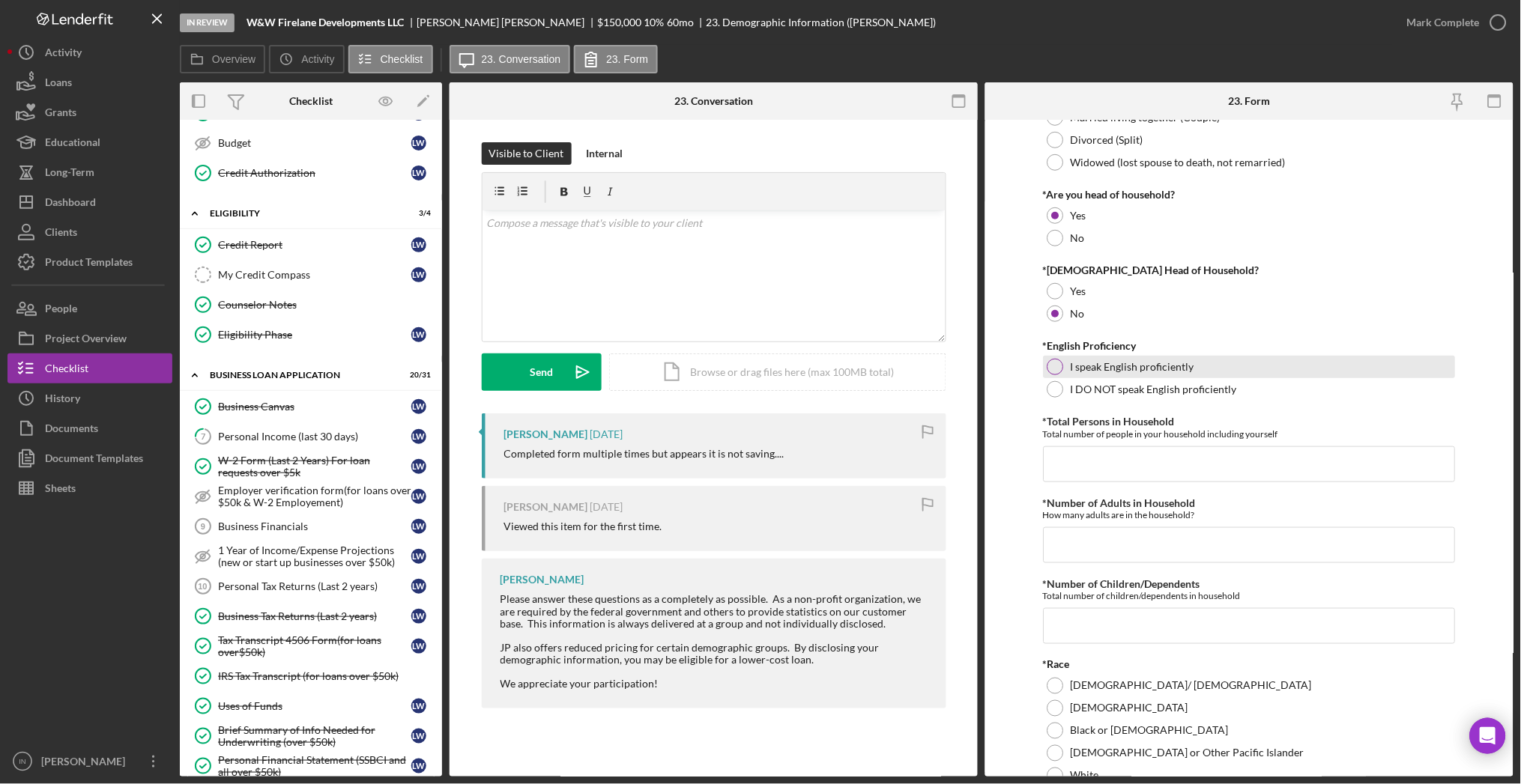
click at [1048, 369] on div at bounding box center [1056, 367] width 17 height 17
click at [1085, 472] on input "*Total Persons in Household" at bounding box center [1250, 464] width 412 height 36
type input "1"
click at [1097, 546] on input "*Number of Adults in Household" at bounding box center [1250, 545] width 412 height 36
type input "1"
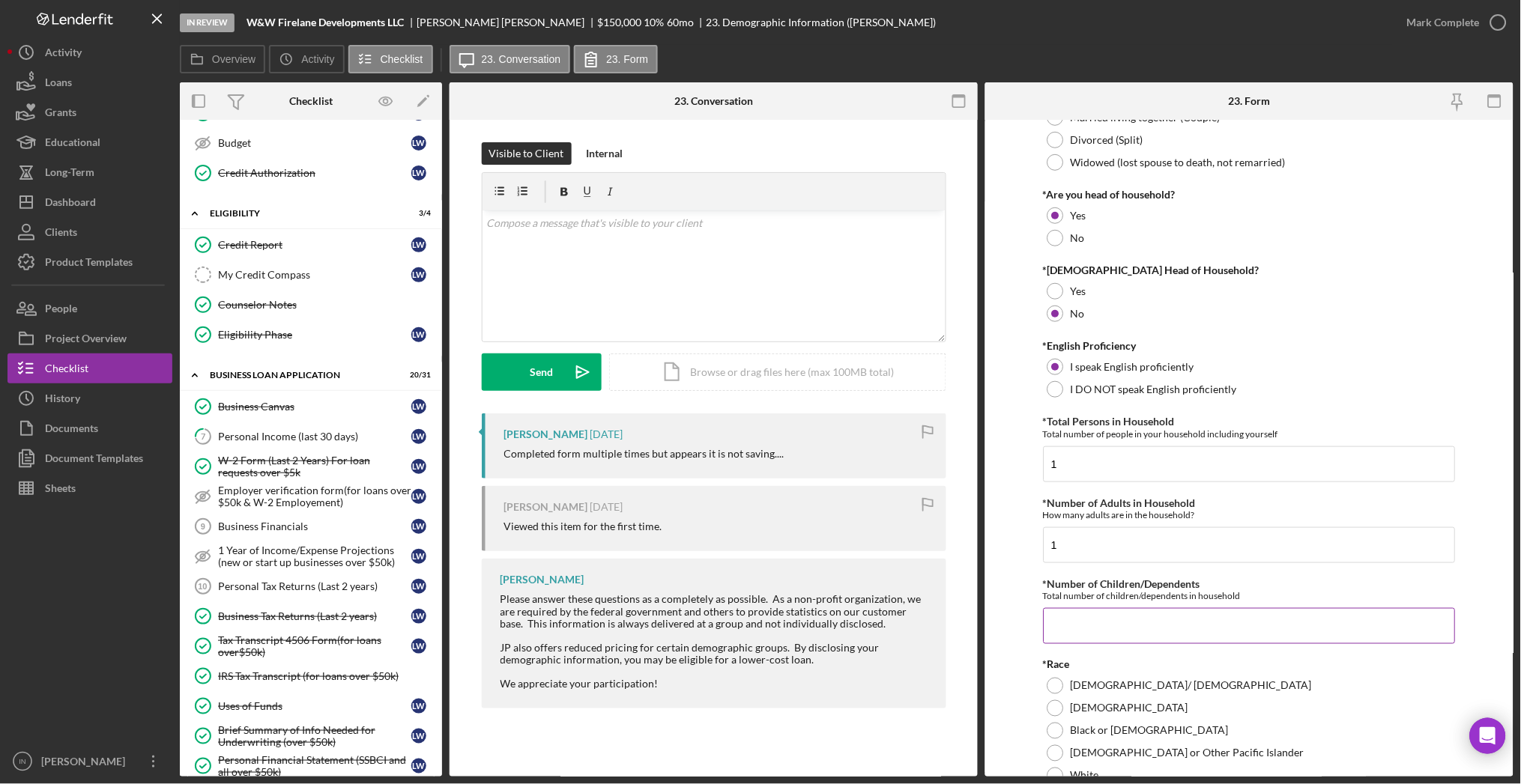
click at [1083, 624] on input "*Number of Children/Dependents" at bounding box center [1250, 626] width 412 height 36
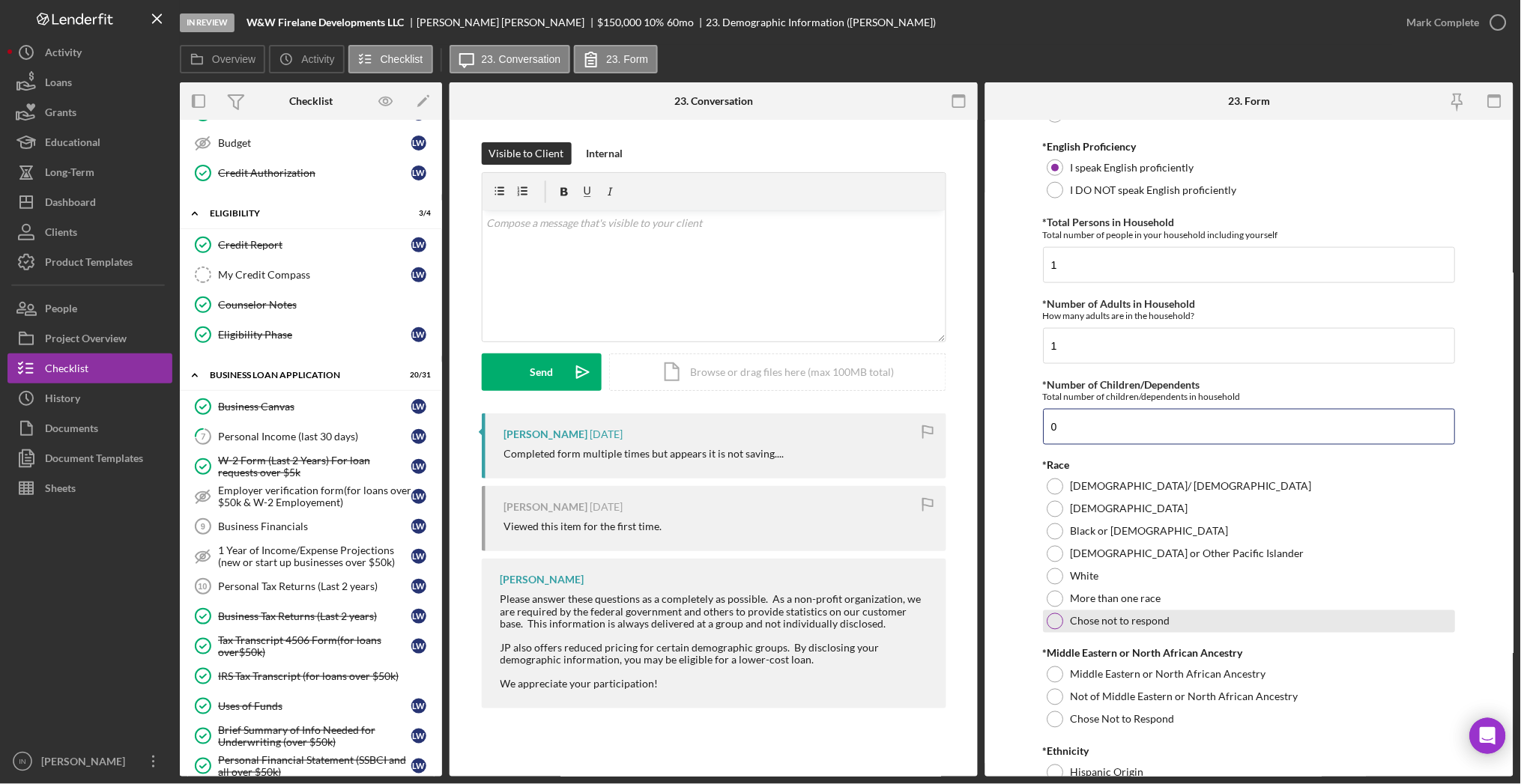
scroll to position [599, 0]
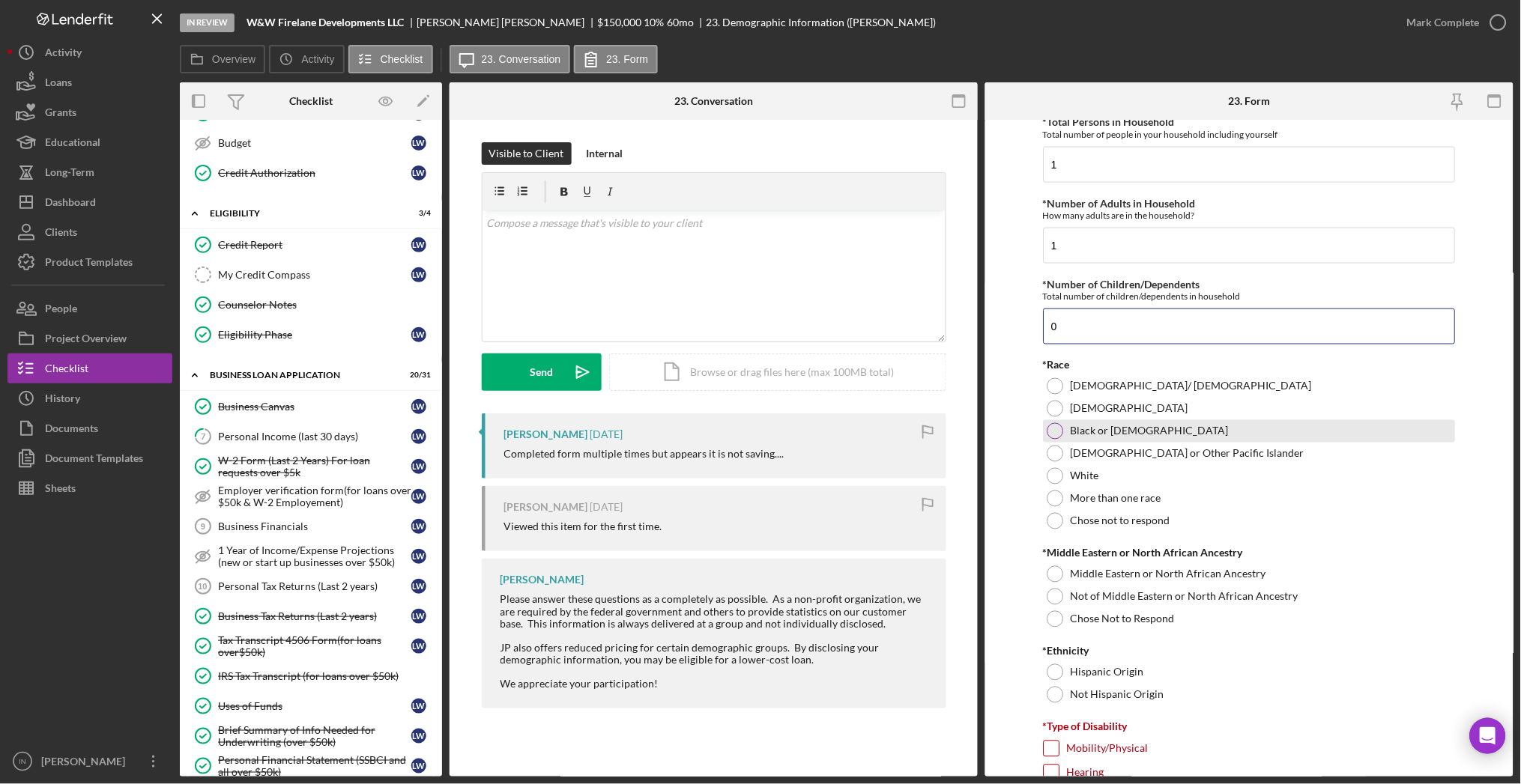
type input "0"
click at [1084, 432] on label "Black or [DEMOGRAPHIC_DATA]" at bounding box center [1150, 431] width 158 height 12
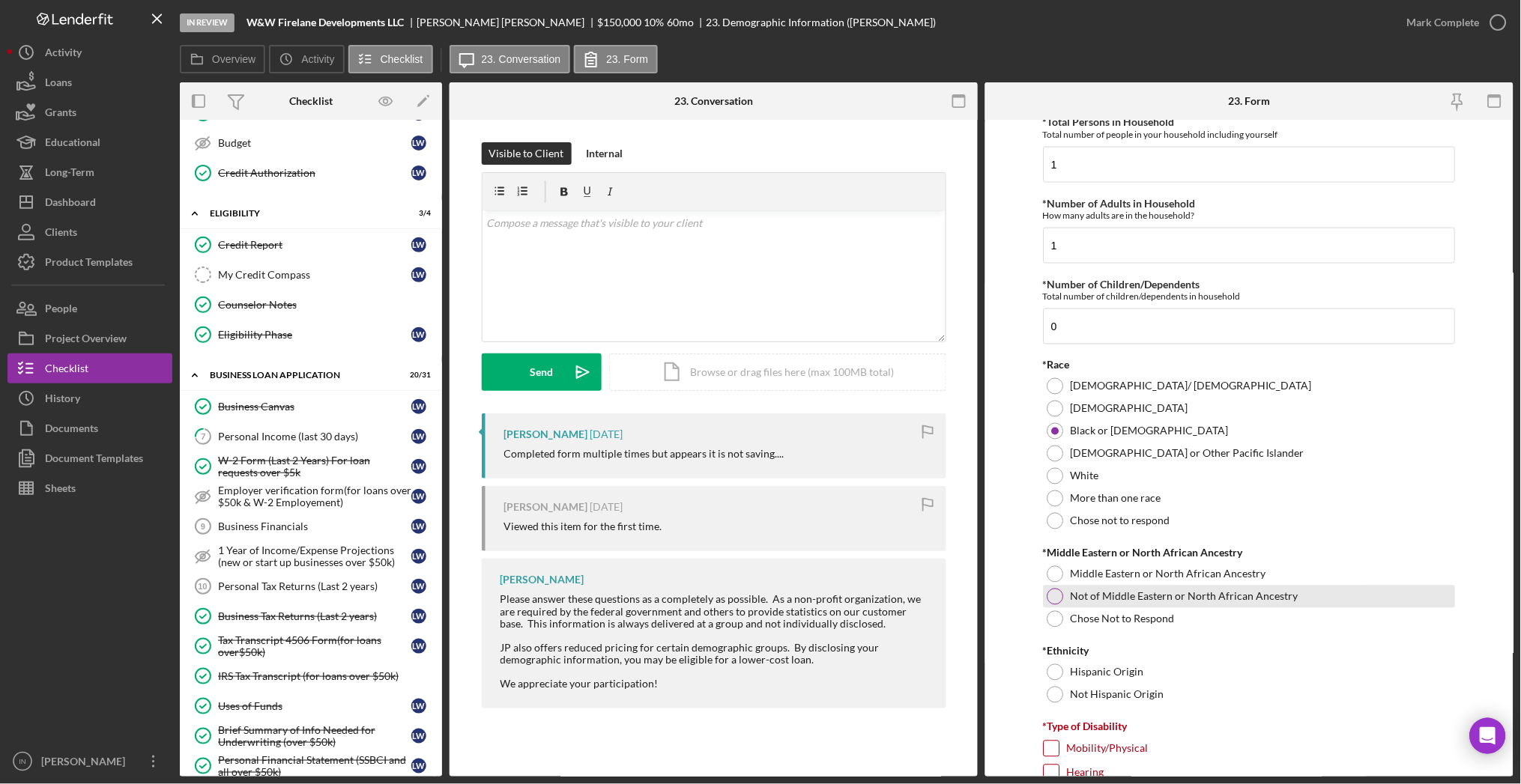
click at [1099, 594] on label "Not of Middle Eastern or North African Ancestry" at bounding box center [1185, 597] width 228 height 12
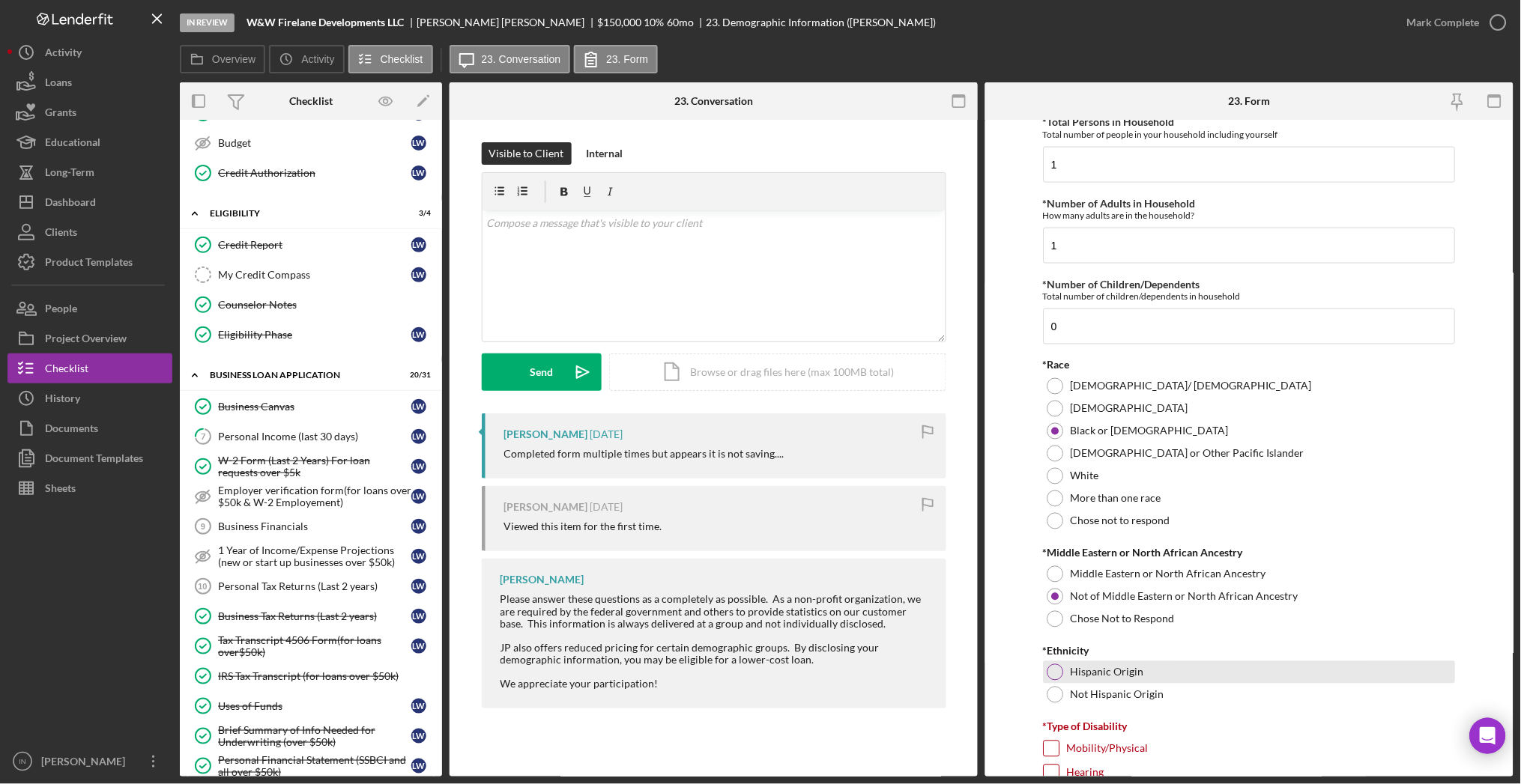
scroll to position [699, 0]
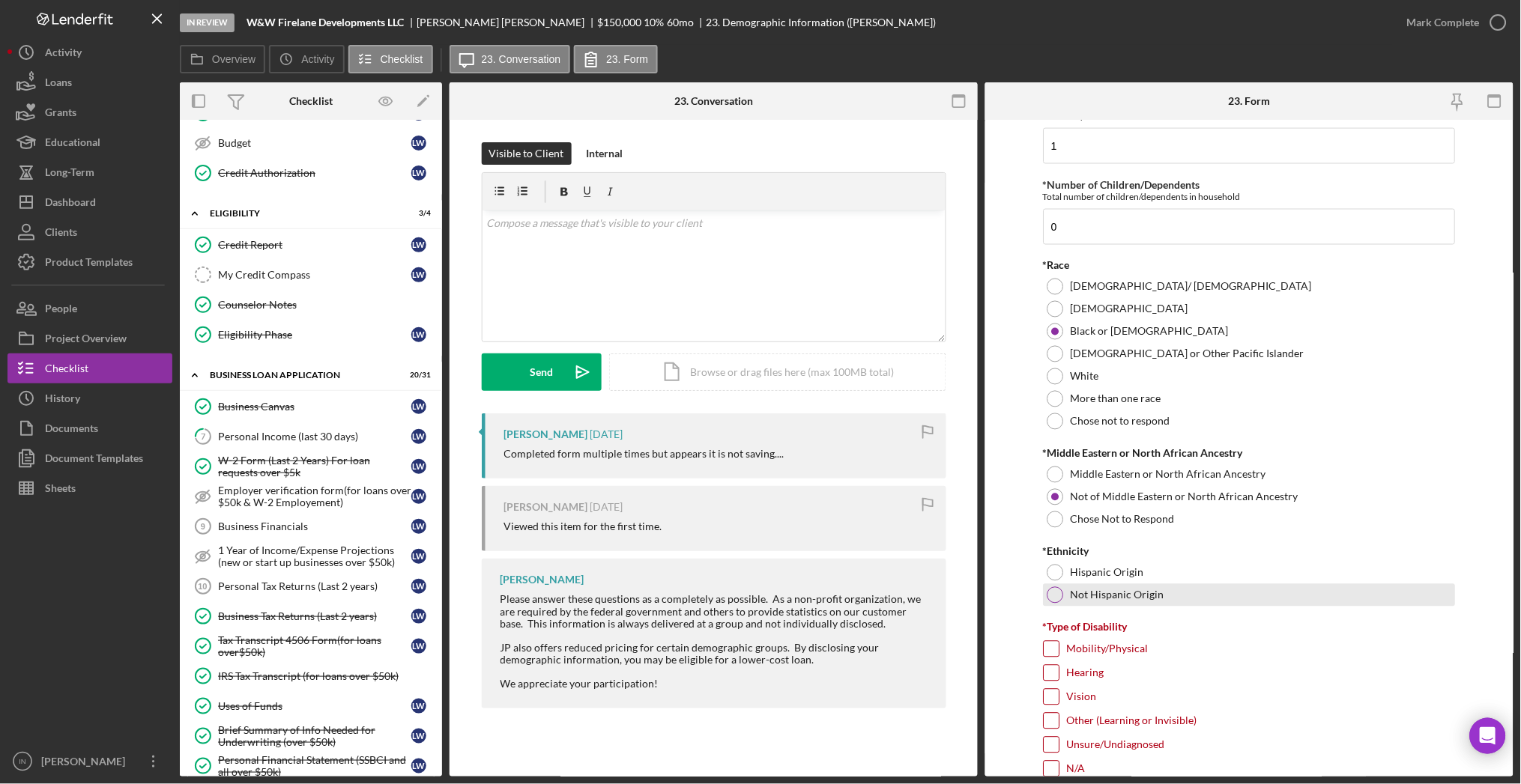
click at [1065, 589] on div "Not Hispanic Origin" at bounding box center [1250, 595] width 412 height 22
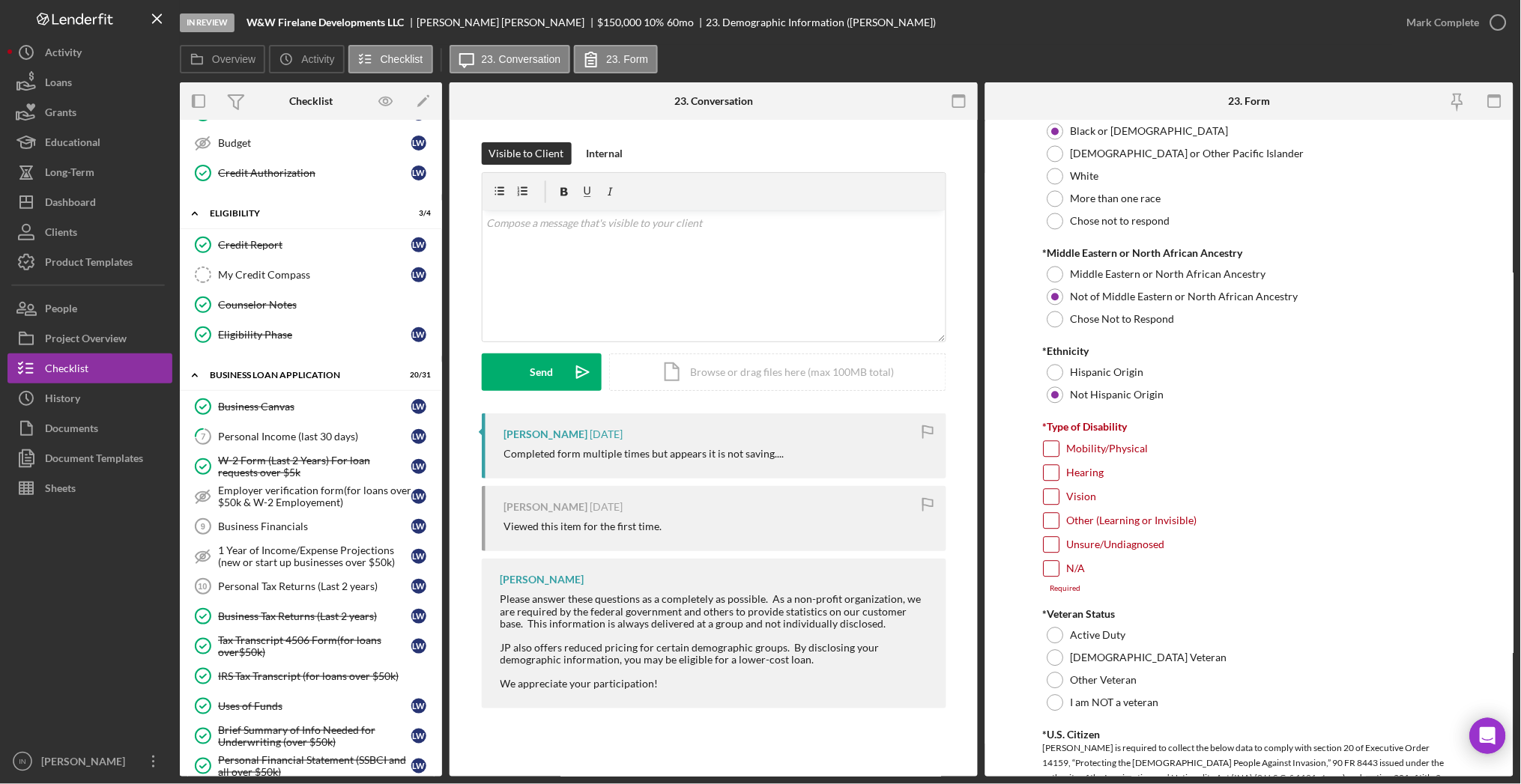
click at [1050, 570] on input "N/A" at bounding box center [1052, 570] width 15 height 15
checkbox input "true"
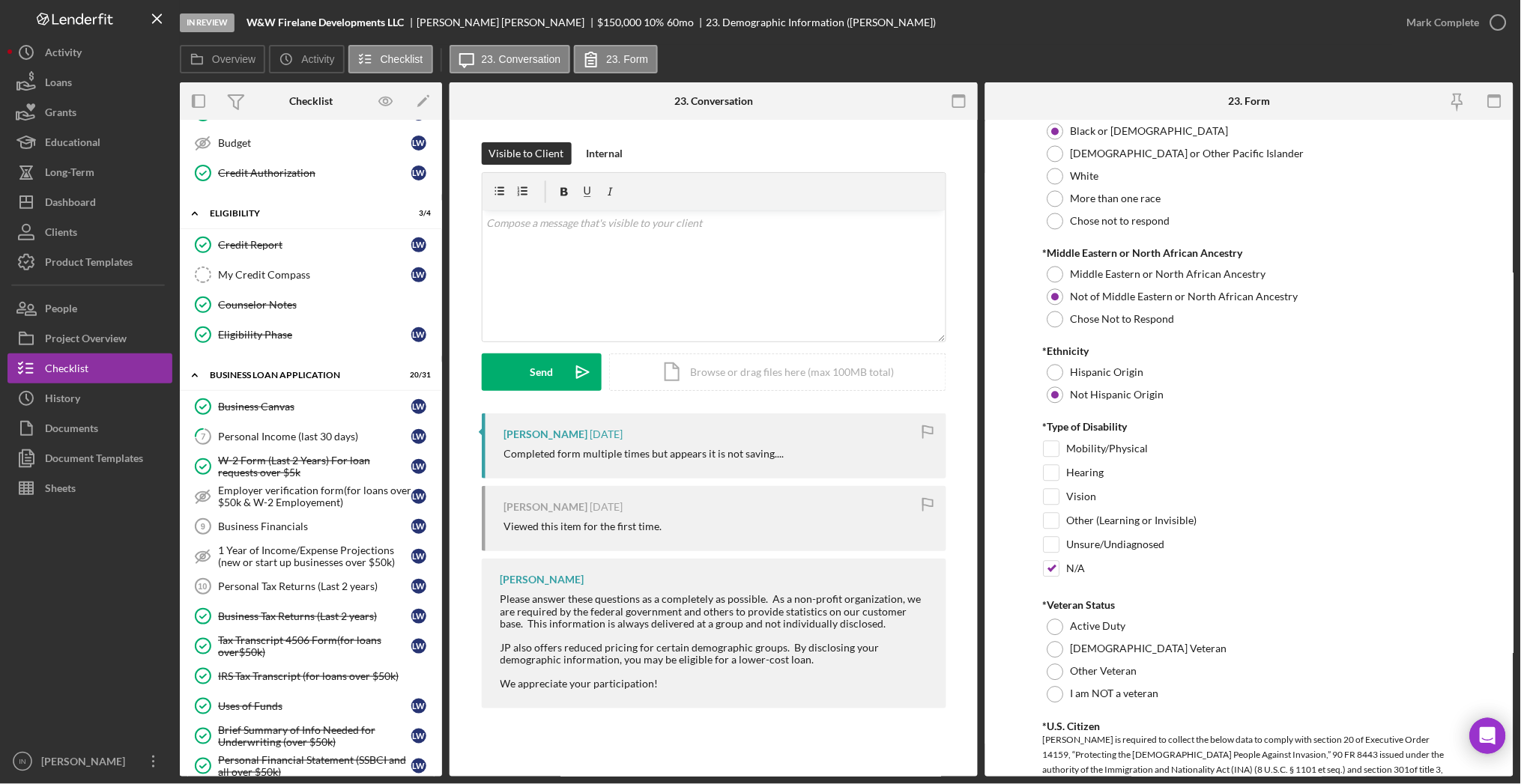
scroll to position [1098, 0]
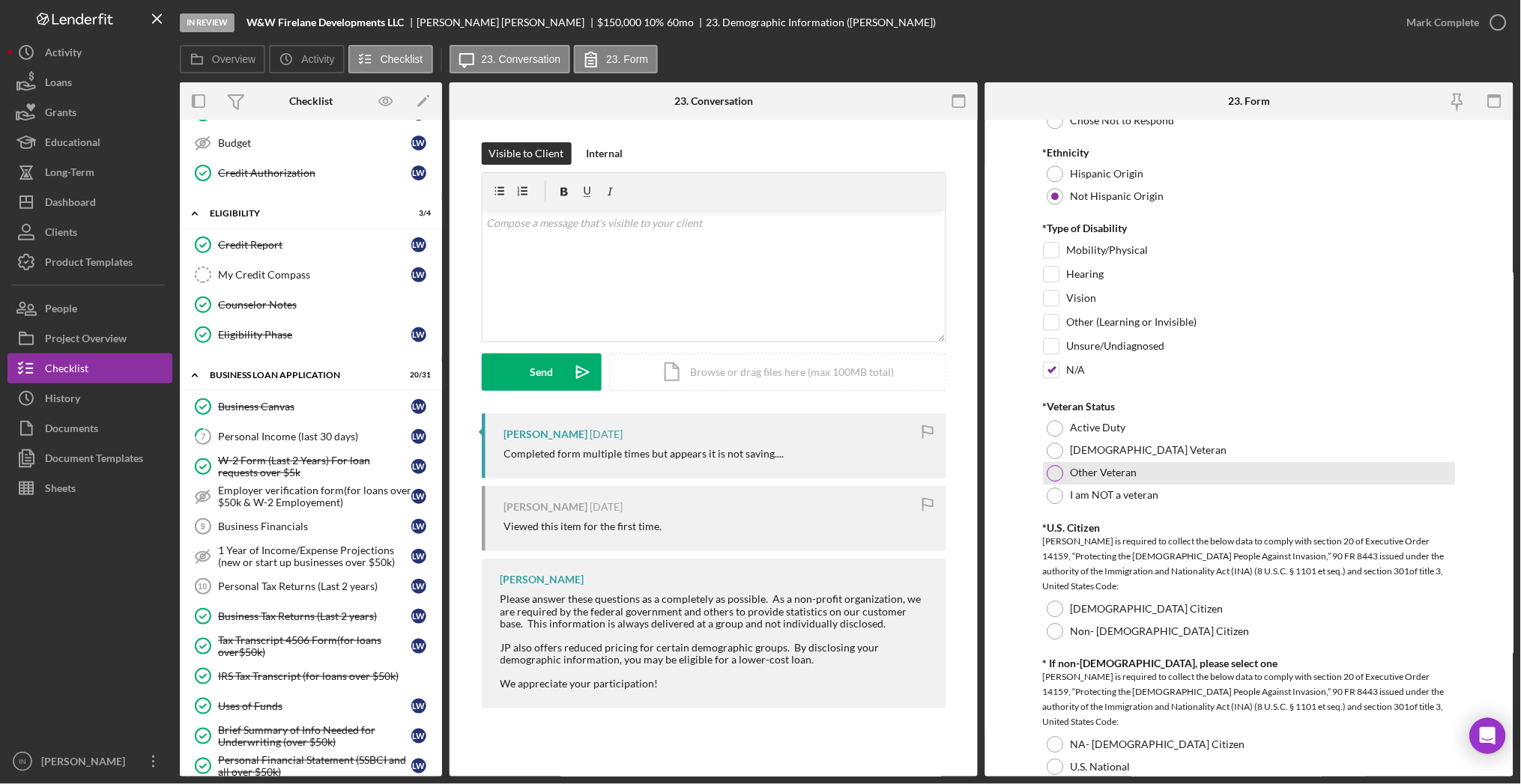
click at [1055, 469] on div at bounding box center [1056, 473] width 17 height 17
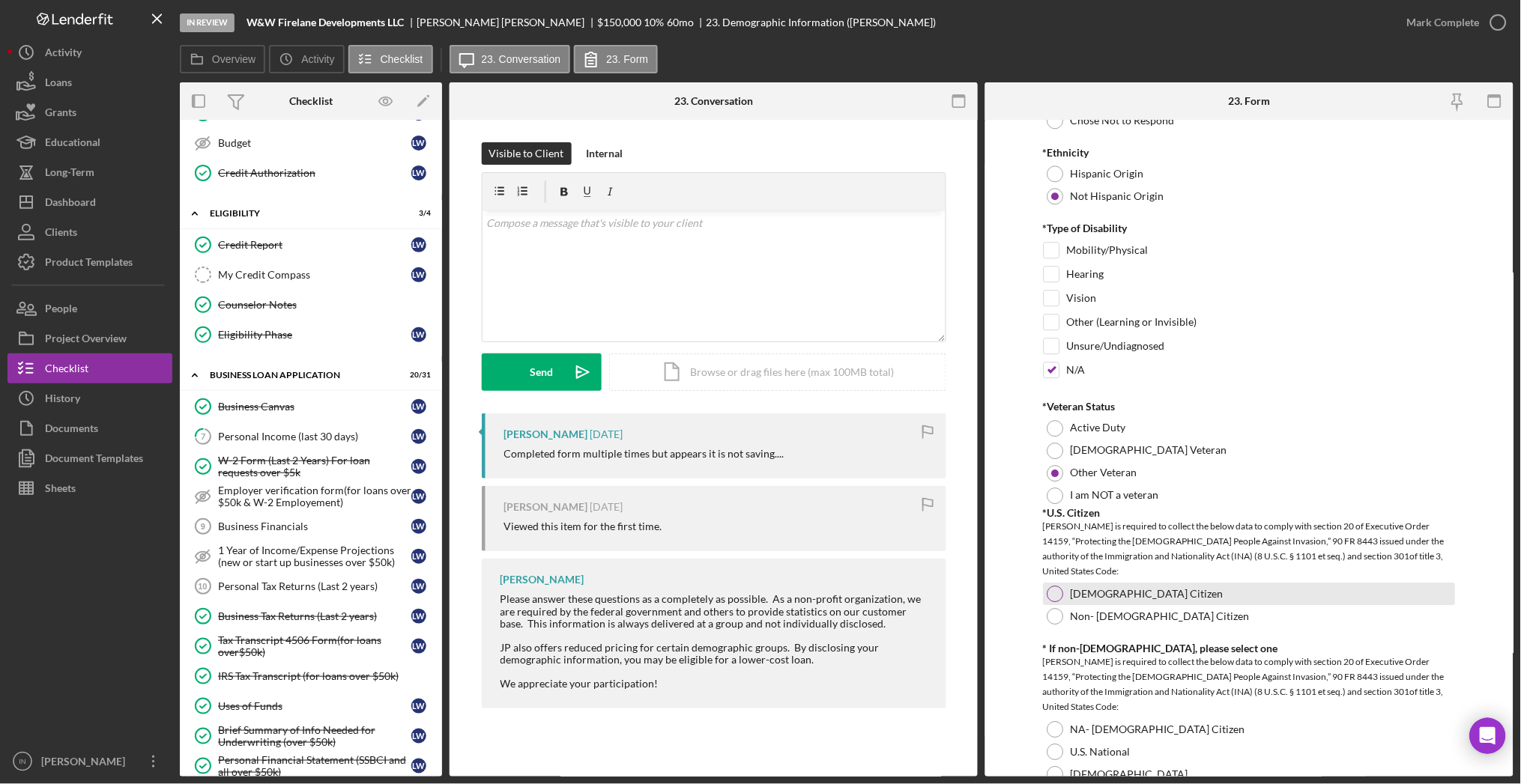
click at [1075, 593] on label "[DEMOGRAPHIC_DATA] Citizen" at bounding box center [1148, 594] width 153 height 12
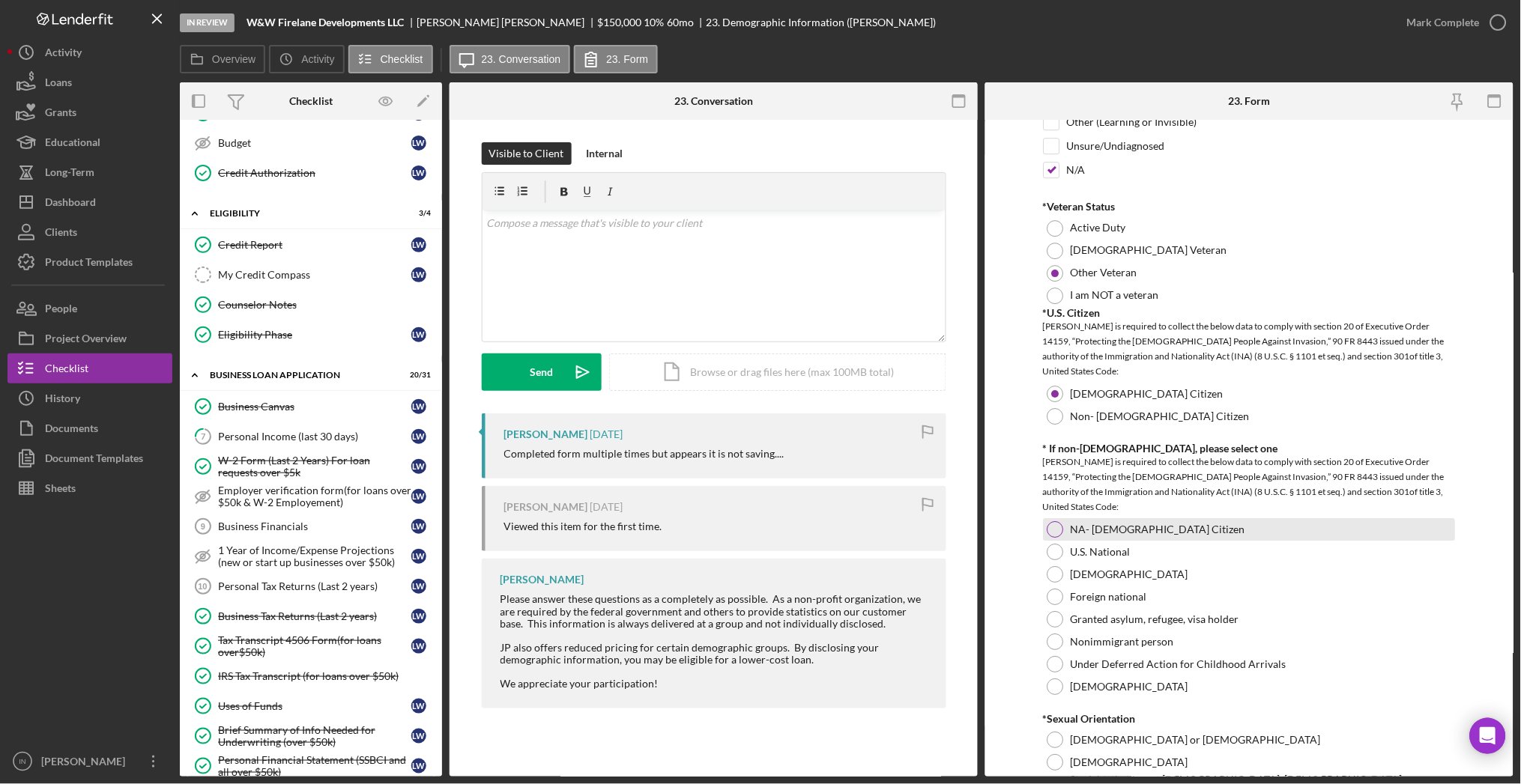
click at [1060, 530] on div at bounding box center [1056, 530] width 17 height 17
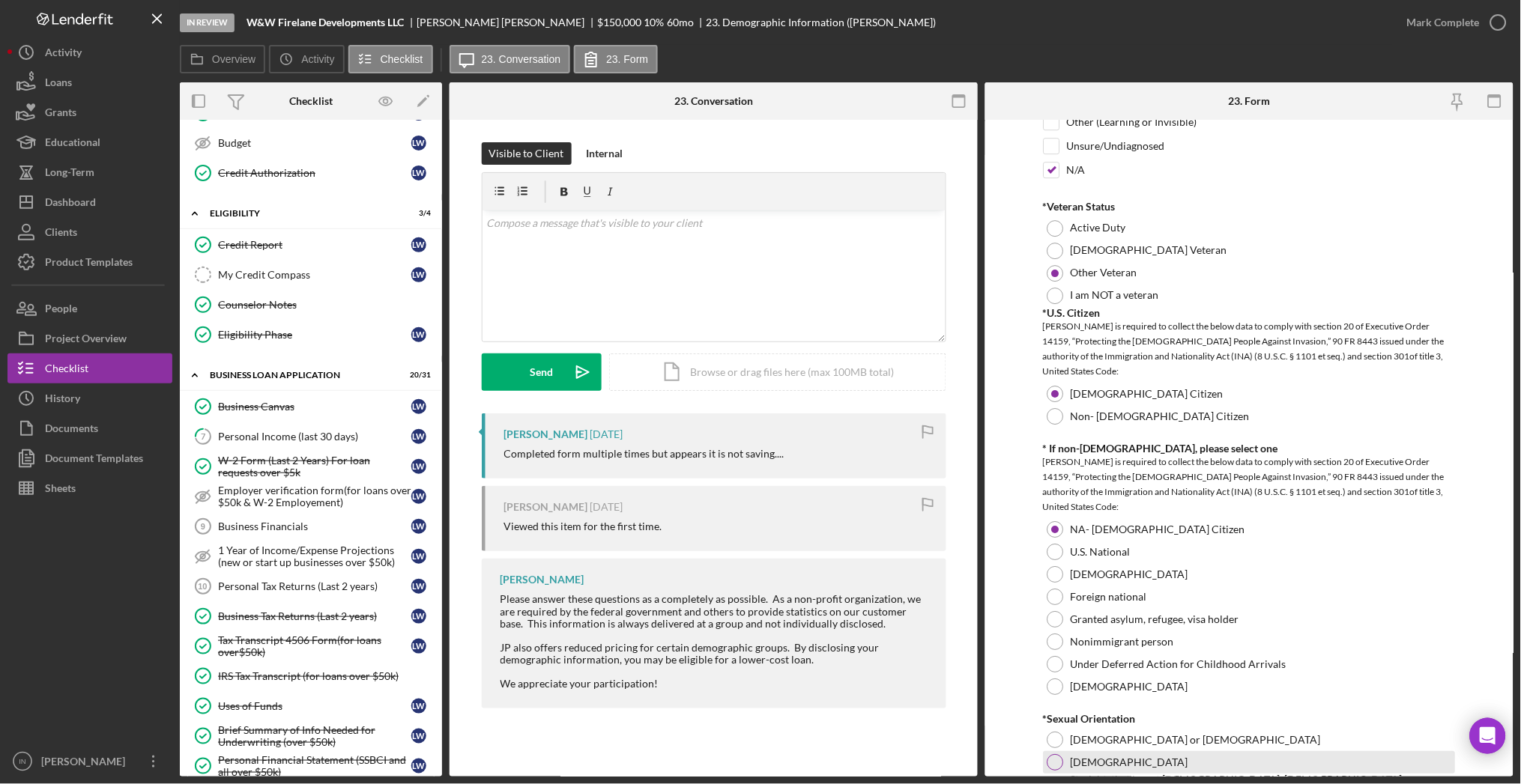
scroll to position [1598, 0]
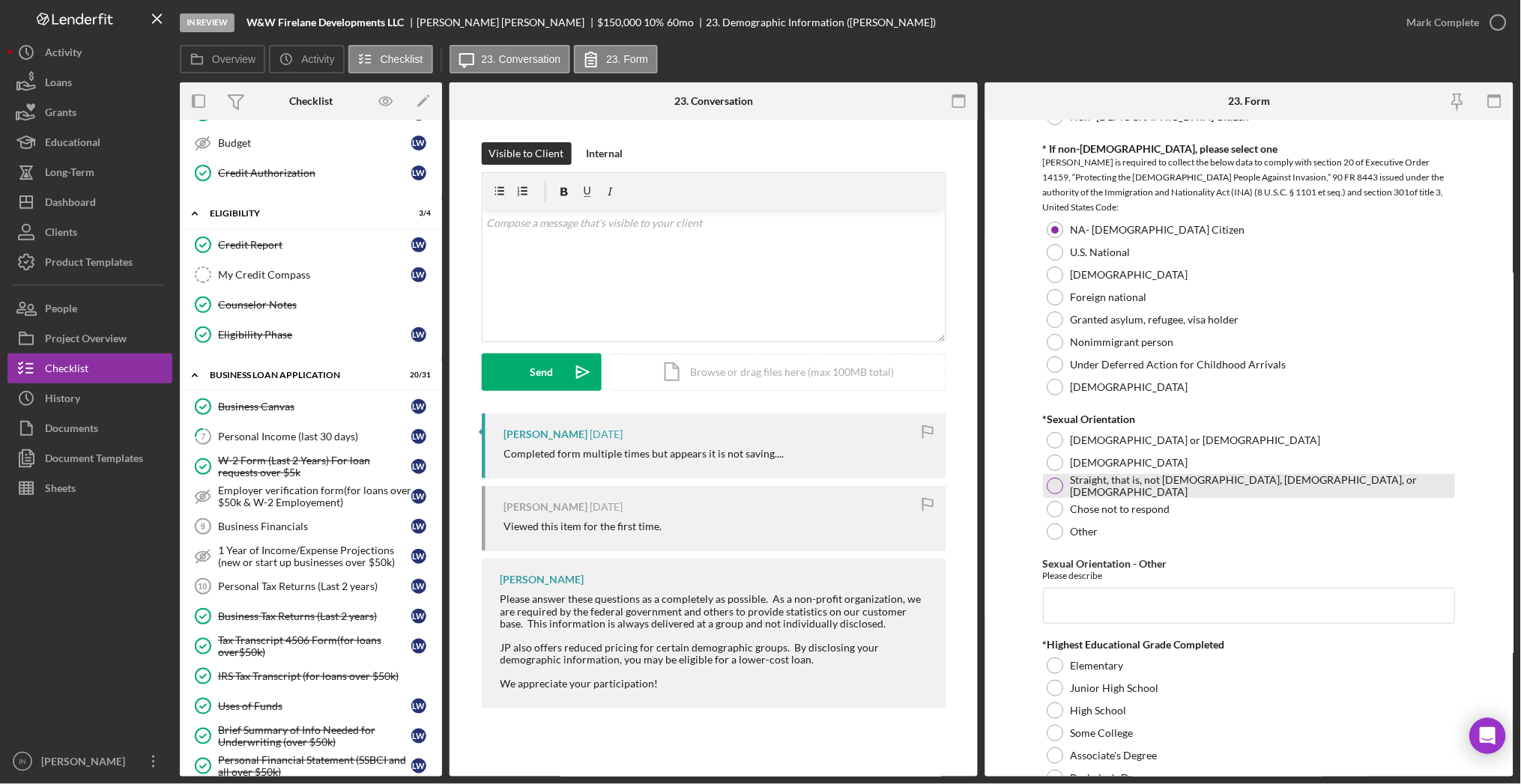
click at [1071, 486] on label "Straight, that is, not [DEMOGRAPHIC_DATA], [DEMOGRAPHIC_DATA], or [DEMOGRAPHIC_…" at bounding box center [1262, 486] width 381 height 24
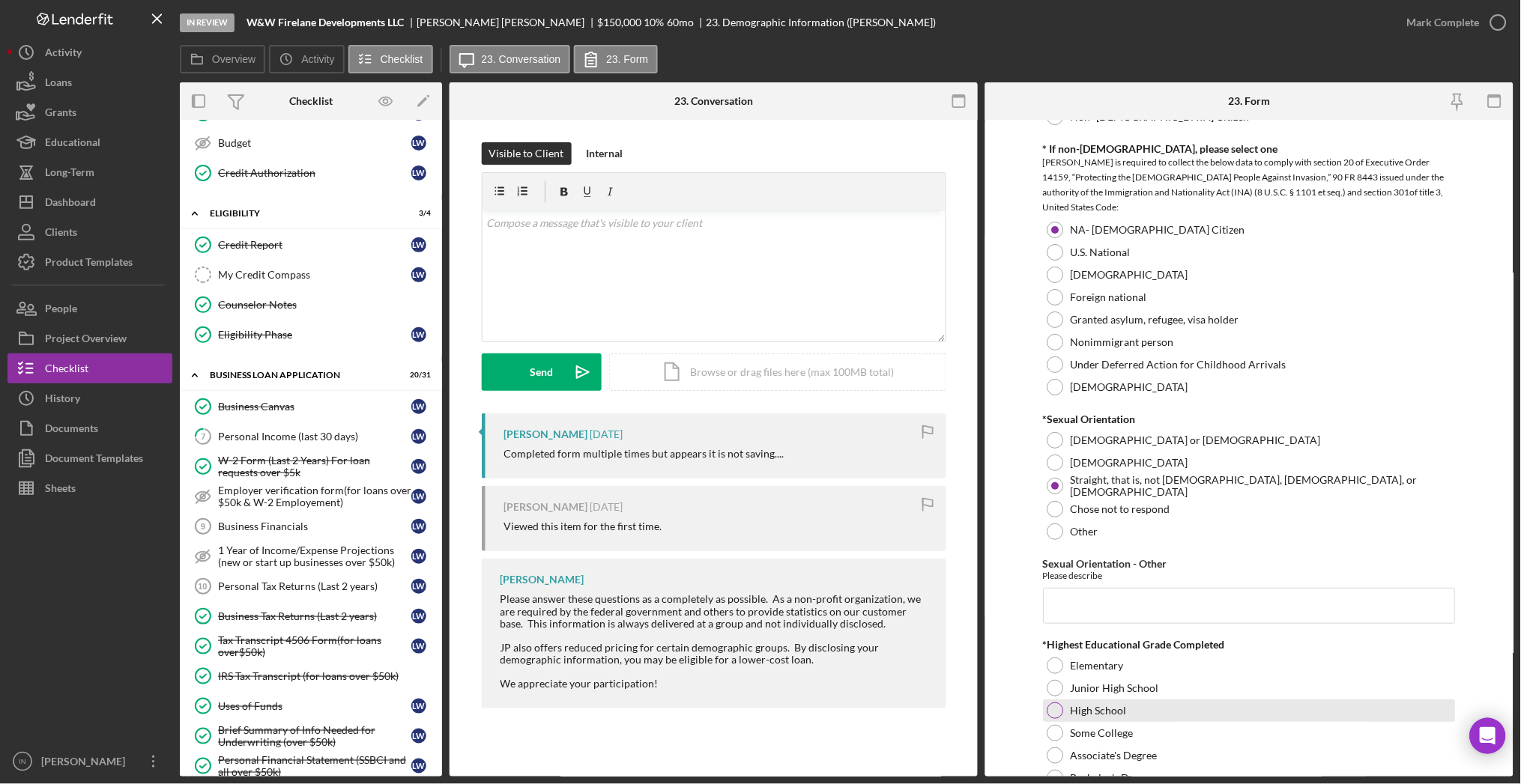
scroll to position [1797, 0]
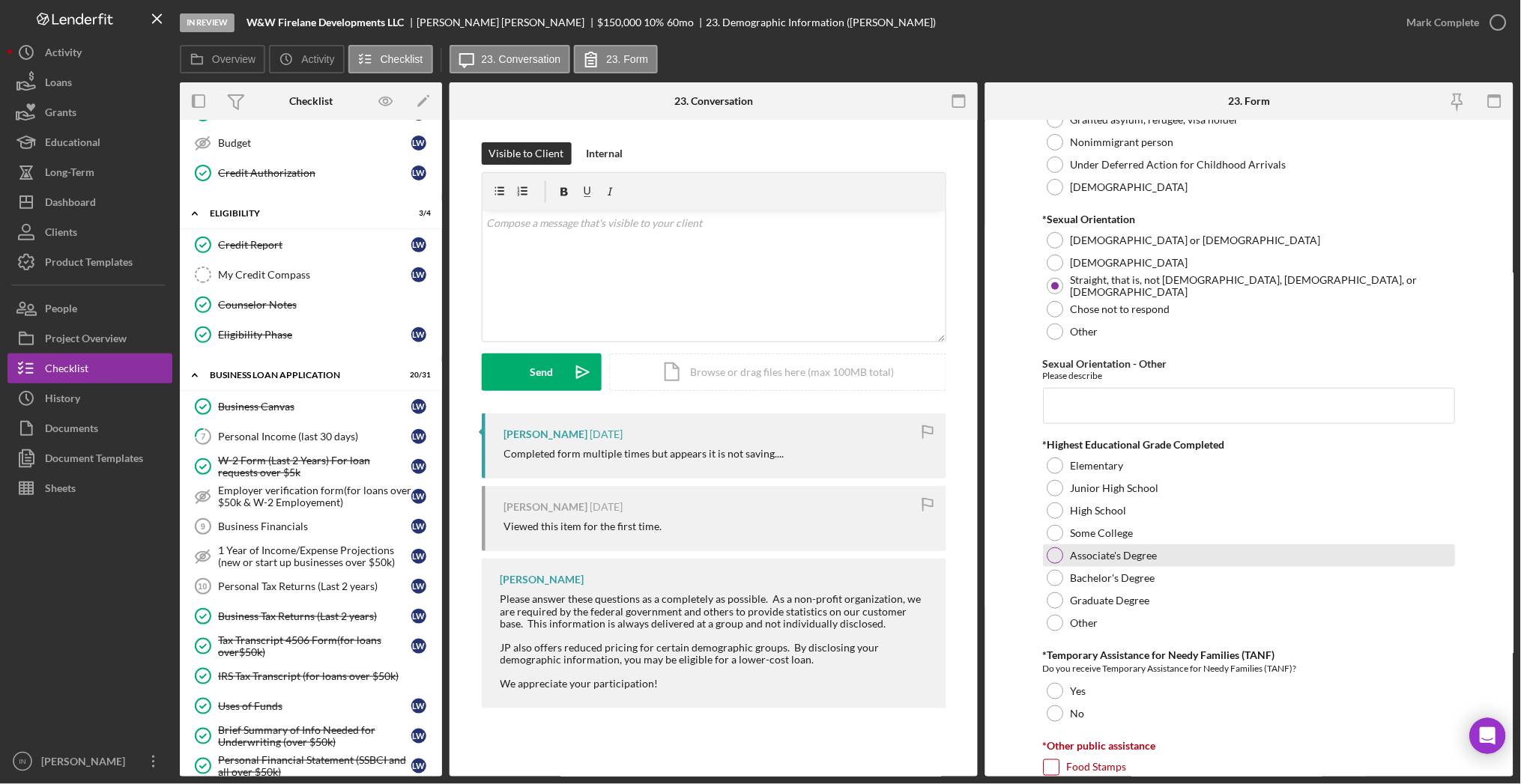
click at [1059, 551] on div at bounding box center [1056, 556] width 17 height 17
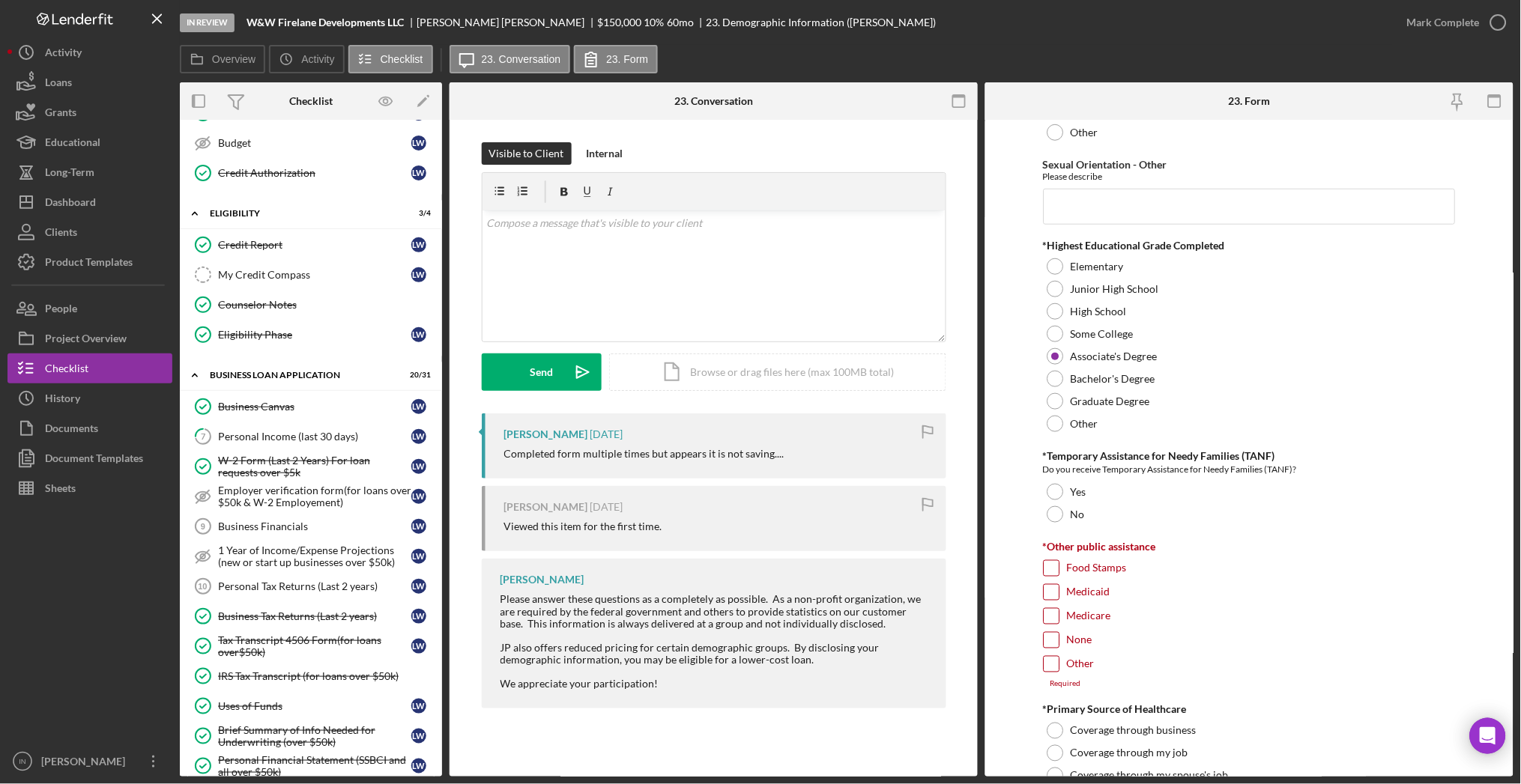
scroll to position [2098, 0]
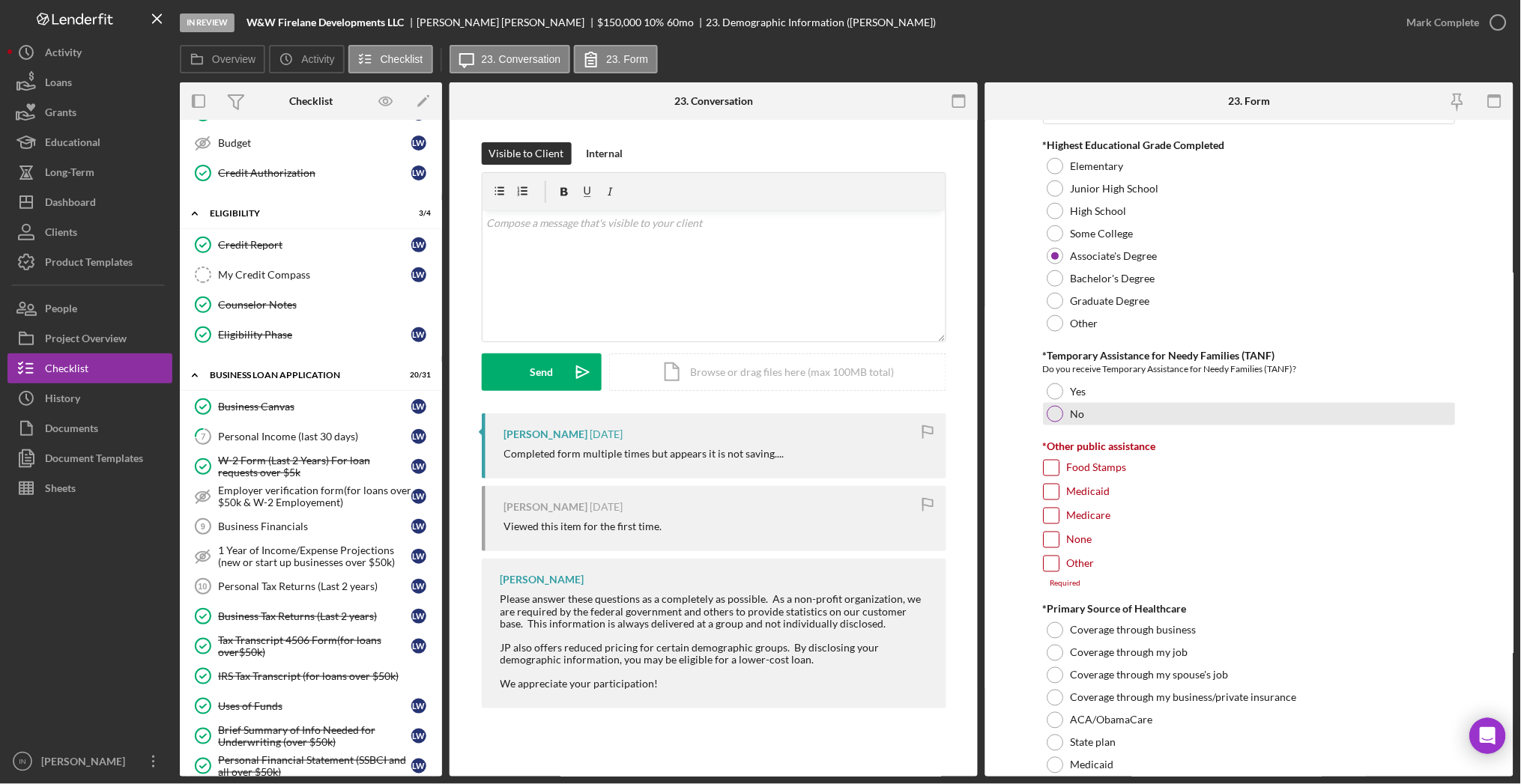
click at [1077, 417] on label "No" at bounding box center [1078, 414] width 14 height 12
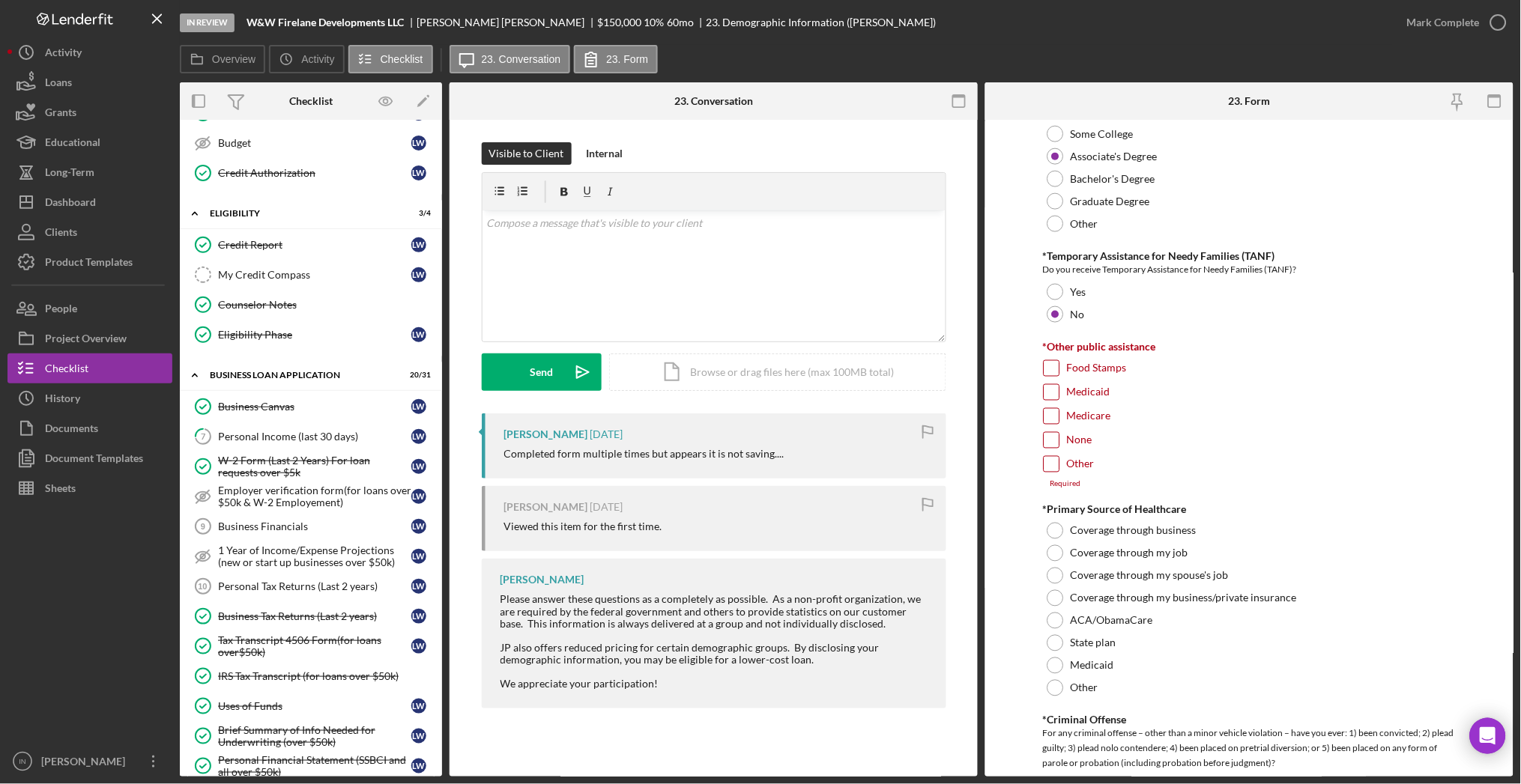
click at [1047, 436] on input "None" at bounding box center [1052, 441] width 15 height 15
checkbox input "true"
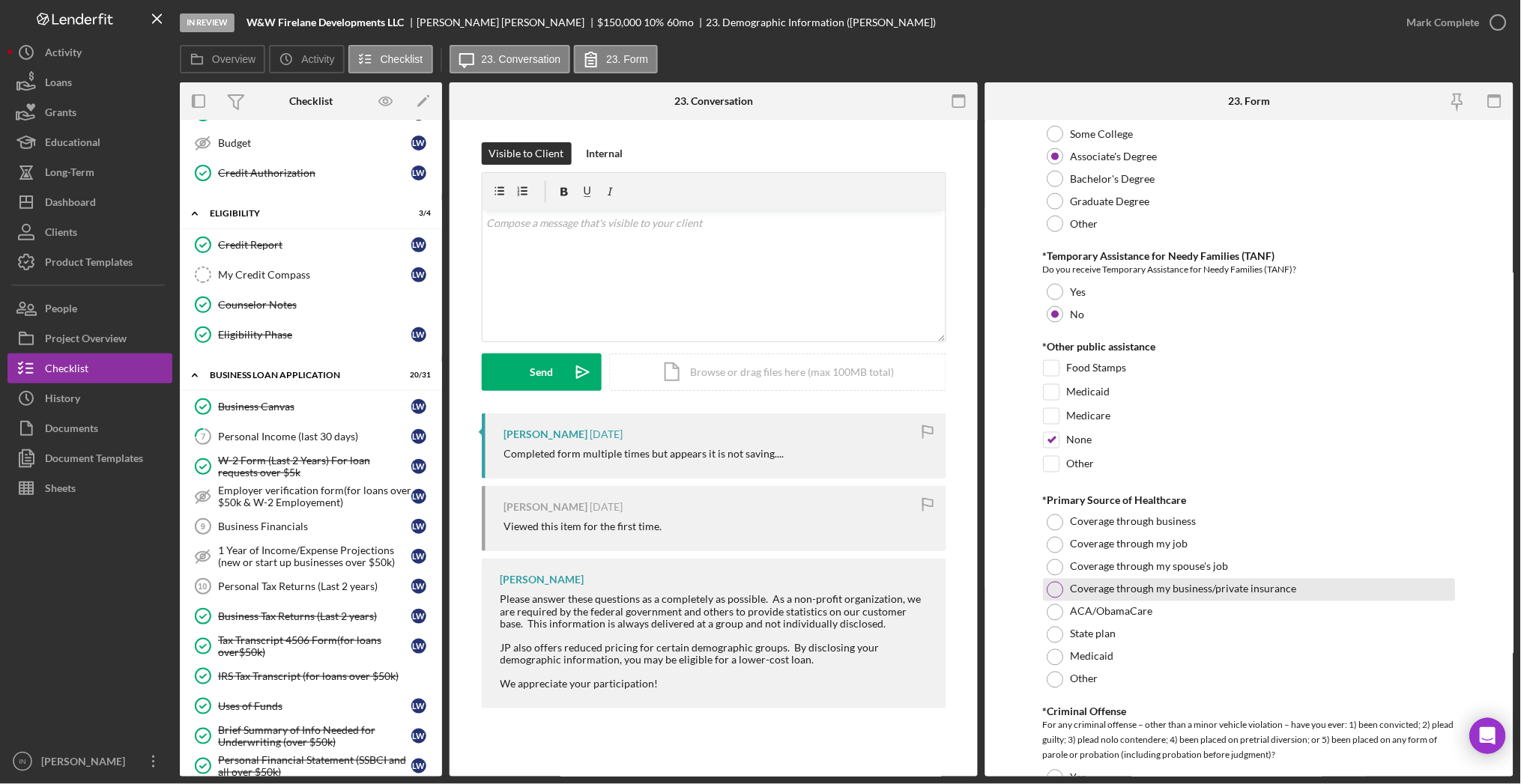
scroll to position [2397, 0]
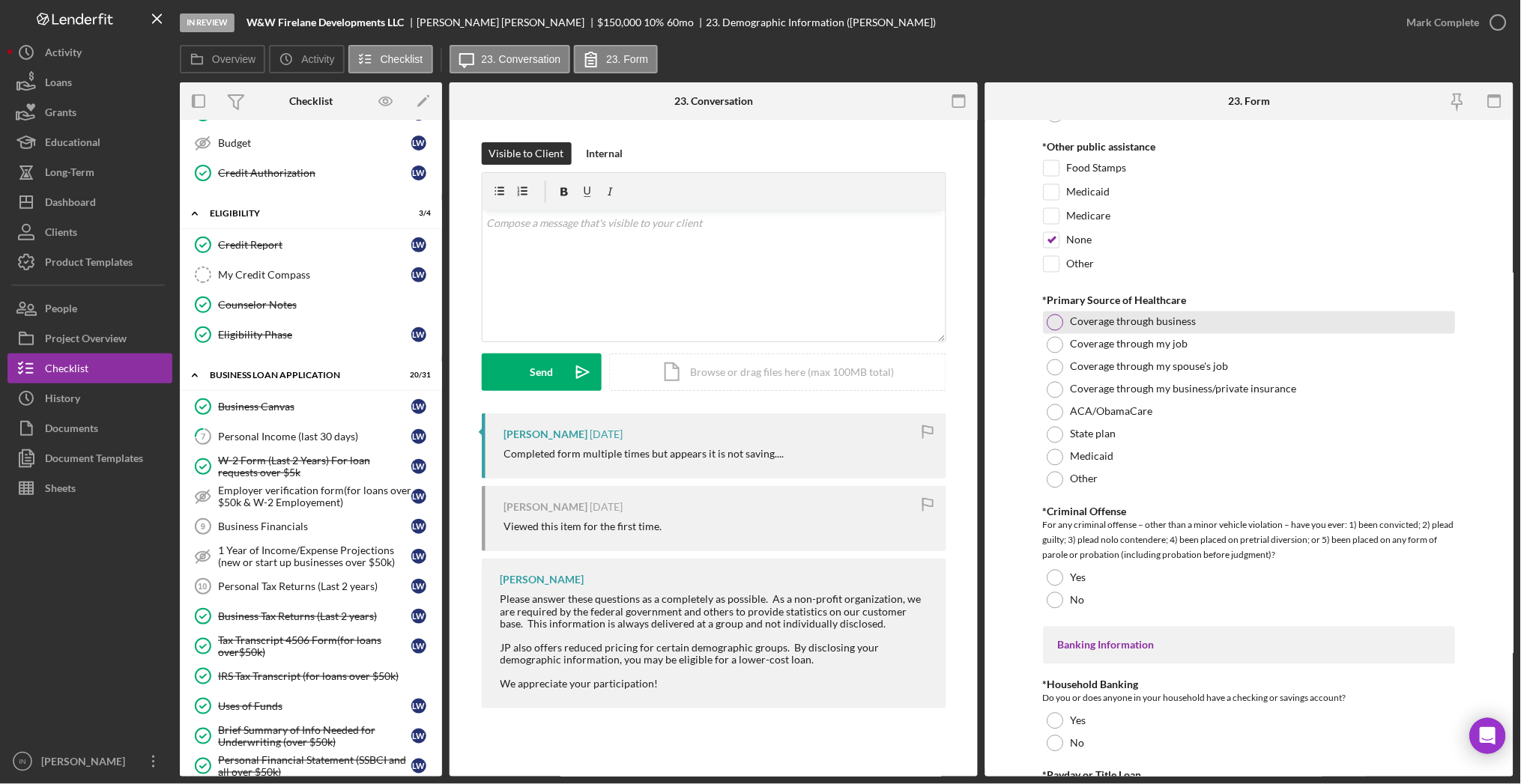
click at [1198, 325] on div "Coverage through business" at bounding box center [1250, 323] width 412 height 22
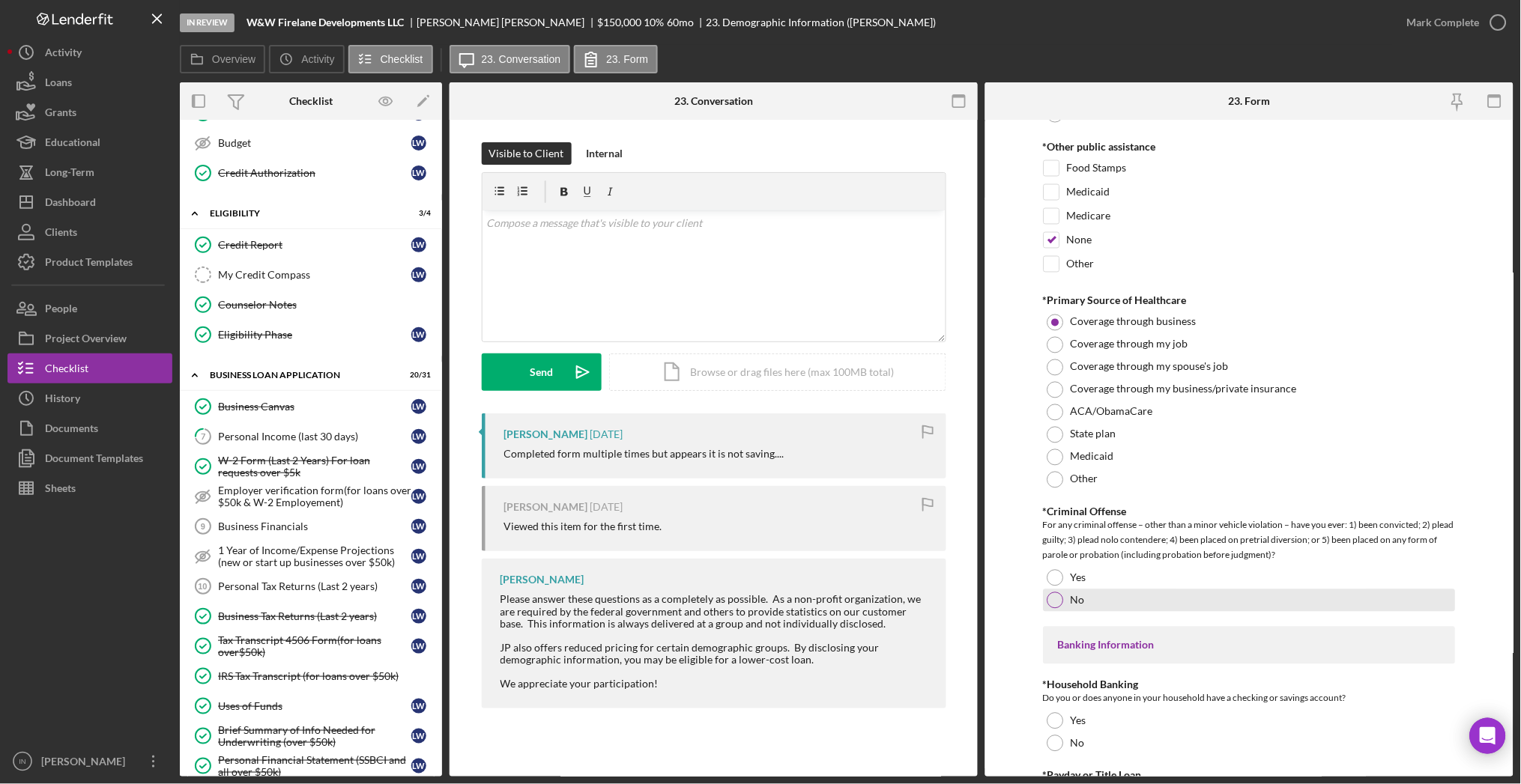
click at [1110, 598] on div "No" at bounding box center [1250, 600] width 412 height 22
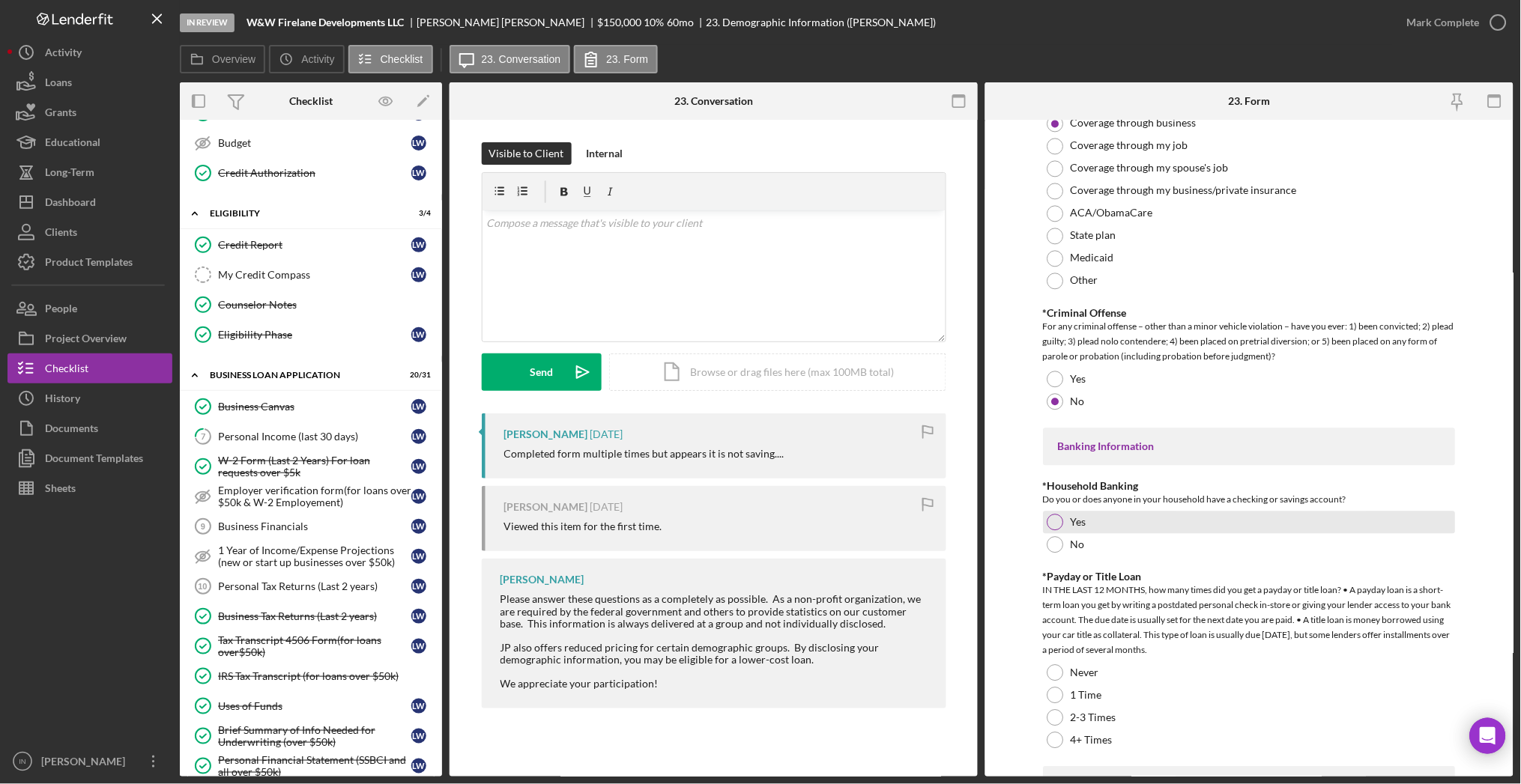
click at [1084, 516] on label "Yes" at bounding box center [1079, 522] width 16 height 12
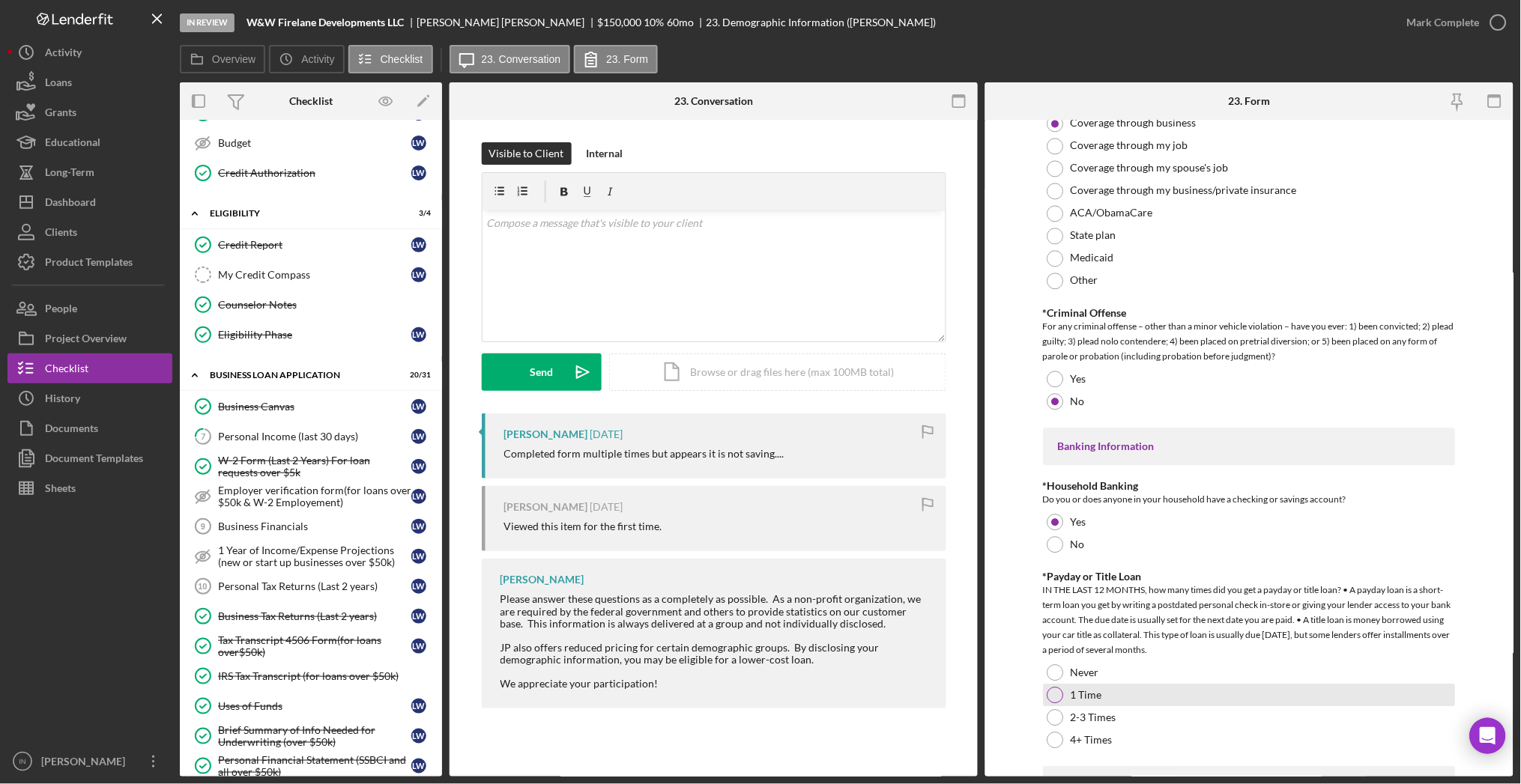
scroll to position [2796, 0]
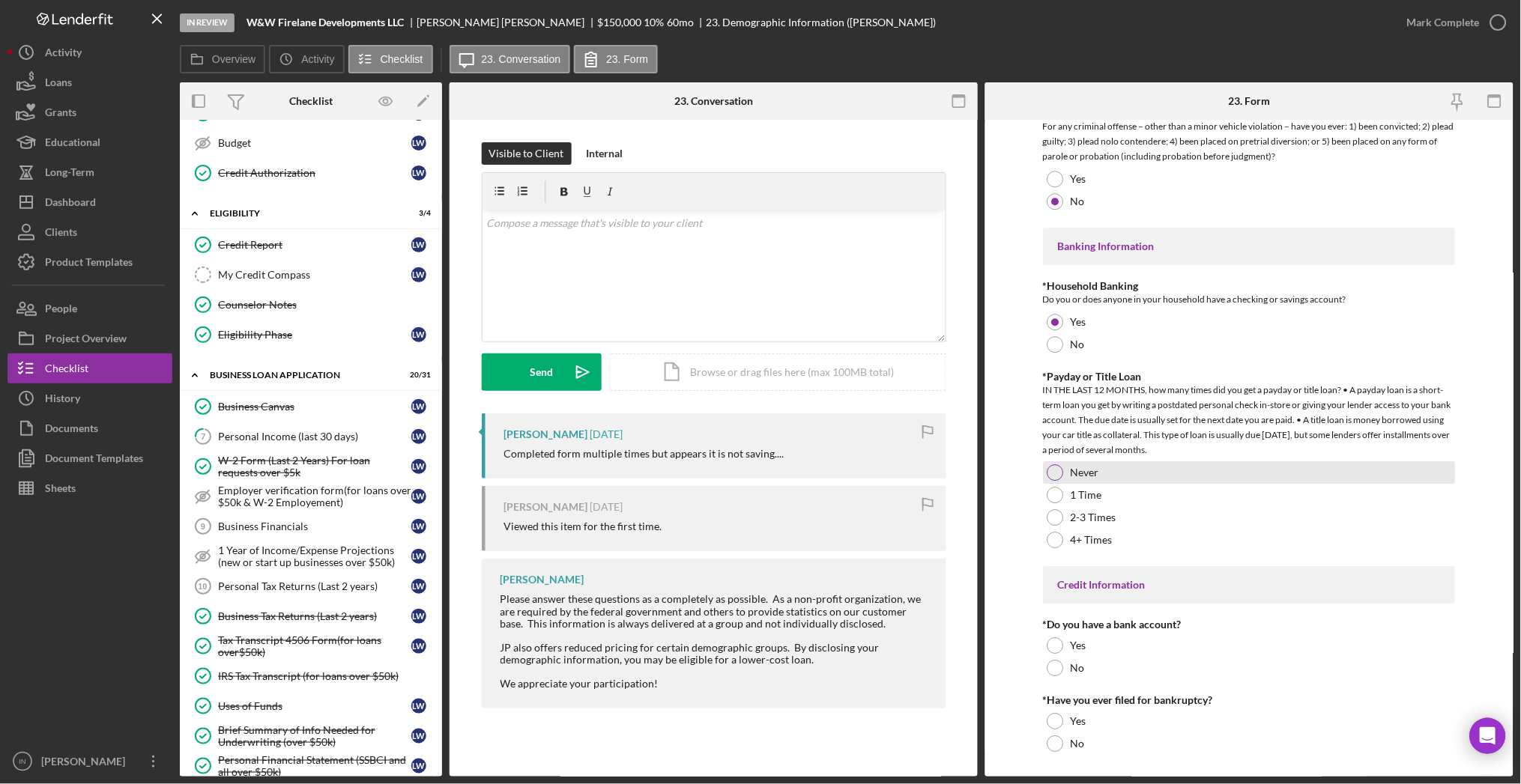
click at [1072, 476] on label "Never" at bounding box center [1085, 472] width 28 height 12
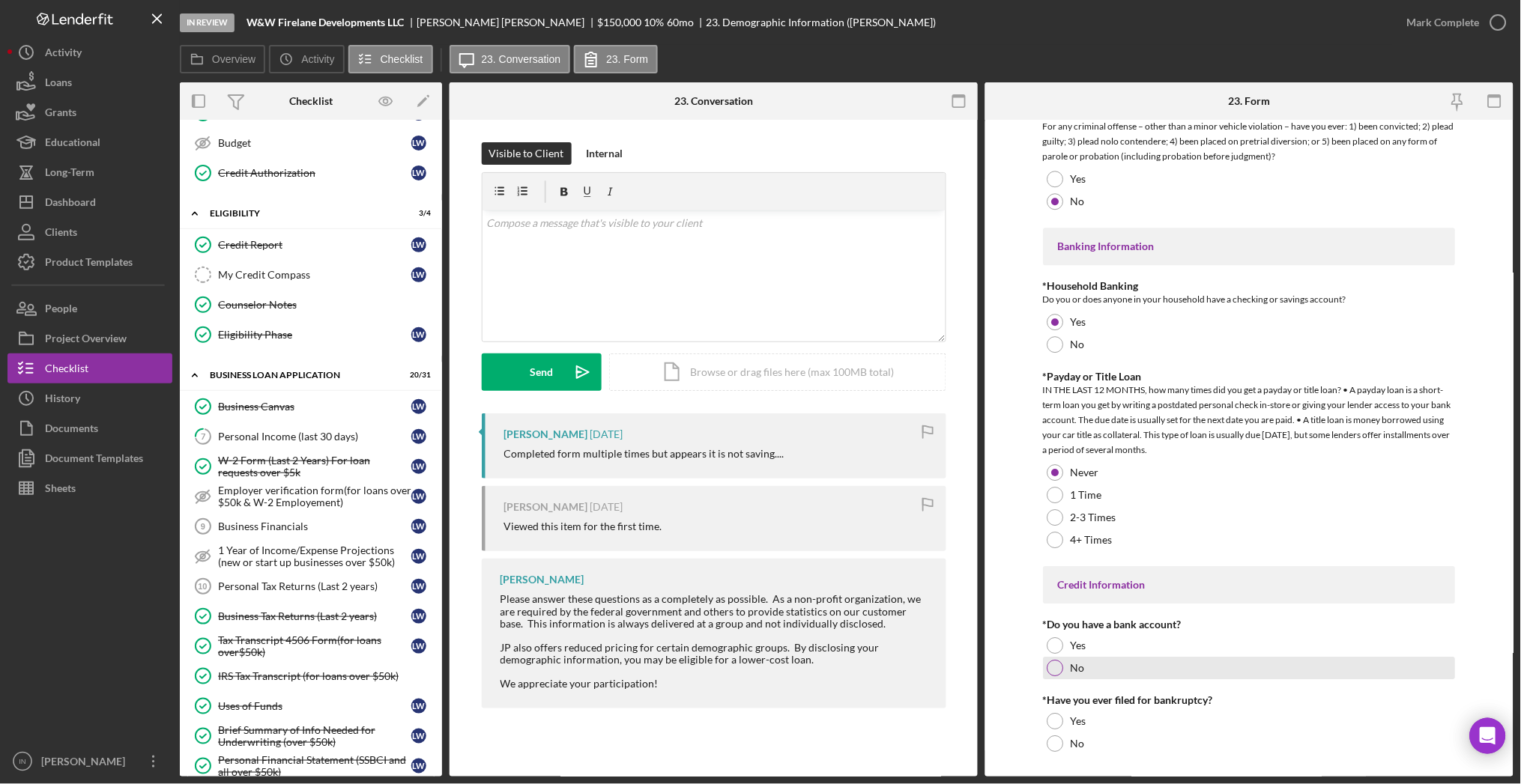
scroll to position [2828, 0]
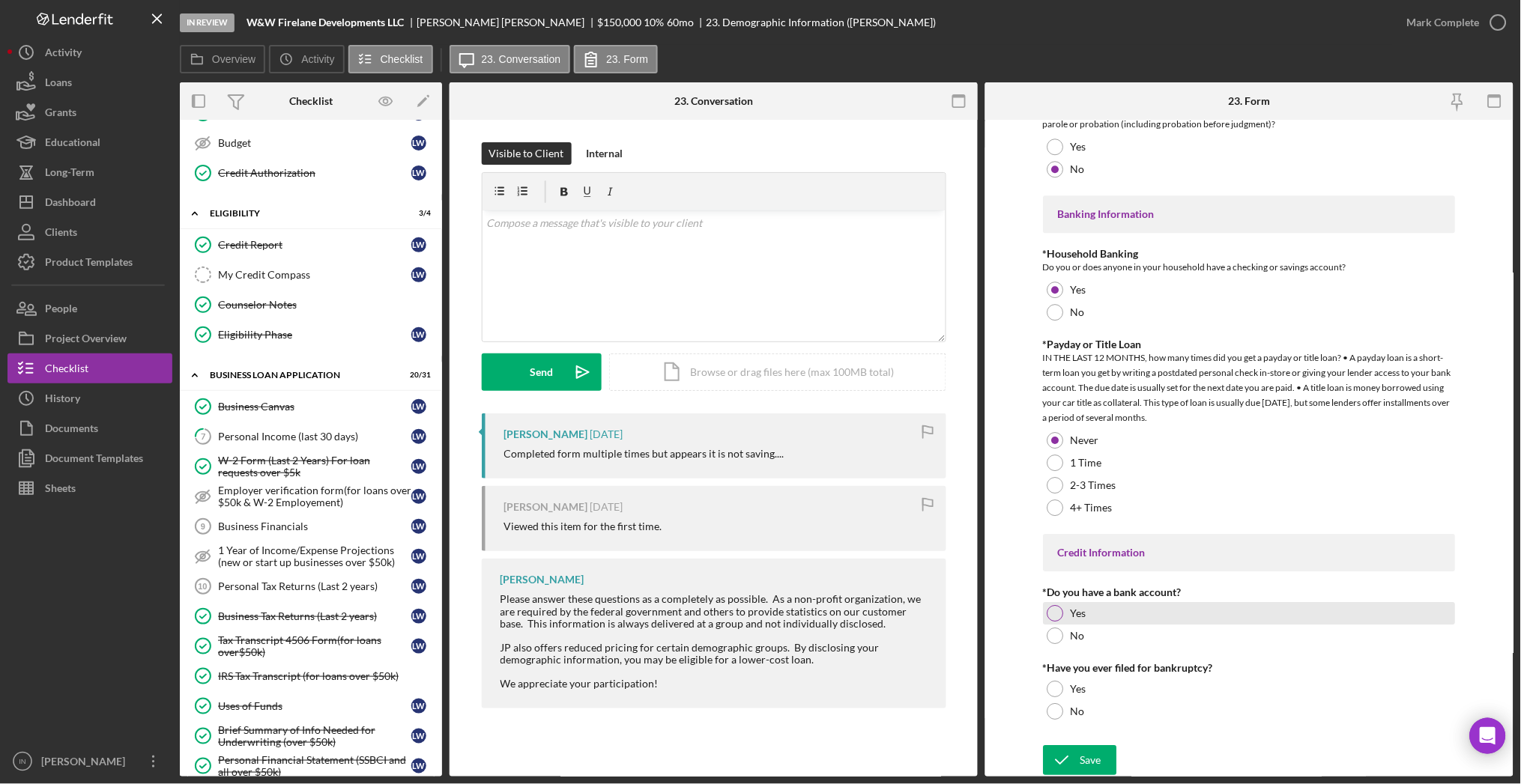
click at [1067, 615] on div "Yes" at bounding box center [1250, 613] width 412 height 22
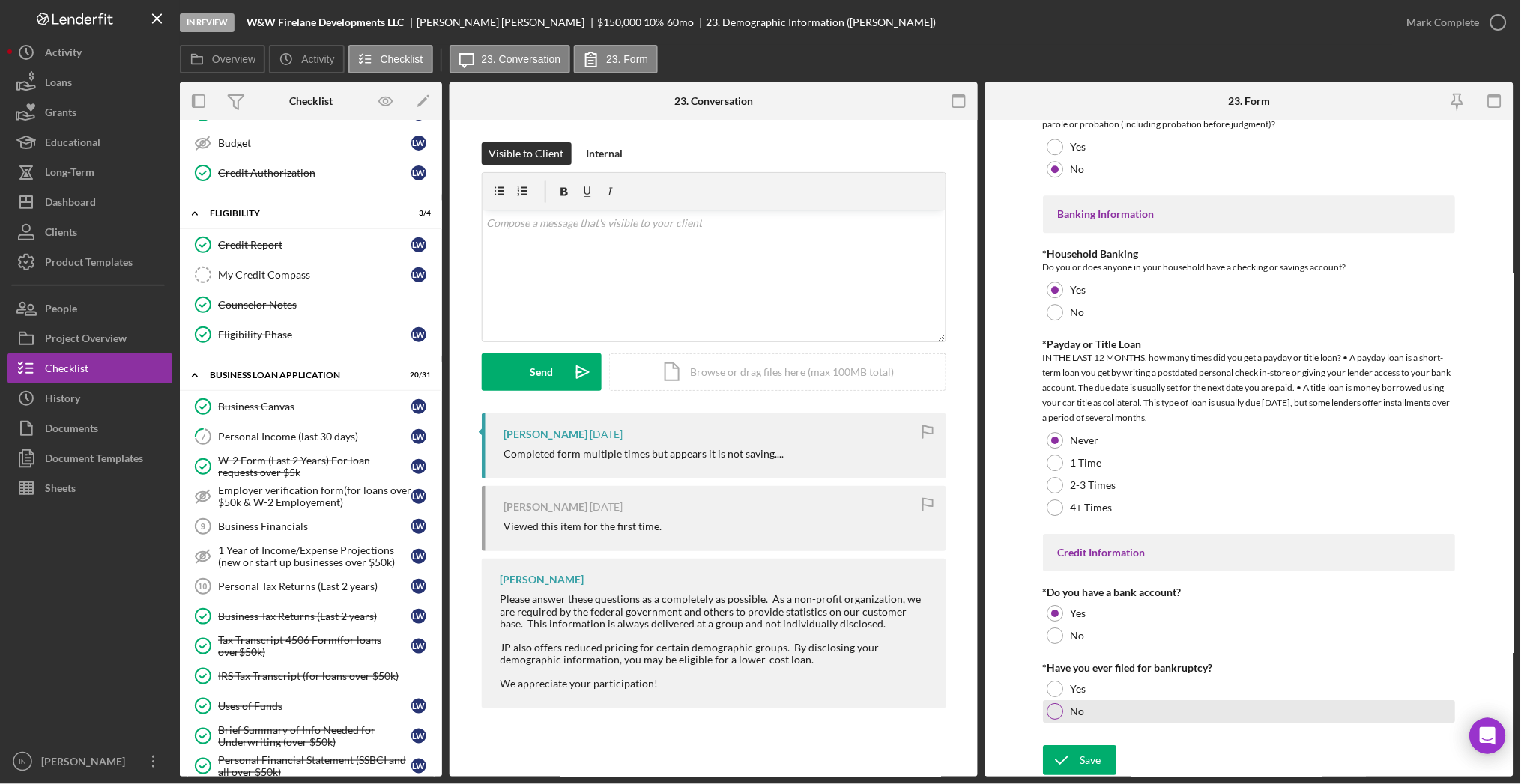
click at [1085, 705] on div "No" at bounding box center [1250, 711] width 412 height 22
click at [1087, 757] on div "Save" at bounding box center [1091, 760] width 21 height 30
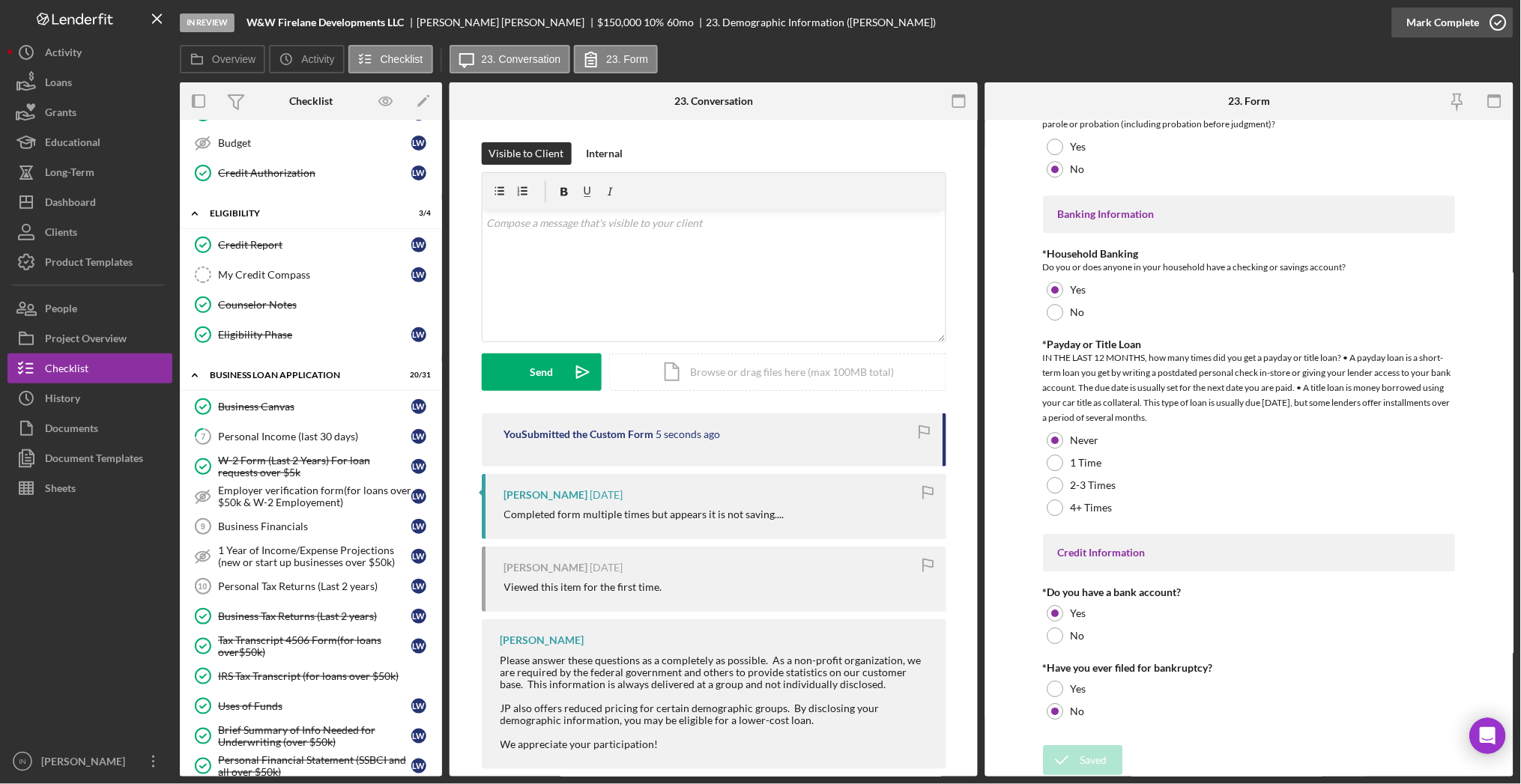
click at [1437, 17] on div "Mark Complete" at bounding box center [1443, 22] width 72 height 30
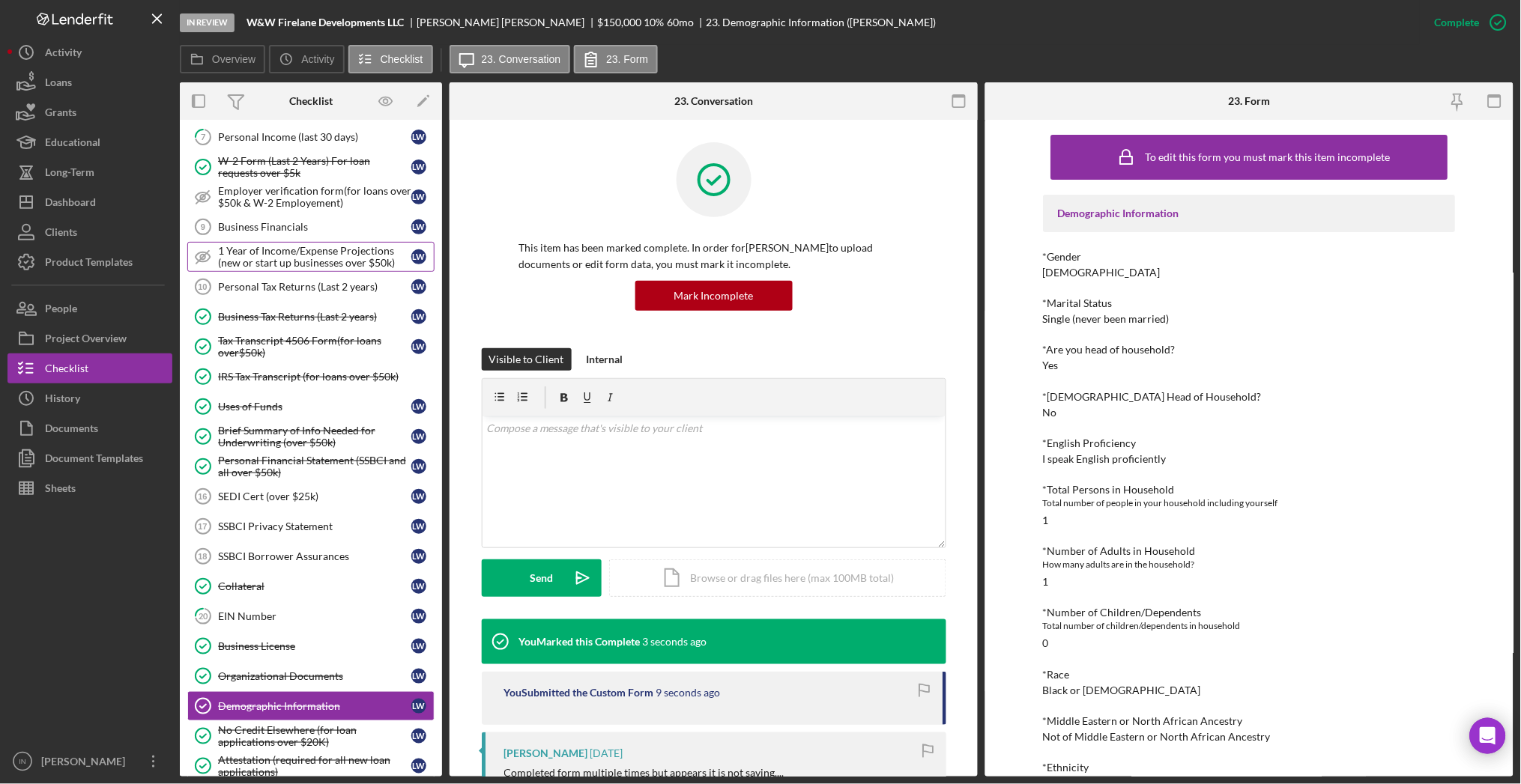
scroll to position [699, 0]
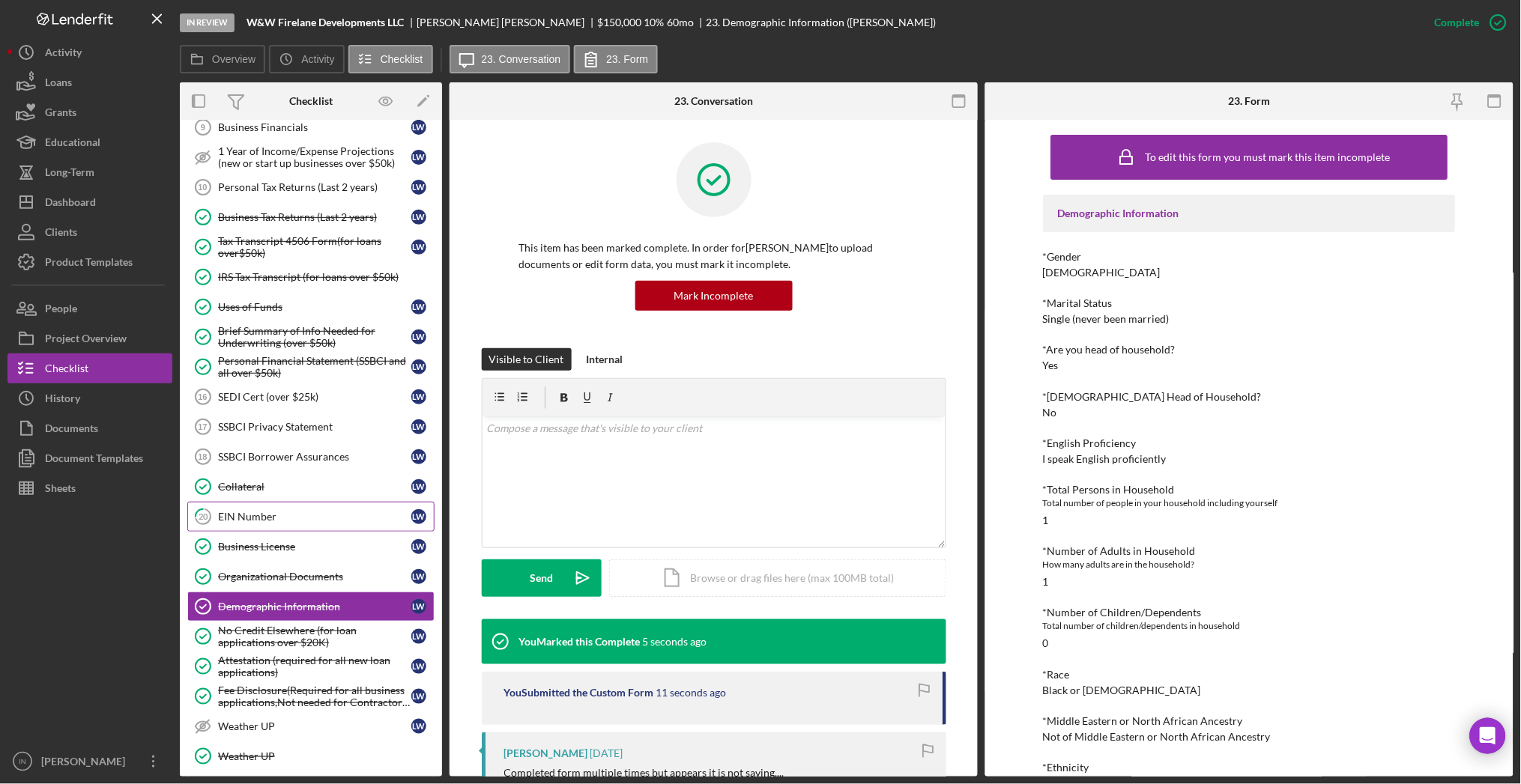
click at [279, 516] on div "EIN Number" at bounding box center [314, 516] width 193 height 12
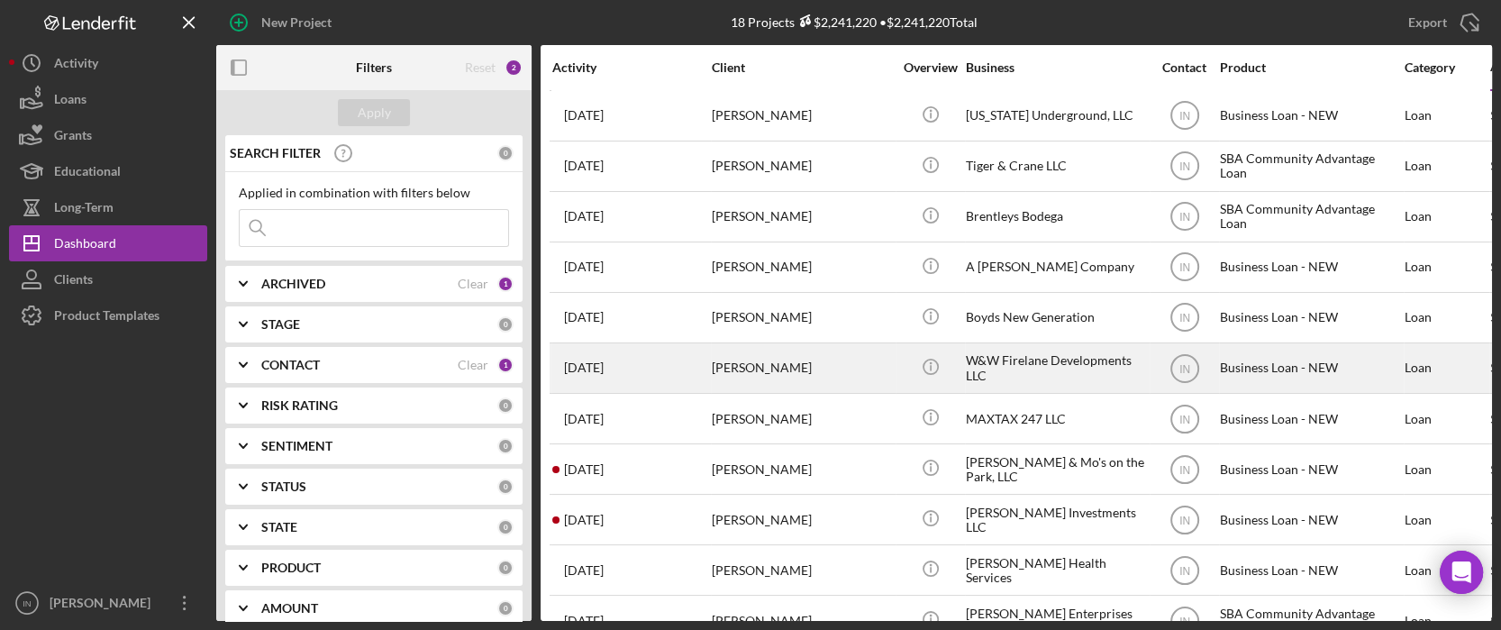
click at [784, 356] on div "[PERSON_NAME]" at bounding box center [802, 368] width 180 height 48
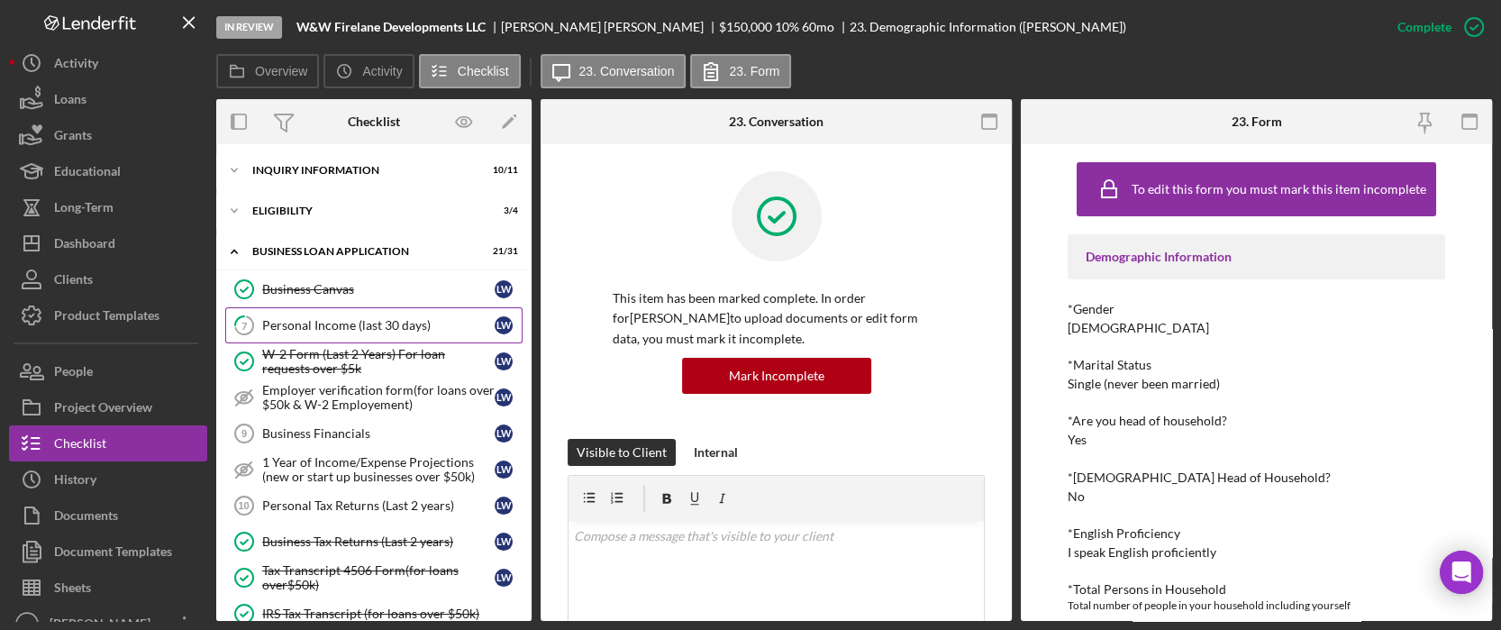
click at [391, 332] on div "Personal Income (last 30 days)" at bounding box center [378, 325] width 232 height 14
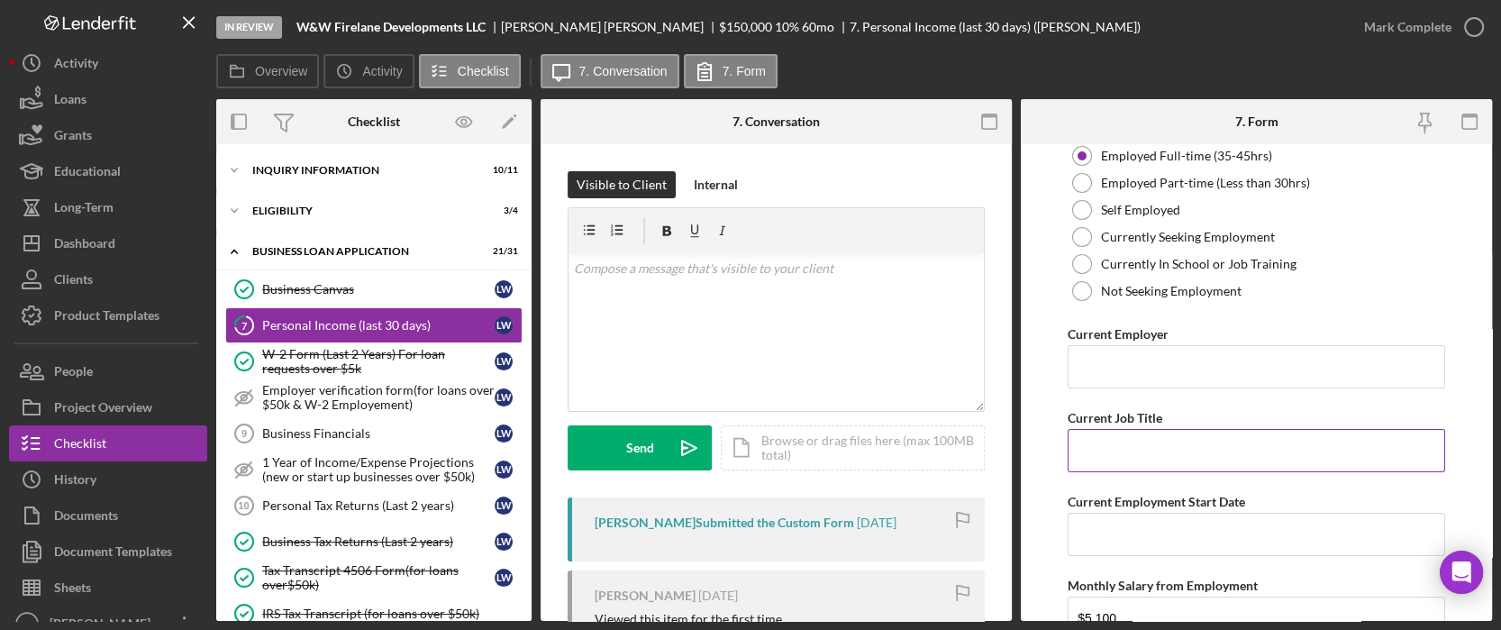
scroll to position [240, 0]
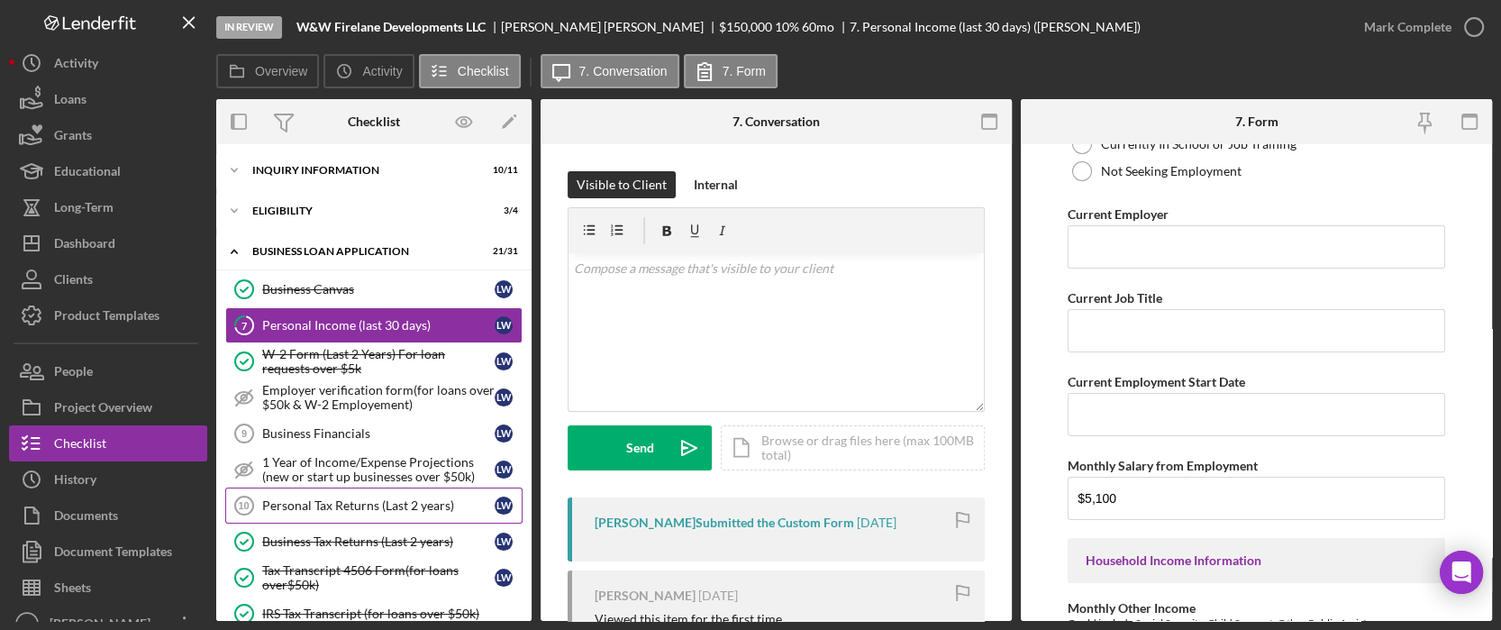
click at [384, 503] on div "Personal Tax Returns (Last 2 years)" at bounding box center [378, 505] width 232 height 14
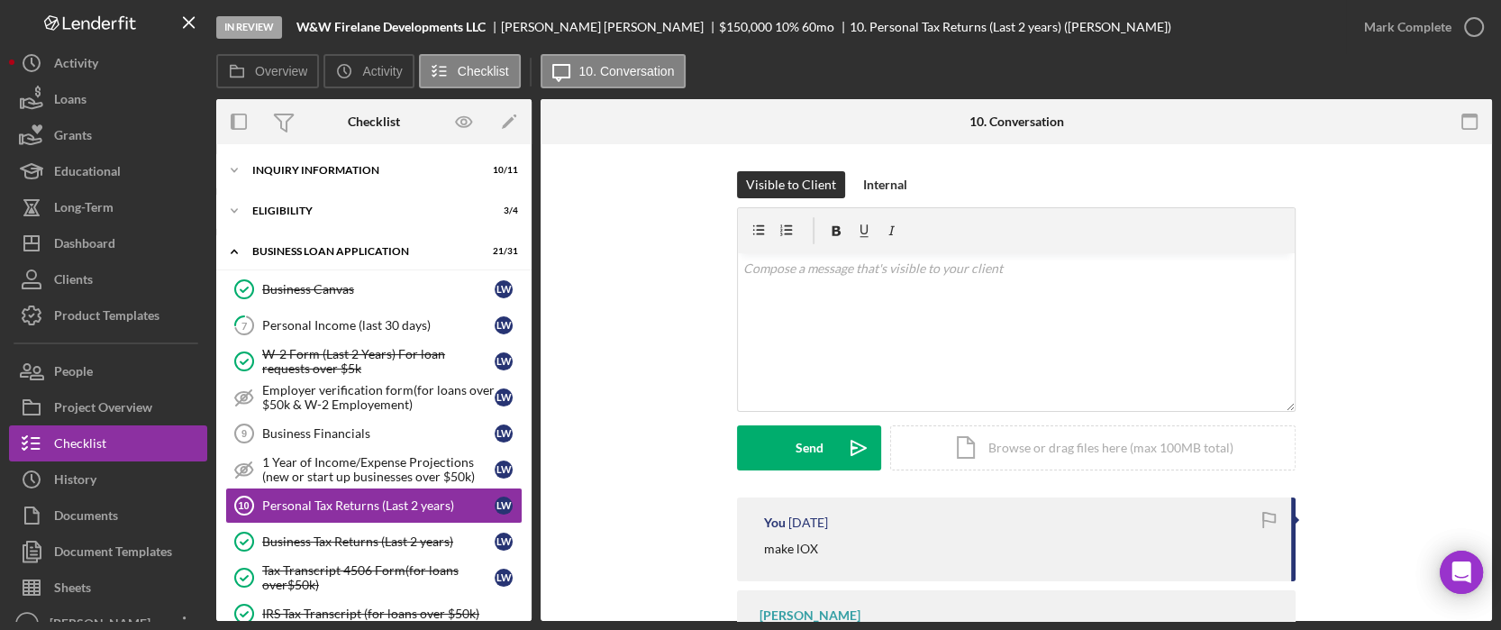
scroll to position [96, 0]
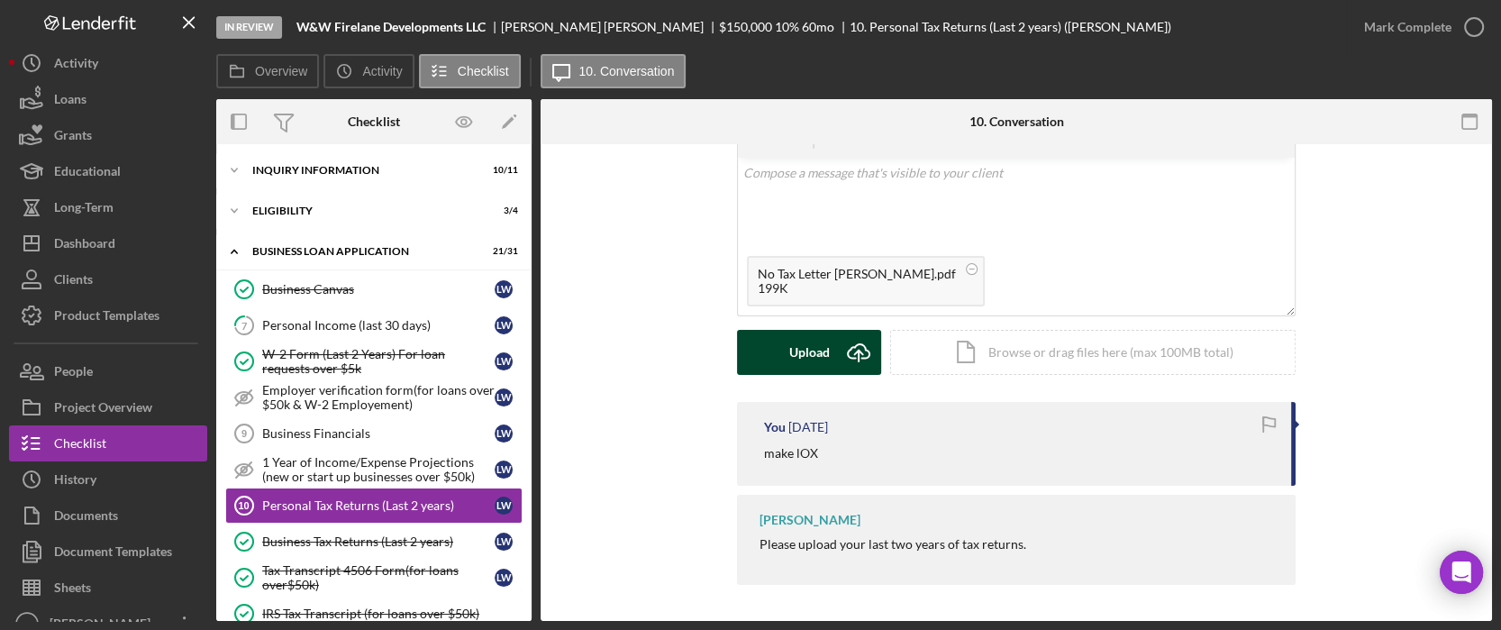
click at [823, 355] on div "Upload" at bounding box center [809, 352] width 41 height 45
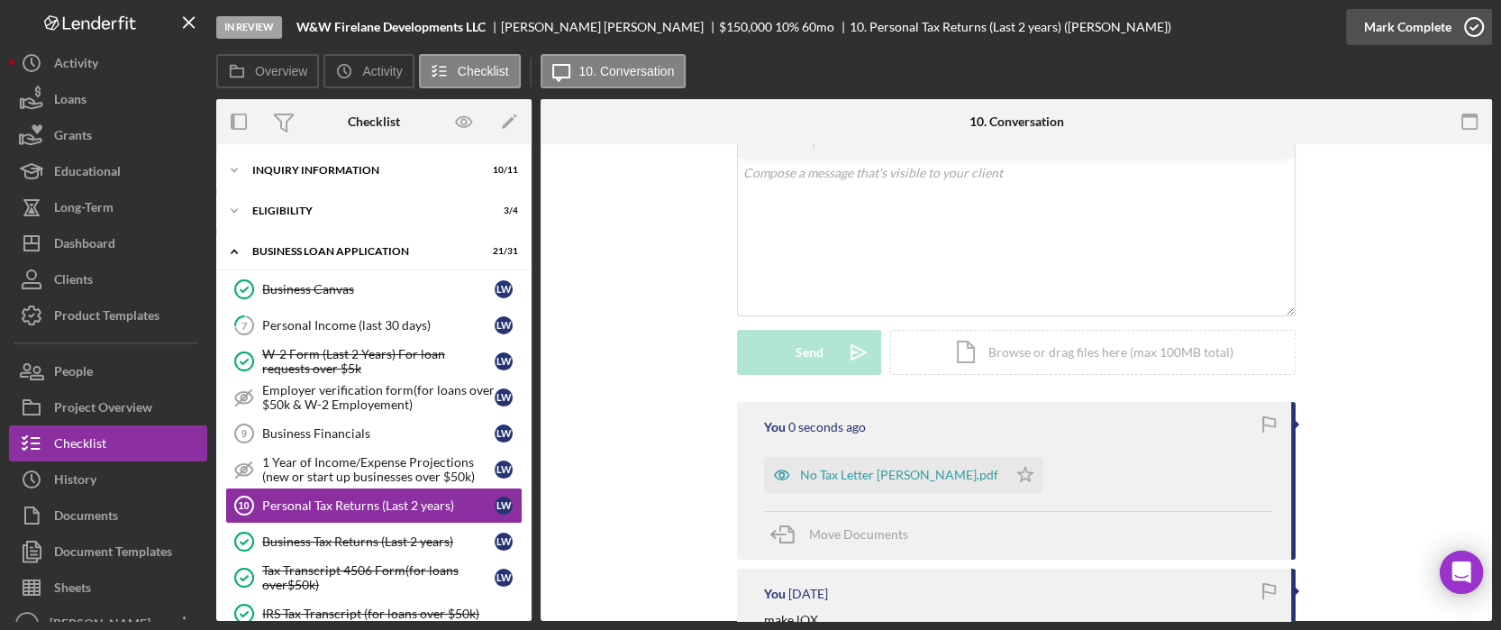
click at [1427, 29] on div "Mark Complete" at bounding box center [1407, 27] width 87 height 36
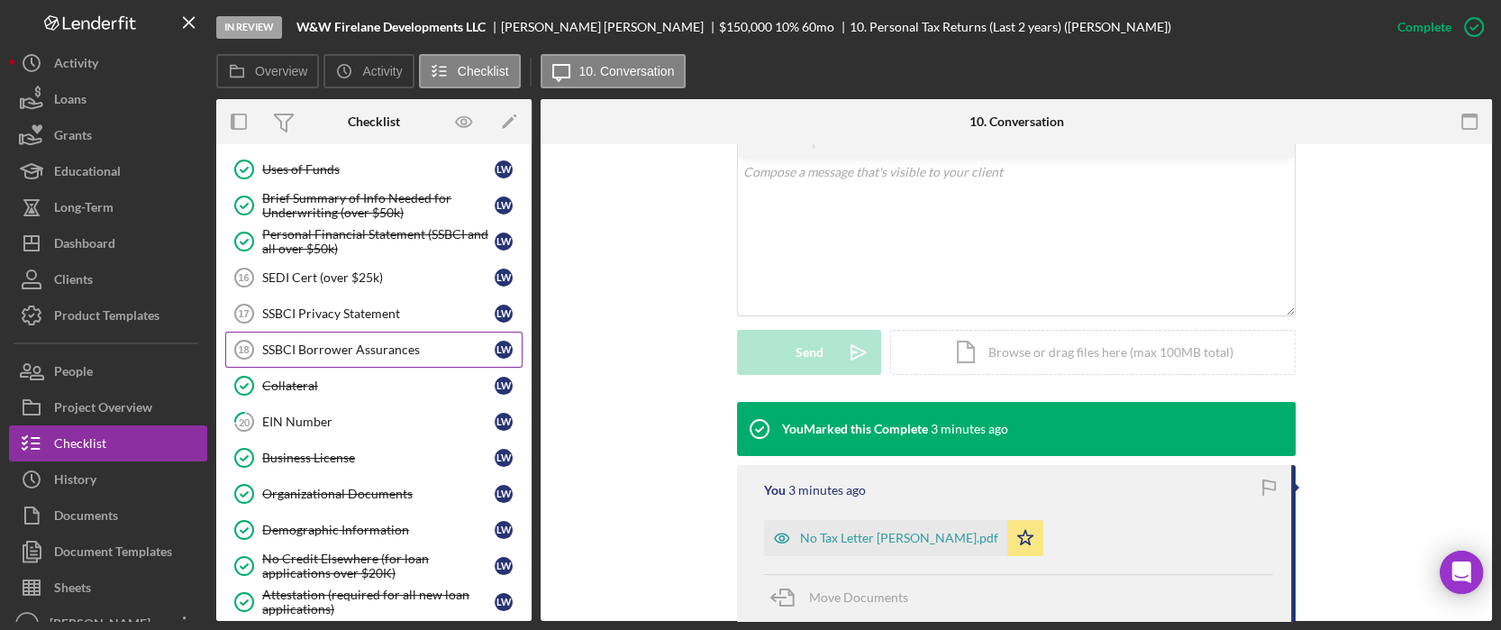
scroll to position [0, 0]
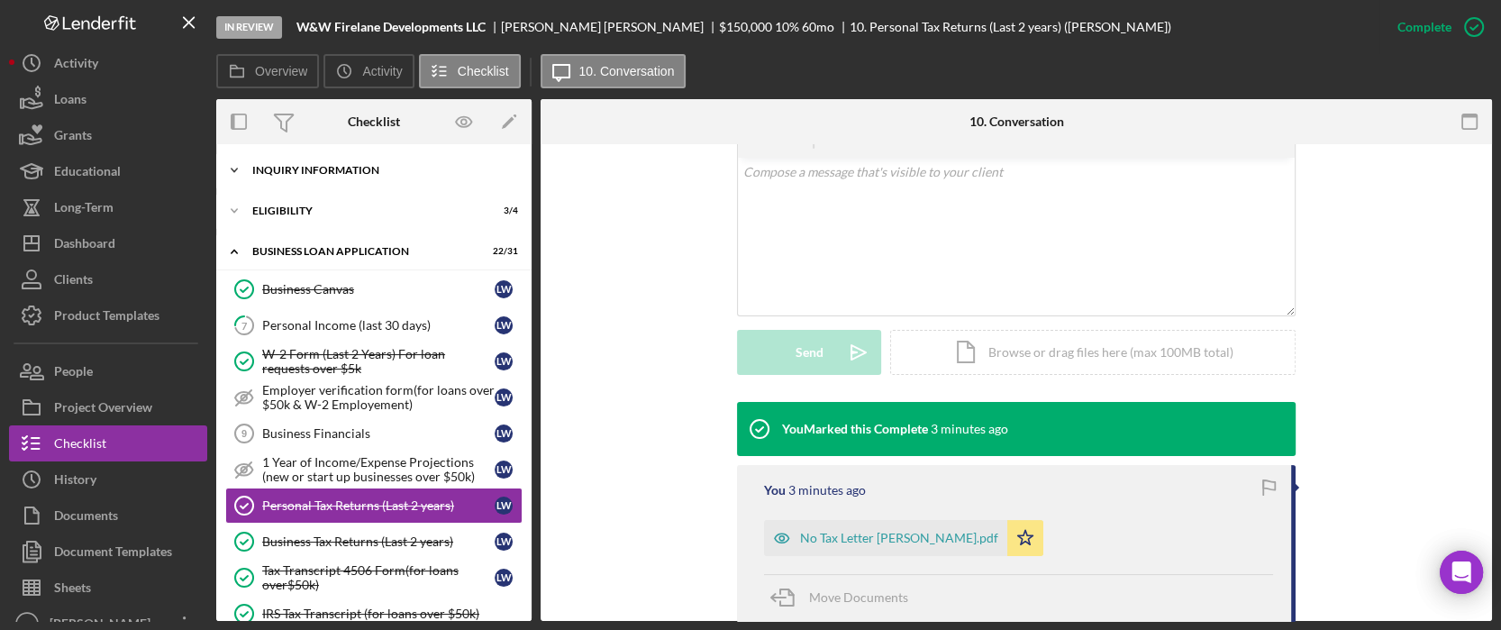
click at [338, 167] on div "INQUIRY INFORMATION" at bounding box center [380, 170] width 257 height 11
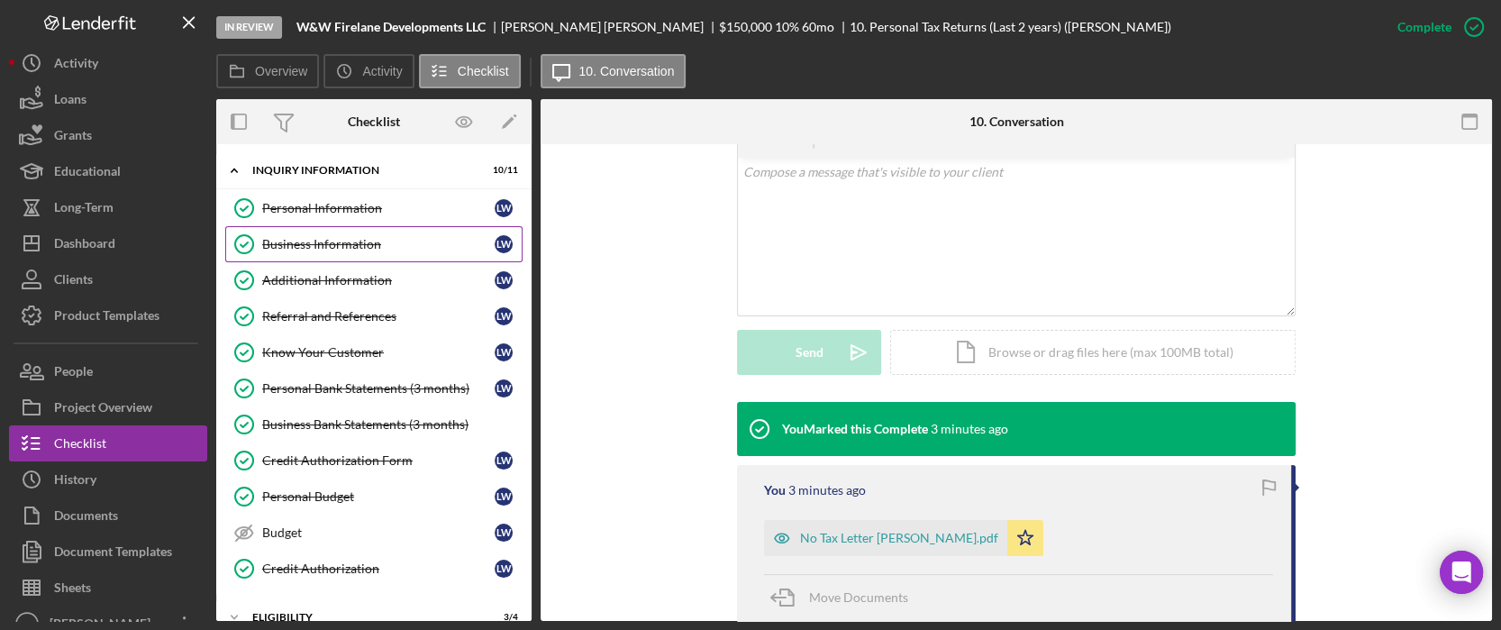
click at [324, 241] on div "Business Information" at bounding box center [378, 244] width 232 height 14
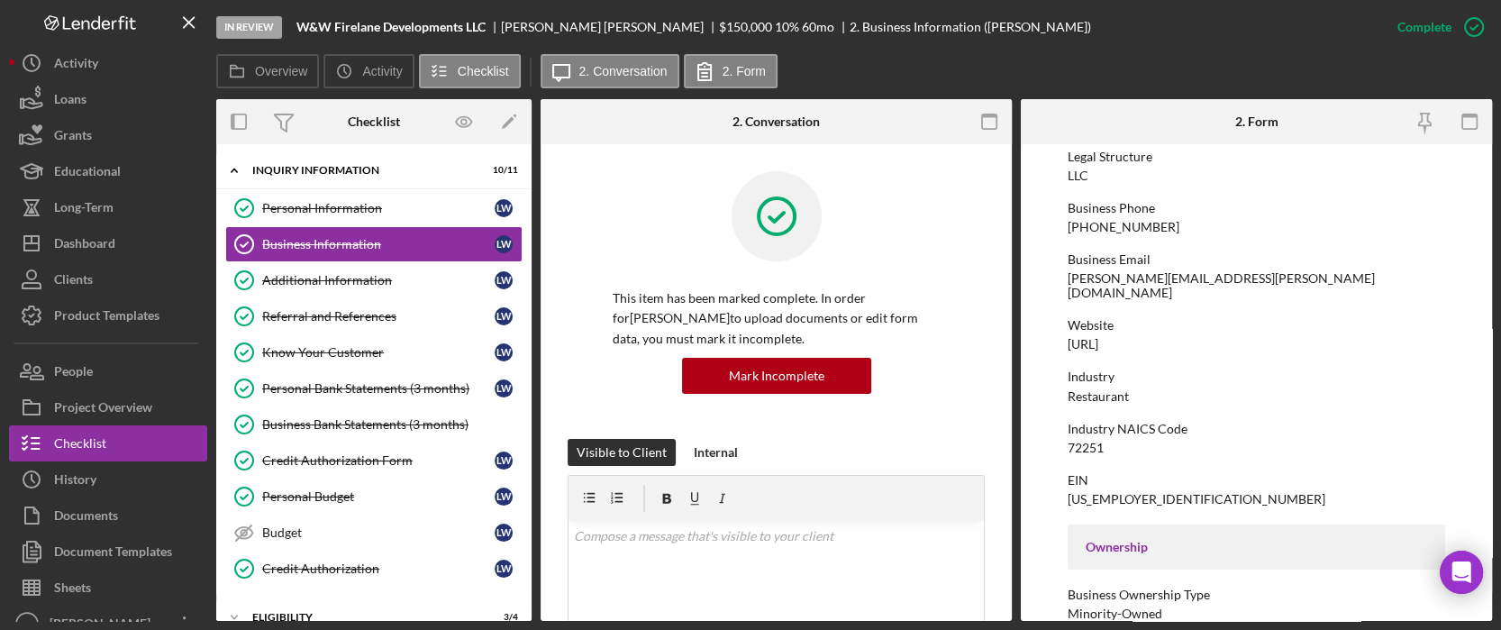
scroll to position [600, 0]
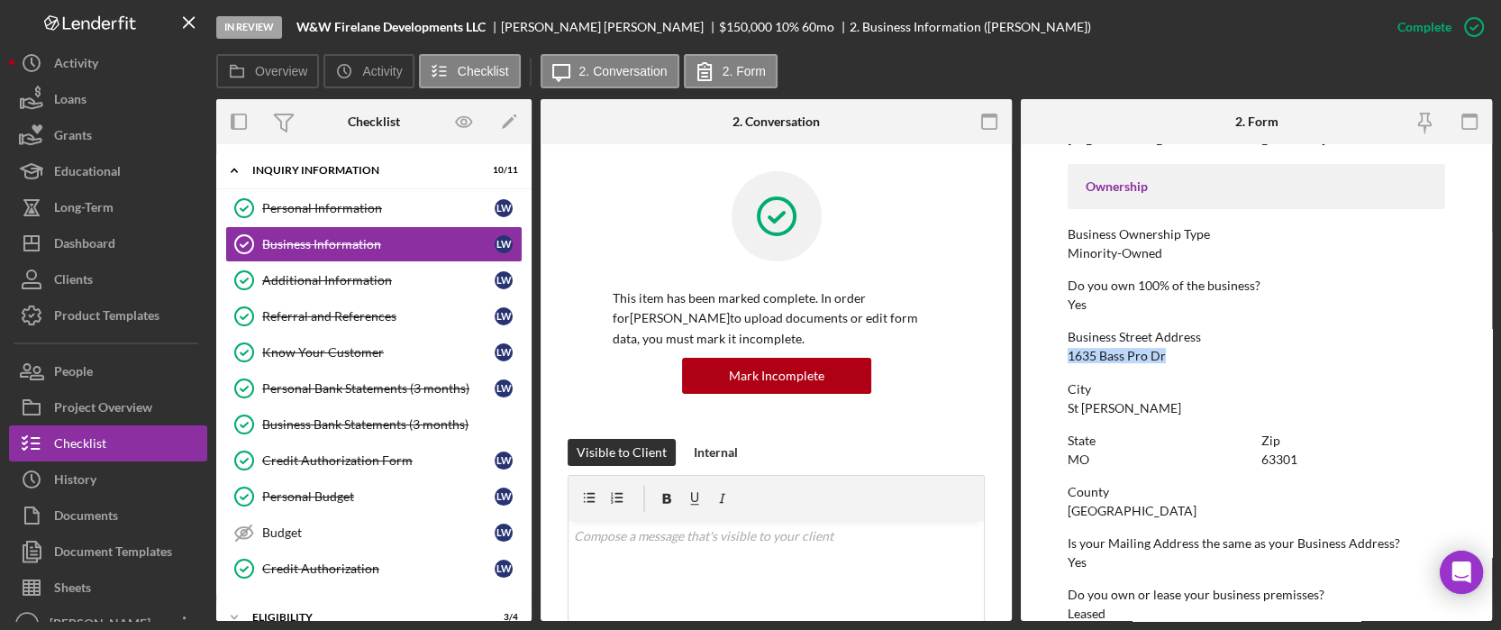
drag, startPoint x: 1063, startPoint y: 339, endPoint x: 1160, endPoint y: 341, distance: 97.3
click at [1160, 341] on form "To edit this form you must mark this item incomplete Business Name W&W Firelane…" at bounding box center [1256, 382] width 471 height 477
copy div "1635 Bass Pro Dr"
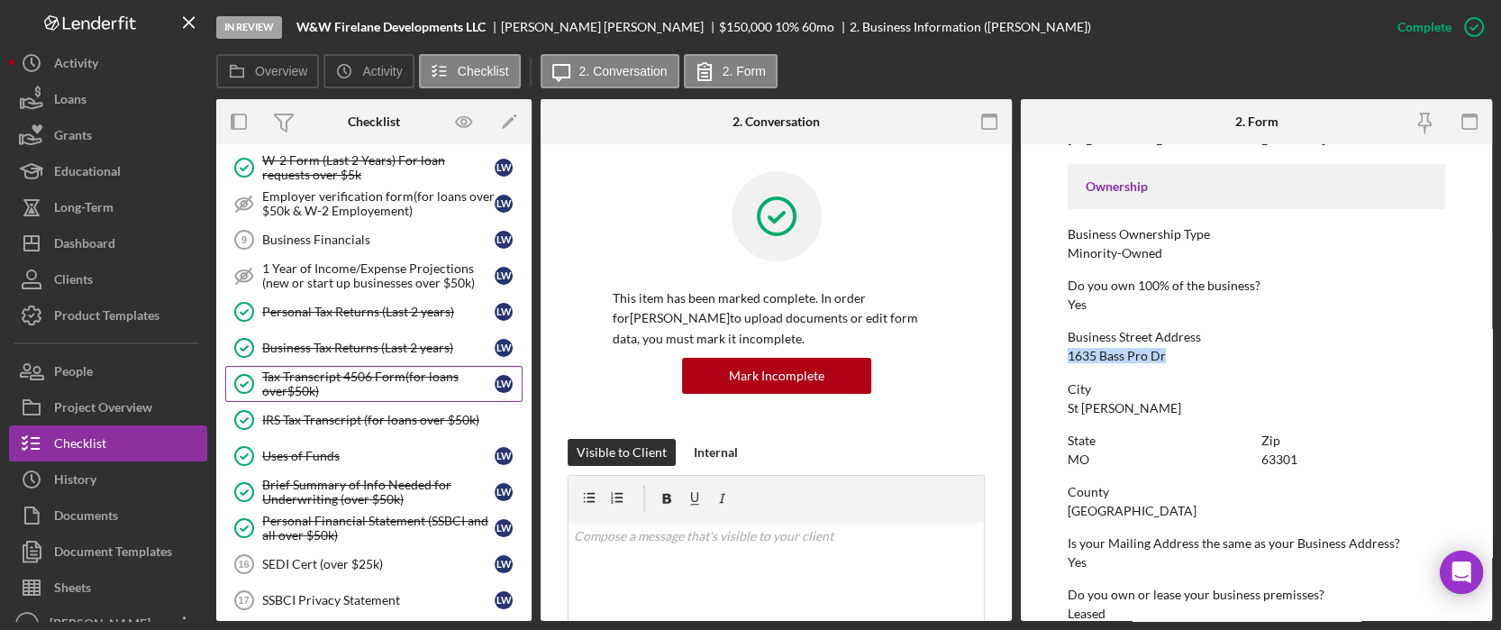
scroll to position [841, 0]
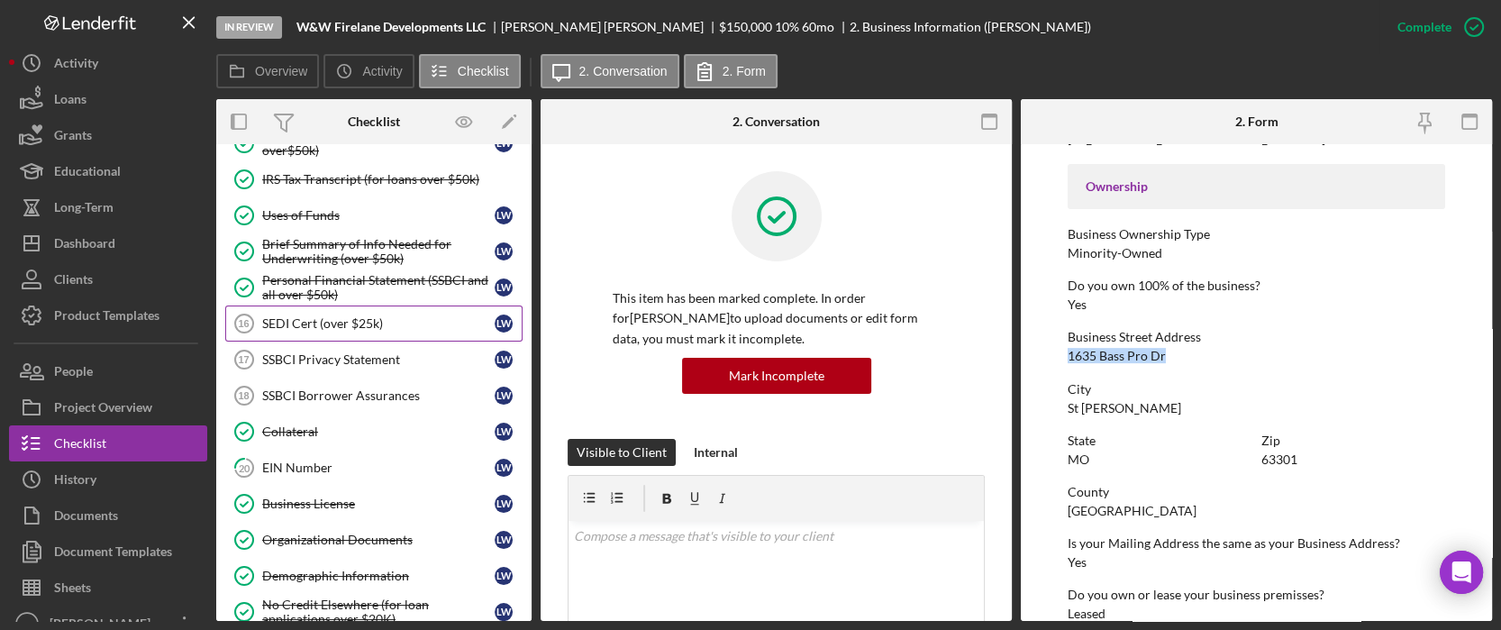
click at [377, 305] on link "SEDI Cert (over $25k) 16 SEDI Cert (over $25k) [PERSON_NAME]" at bounding box center [373, 323] width 297 height 36
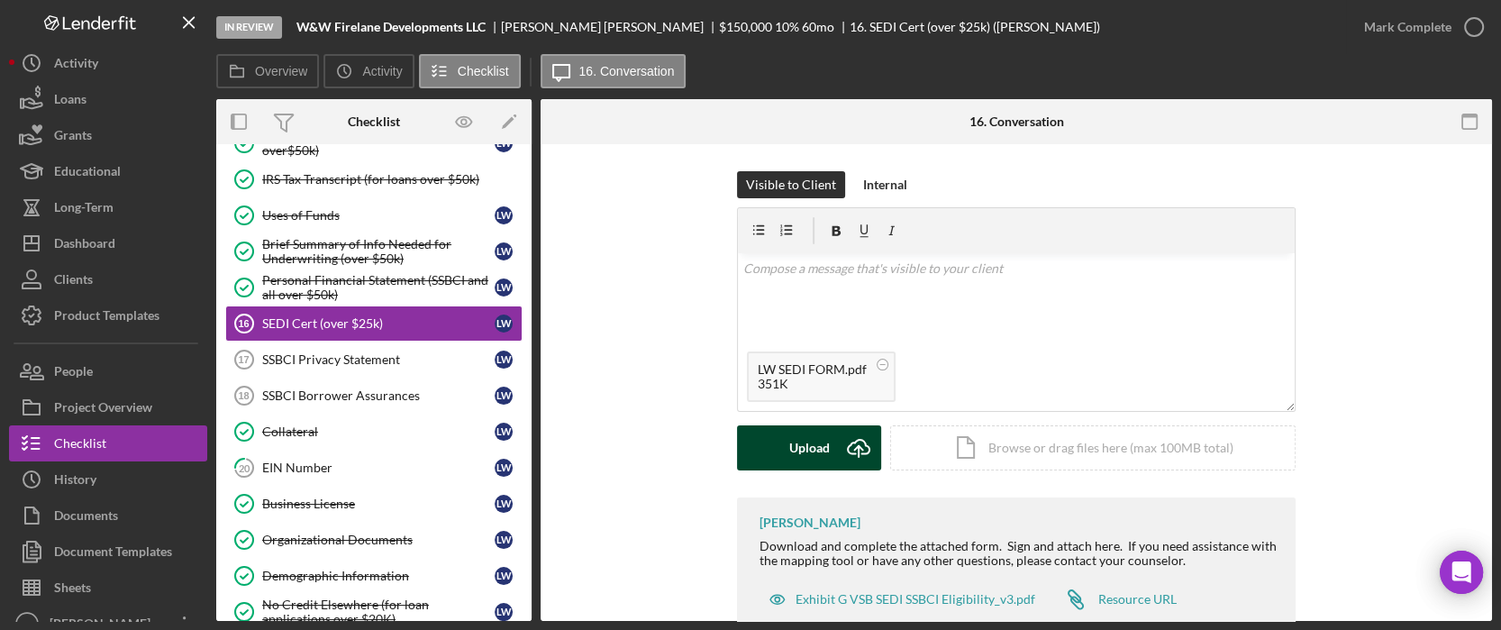
click at [807, 444] on div "Upload" at bounding box center [809, 447] width 41 height 45
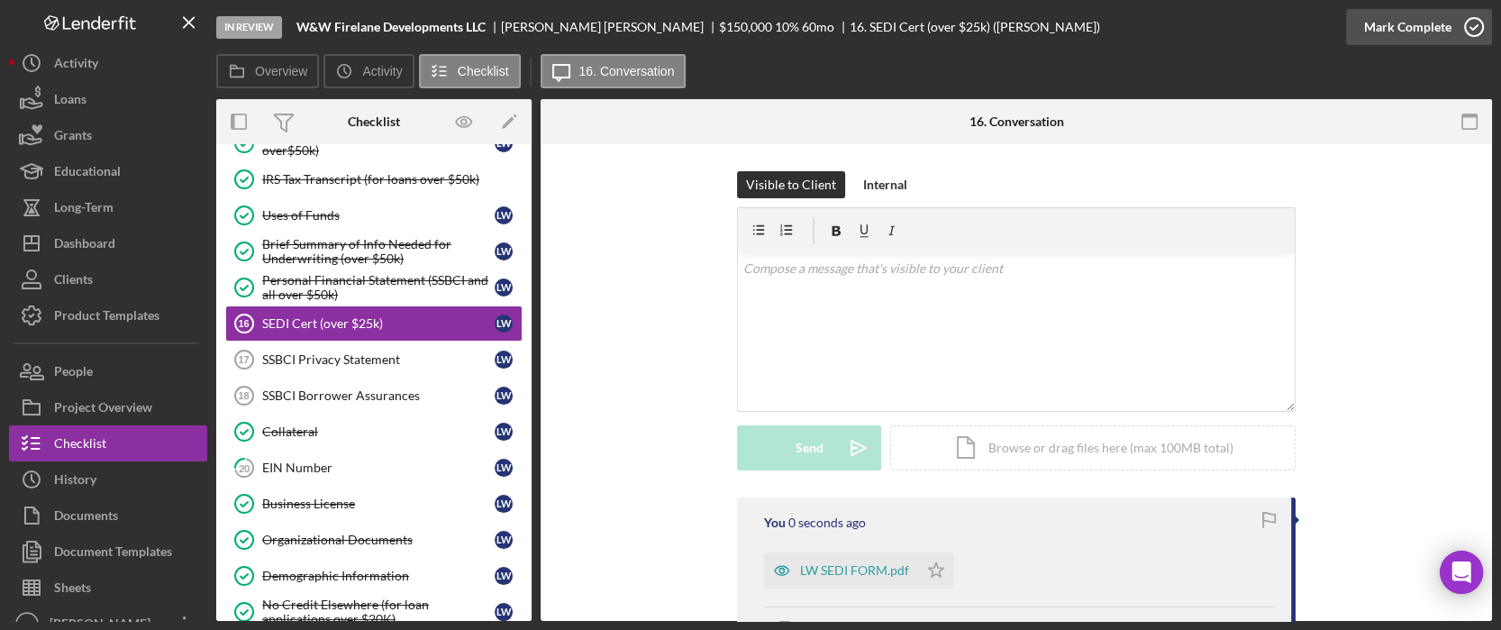
click at [1442, 35] on div "Mark Complete" at bounding box center [1407, 27] width 87 height 36
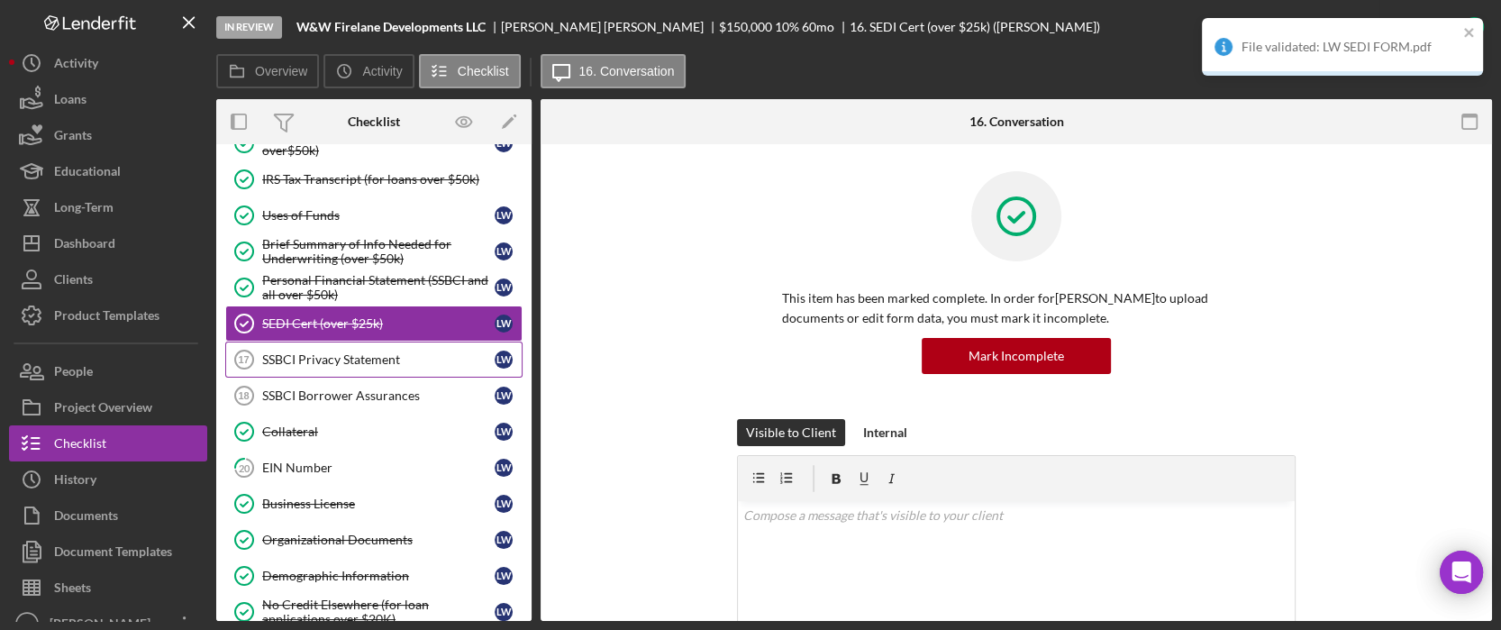
click at [335, 352] on div "SSBCI Privacy Statement" at bounding box center [378, 359] width 232 height 14
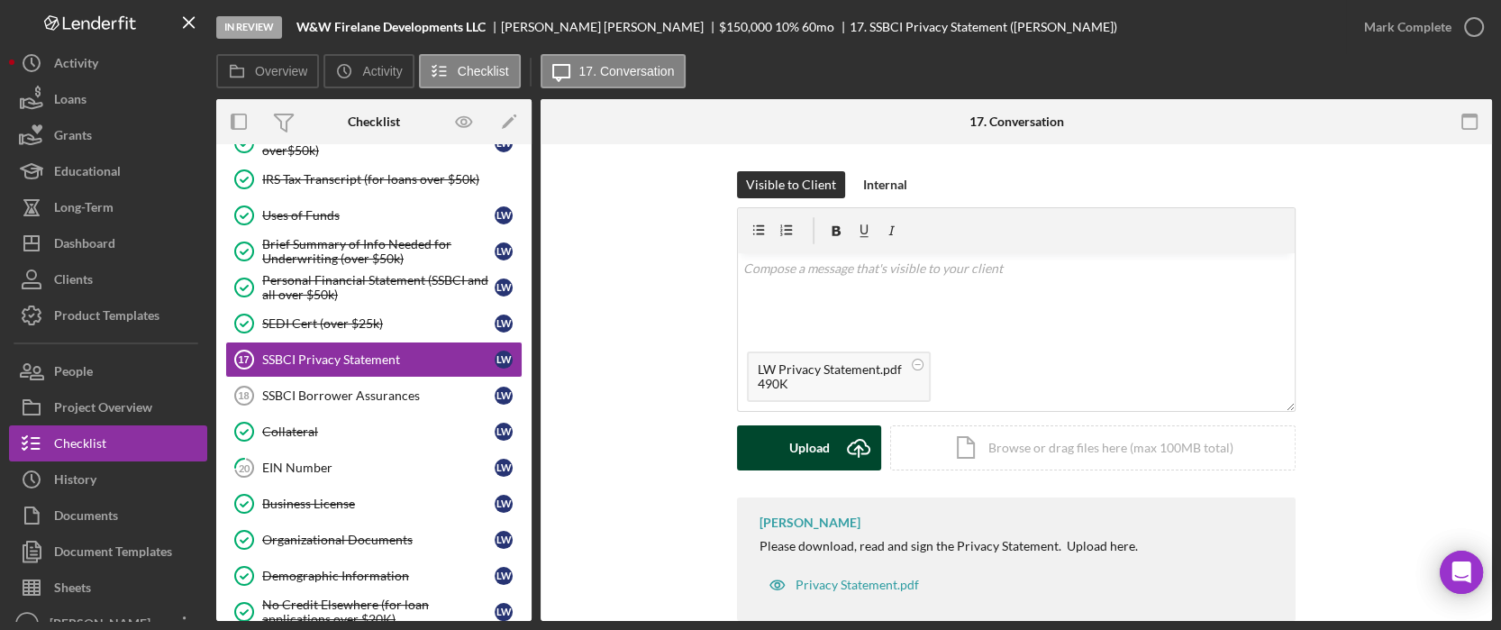
click at [826, 457] on button "Upload Icon/Upload" at bounding box center [809, 447] width 144 height 45
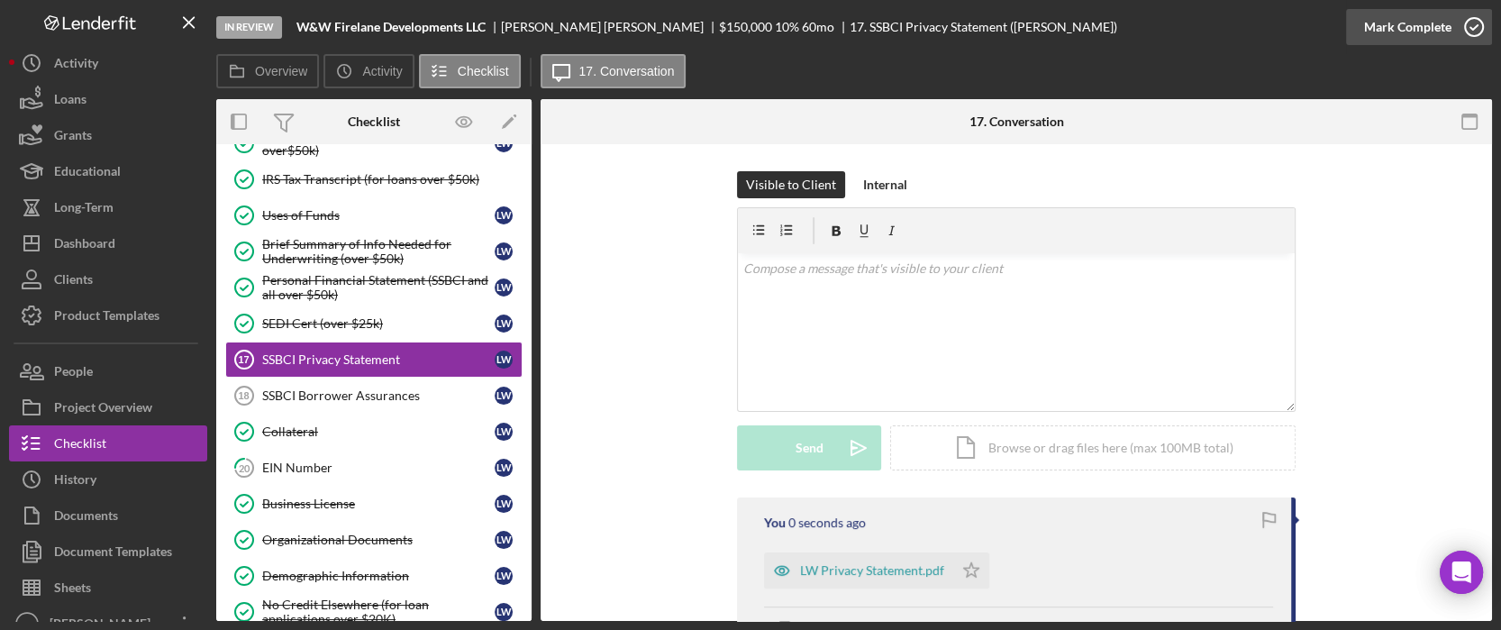
click at [1425, 32] on div "Mark Complete" at bounding box center [1407, 27] width 87 height 36
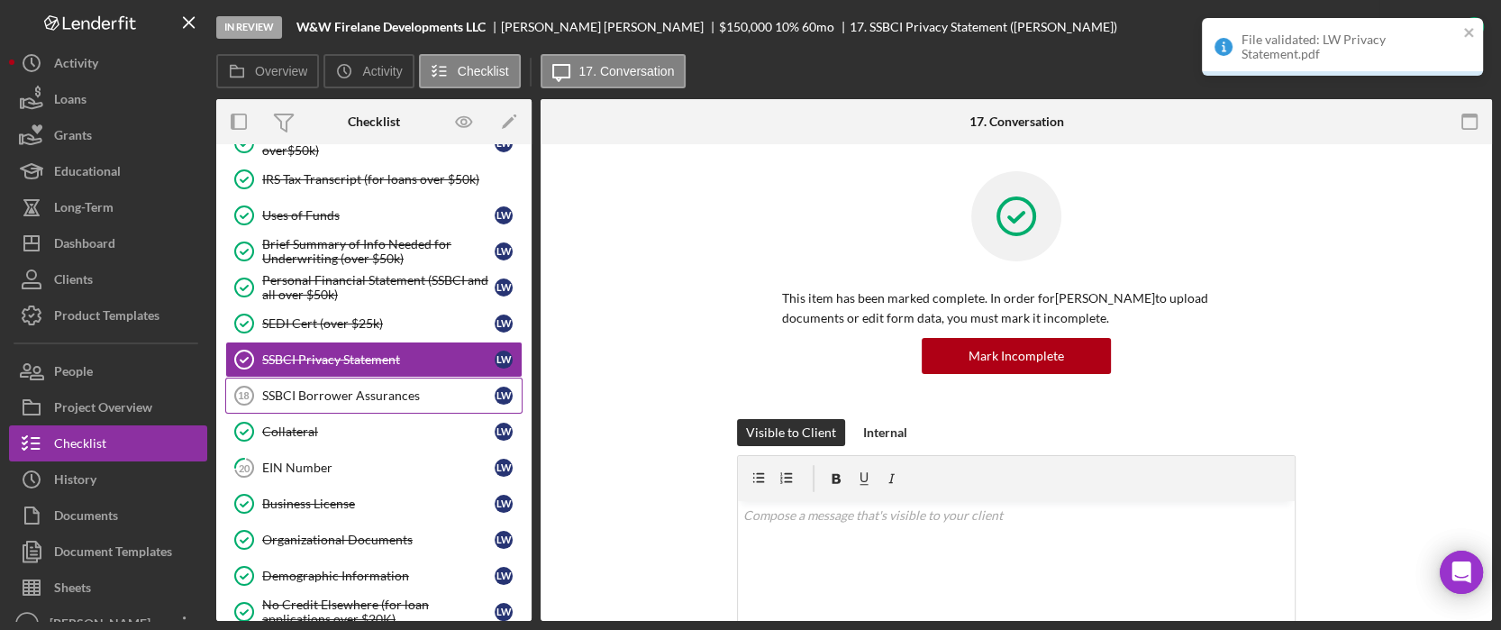
click at [351, 395] on div "SSBCI Borrower Assurances" at bounding box center [378, 395] width 232 height 14
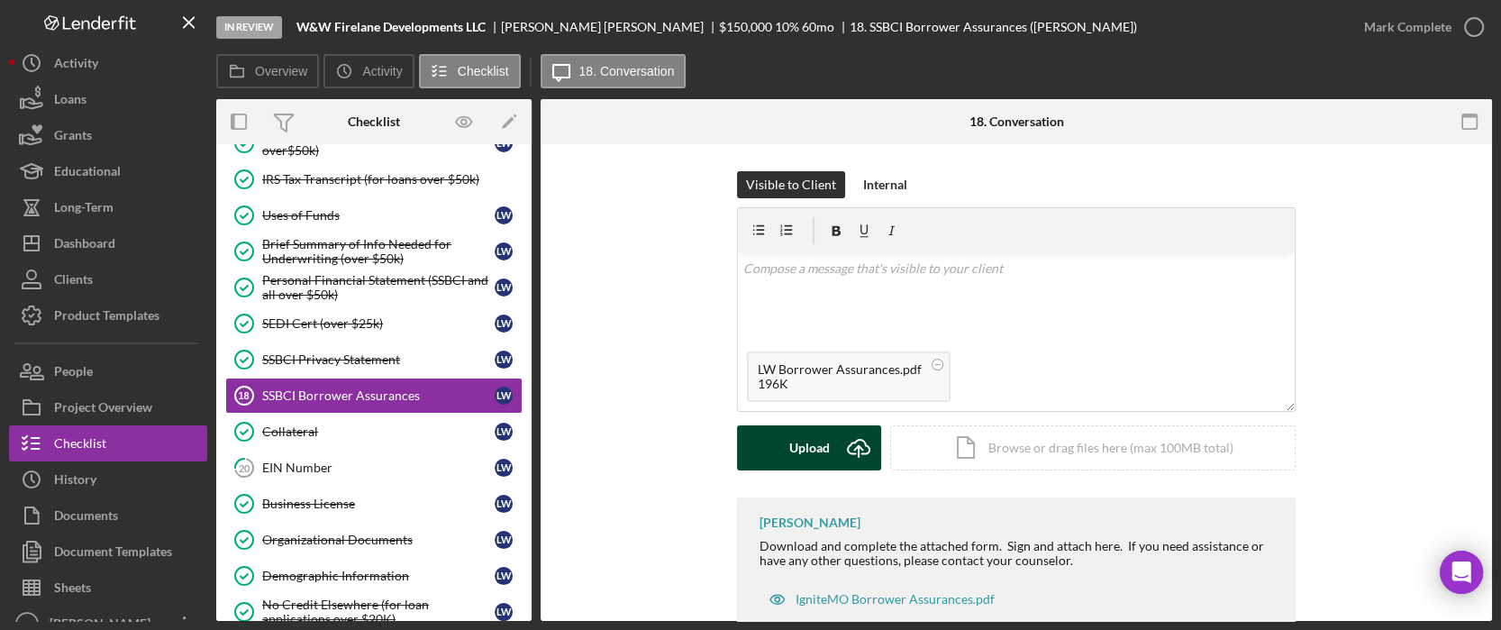
click at [813, 453] on div "Upload" at bounding box center [809, 447] width 41 height 45
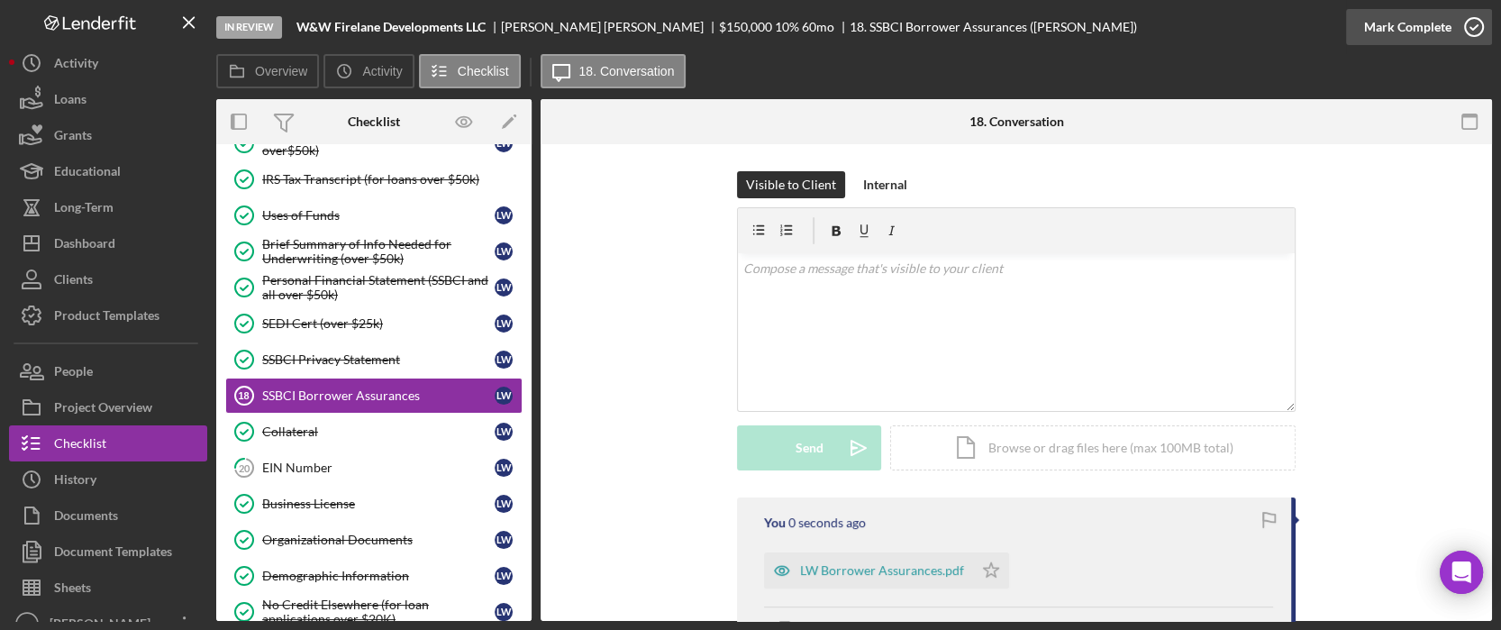
click at [1434, 26] on div "Mark Complete" at bounding box center [1407, 27] width 87 height 36
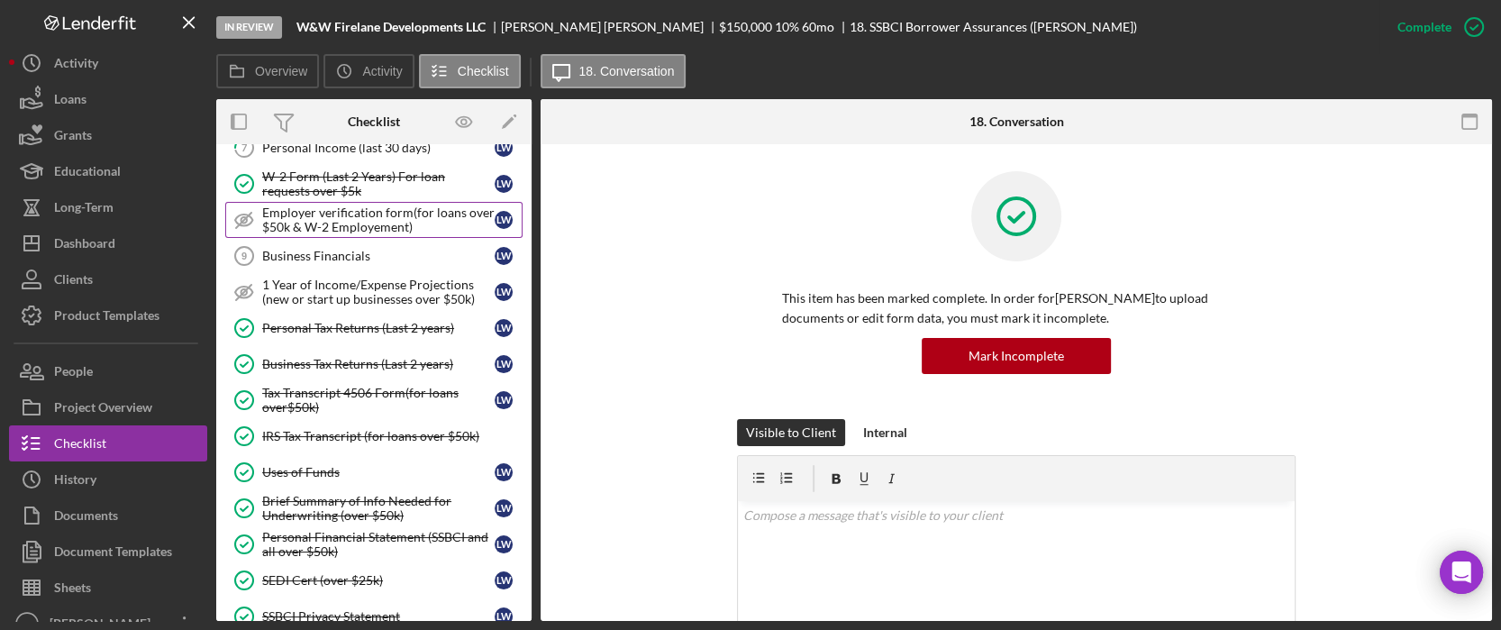
scroll to position [824, 0]
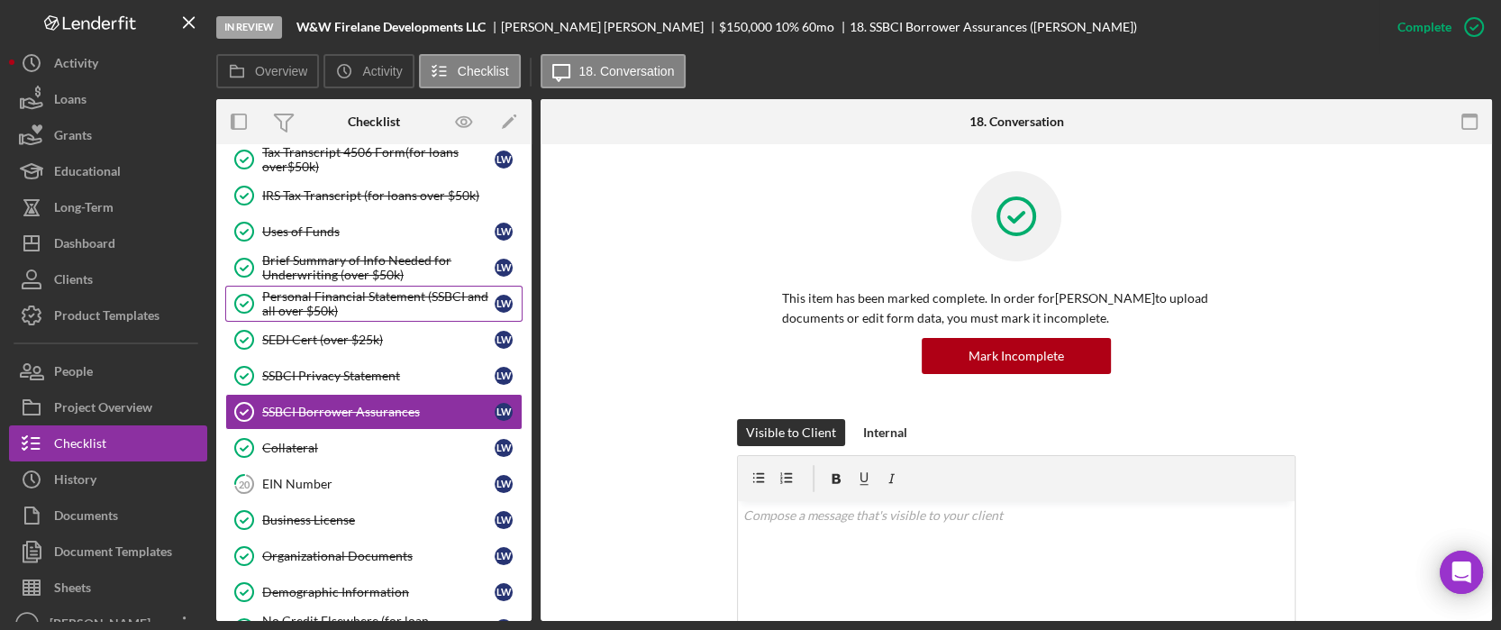
click at [379, 289] on div "Personal Financial Statement (SSBCI and all over $50k)" at bounding box center [378, 303] width 232 height 29
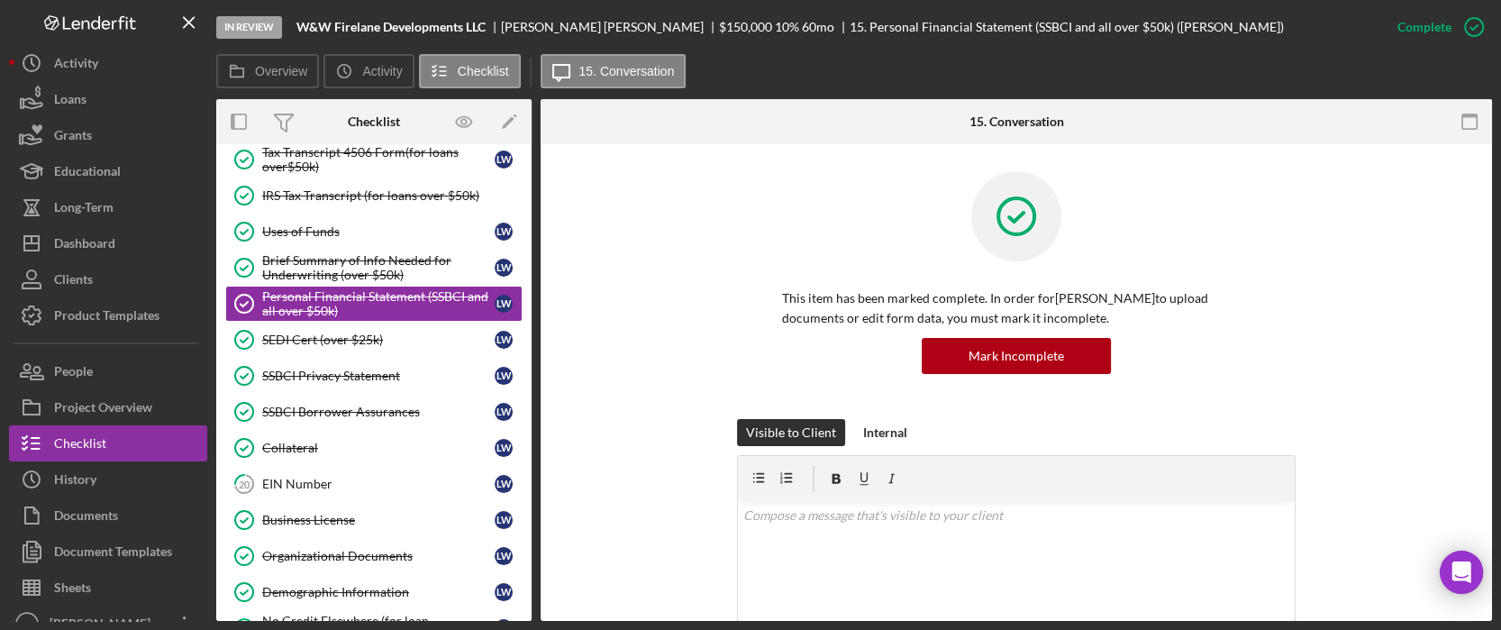
scroll to position [480, 0]
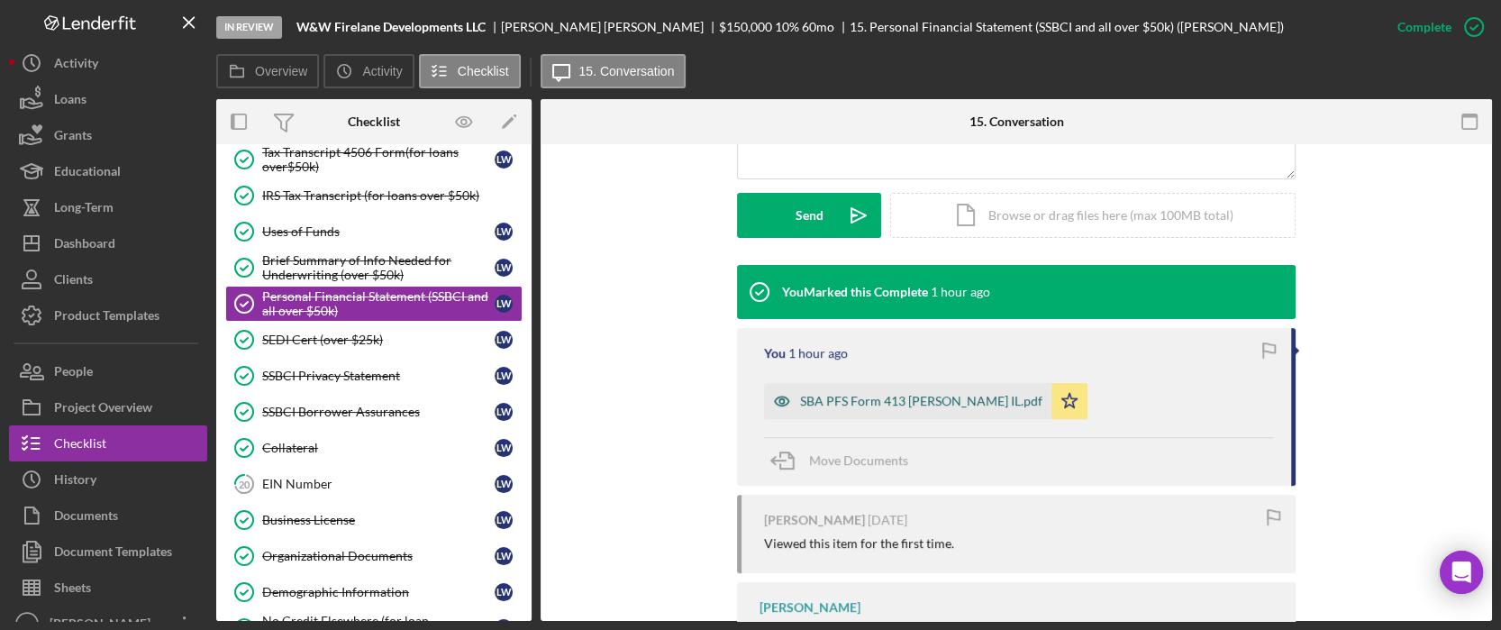
click at [855, 401] on div "SBA PFS Form 413 Barry IL.pdf" at bounding box center [921, 401] width 242 height 14
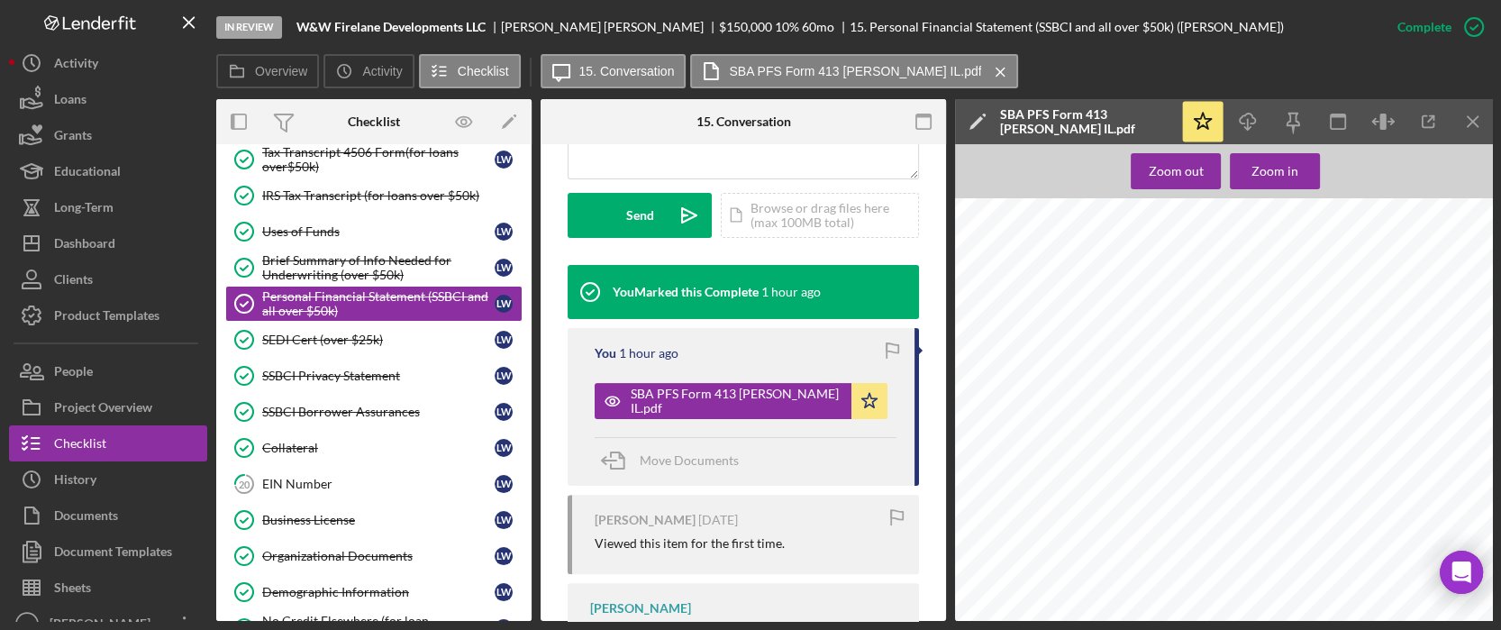
scroll to position [721, 0]
click at [1253, 108] on icon "Icon/Download" at bounding box center [1248, 122] width 41 height 41
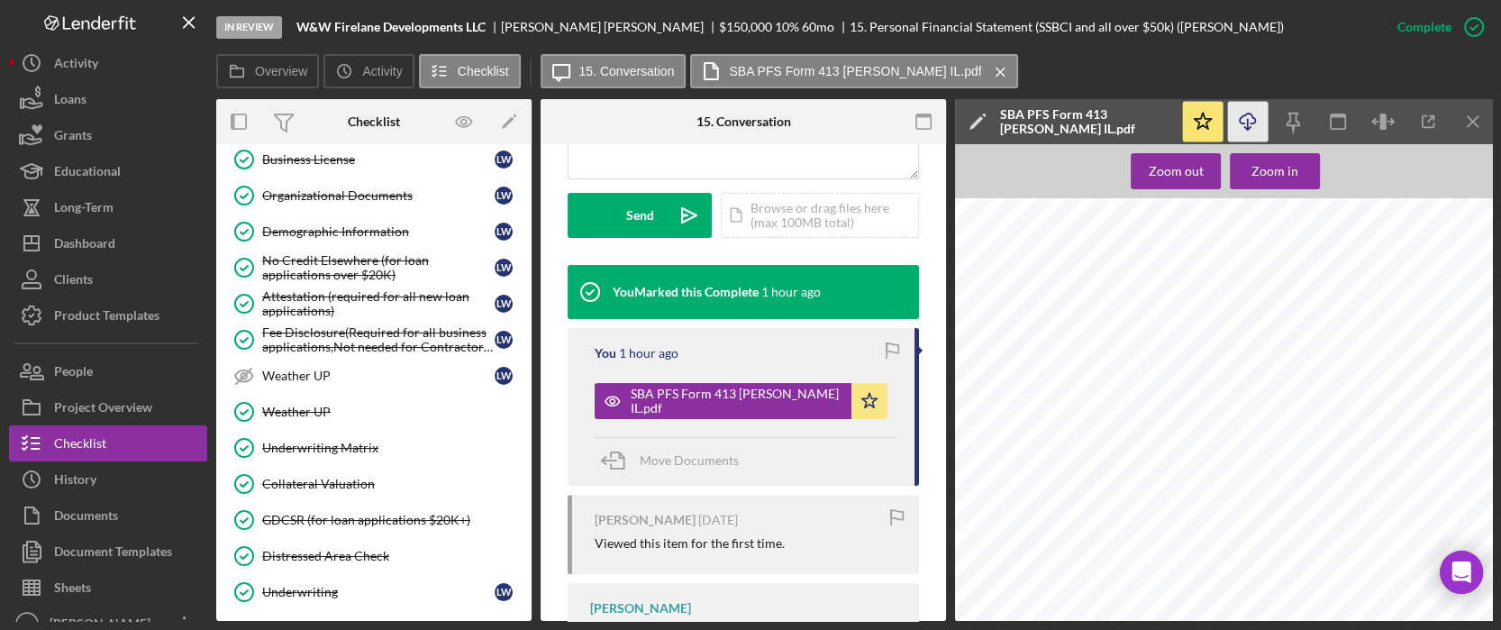
scroll to position [1310, 0]
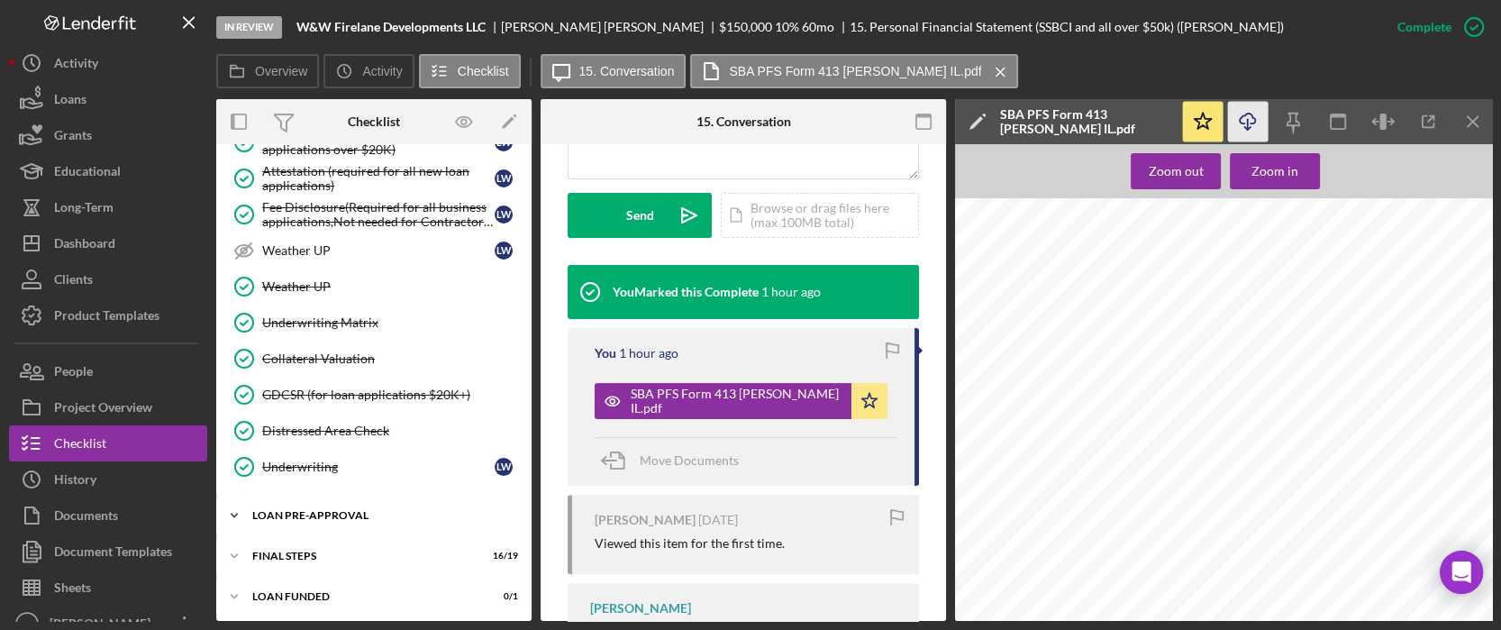
click at [376, 500] on div "Icon/Expander LOAN PRE-APPROVAL 2 / 2" at bounding box center [373, 515] width 315 height 36
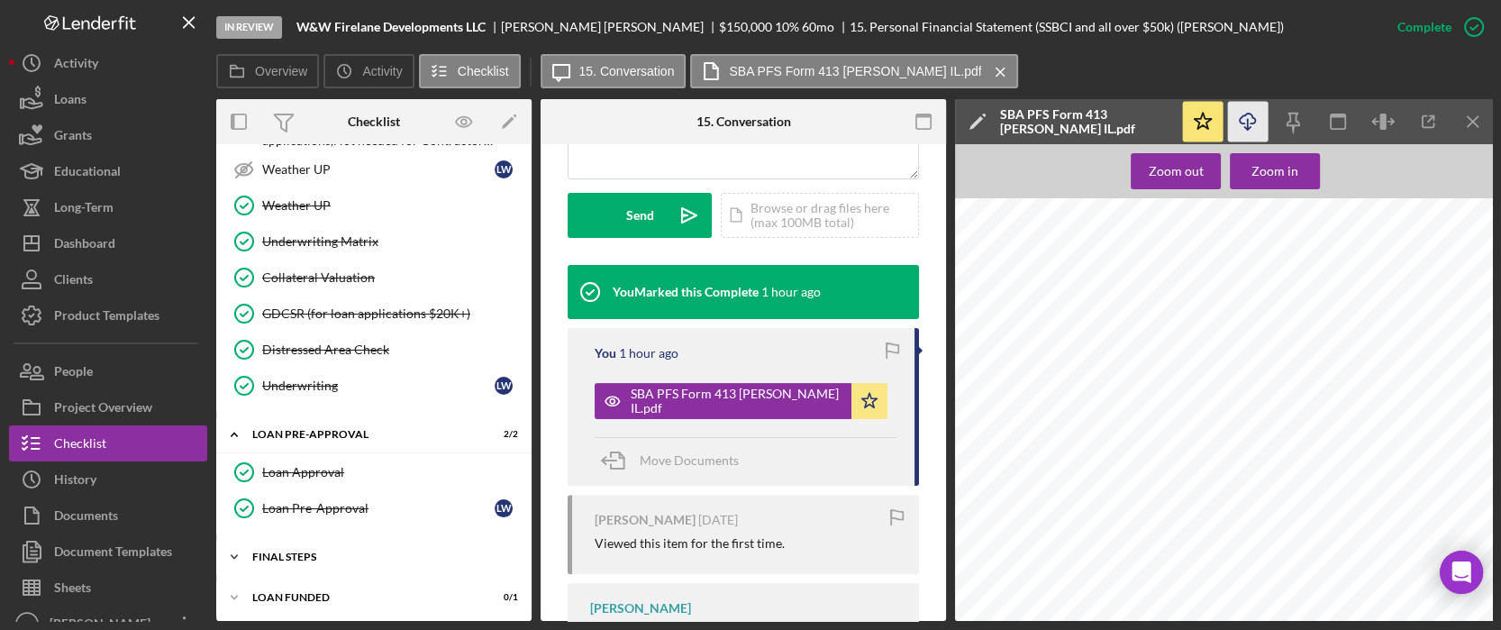
click at [353, 539] on div "Icon/Expander FINAL STEPS 16 / 19" at bounding box center [373, 557] width 315 height 36
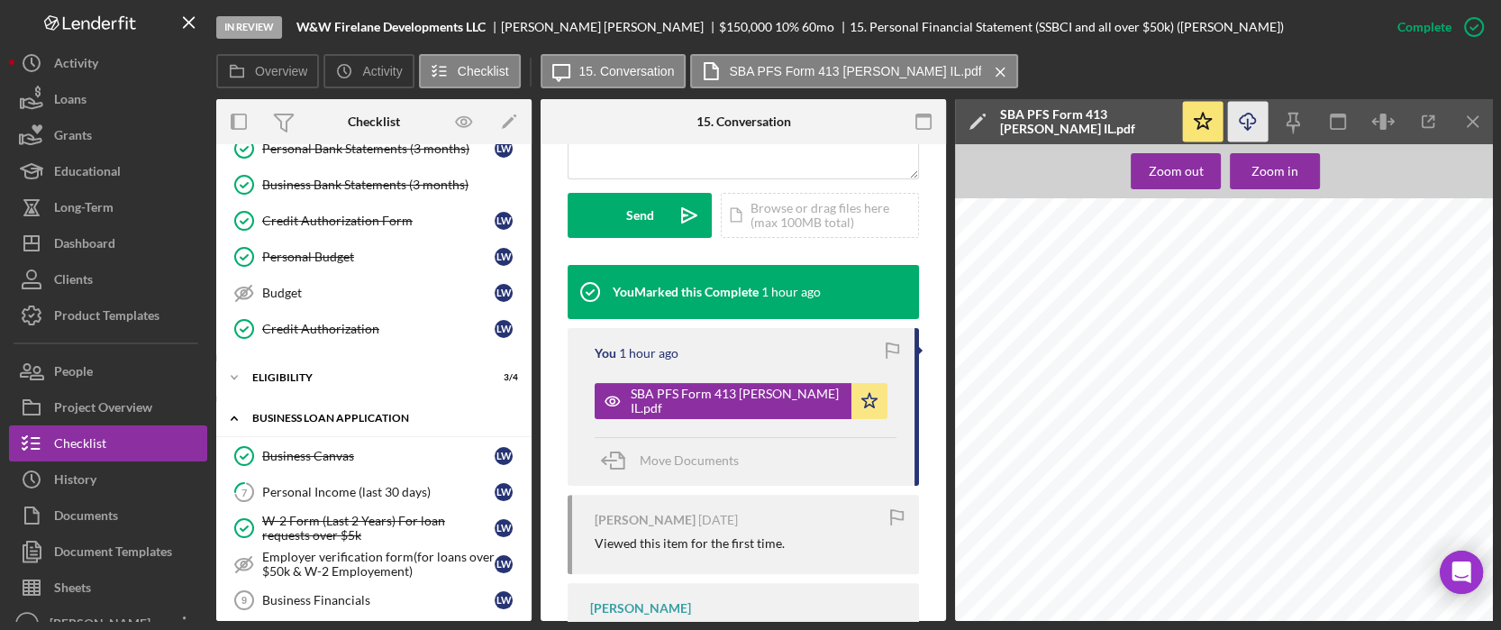
scroll to position [360, 0]
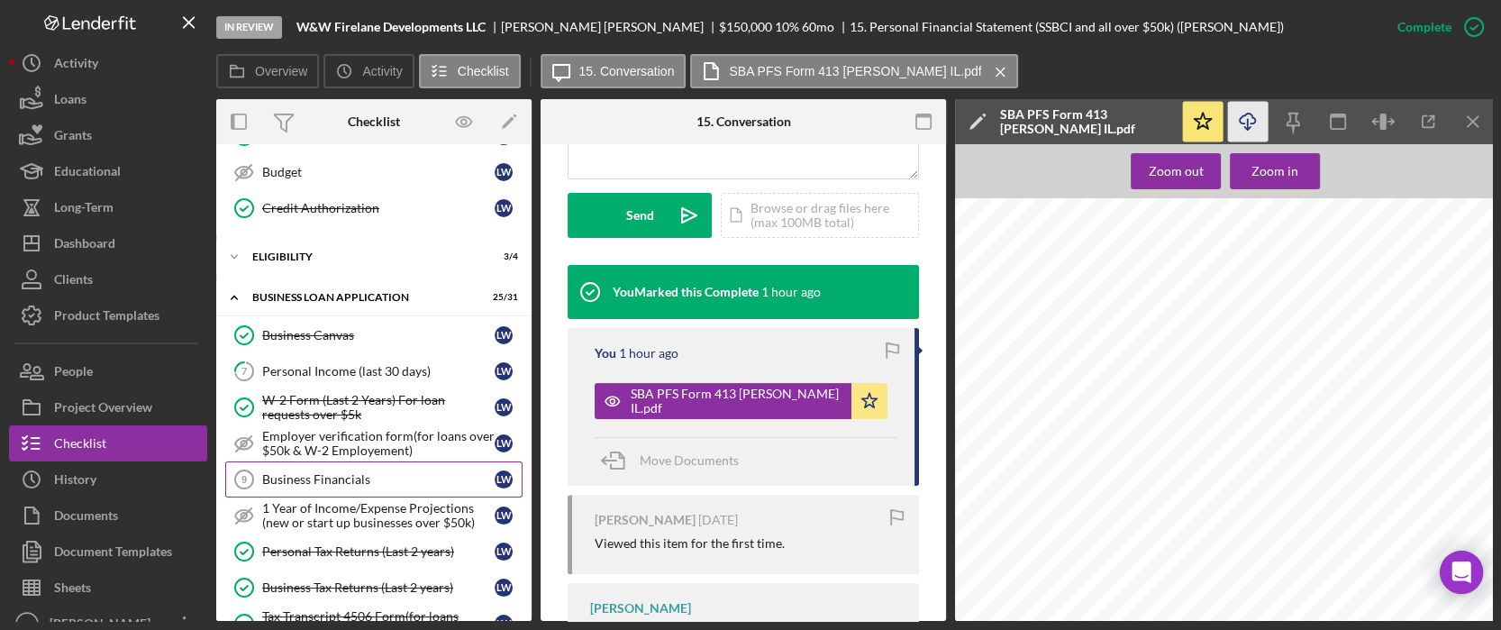
click at [390, 472] on div "Business Financials" at bounding box center [378, 479] width 232 height 14
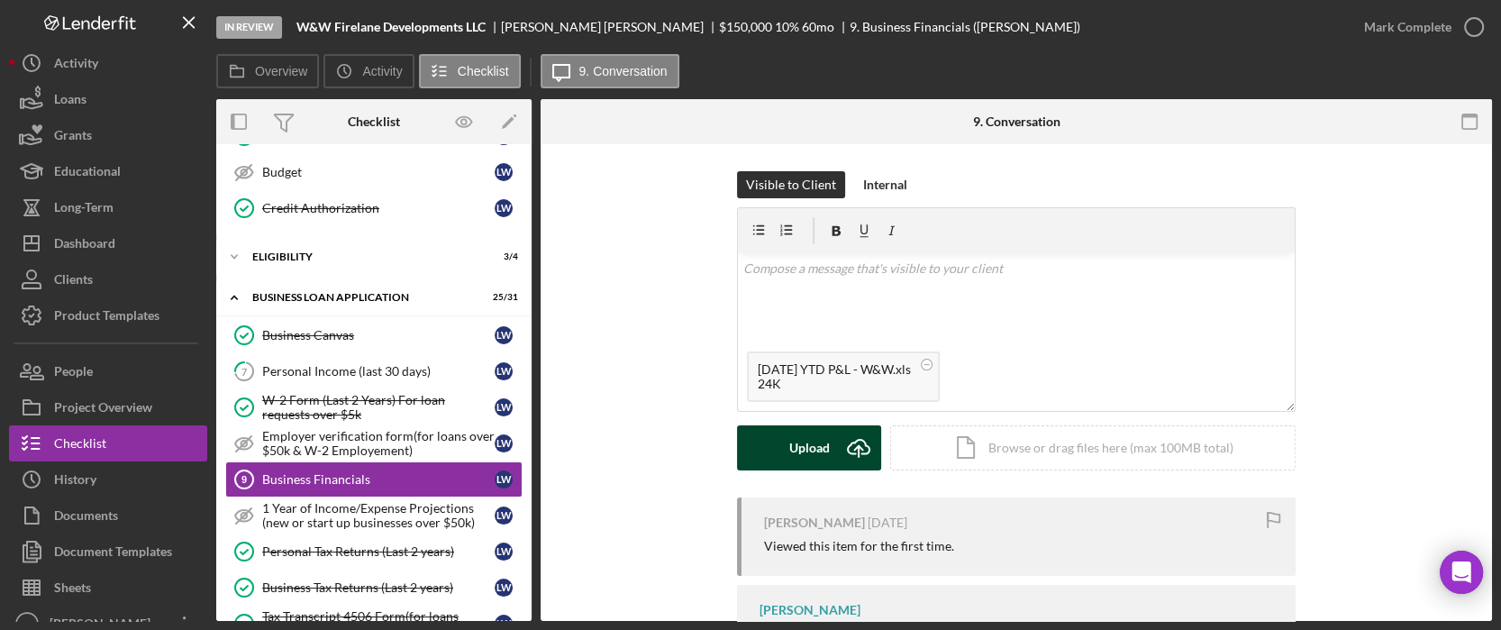
click at [800, 430] on div "Upload" at bounding box center [809, 447] width 41 height 45
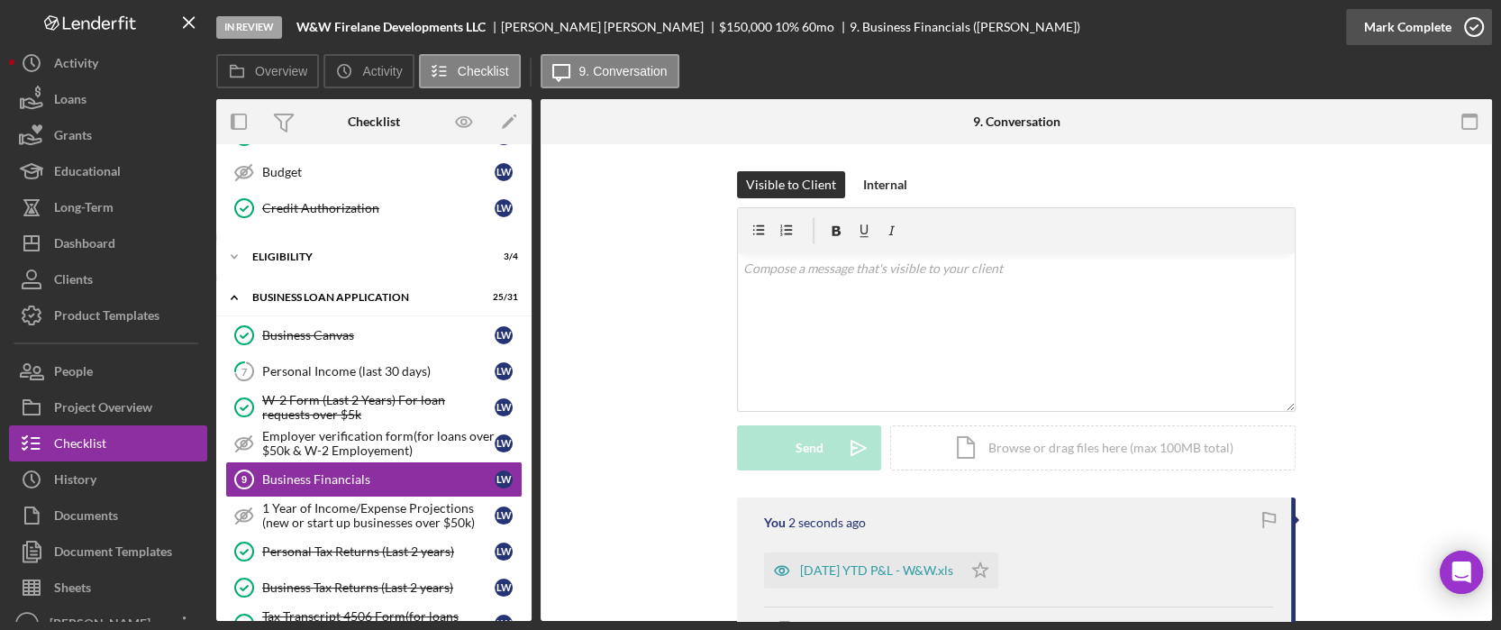
click at [1418, 27] on div "Mark Complete" at bounding box center [1407, 27] width 87 height 36
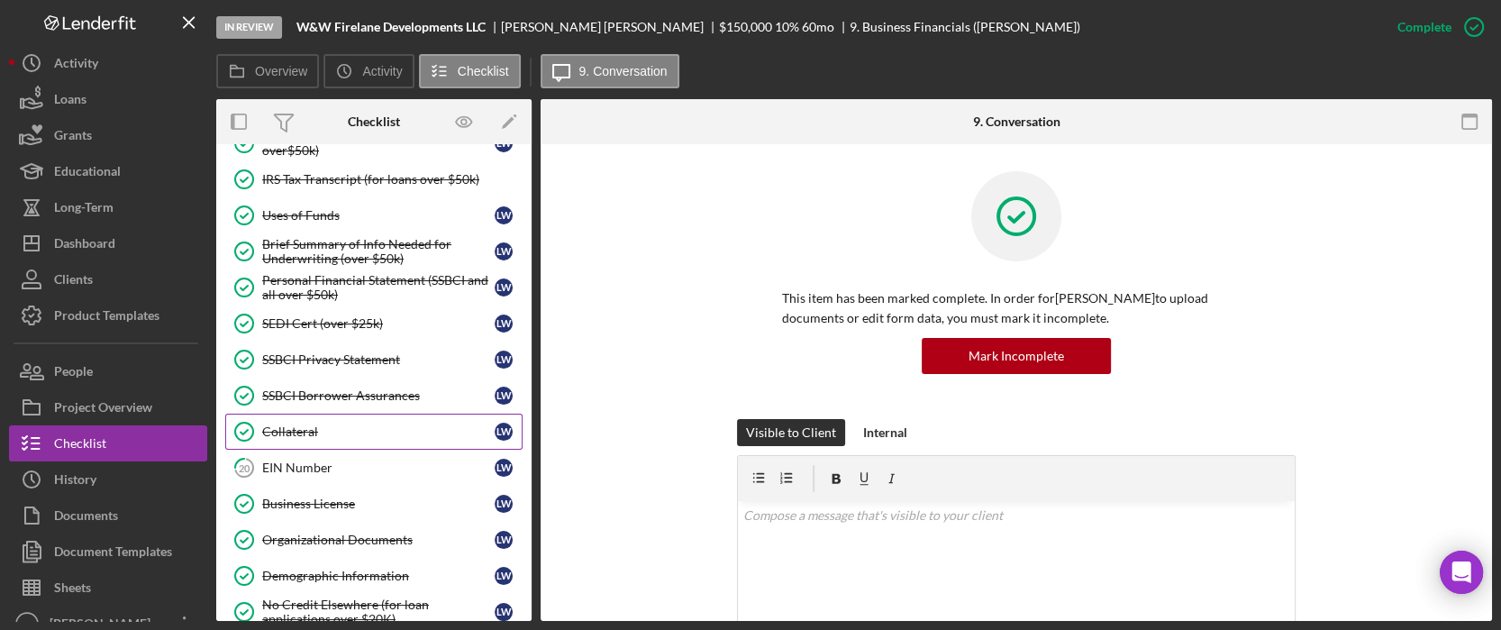
scroll to position [960, 0]
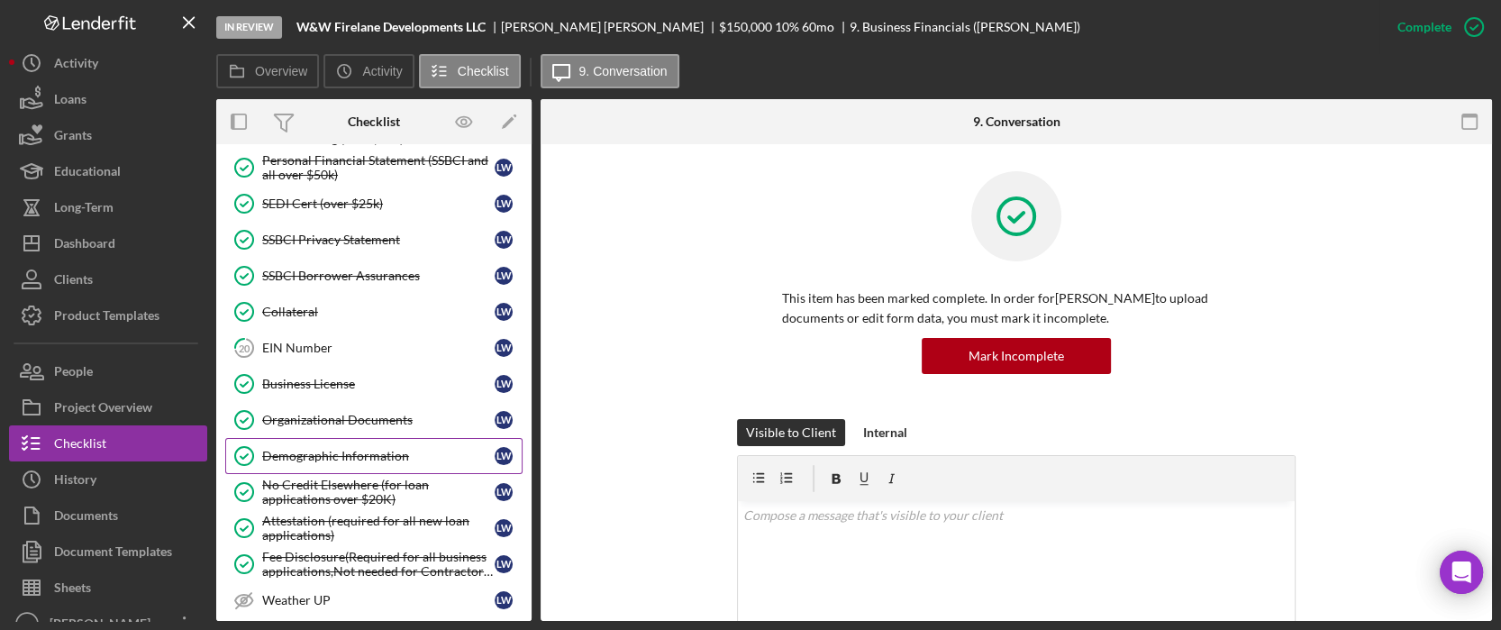
click at [359, 455] on div "Demographic Information" at bounding box center [378, 456] width 232 height 14
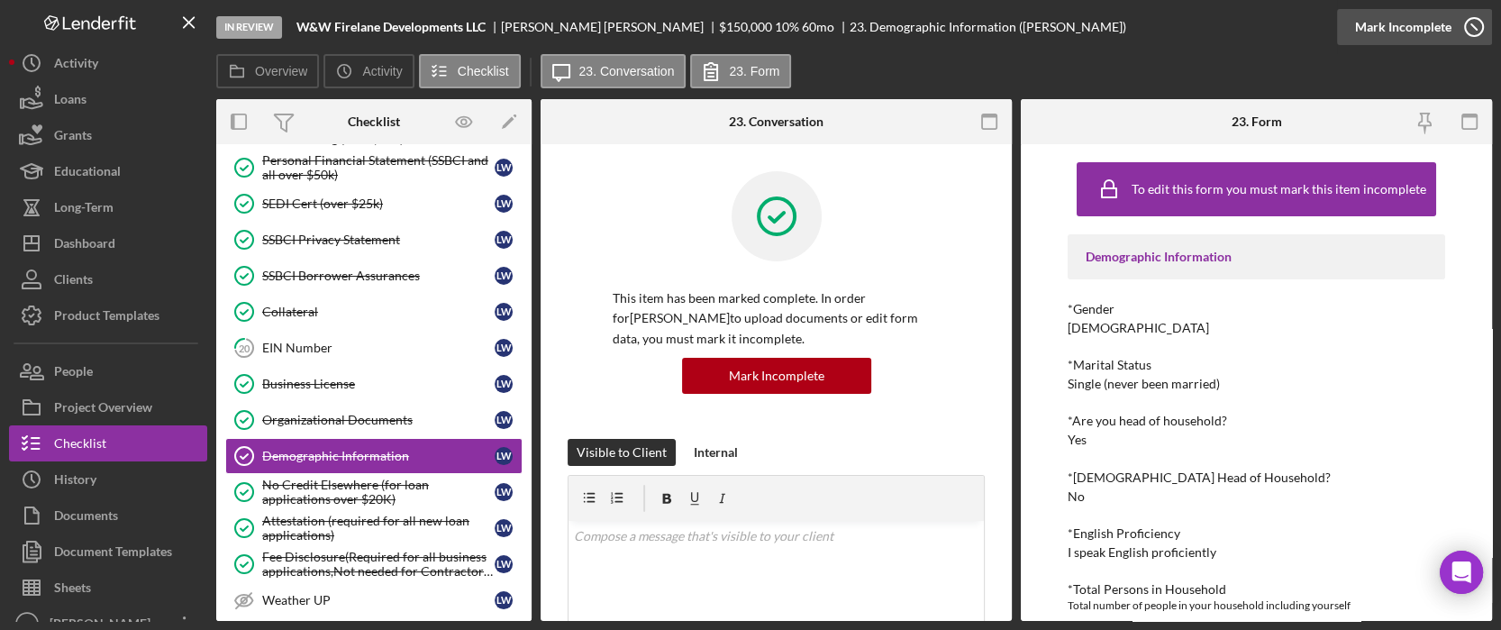
click at [1427, 14] on div "Mark Incomplete" at bounding box center [1403, 27] width 96 height 36
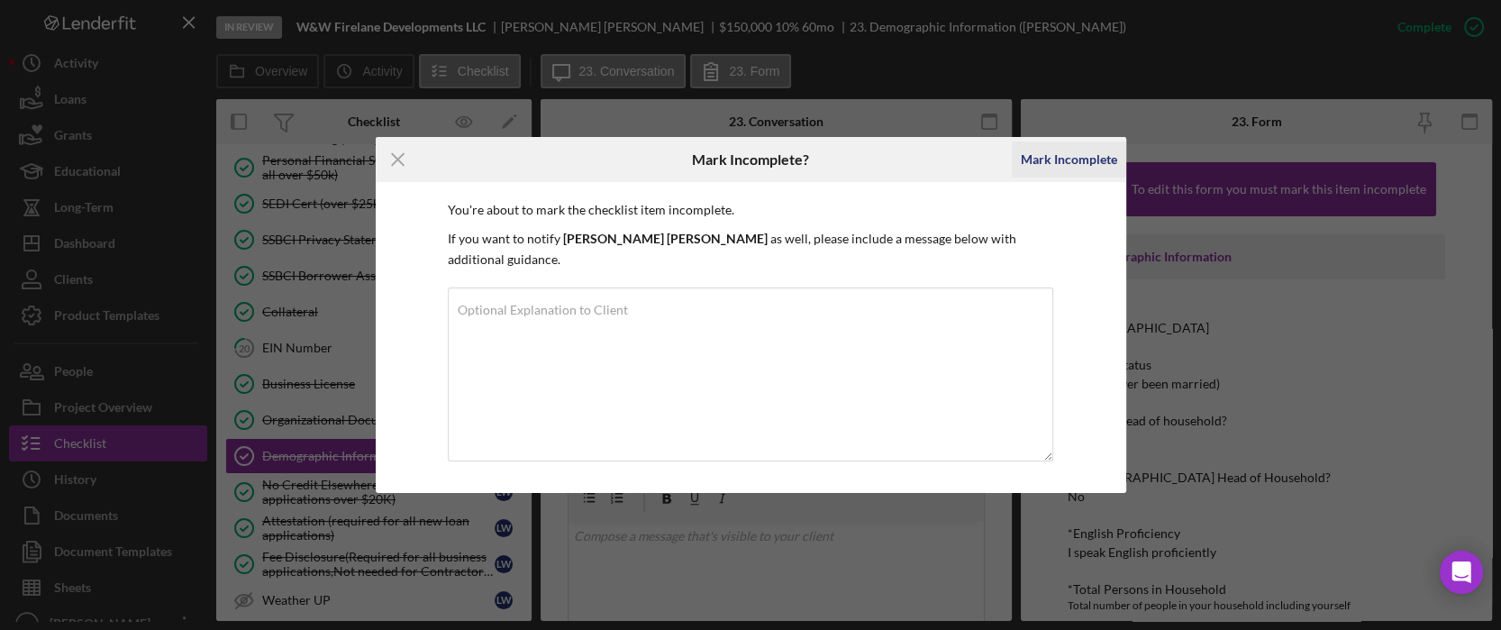
click at [1052, 176] on div "Mark Incomplete" at bounding box center [1069, 159] width 96 height 36
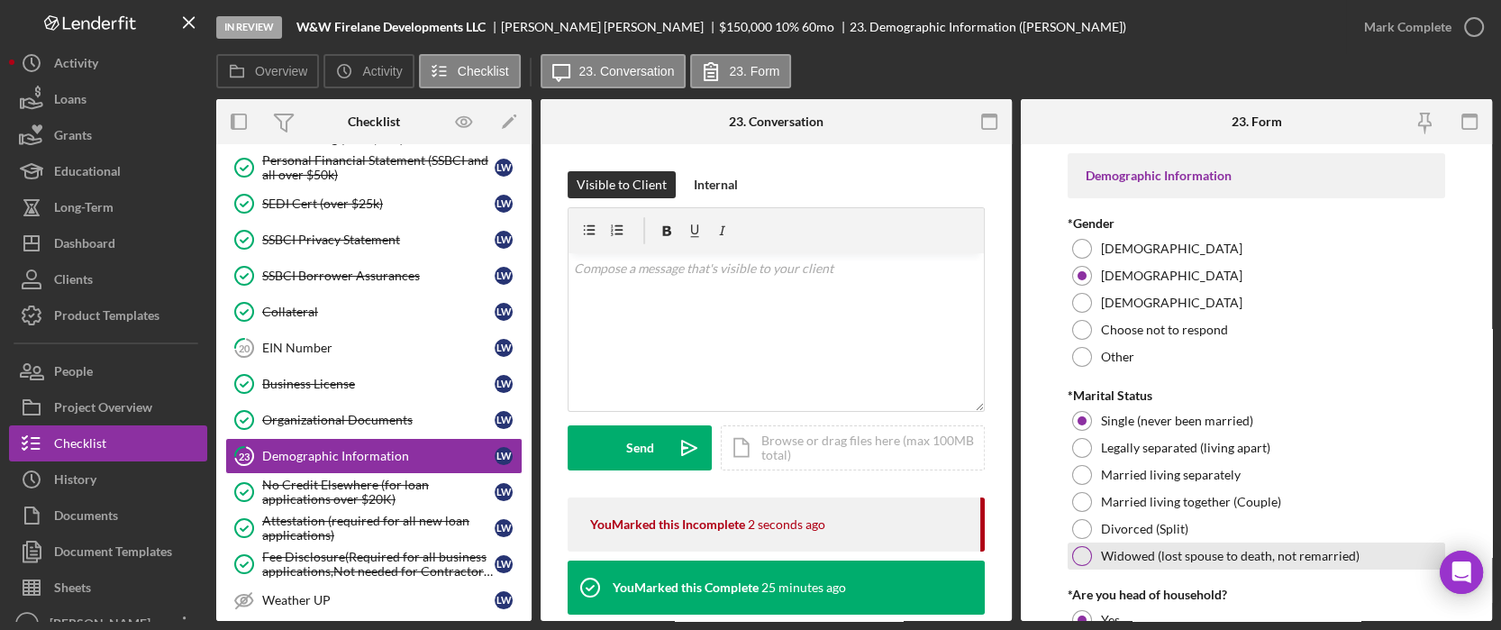
click at [1095, 554] on div "Widowed (lost spouse to death, not remarried)" at bounding box center [1256, 555] width 377 height 27
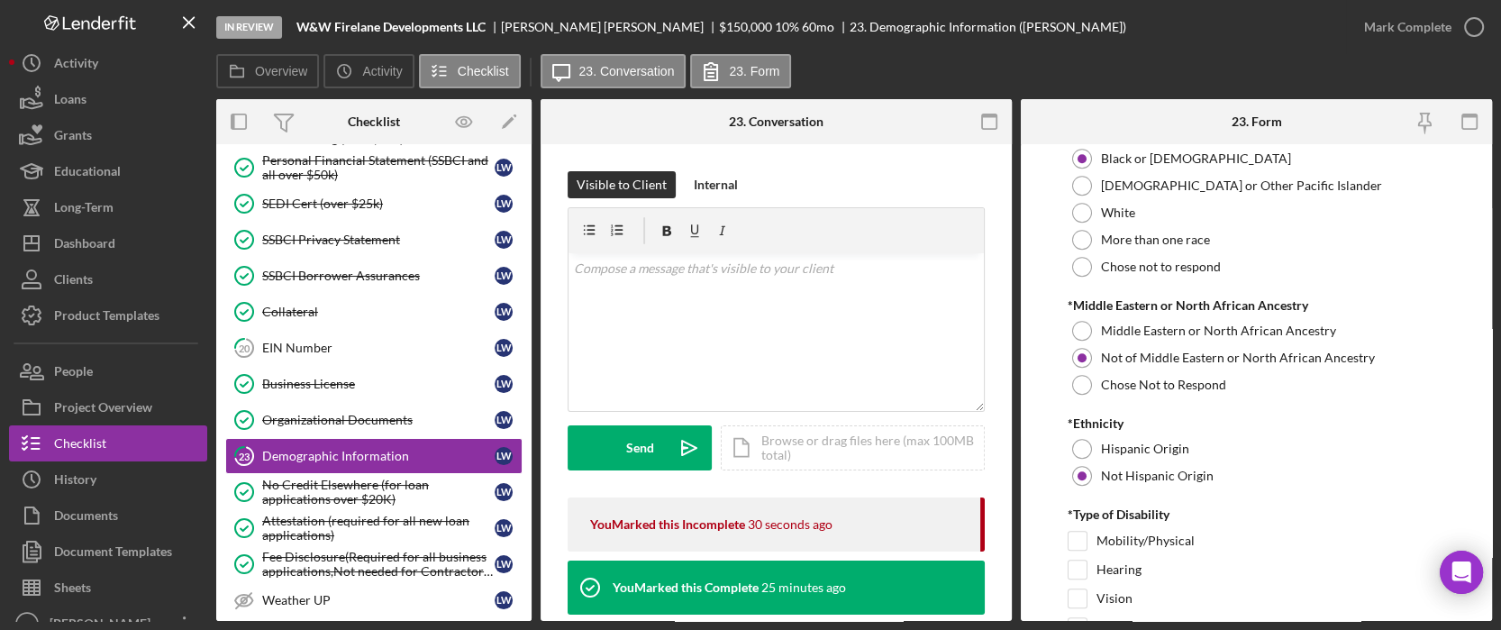
scroll to position [1321, 0]
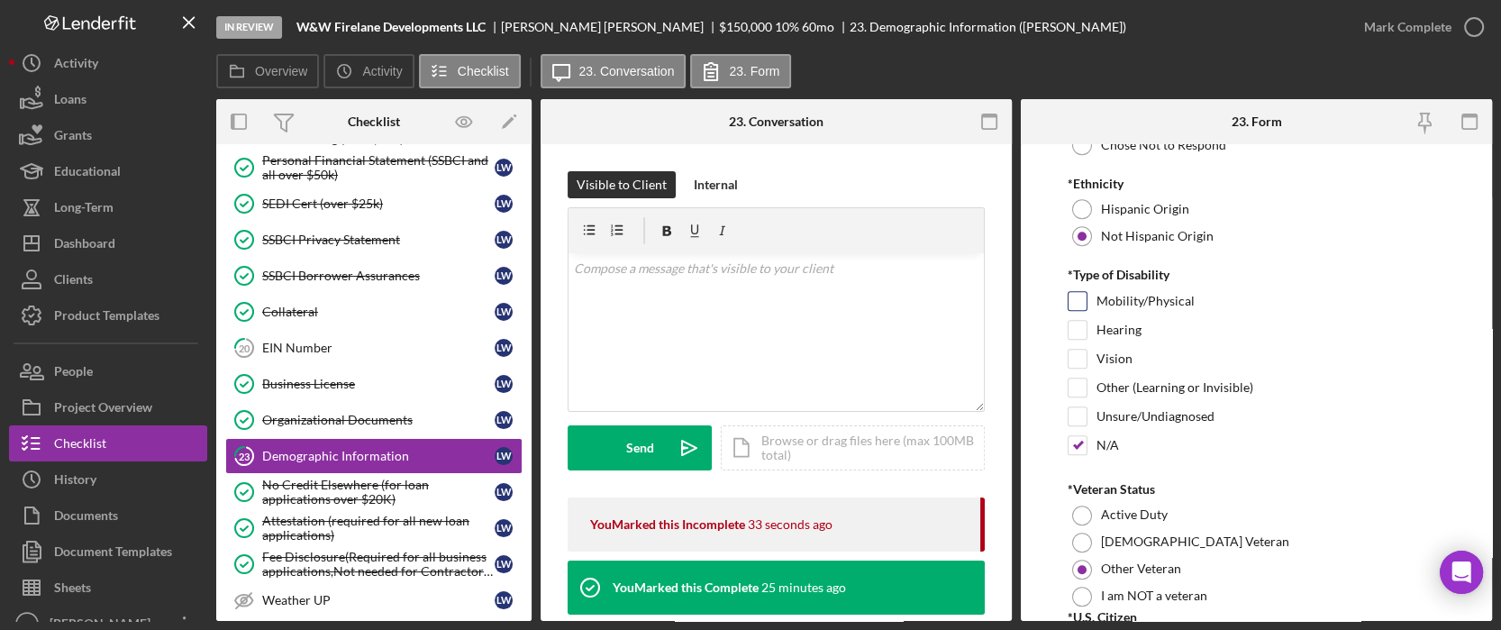
click at [1081, 302] on input "Mobility/Physical" at bounding box center [1078, 301] width 18 height 18
checkbox input "true"
click at [1084, 443] on input "N/A" at bounding box center [1078, 445] width 18 height 18
checkbox input "false"
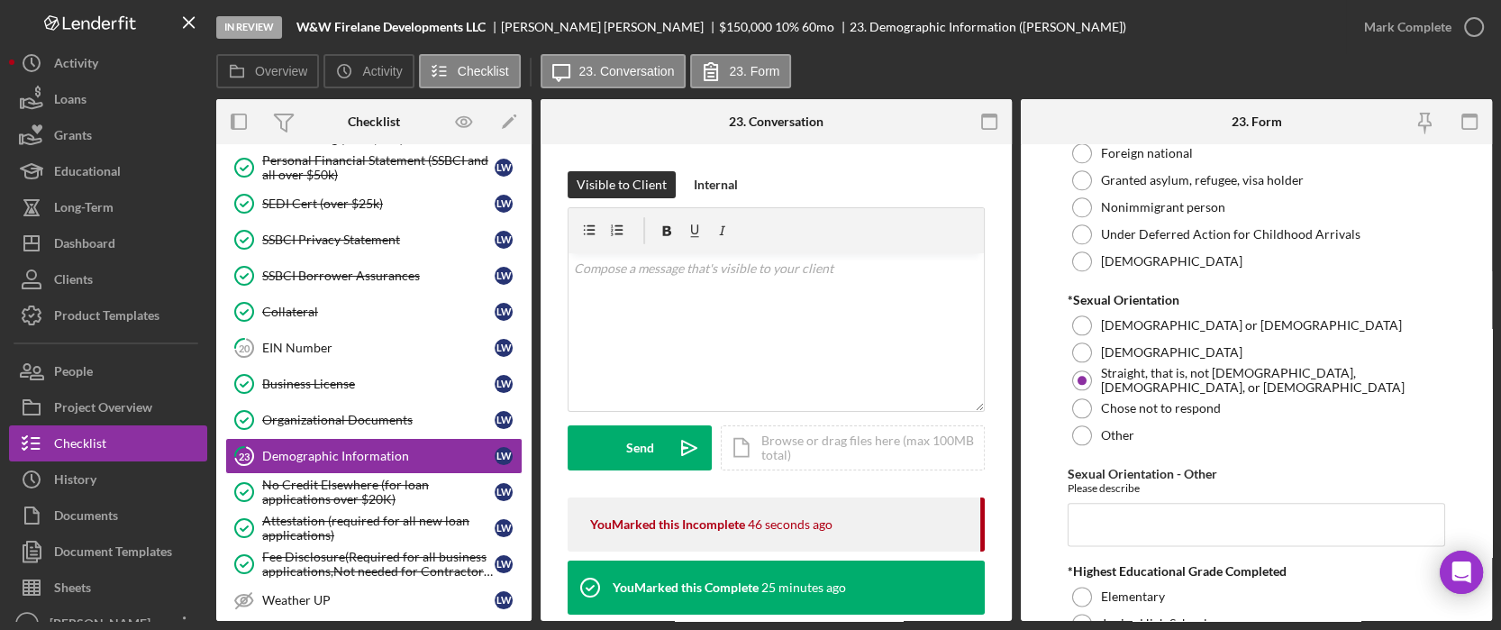
scroll to position [2402, 0]
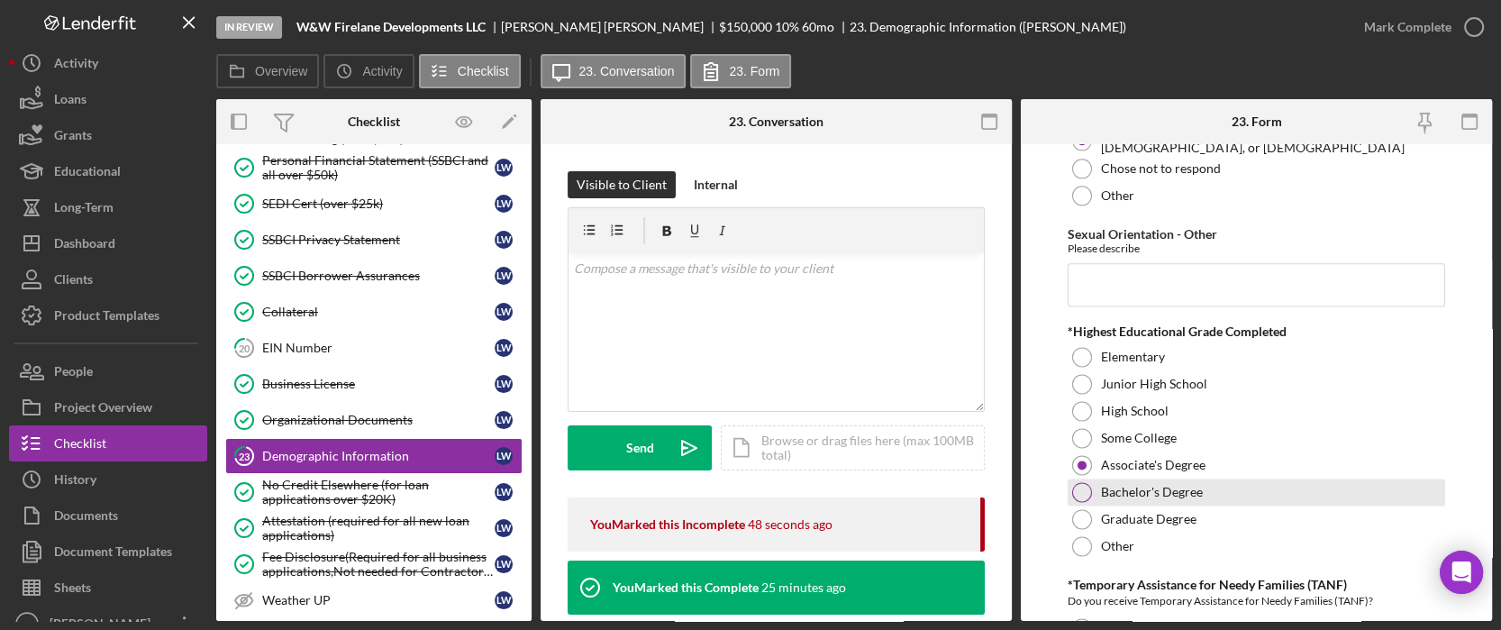
click at [1113, 485] on label "Bachelor's Degree" at bounding box center [1152, 492] width 102 height 14
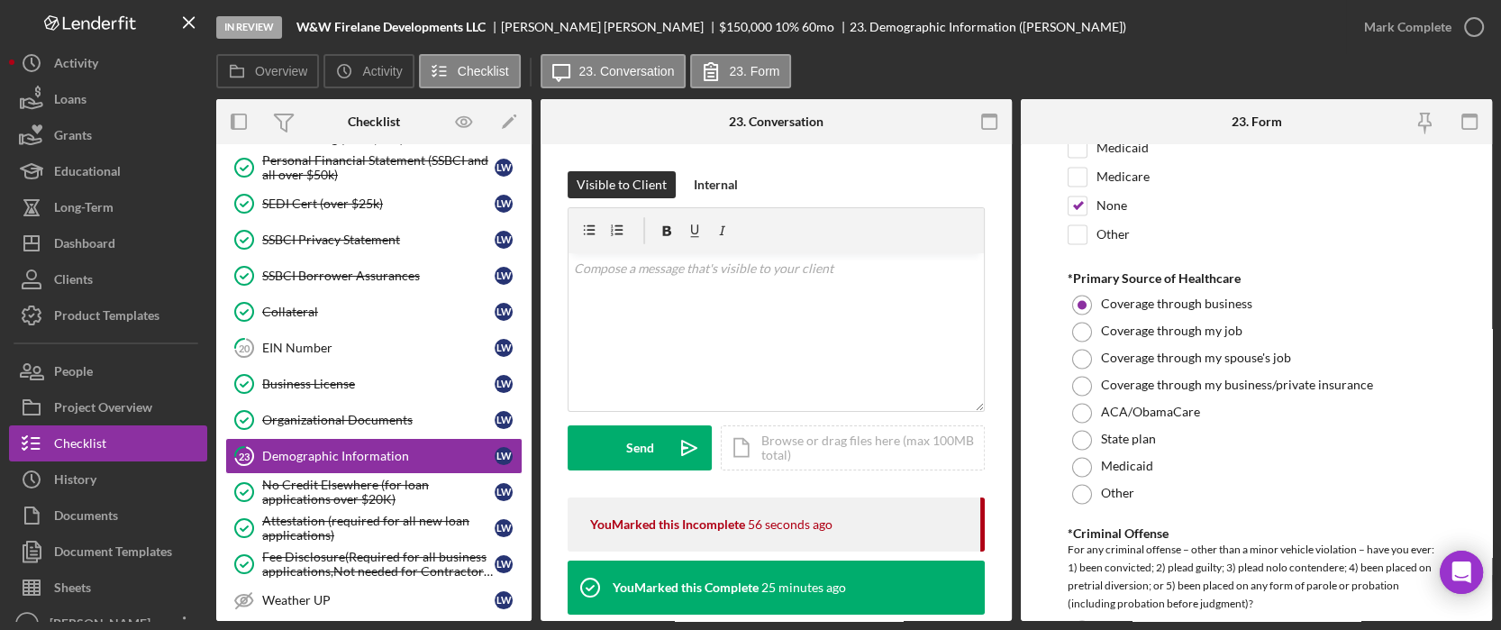
scroll to position [2883, 0]
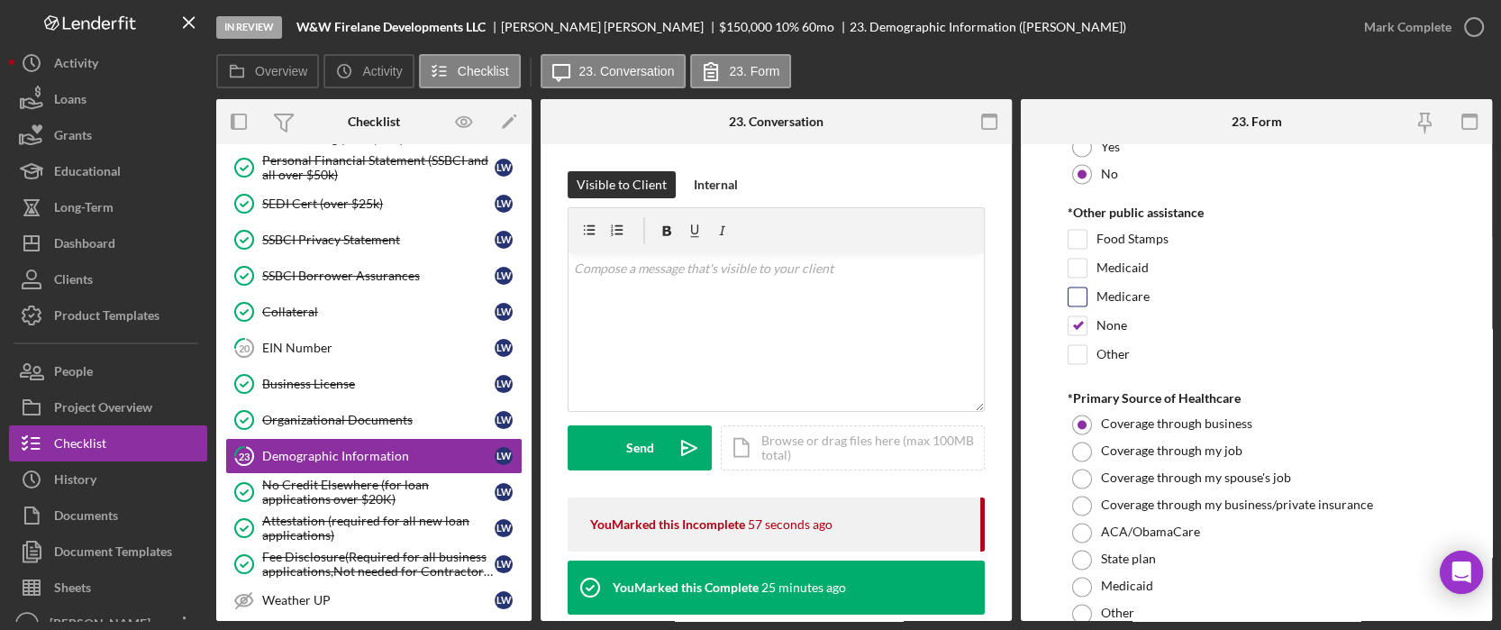
click at [1078, 287] on input "Medicare" at bounding box center [1078, 296] width 18 height 18
checkbox input "true"
click at [1080, 320] on input "None" at bounding box center [1078, 325] width 18 height 18
checkbox input "false"
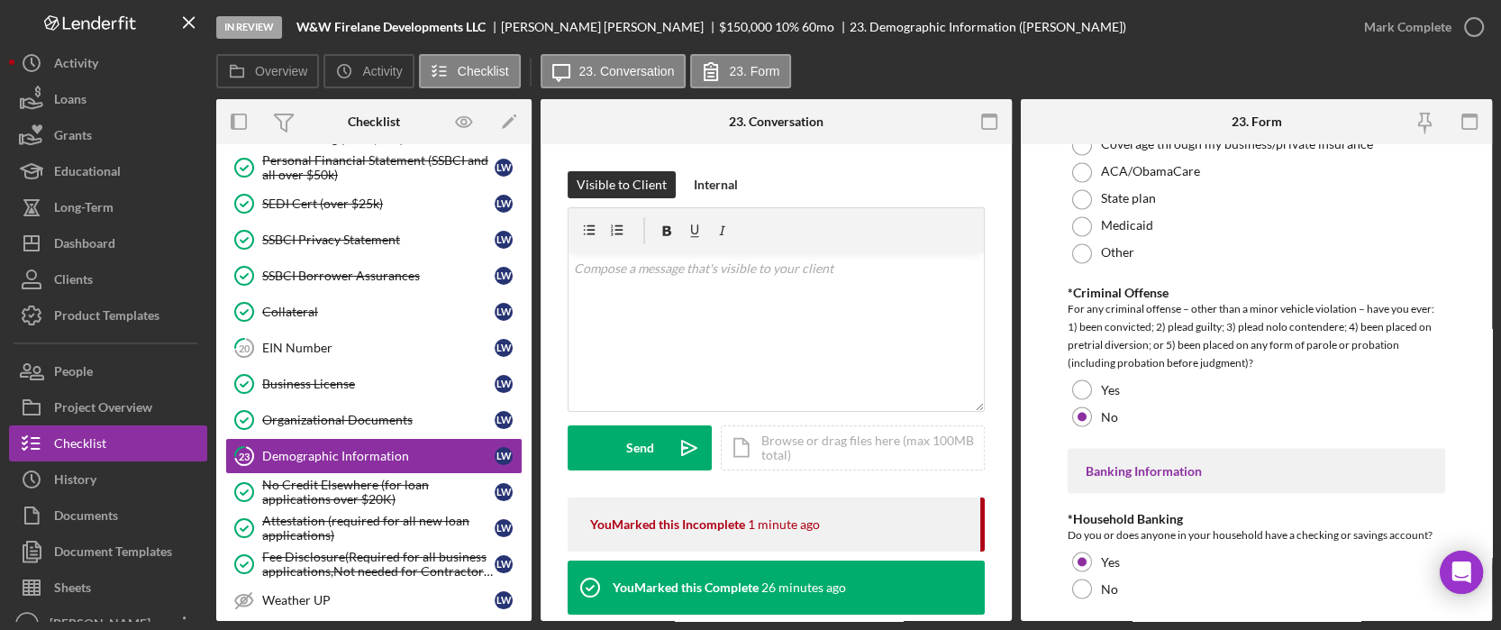
scroll to position [3123, 0]
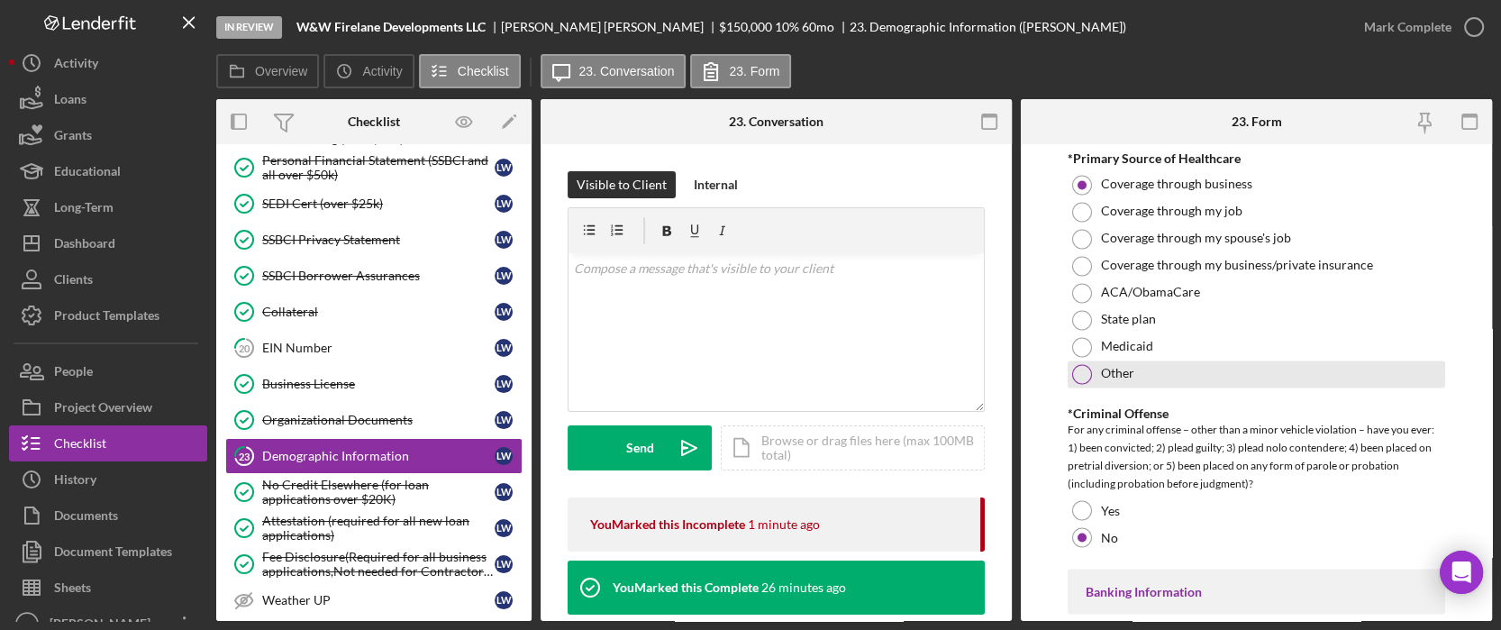
click at [1135, 365] on div "Other" at bounding box center [1256, 373] width 377 height 27
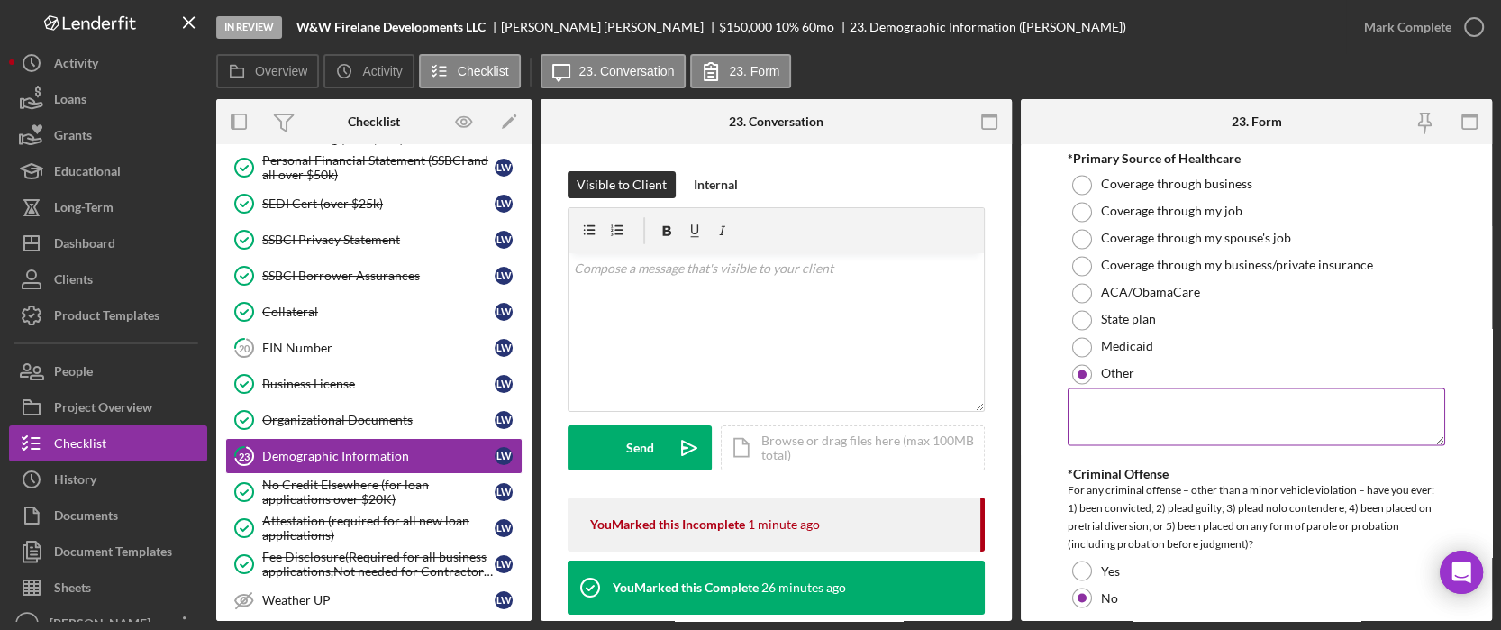
click at [1149, 407] on textarea at bounding box center [1256, 416] width 377 height 58
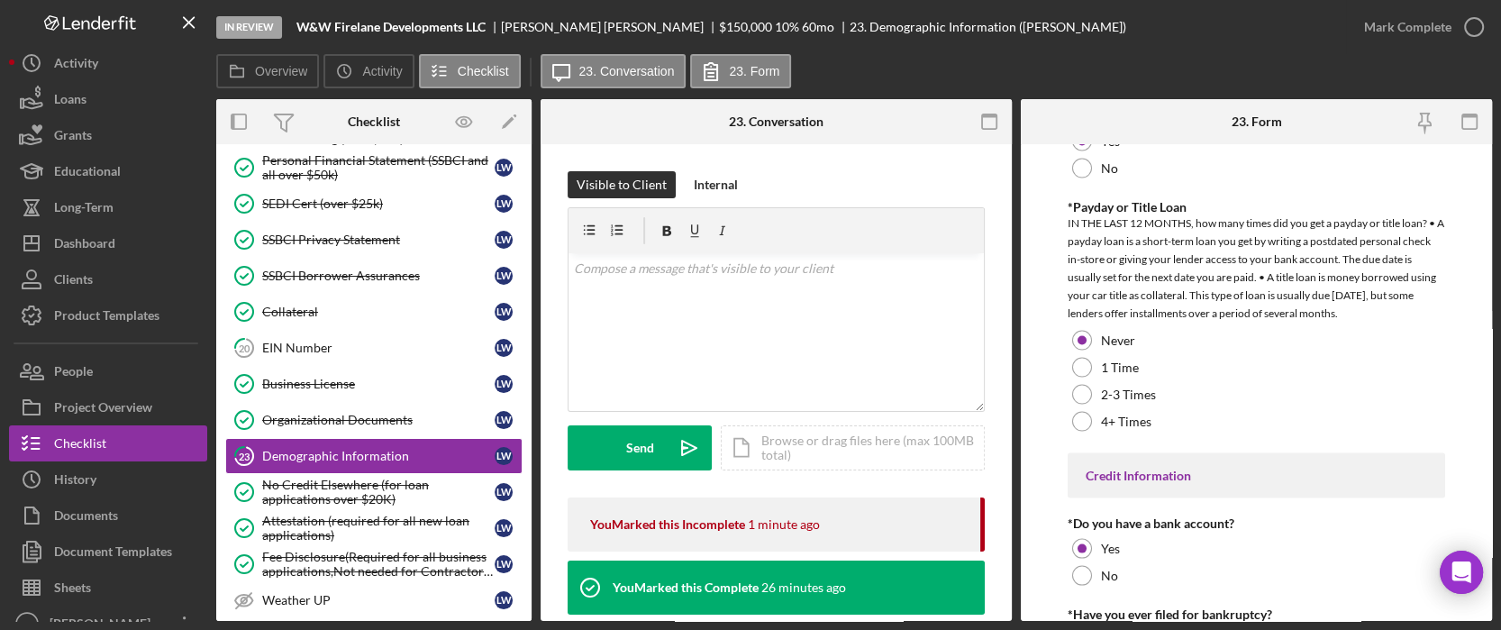
scroll to position [3843, 0]
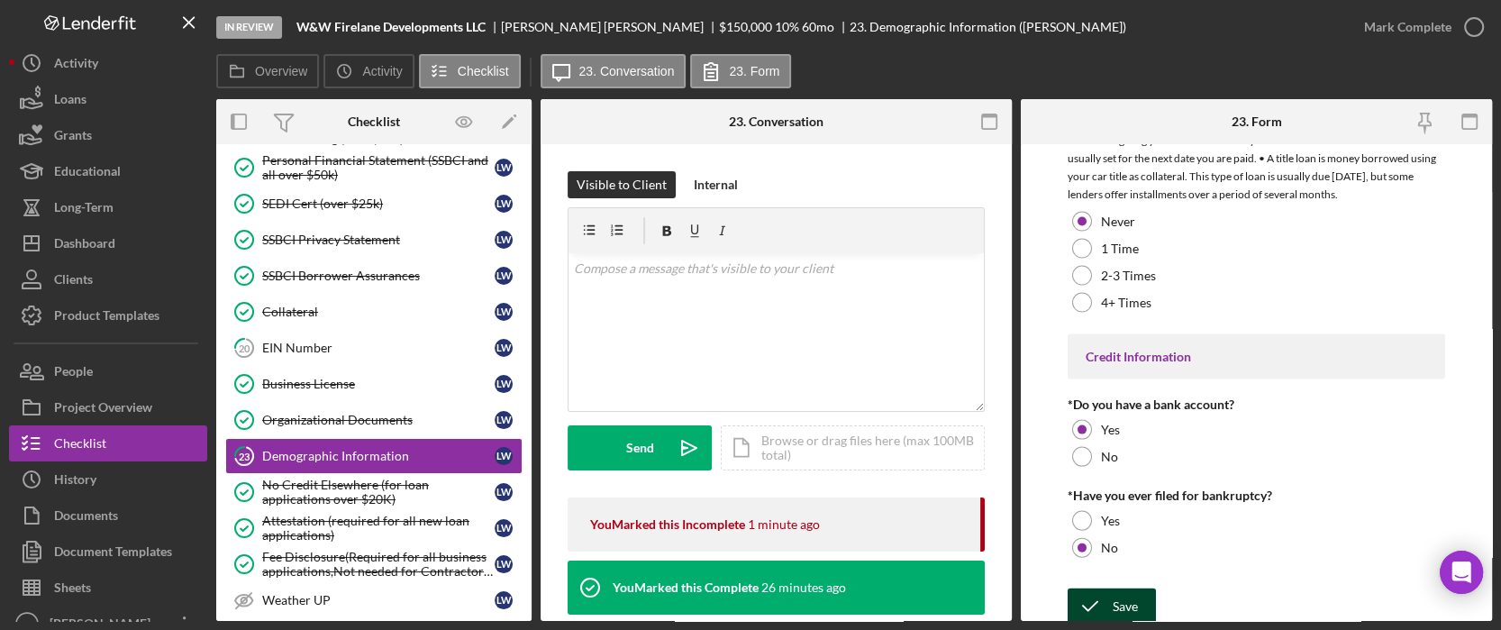
type textarea "VA Tricare"
click at [1116, 595] on div "Save" at bounding box center [1125, 606] width 25 height 36
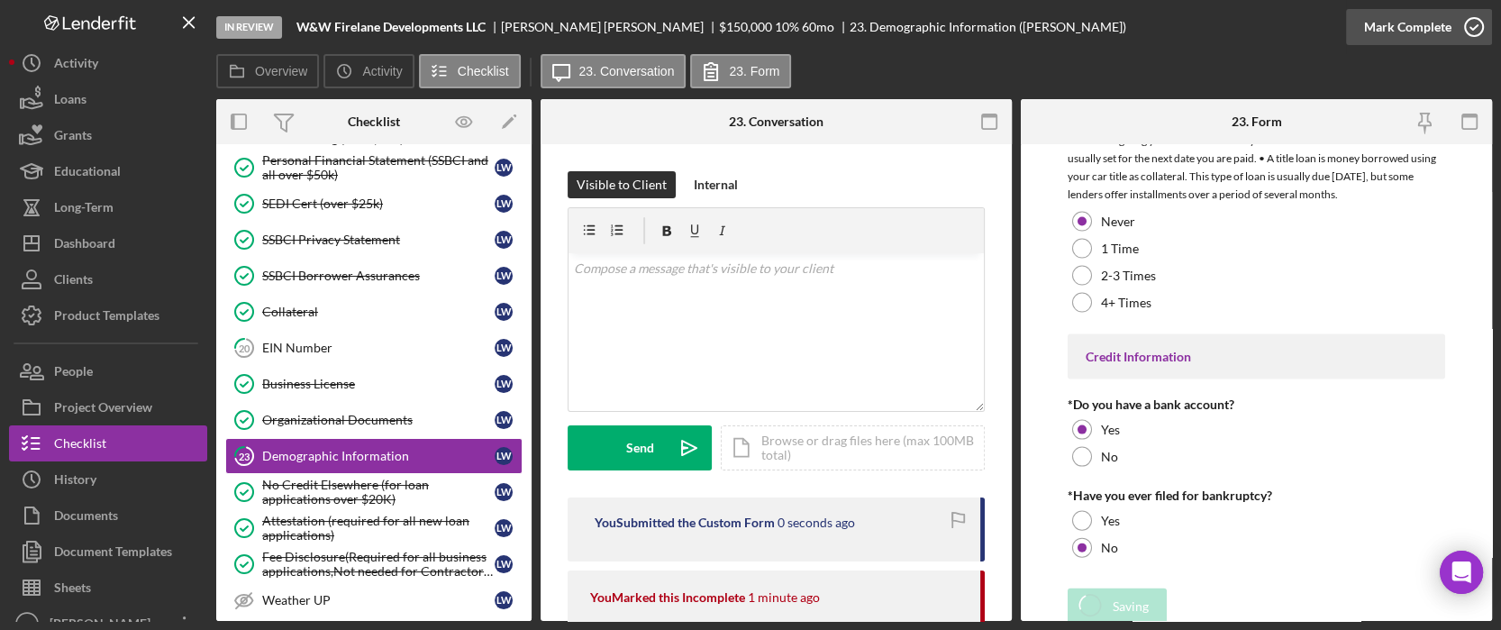
click at [1444, 20] on div "Mark Complete" at bounding box center [1407, 27] width 87 height 36
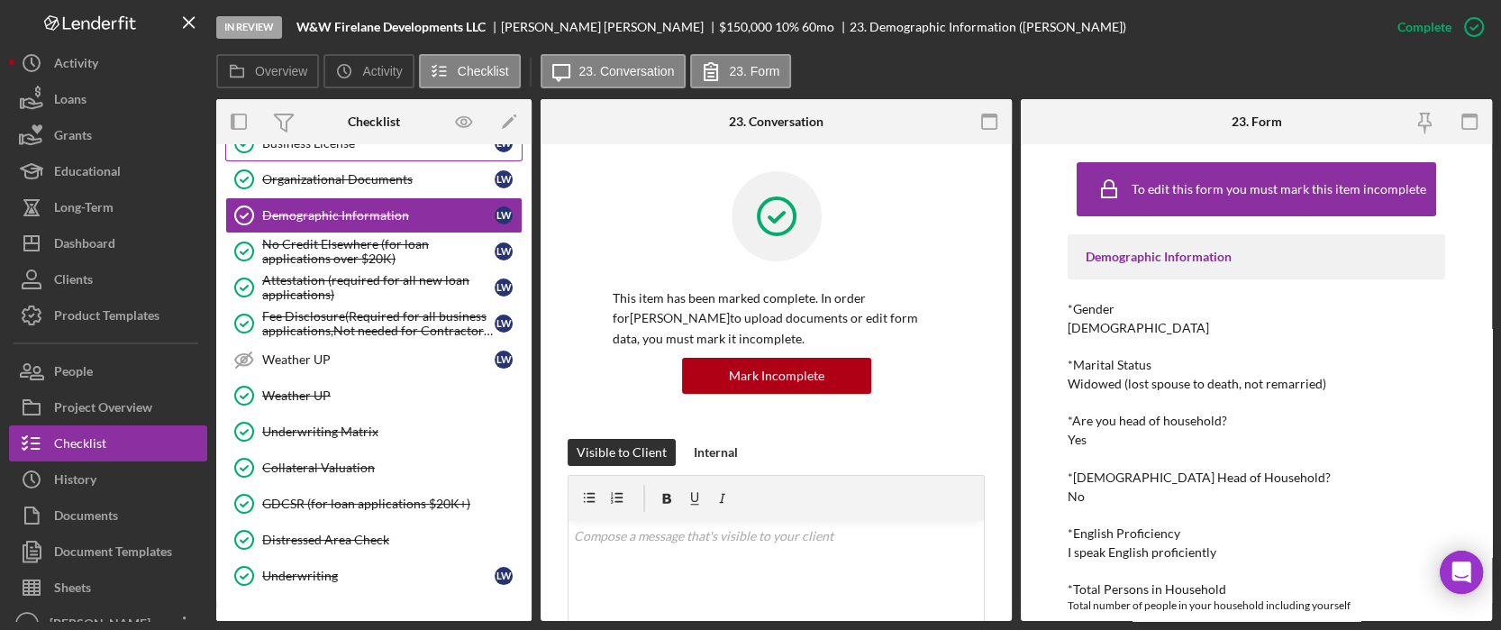
scroll to position [1321, 0]
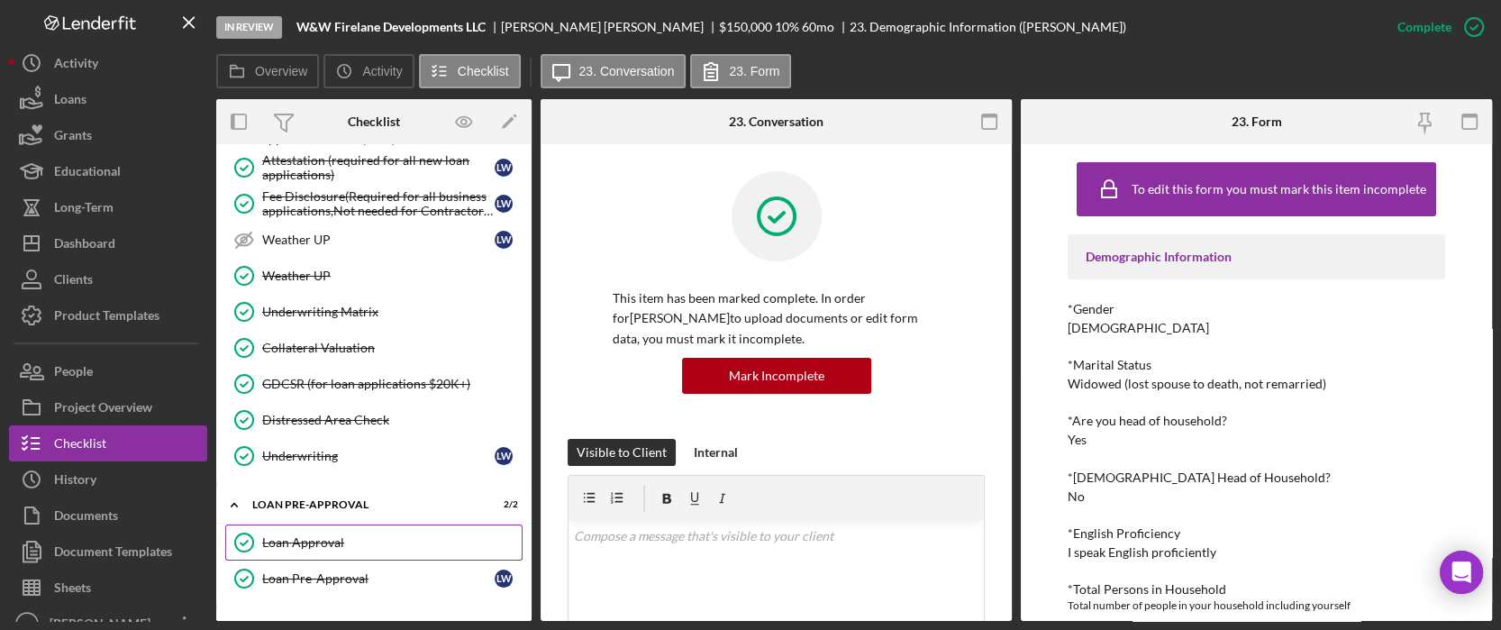
click at [365, 535] on div "Loan Approval" at bounding box center [391, 542] width 259 height 14
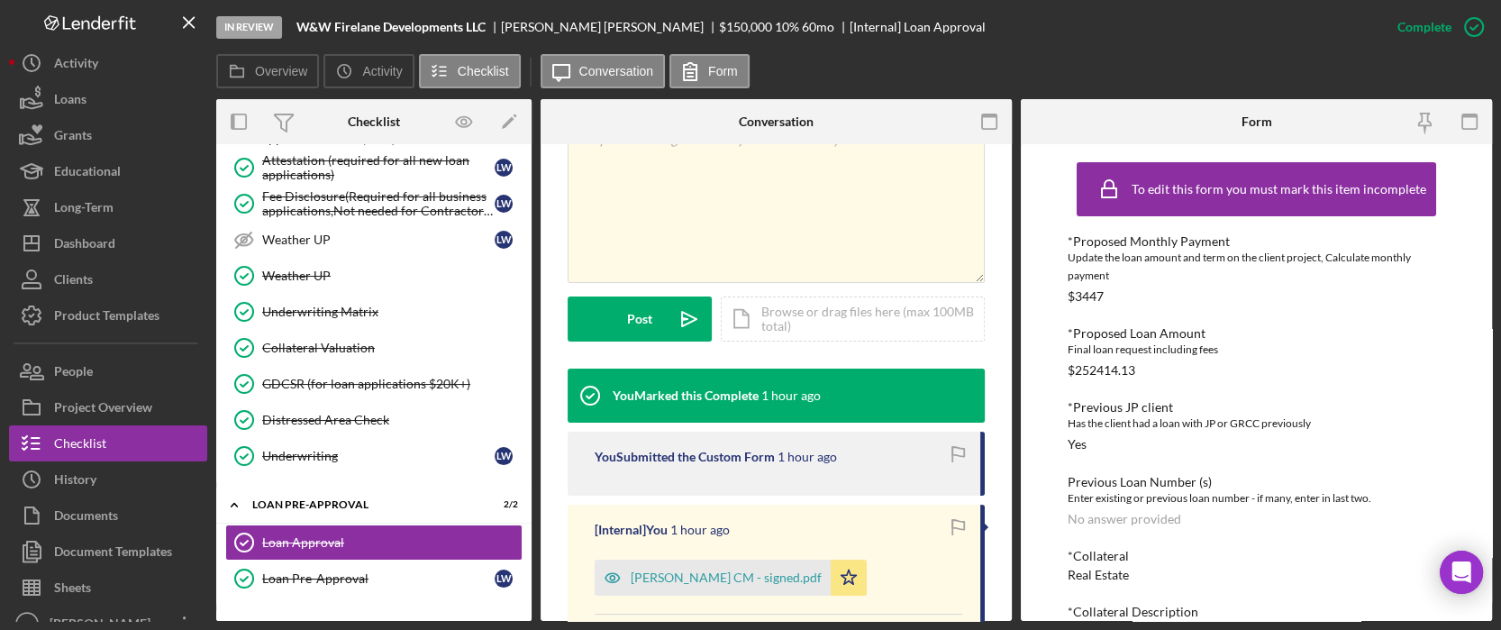
scroll to position [480, 0]
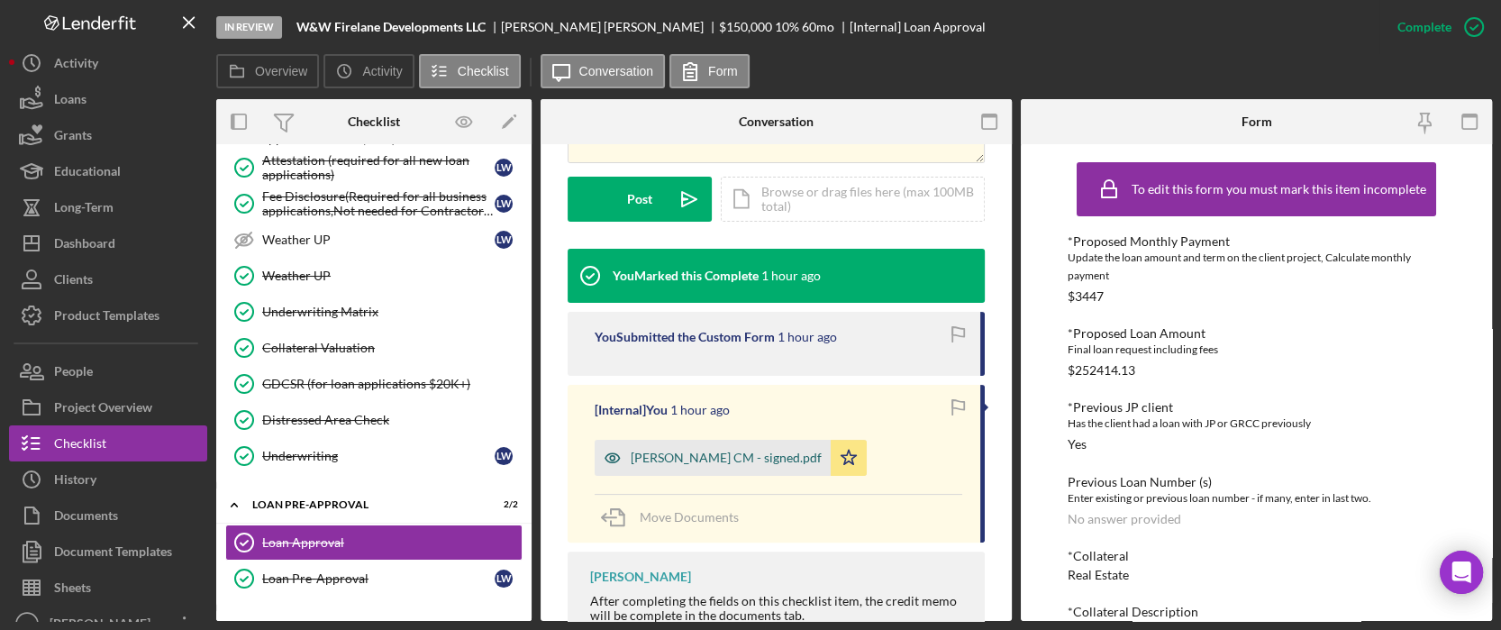
click at [699, 469] on div "Larry Webb CM - signed.pdf" at bounding box center [713, 458] width 236 height 36
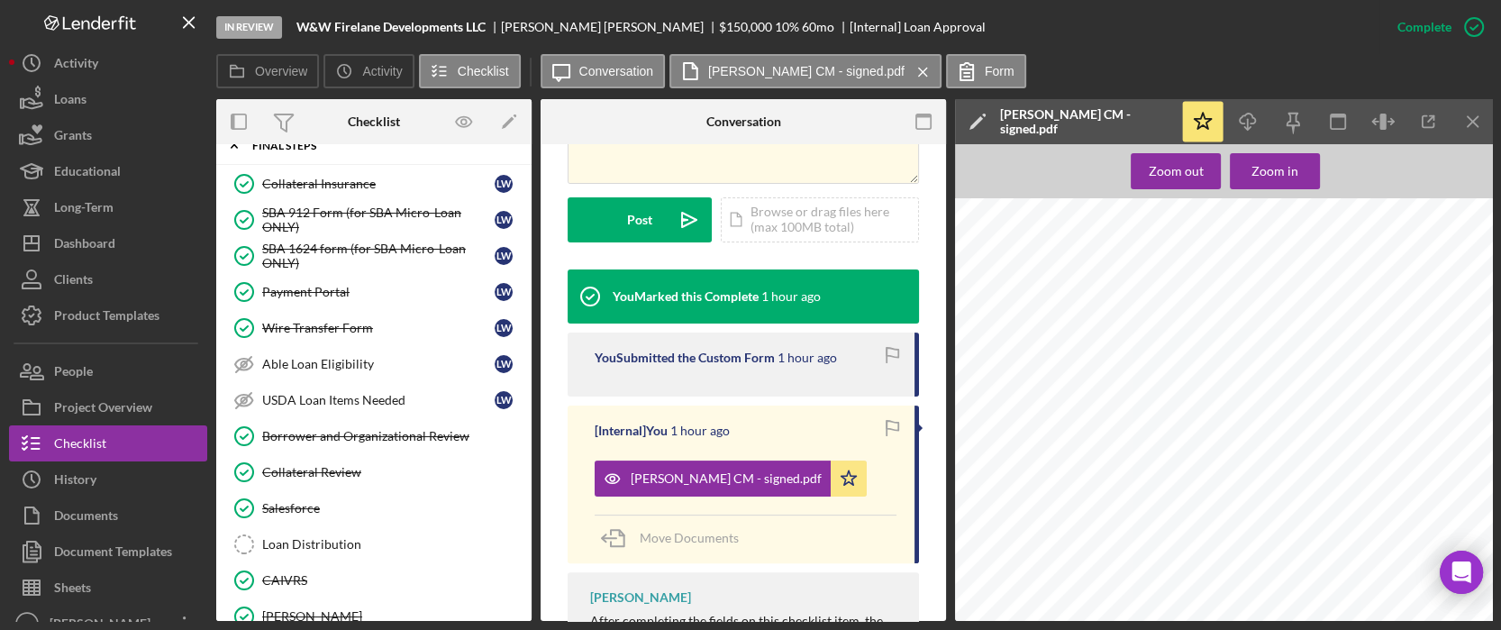
scroll to position [1922, 0]
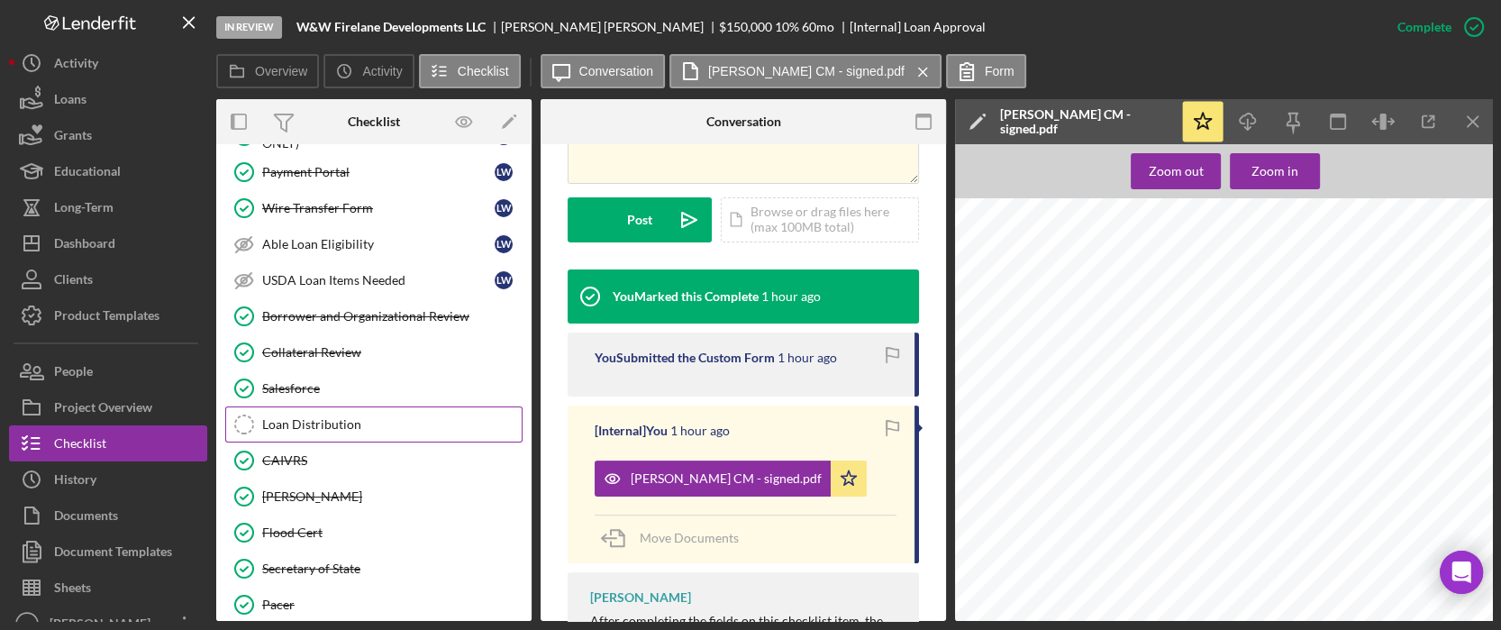
click at [367, 417] on div "Loan Distribution" at bounding box center [391, 424] width 259 height 14
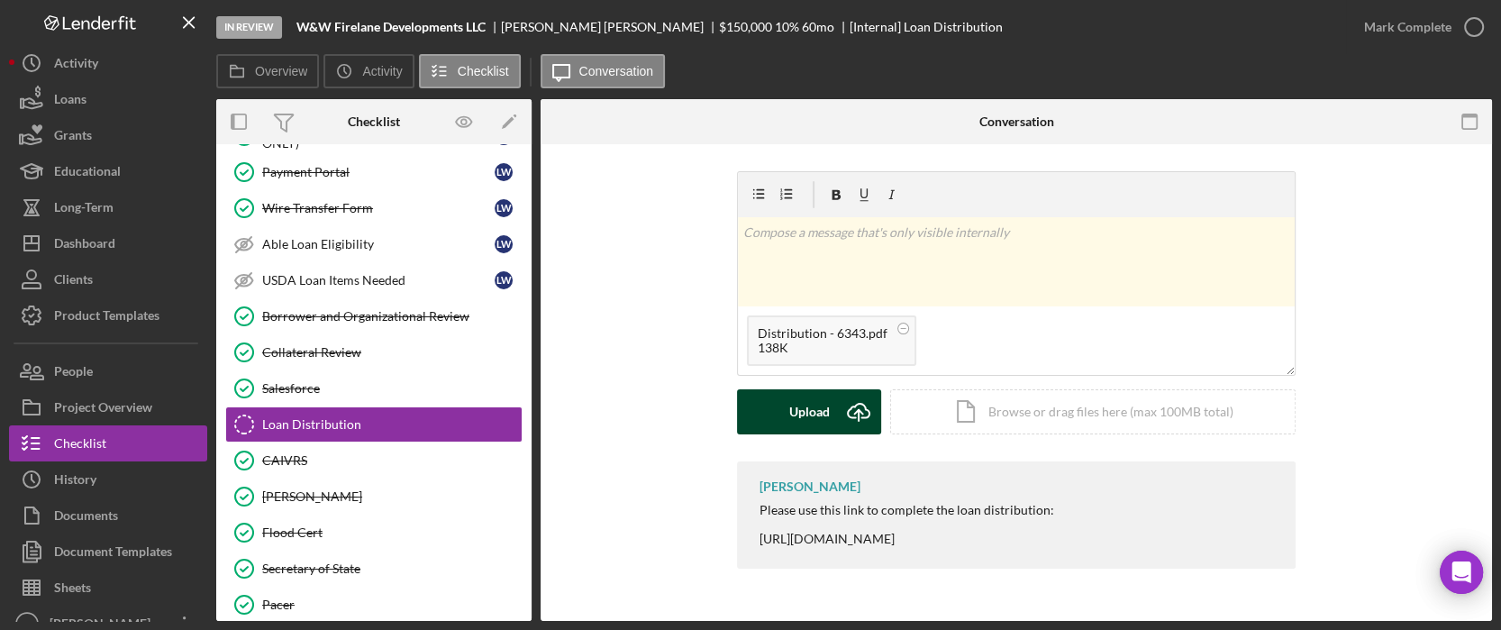
click at [811, 418] on div "Upload" at bounding box center [809, 411] width 41 height 45
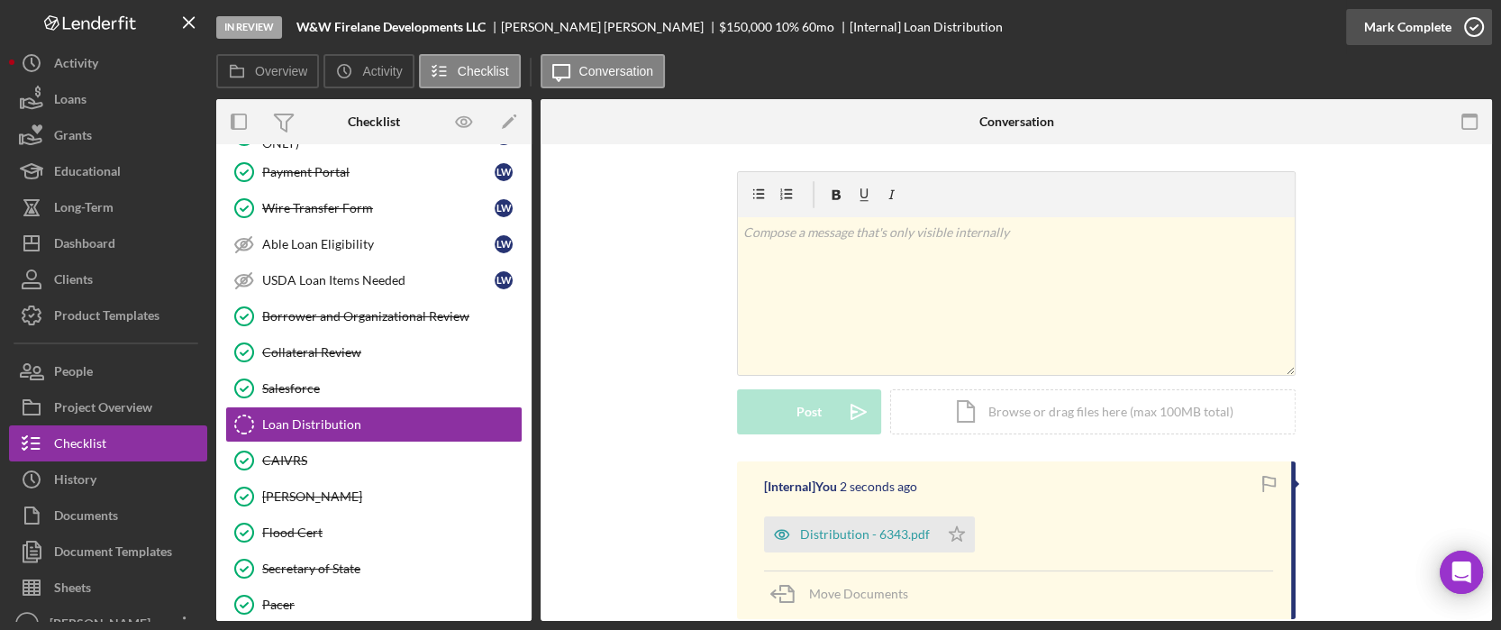
click at [1439, 8] on div "Mark Complete" at bounding box center [1419, 27] width 146 height 54
click at [1433, 18] on div "Mark Complete" at bounding box center [1407, 27] width 87 height 36
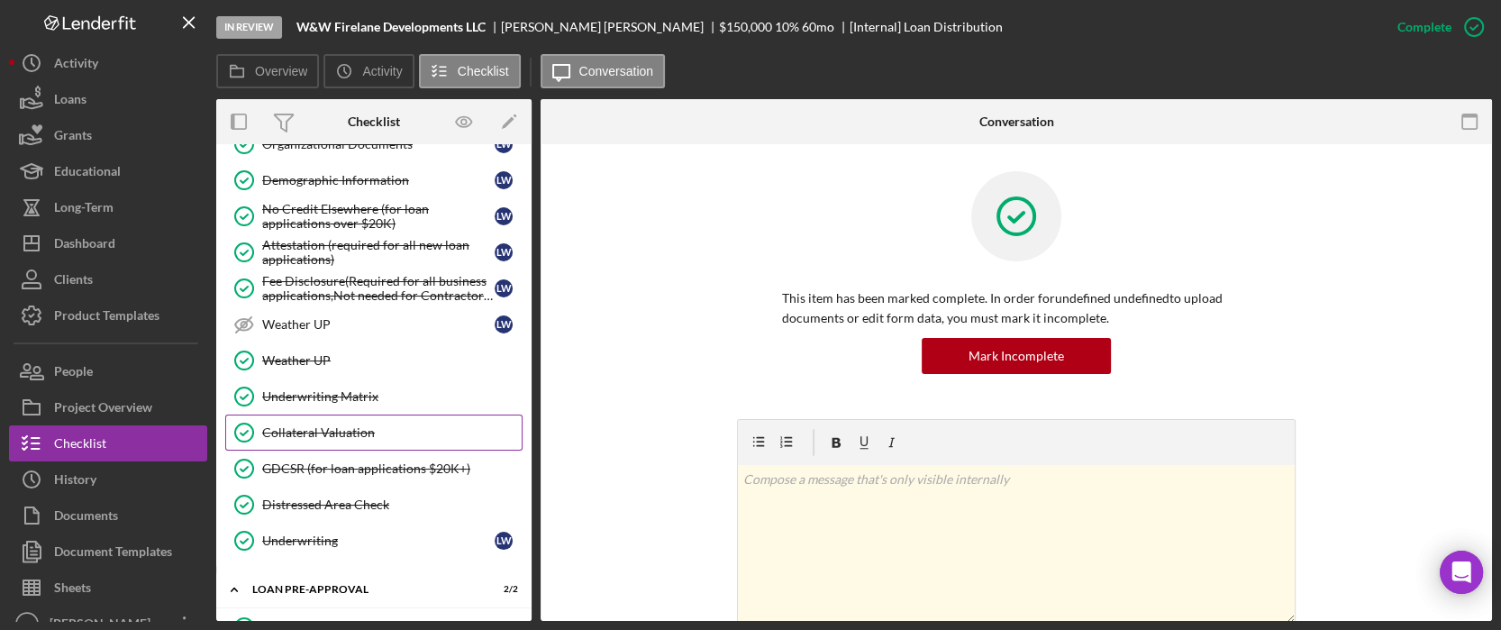
scroll to position [996, 0]
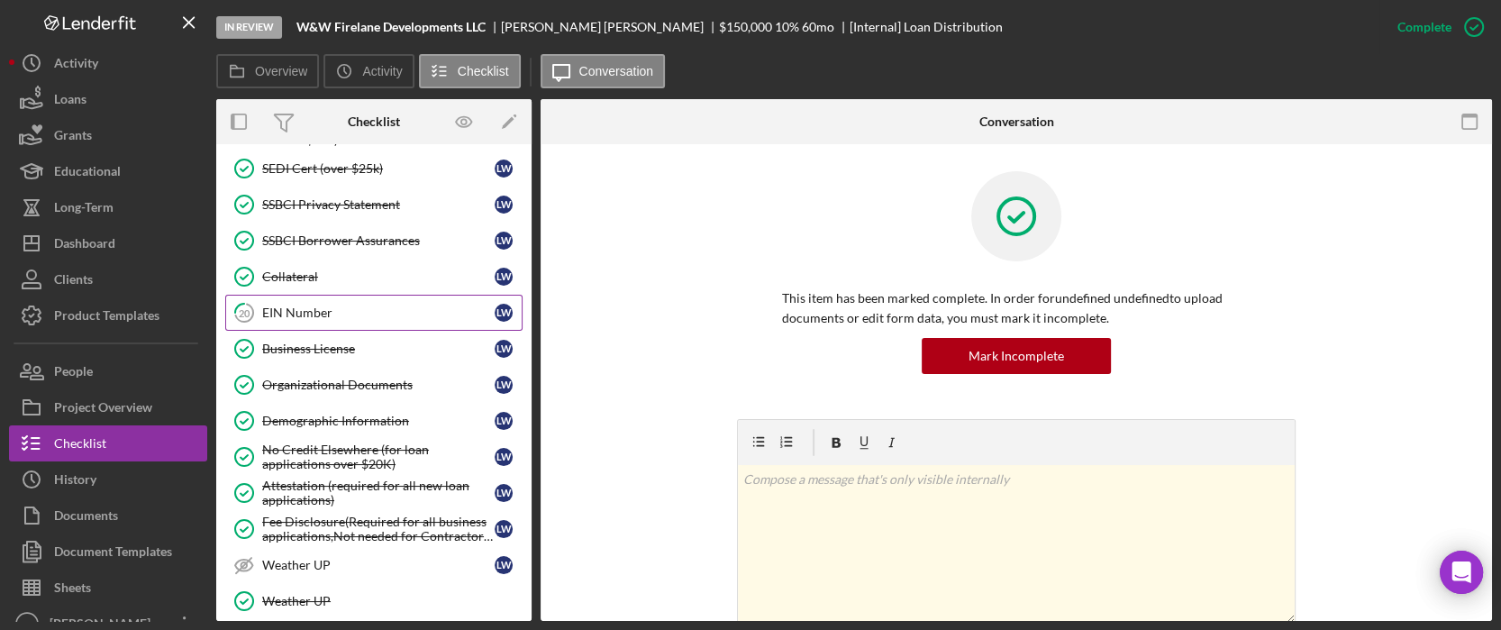
click at [341, 306] on div "EIN Number" at bounding box center [378, 312] width 232 height 14
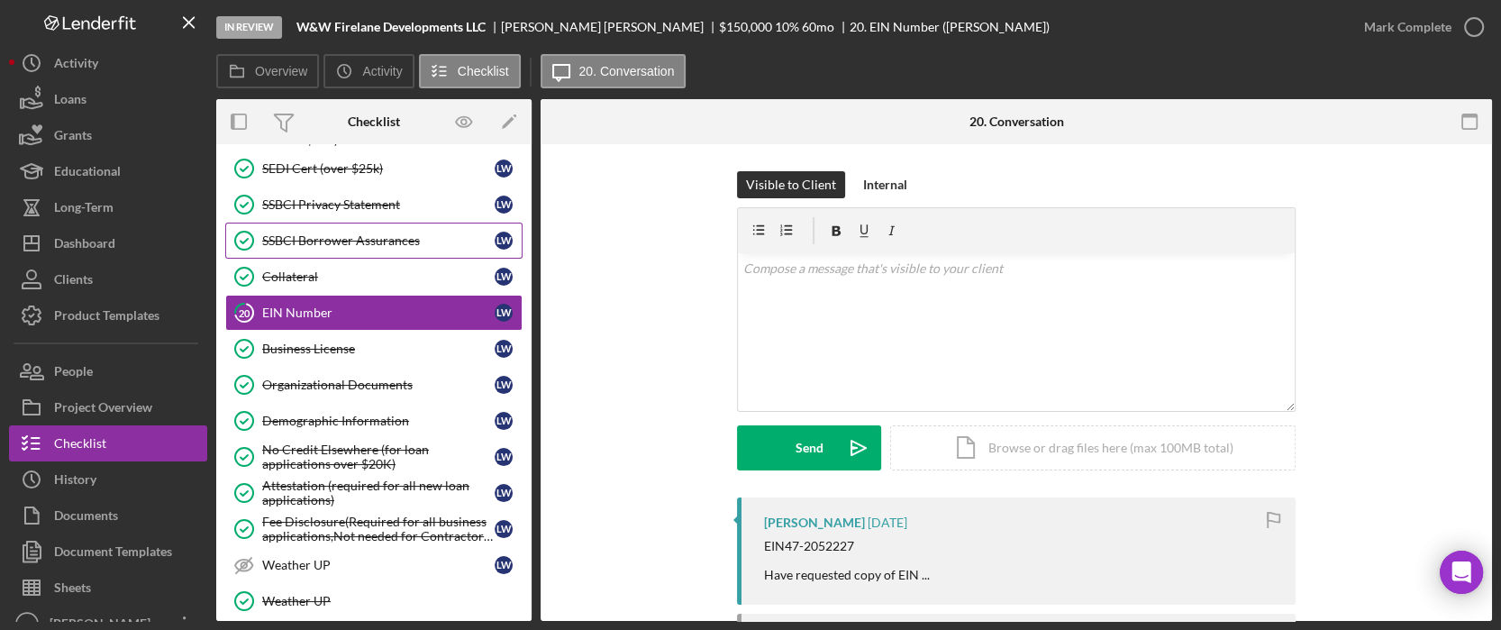
scroll to position [635, 0]
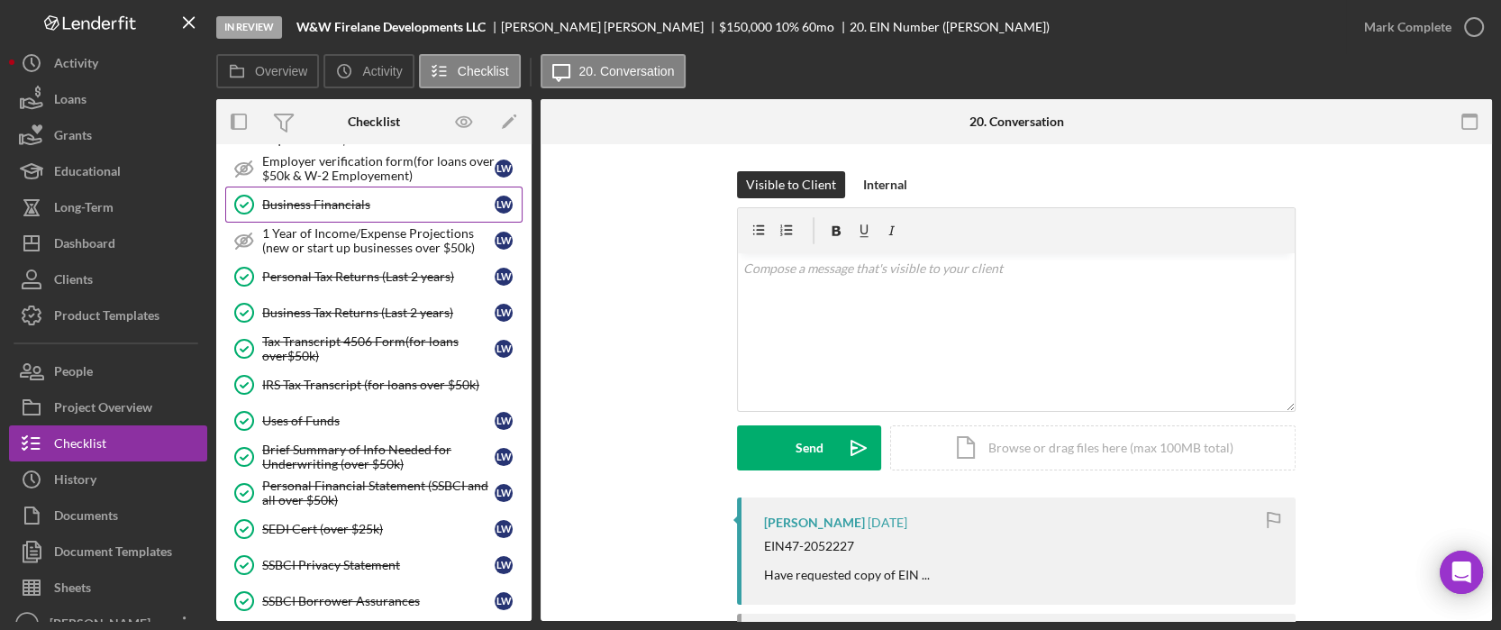
click at [371, 203] on div "Business Financials" at bounding box center [378, 204] width 232 height 14
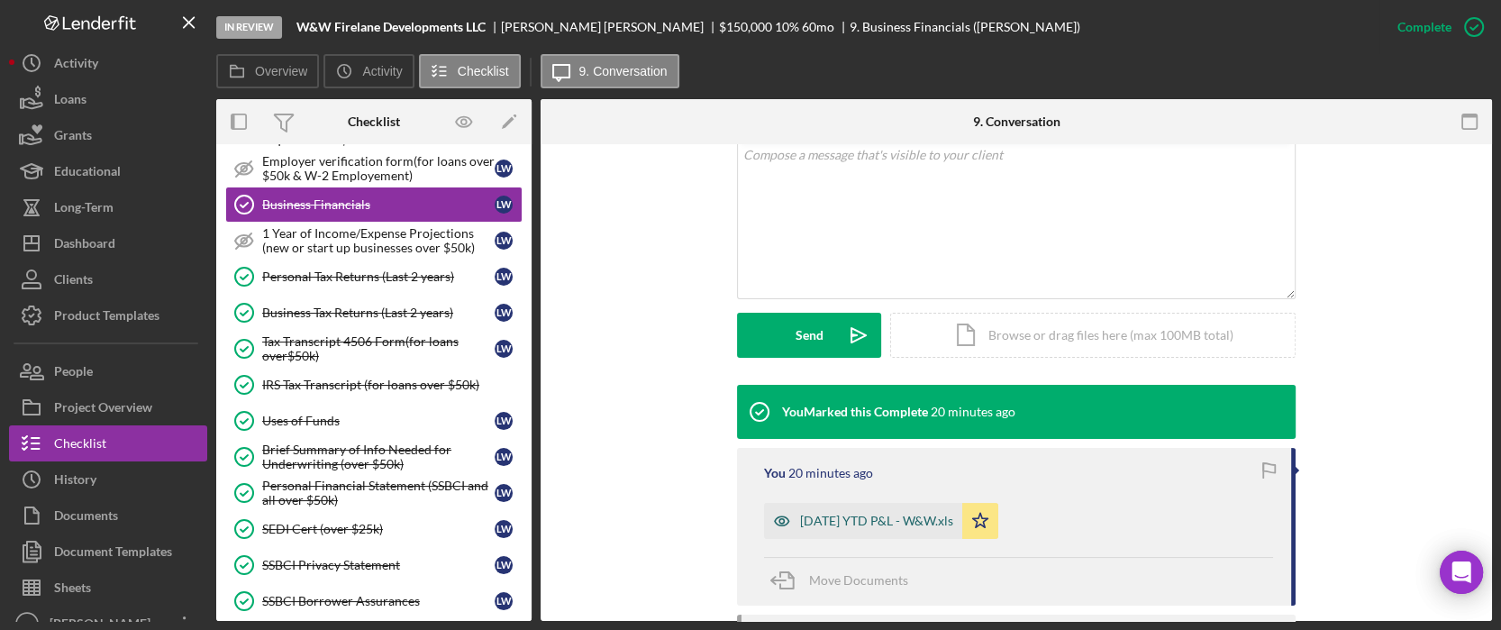
click at [881, 506] on div "Sep 30 2025 YTD P&L - W&W.xls" at bounding box center [863, 521] width 198 height 36
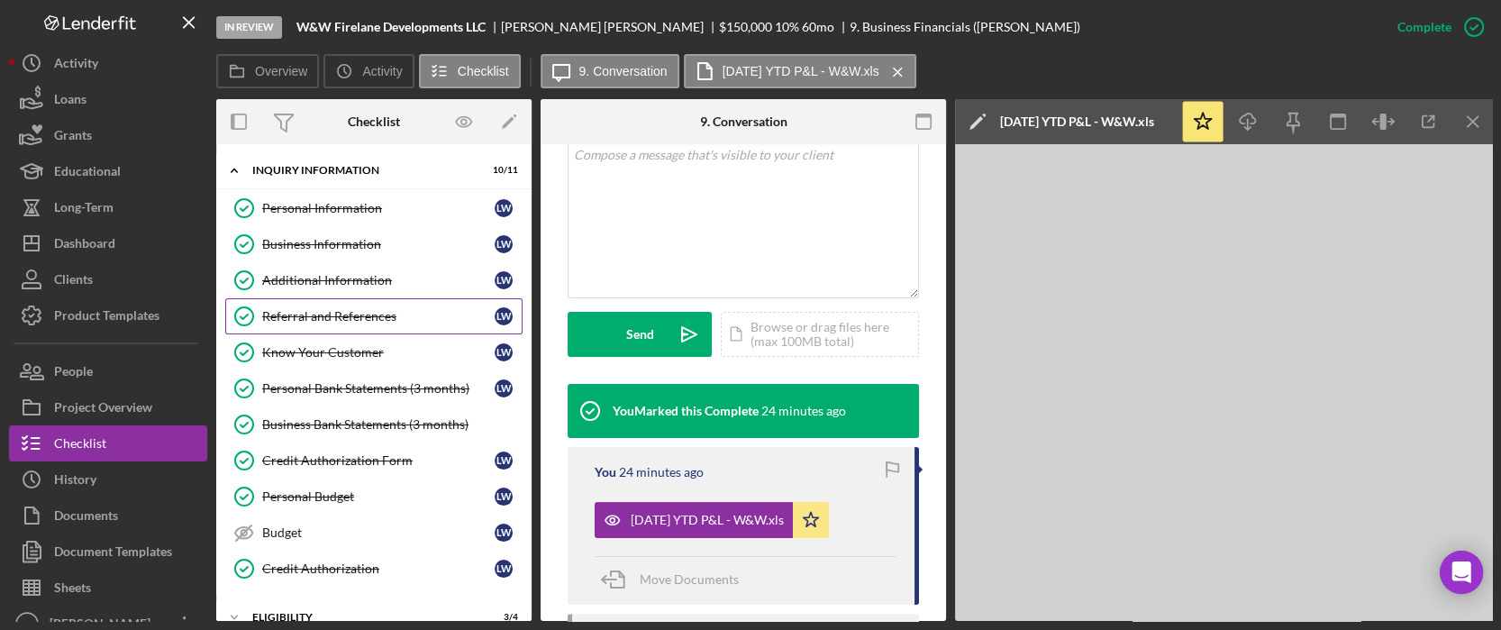
click at [329, 314] on div "Referral and References" at bounding box center [378, 316] width 232 height 14
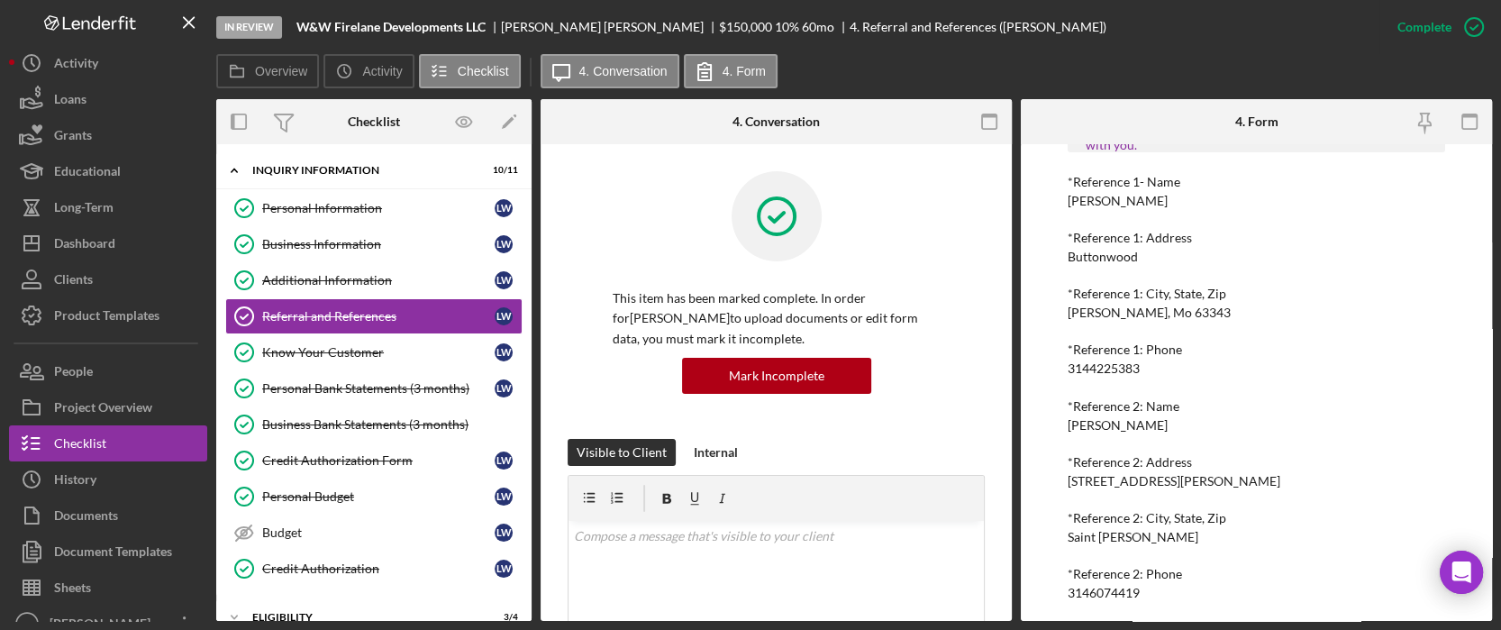
scroll to position [240, 0]
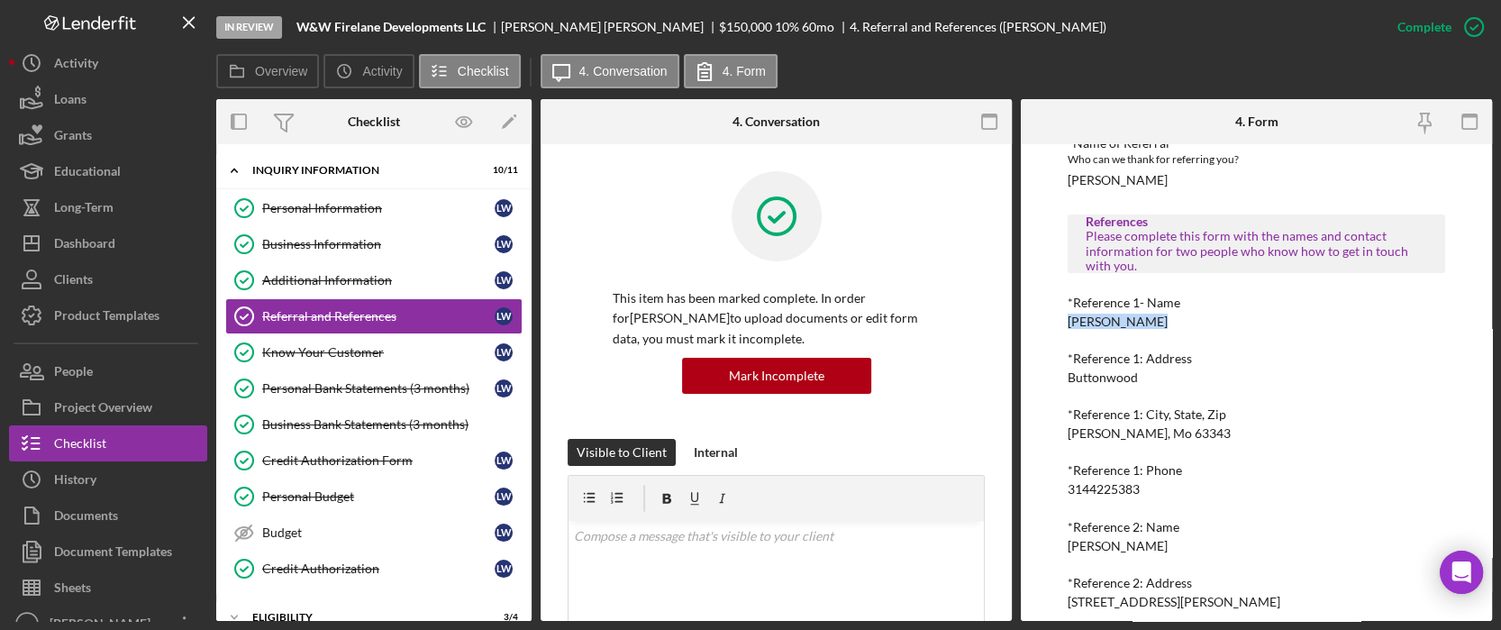
drag, startPoint x: 1149, startPoint y: 325, endPoint x: 1066, endPoint y: 317, distance: 83.3
click at [1066, 317] on div "To edit this form you must mark this item incomplete Referral *Referral Type Ho…" at bounding box center [1256, 382] width 471 height 477
copy div "Yvette C Webb"
drag, startPoint x: 1146, startPoint y: 487, endPoint x: 1063, endPoint y: 493, distance: 83.1
click at [1060, 495] on div "To edit this form you must mark this item incomplete Referral *Referral Type Ho…" at bounding box center [1256, 382] width 471 height 477
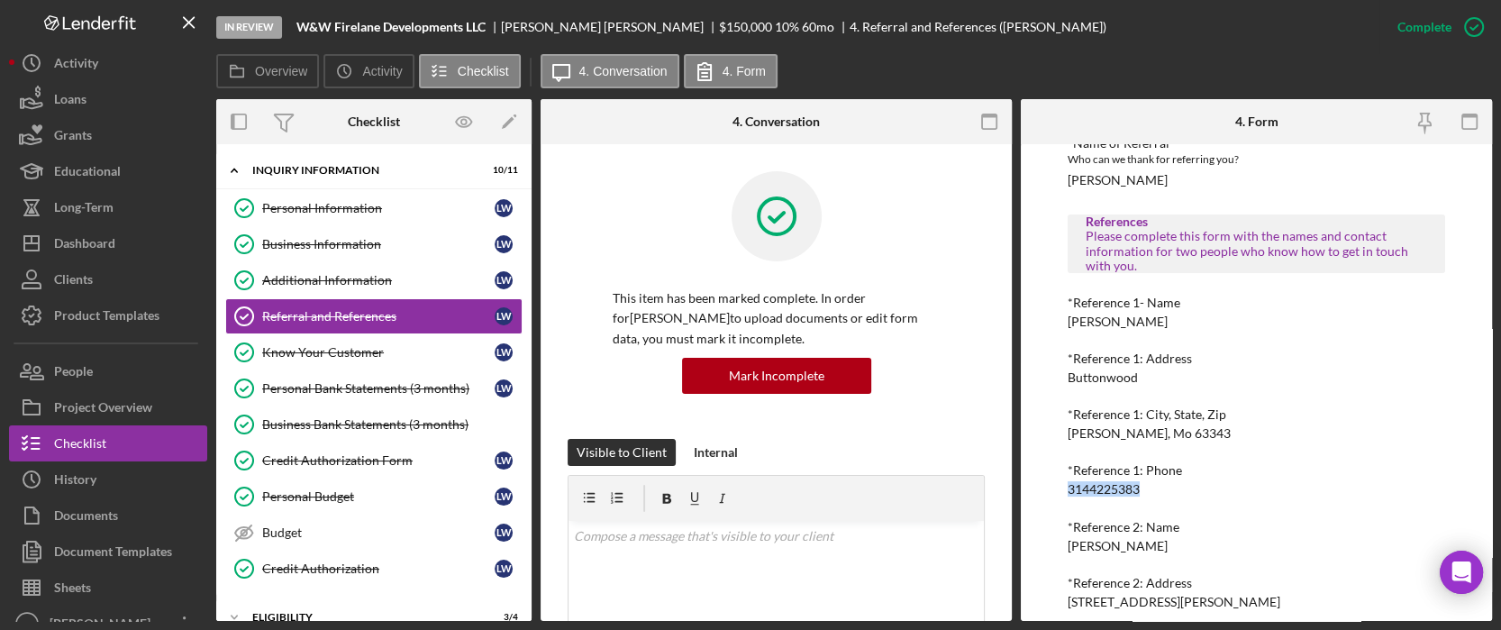
copy div "3144225383"
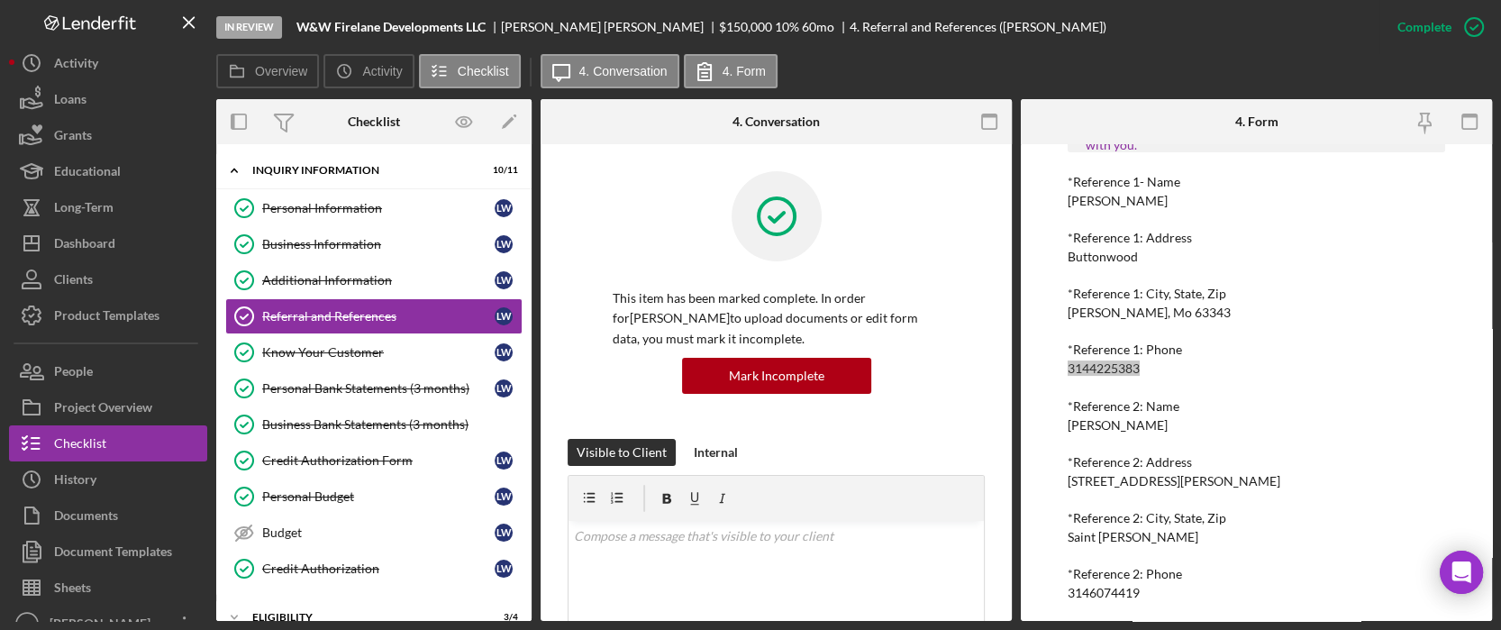
scroll to position [367, 0]
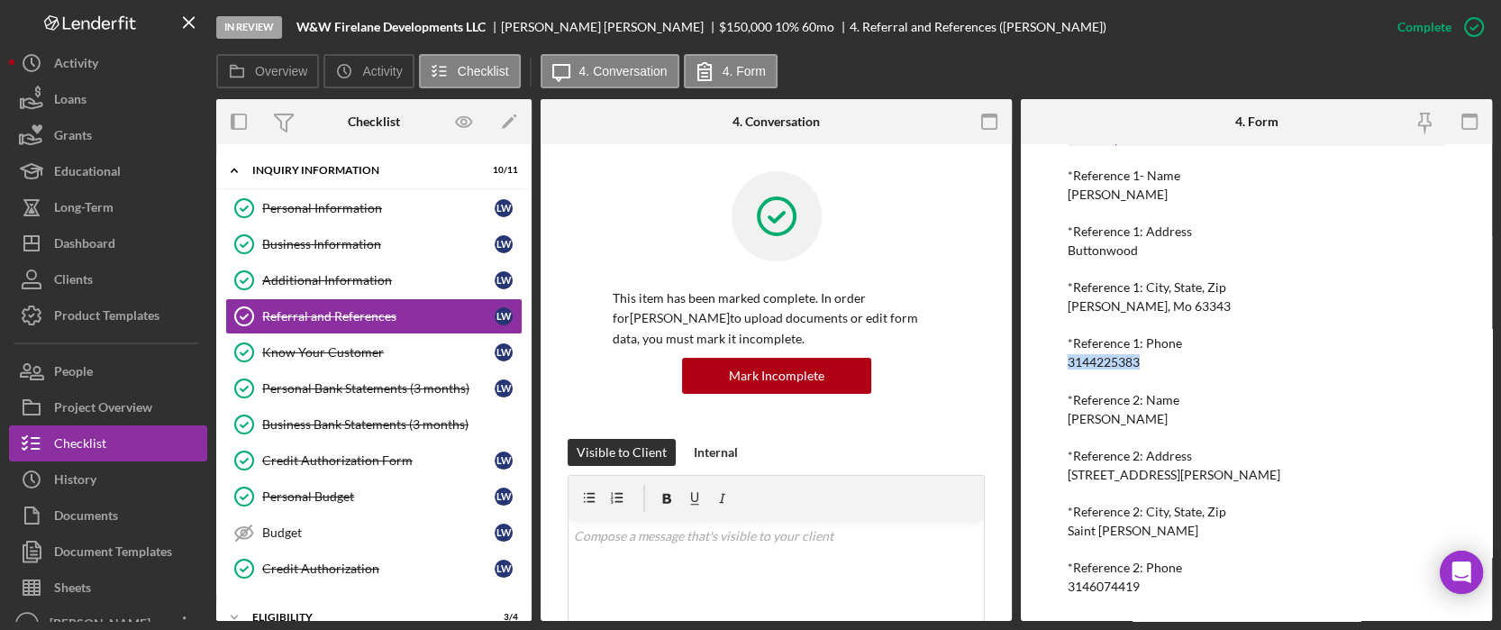
drag, startPoint x: 1164, startPoint y: 422, endPoint x: 1066, endPoint y: 422, distance: 98.2
click at [1066, 422] on div "To edit this form you must mark this item incomplete Referral *Referral Type Ho…" at bounding box center [1256, 382] width 471 height 477
copy div "Larry D Webb, Jr"
drag, startPoint x: 1149, startPoint y: 585, endPoint x: 1049, endPoint y: 588, distance: 100.1
click at [1045, 589] on div "To edit this form you must mark this item incomplete Referral *Referral Type Ho…" at bounding box center [1256, 382] width 471 height 477
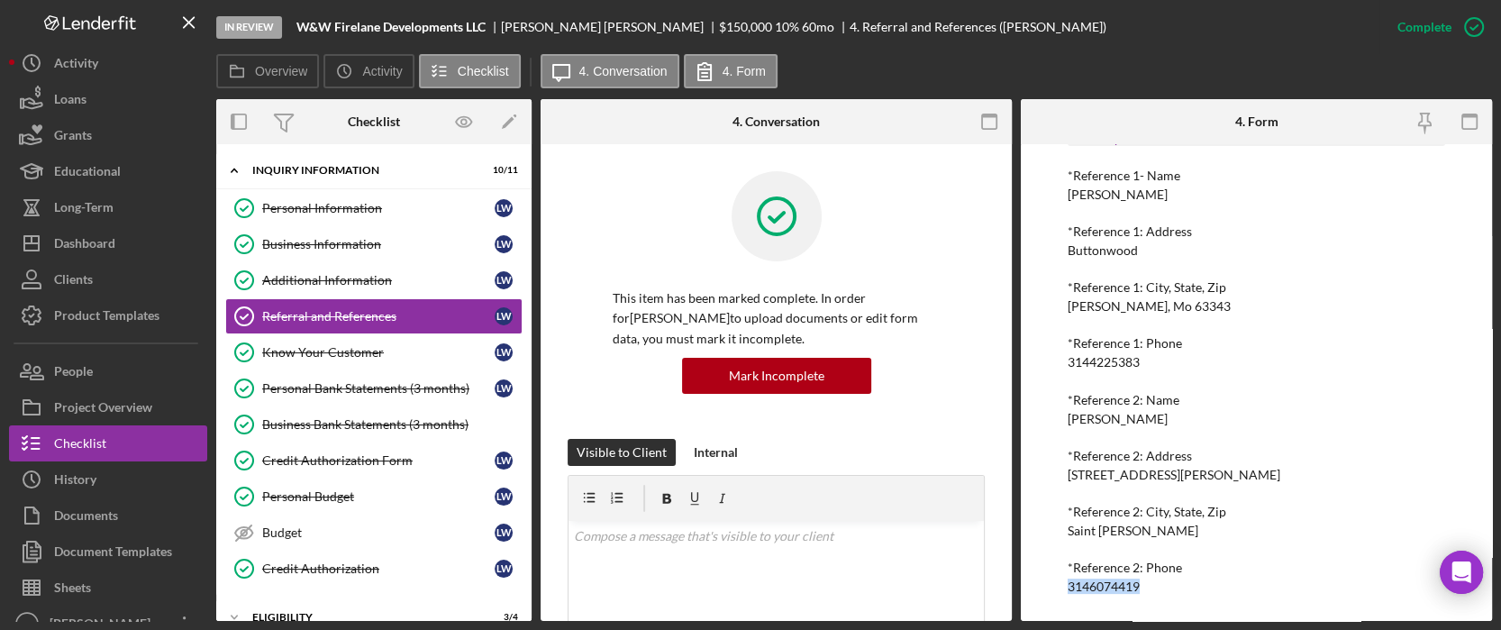
copy div "3146074419"
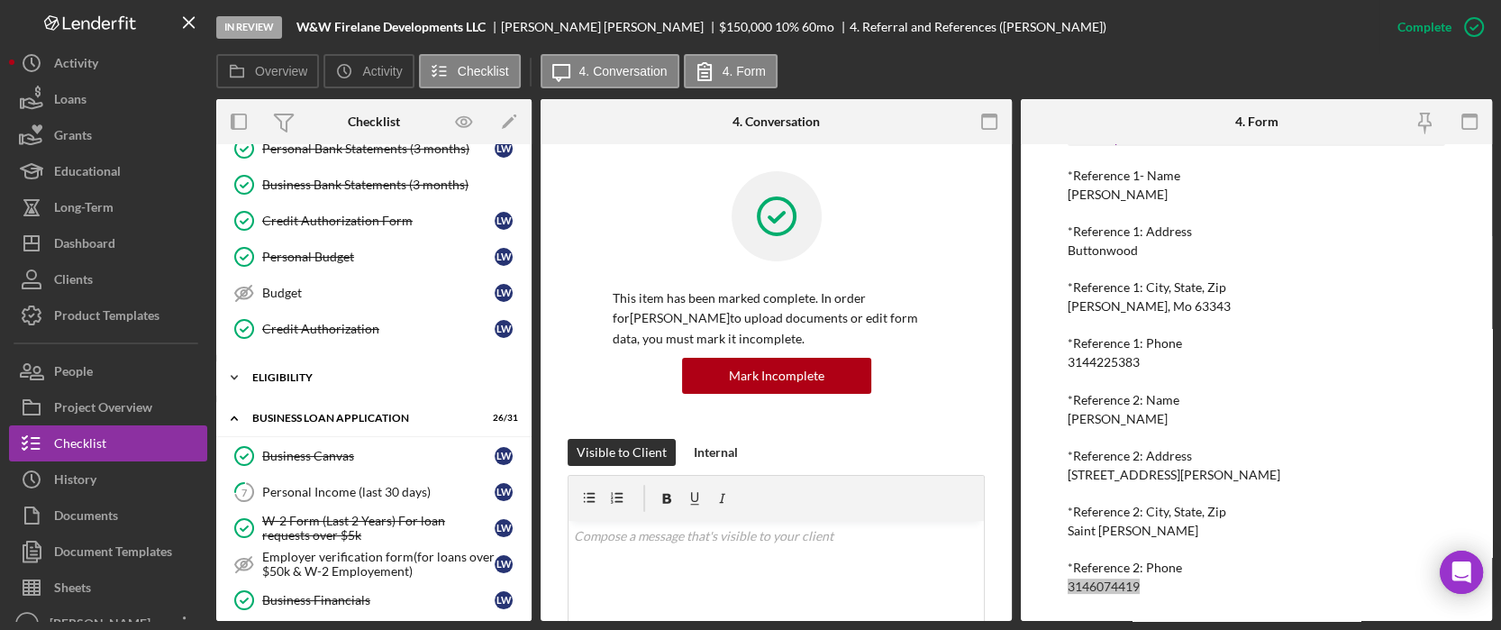
scroll to position [480, 0]
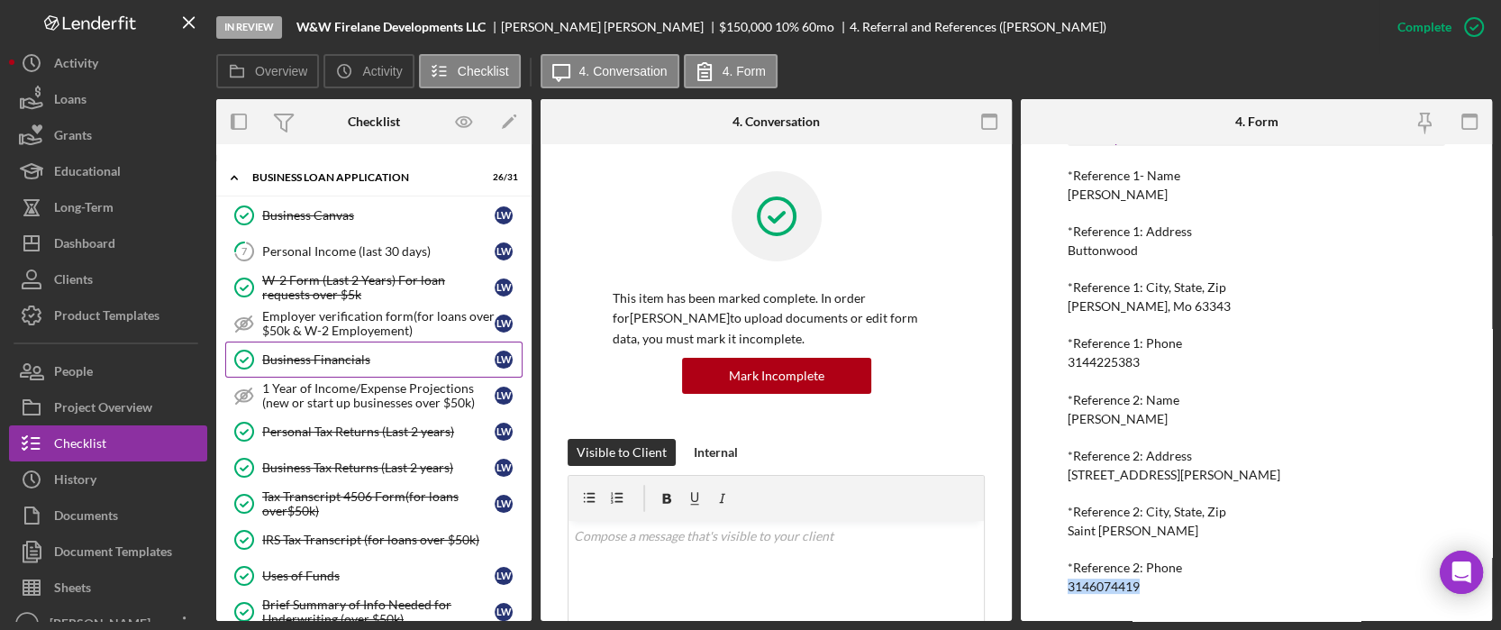
click at [383, 355] on div "Business Financials" at bounding box center [378, 359] width 232 height 14
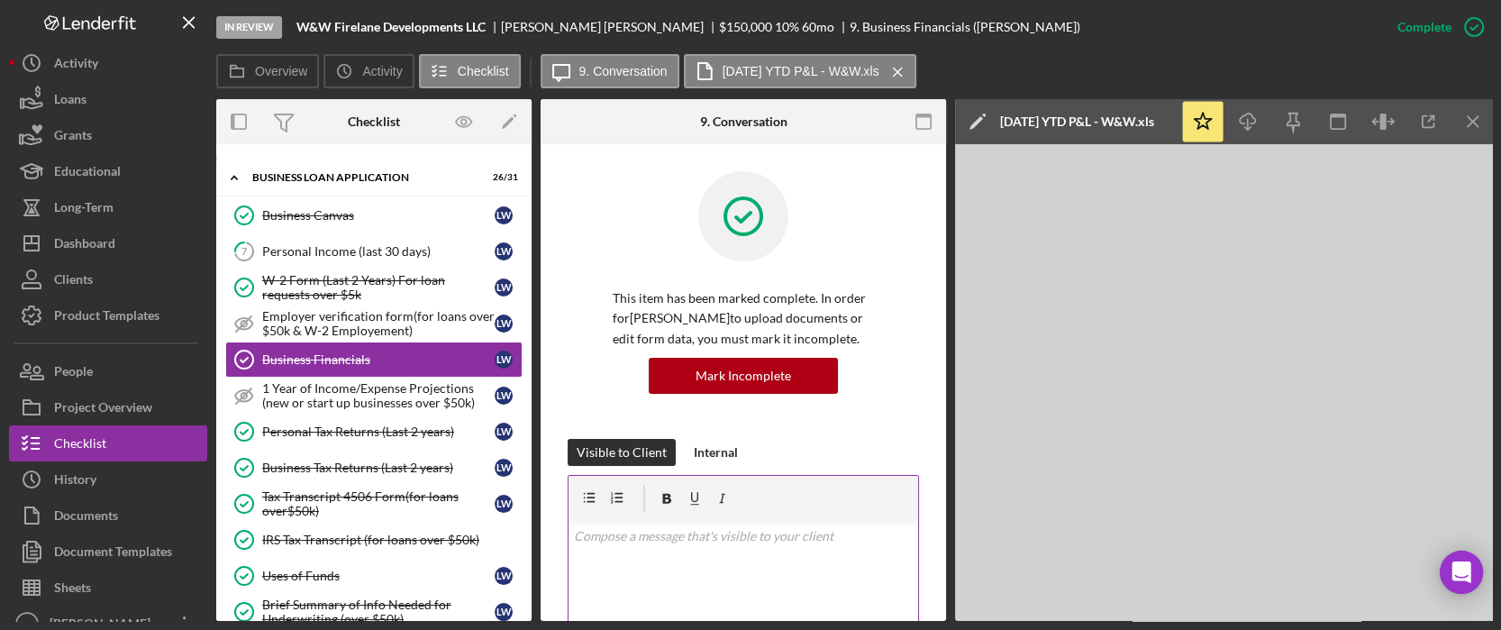
scroll to position [360, 0]
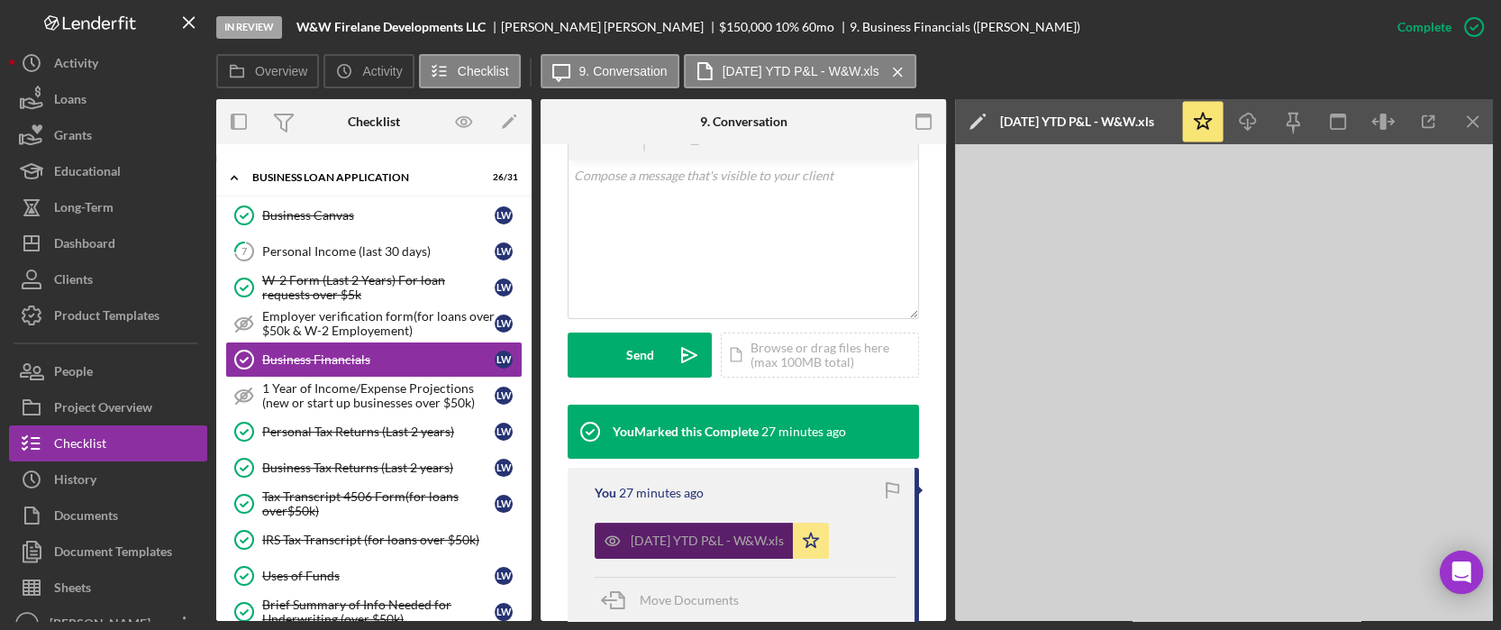
click at [678, 536] on div "Sep 30 2025 YTD P&L - W&W.xls" at bounding box center [707, 540] width 153 height 14
click at [1473, 116] on icon "Icon/Menu Close" at bounding box center [1473, 122] width 41 height 41
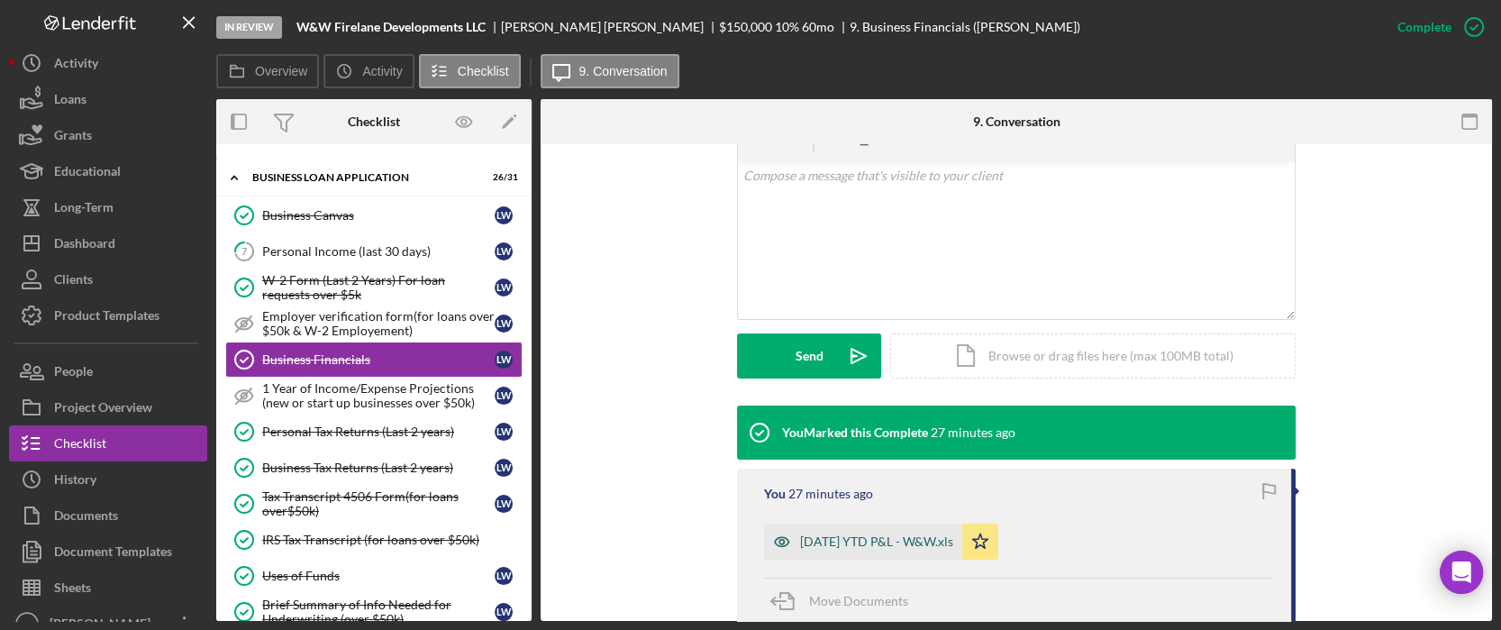
click at [840, 547] on div "Sep 30 2025 YTD P&L - W&W.xls" at bounding box center [876, 541] width 153 height 14
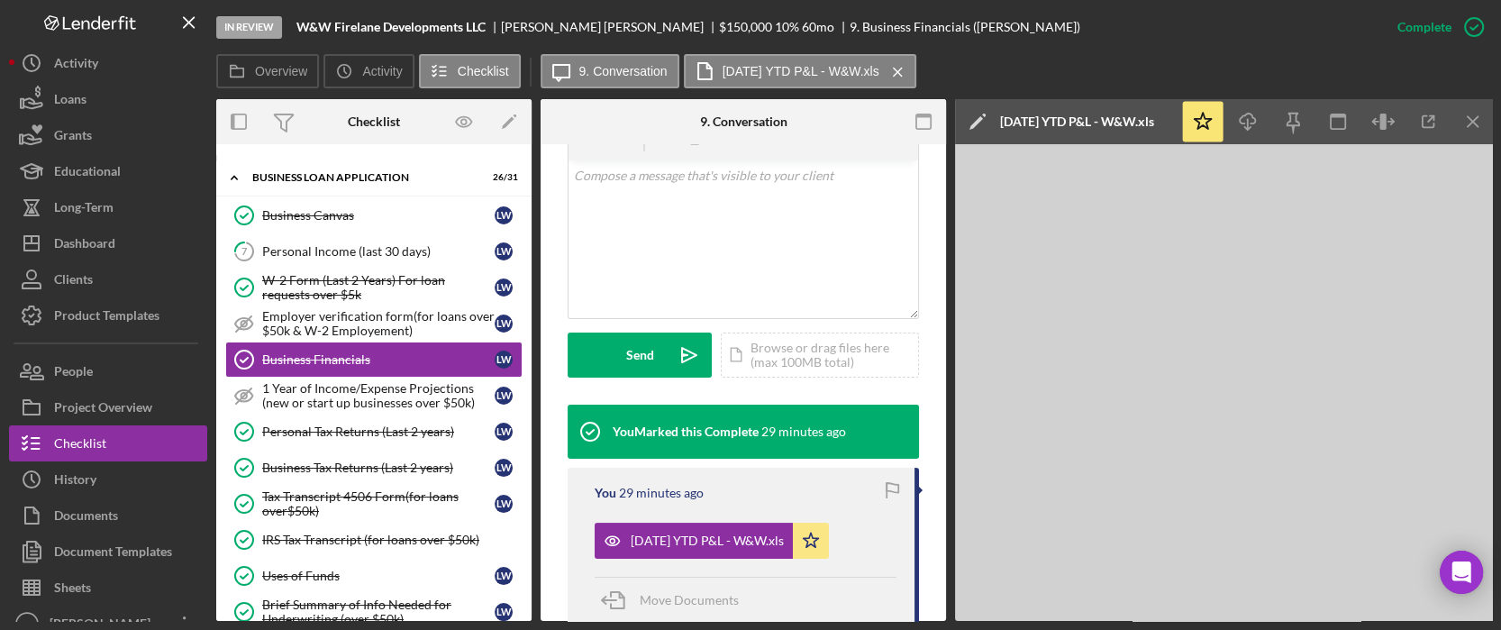
scroll to position [0, 0]
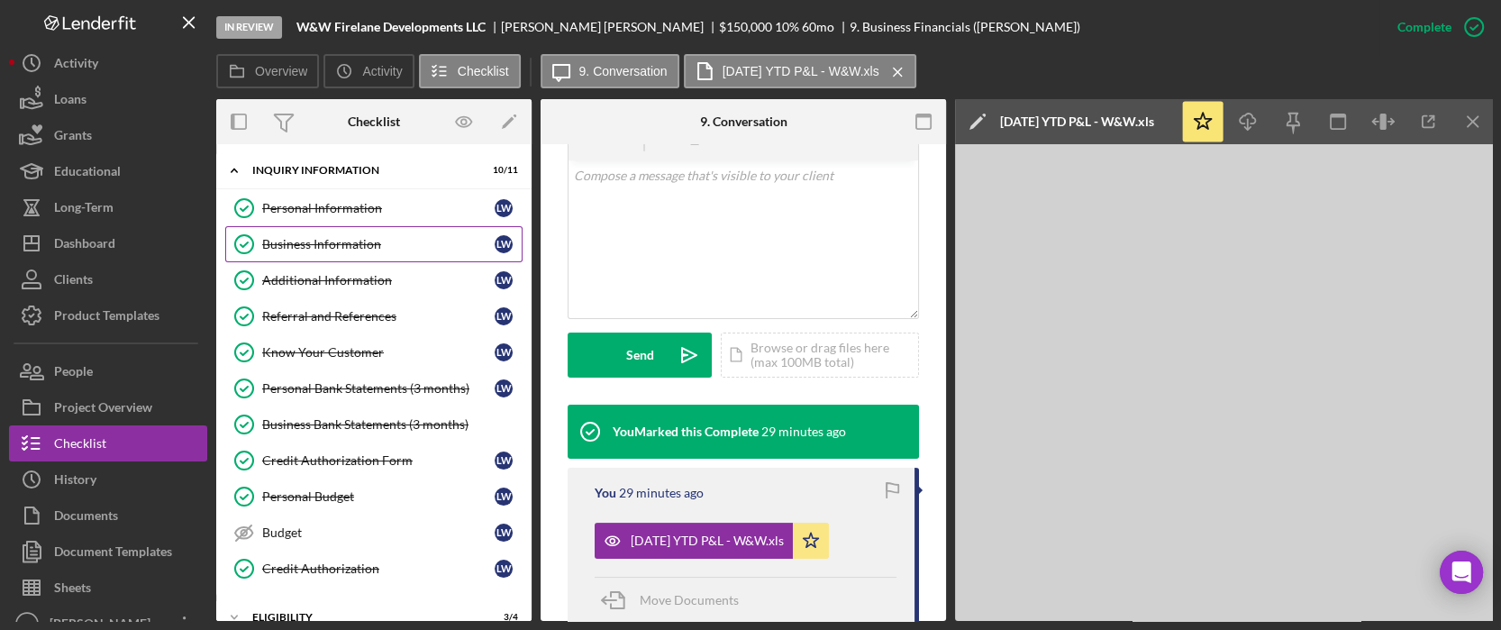
click at [318, 241] on div "Business Information" at bounding box center [378, 244] width 232 height 14
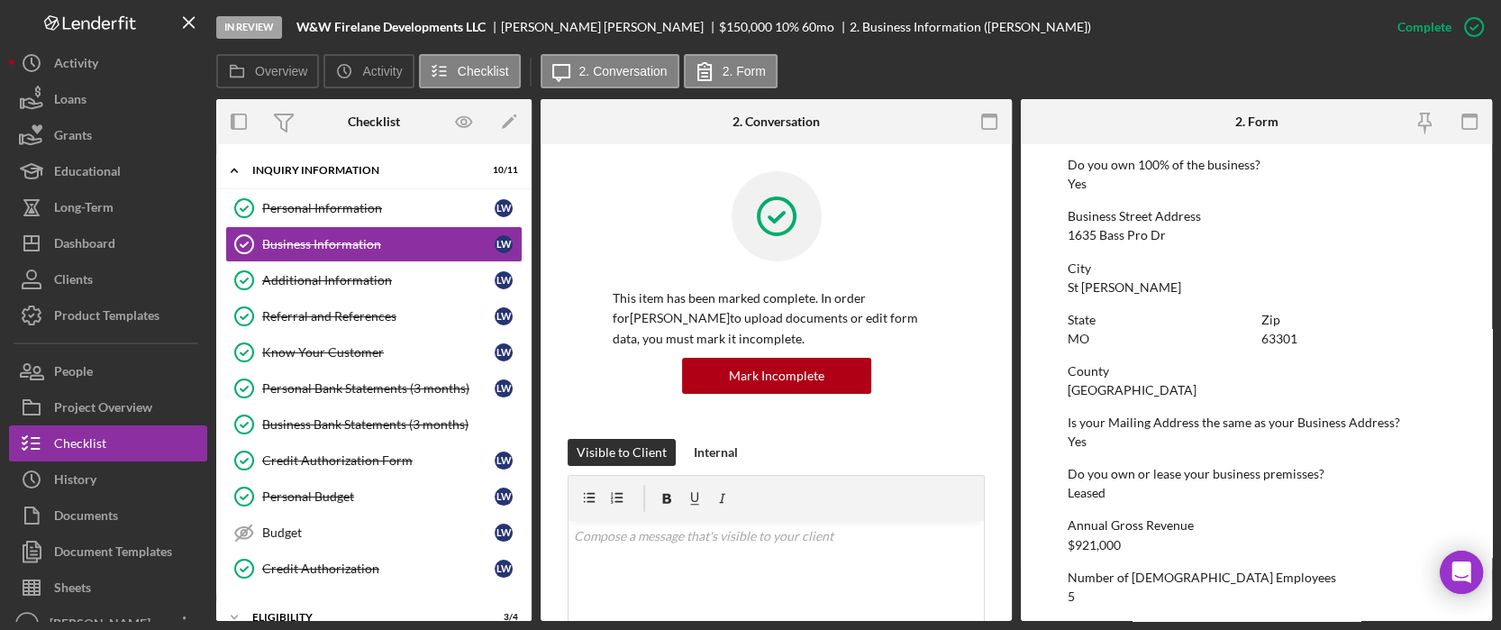
scroll to position [882, 0]
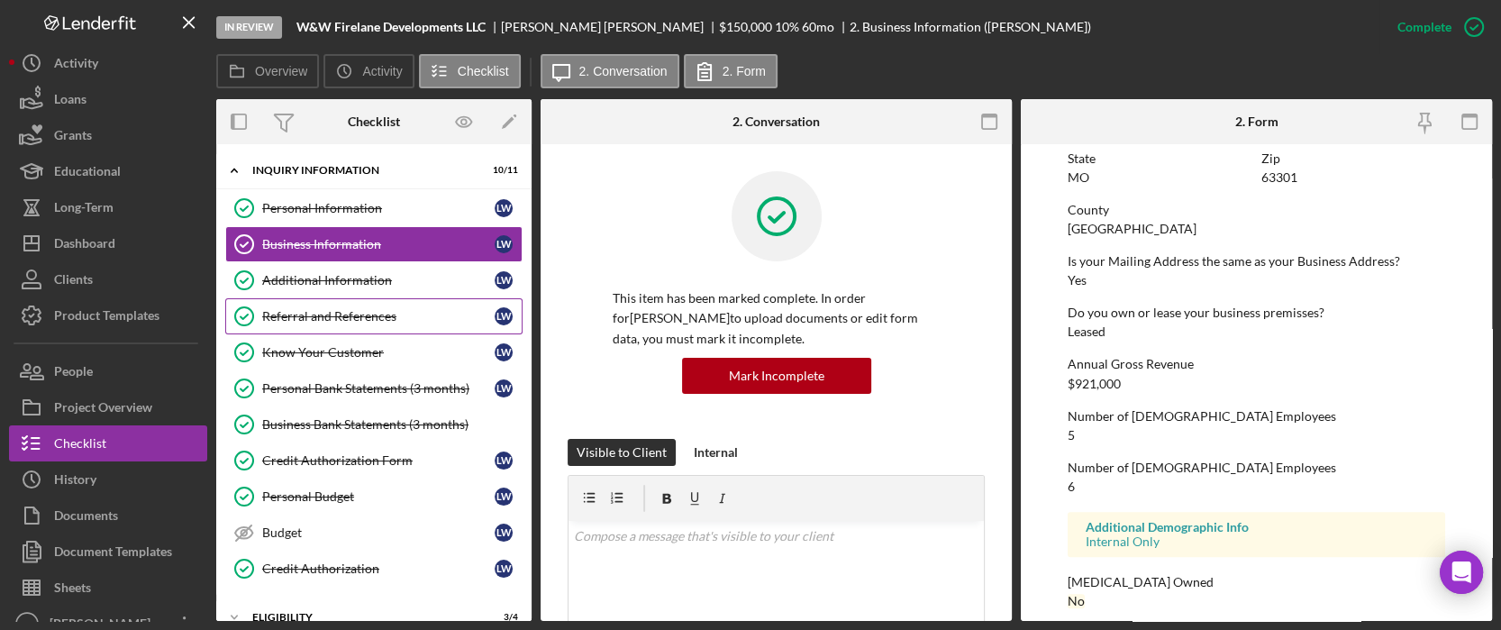
click at [332, 316] on div "Referral and References" at bounding box center [378, 316] width 232 height 14
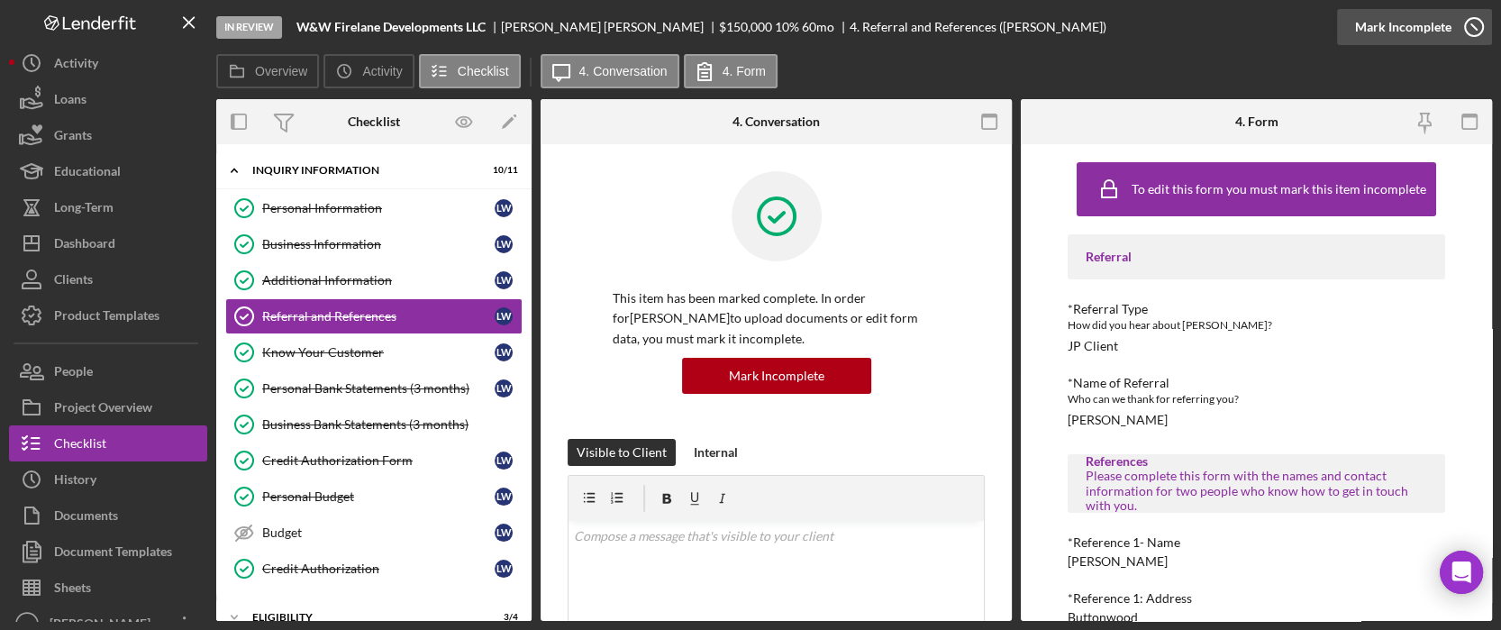
click at [1442, 31] on div "Mark Incomplete" at bounding box center [1403, 27] width 96 height 36
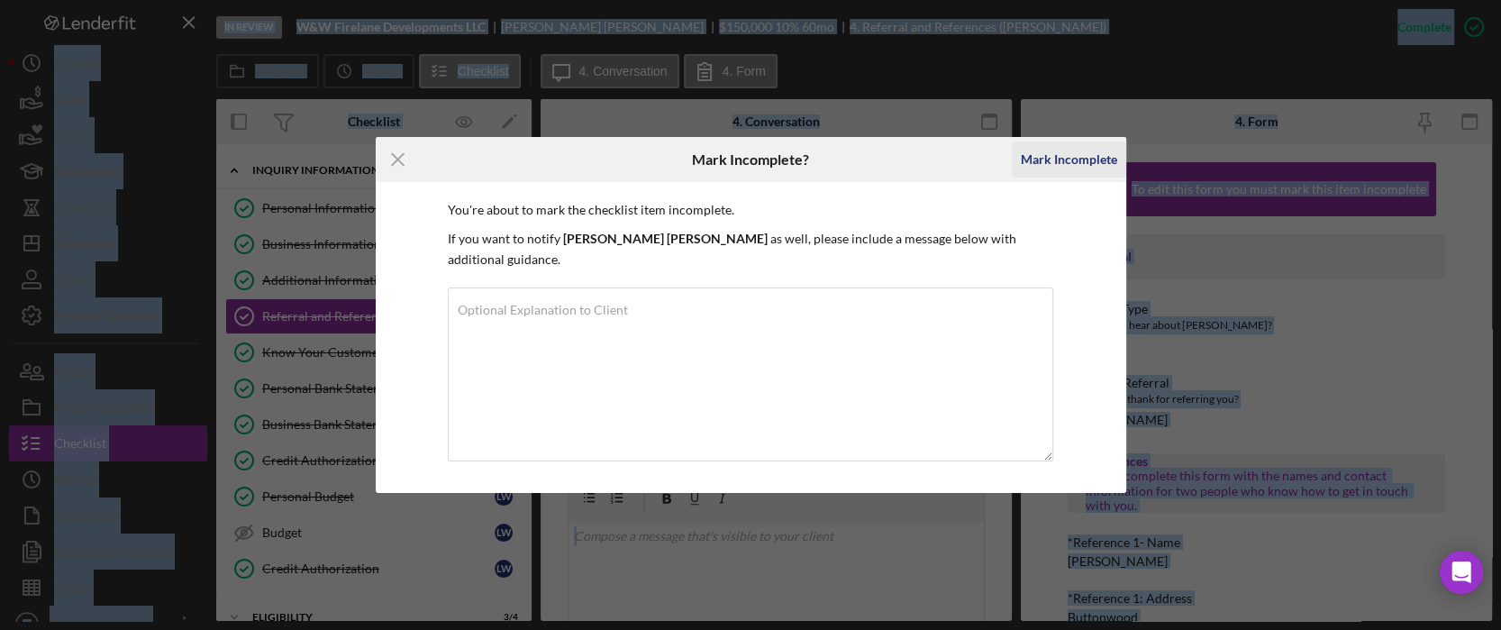
click at [1064, 168] on div "Mark Incomplete" at bounding box center [1069, 159] width 96 height 36
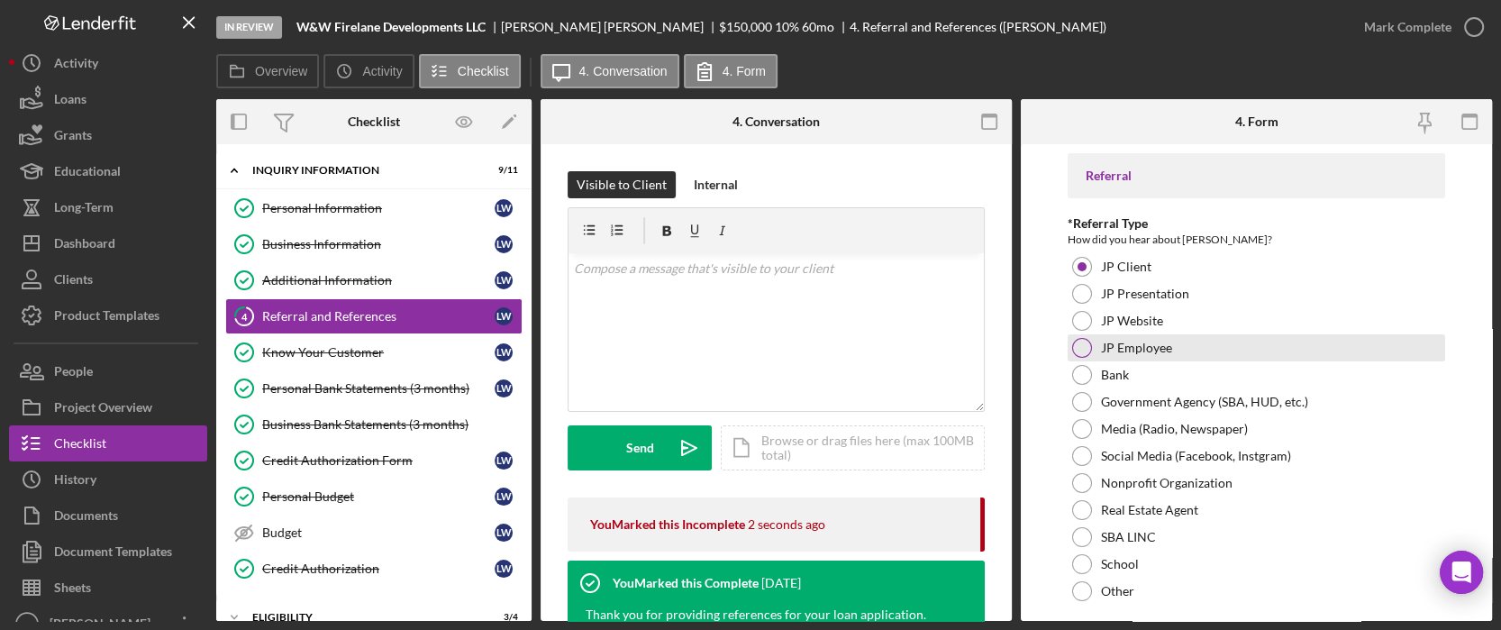
click at [1143, 355] on div "JP Employee" at bounding box center [1256, 347] width 377 height 27
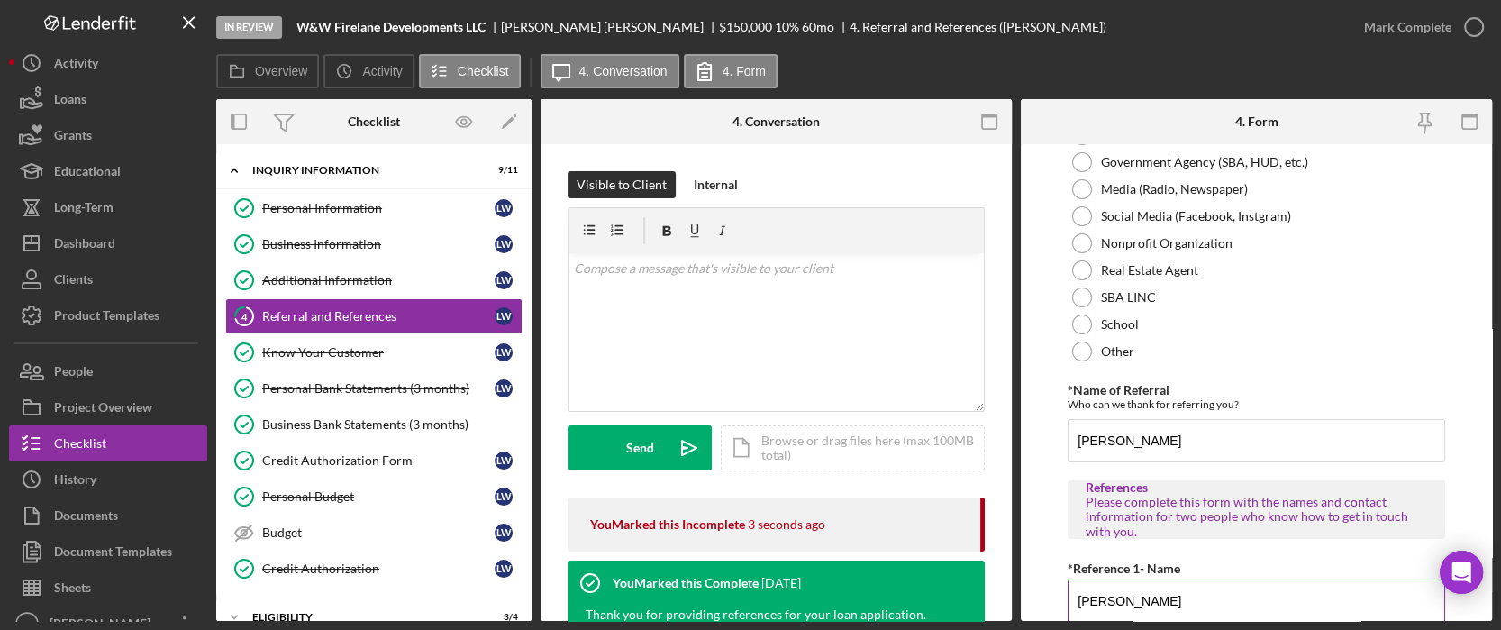
scroll to position [360, 0]
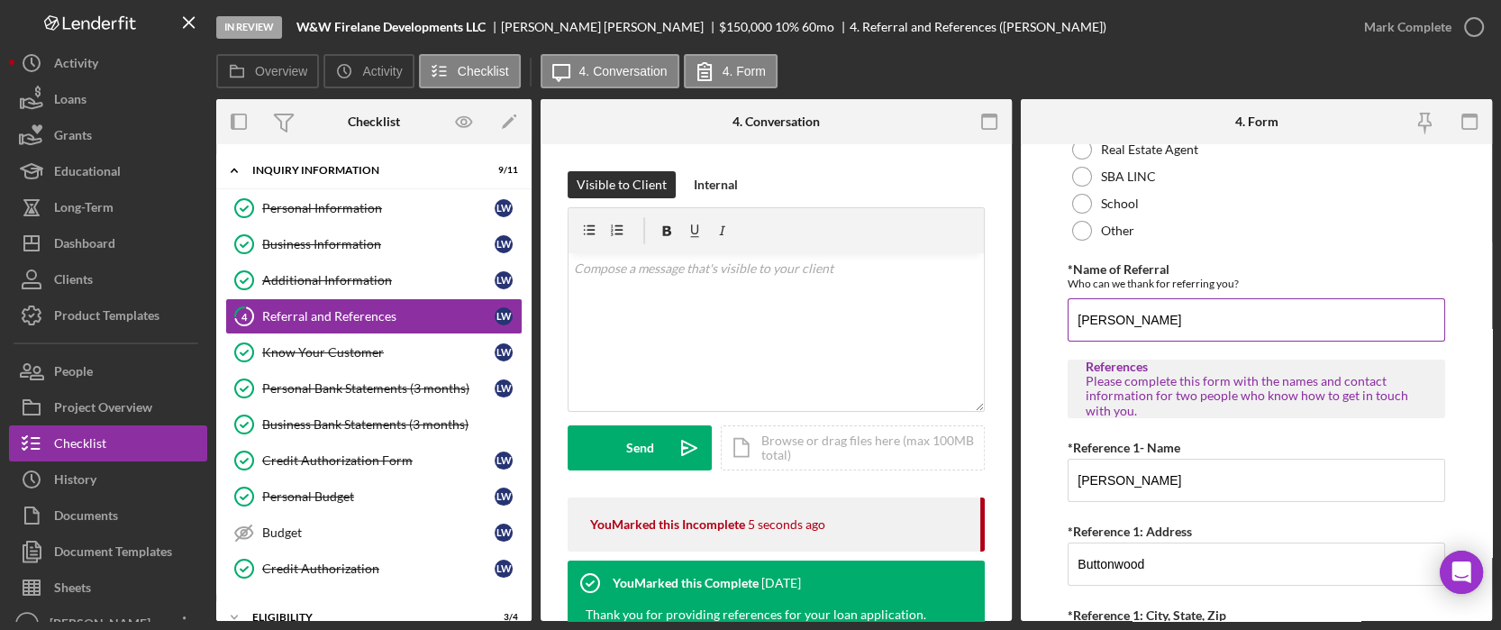
click at [1095, 321] on input "JP Robert Doyle" at bounding box center [1256, 319] width 377 height 43
click at [1124, 315] on input "Robert Doyle" at bounding box center [1256, 319] width 377 height 43
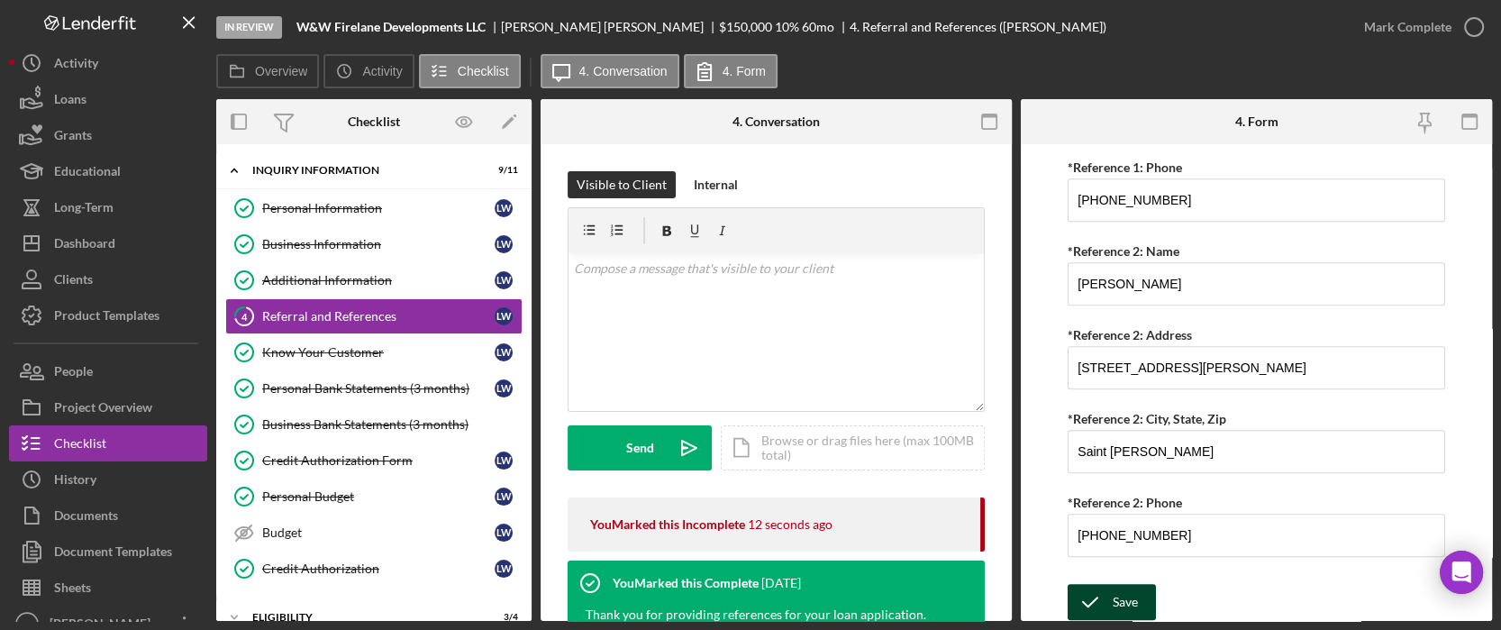
type input "Robert Boyle"
click at [1139, 591] on button "Save" at bounding box center [1112, 602] width 88 height 36
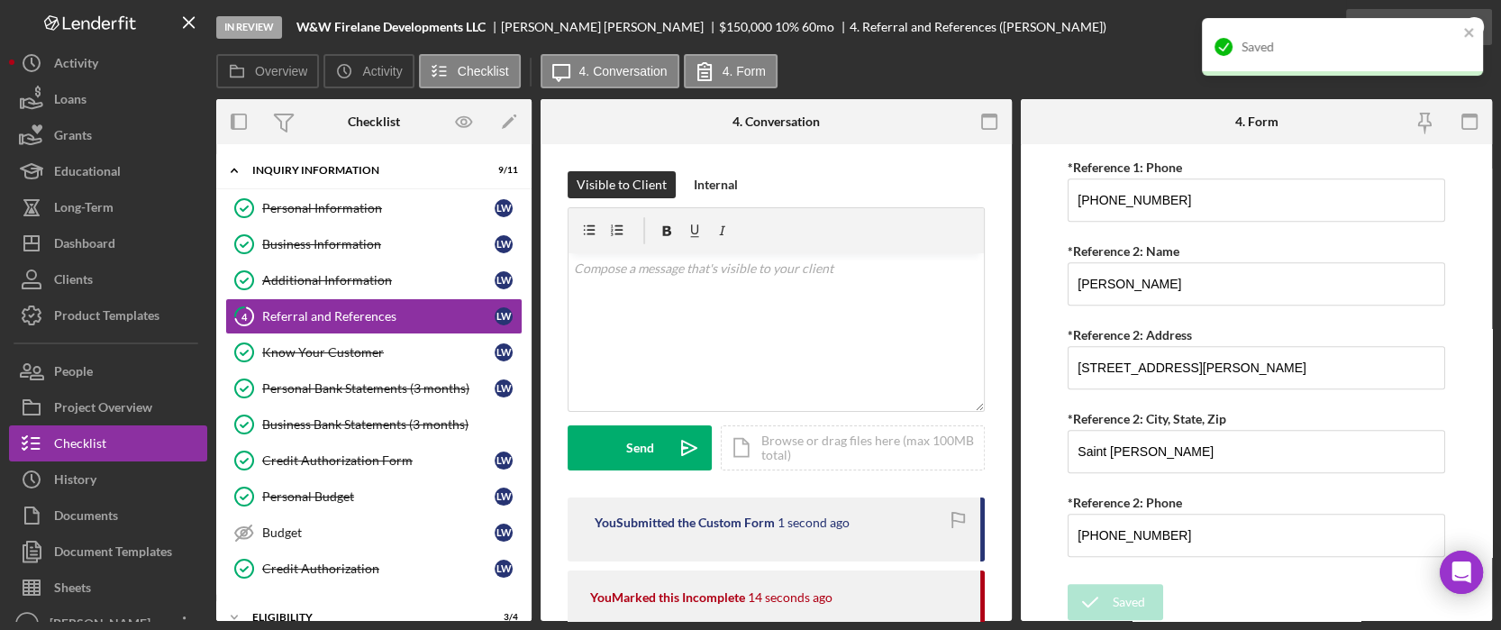
click at [1429, 25] on div "Saved" at bounding box center [1342, 47] width 281 height 58
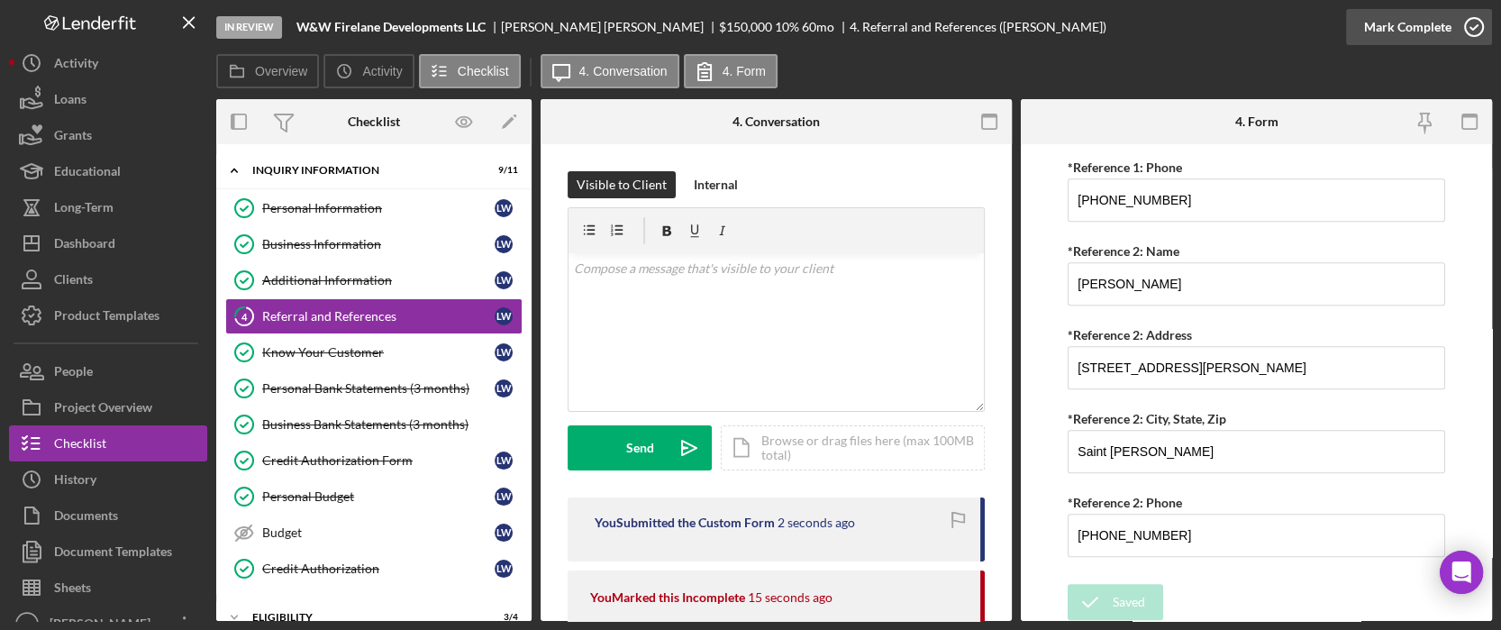
click at [1429, 25] on div "Mark Complete" at bounding box center [1407, 27] width 87 height 36
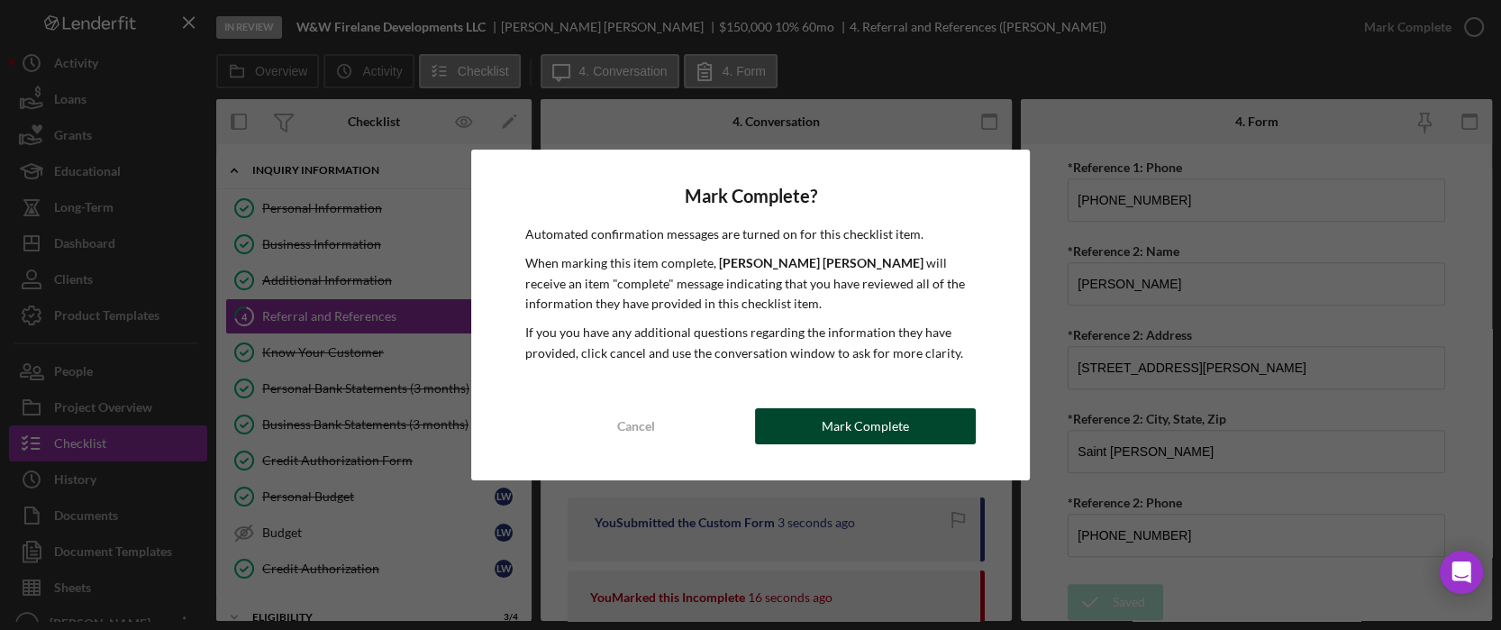
click at [820, 429] on button "Mark Complete" at bounding box center [865, 426] width 221 height 36
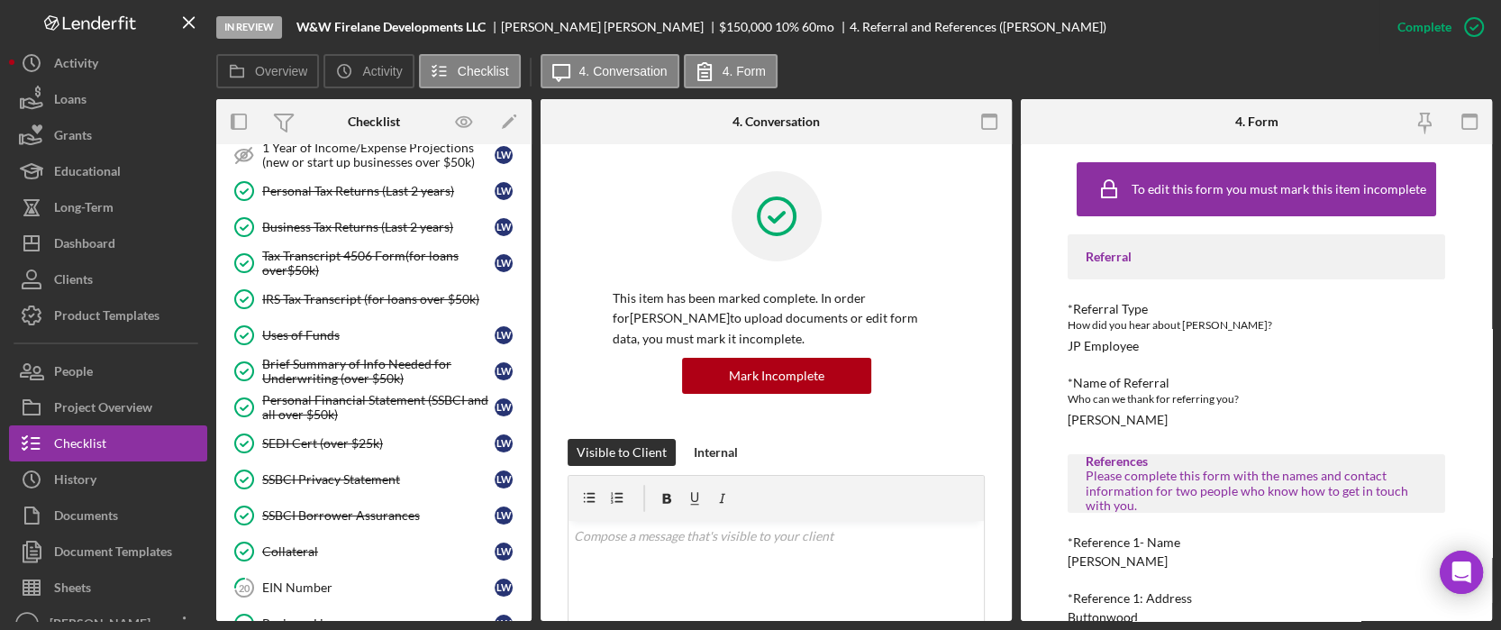
scroll to position [960, 0]
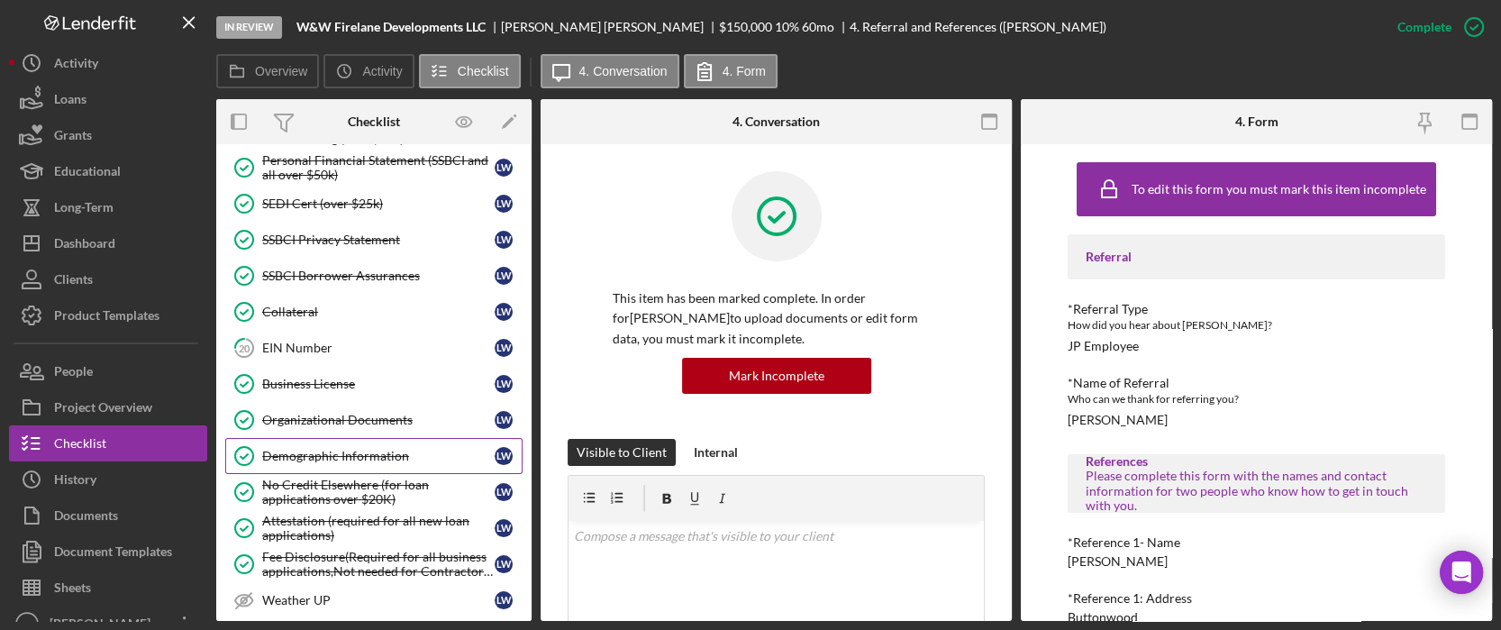
click at [332, 449] on div "Demographic Information" at bounding box center [378, 456] width 232 height 14
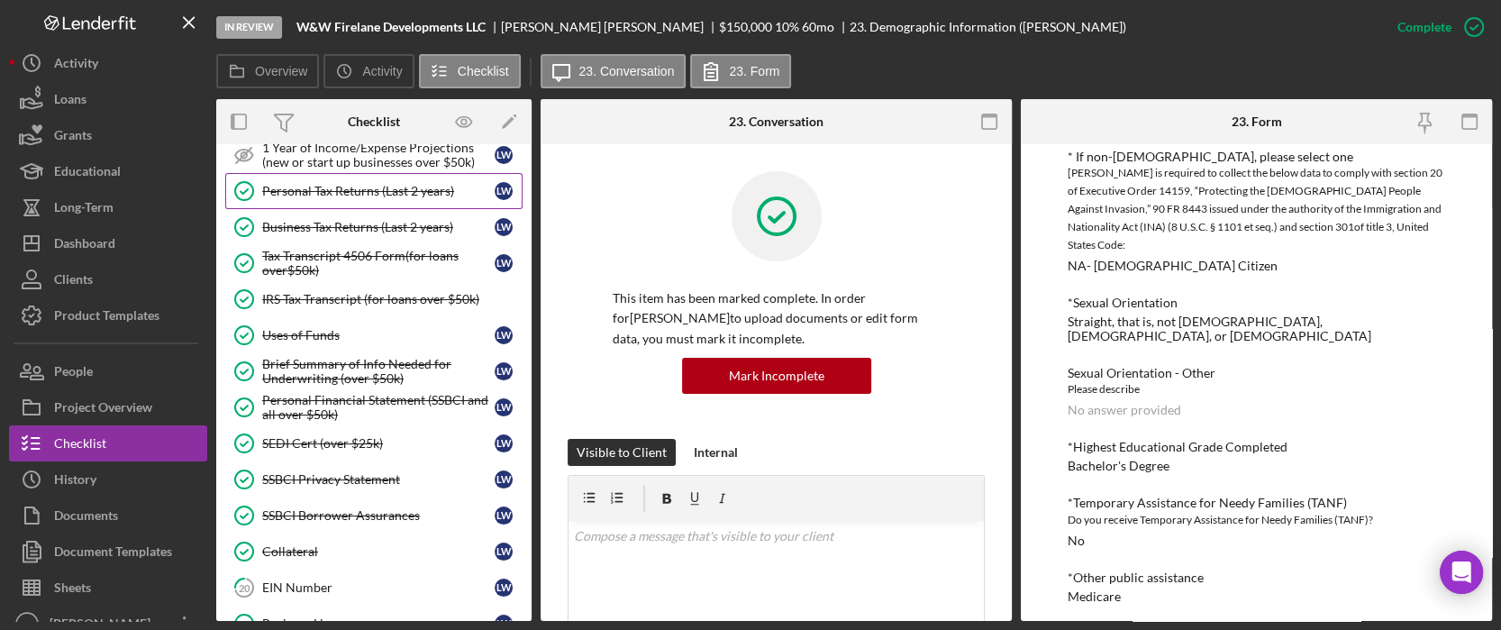
scroll to position [360, 0]
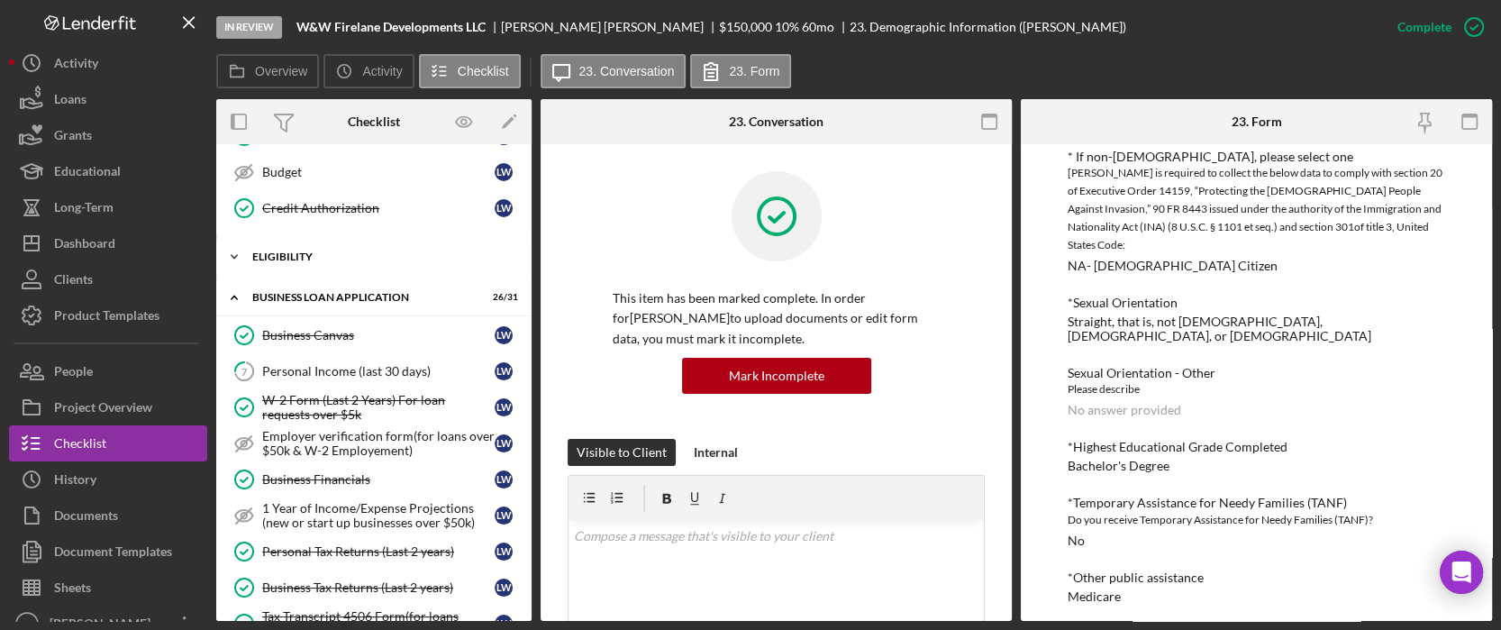
click at [305, 245] on div "Icon/Expander ELIGIBILITY 3 / 4" at bounding box center [373, 257] width 315 height 36
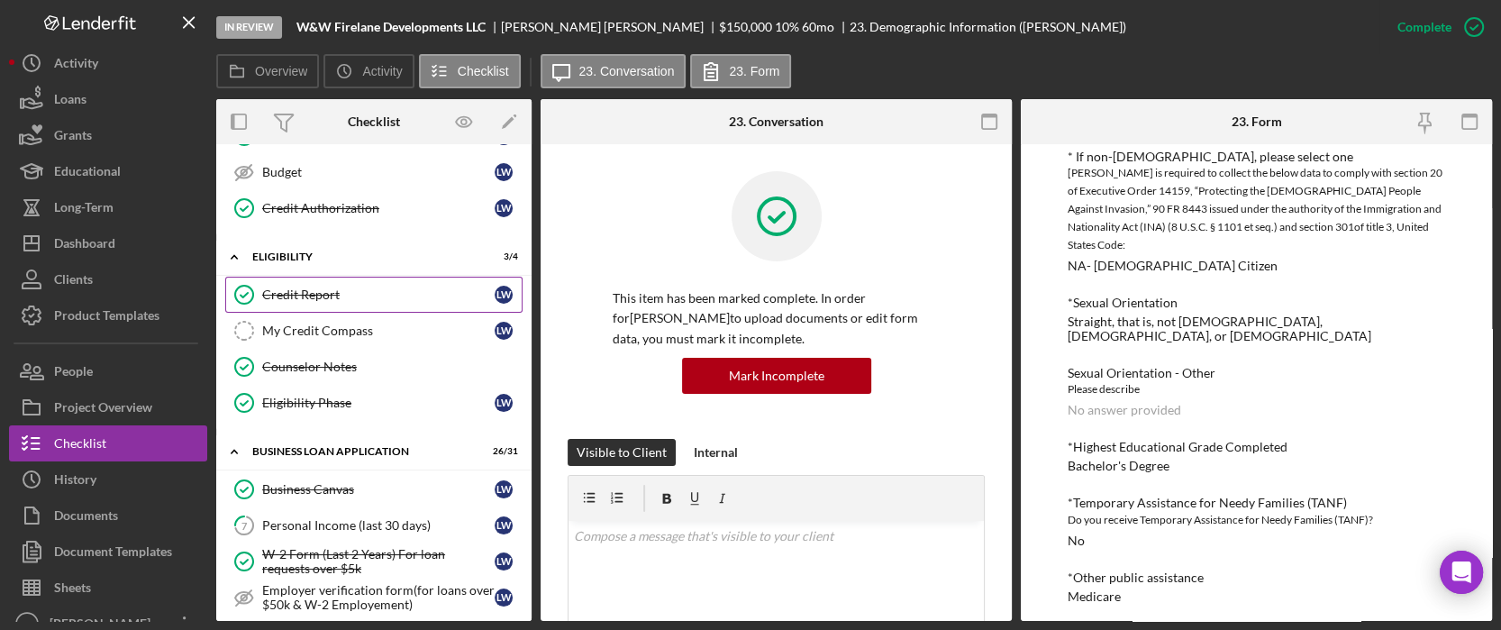
click at [324, 292] on div "Credit Report" at bounding box center [378, 294] width 232 height 14
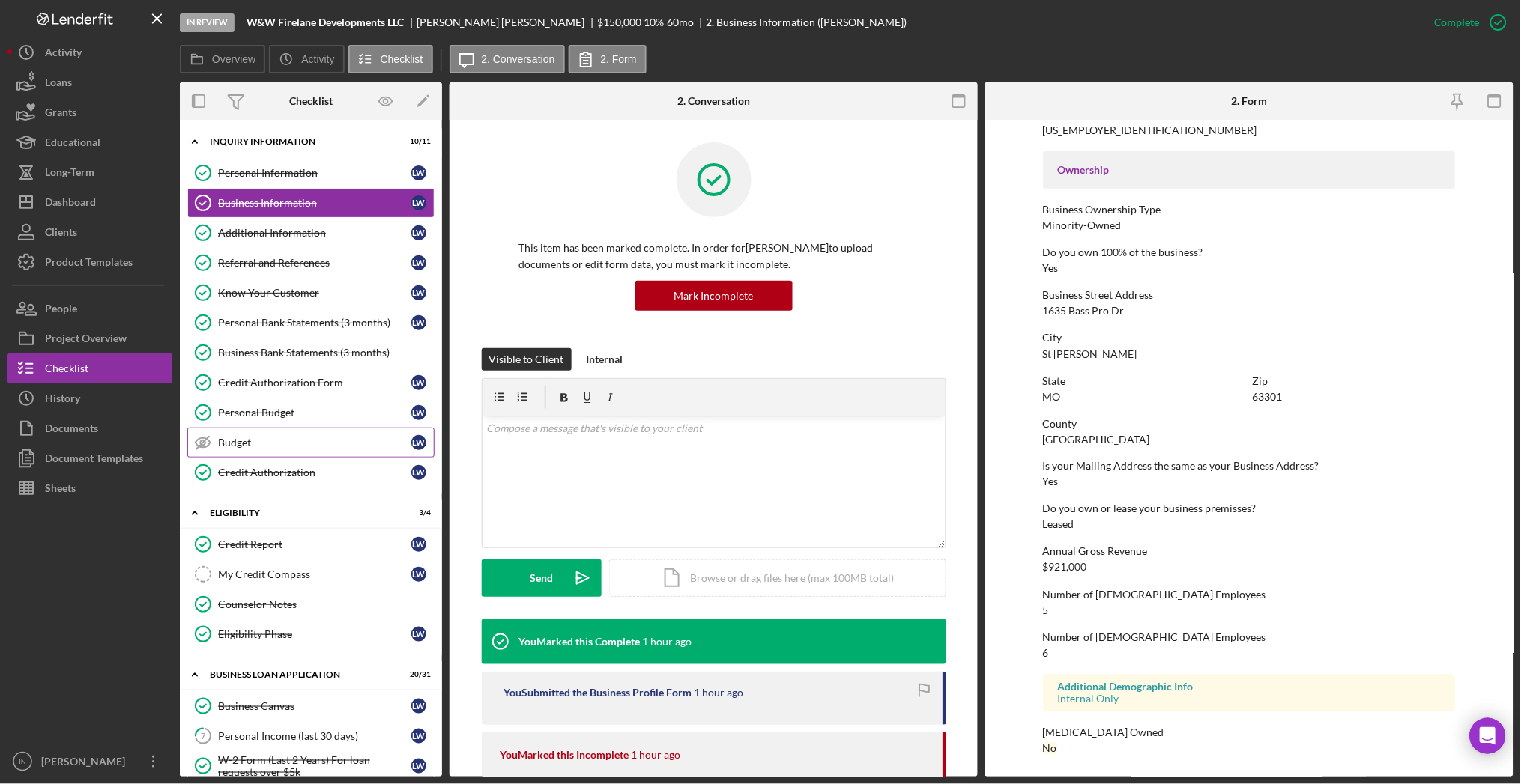
scroll to position [100, 0]
